Goal: Task Accomplishment & Management: Use online tool/utility

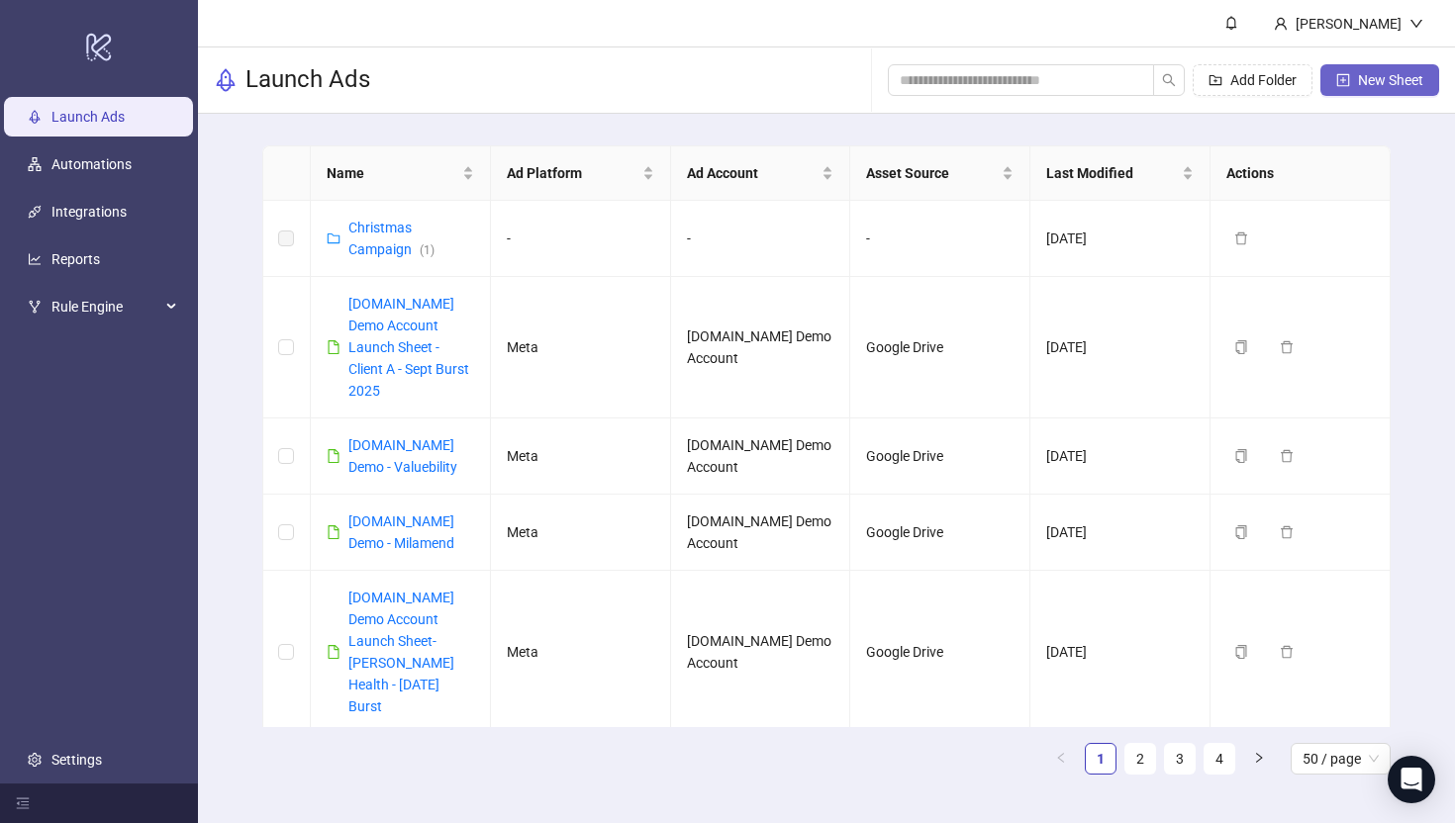
click at [1185, 78] on span "New Sheet" at bounding box center [1390, 80] width 65 height 16
type input "**********"
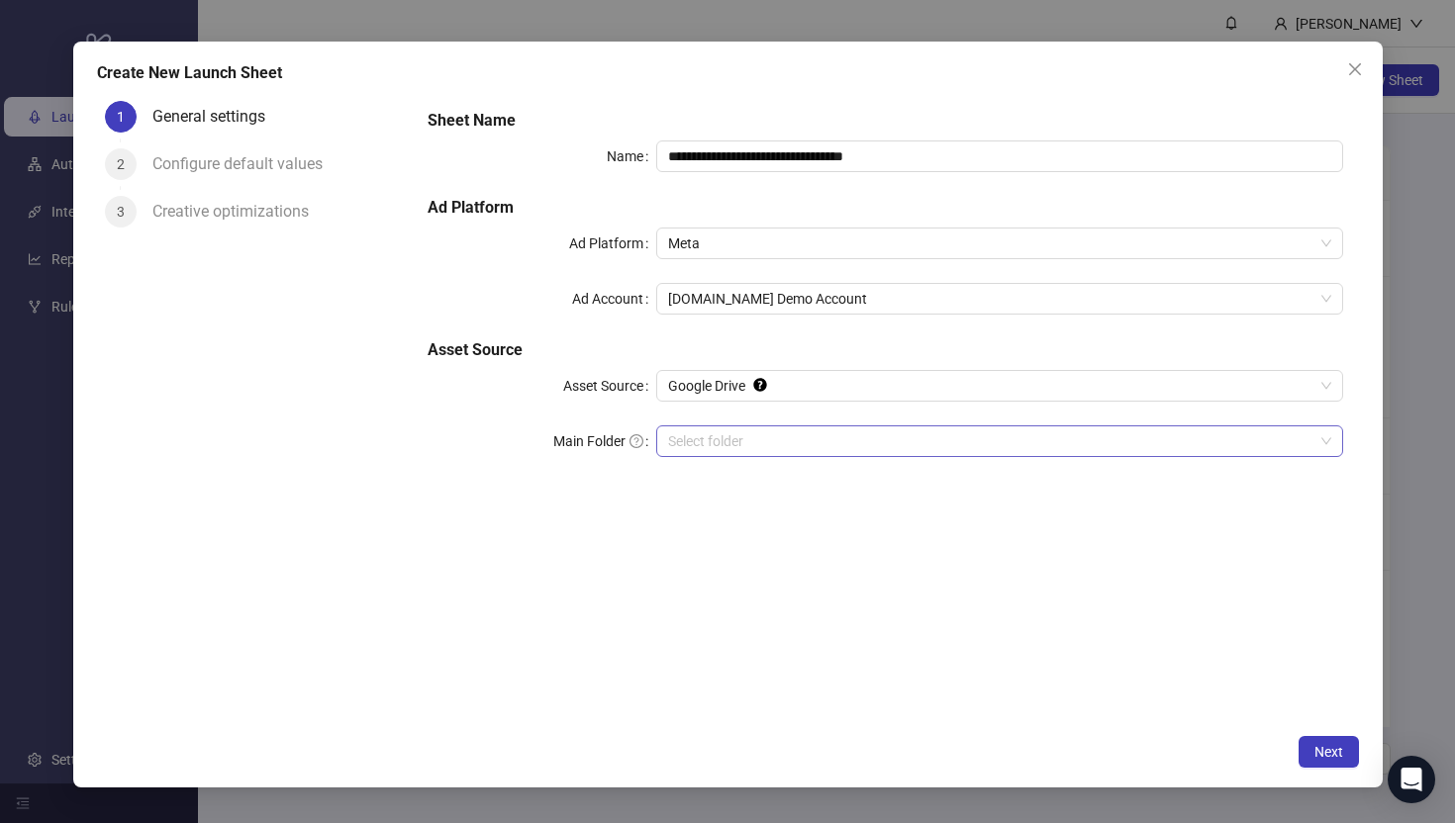
click at [711, 449] on input "Main Folder" at bounding box center [990, 441] width 644 height 30
click at [1185, 66] on icon "close" at bounding box center [1355, 69] width 16 height 16
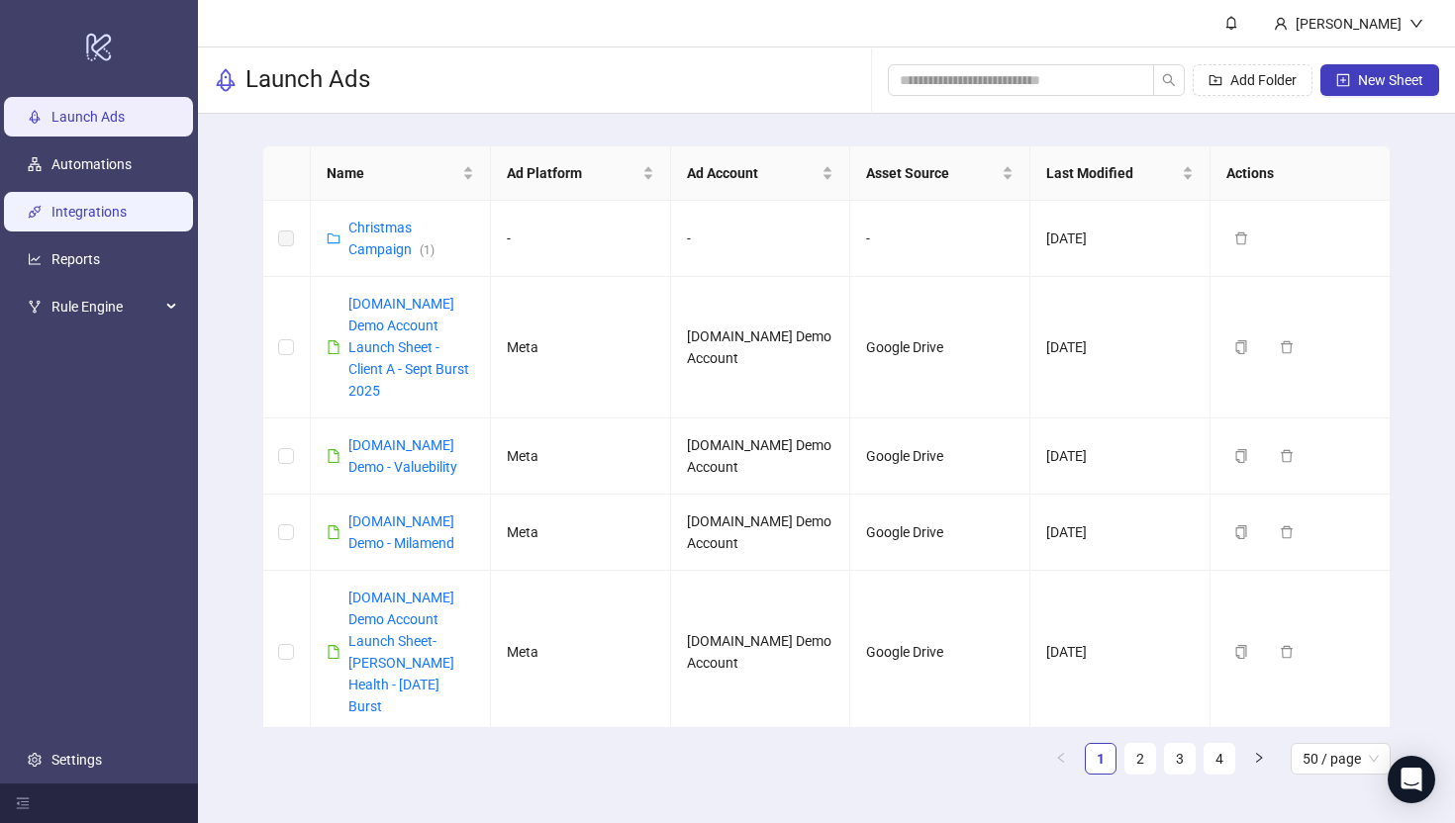
click at [62, 217] on link "Integrations" at bounding box center [88, 212] width 75 height 16
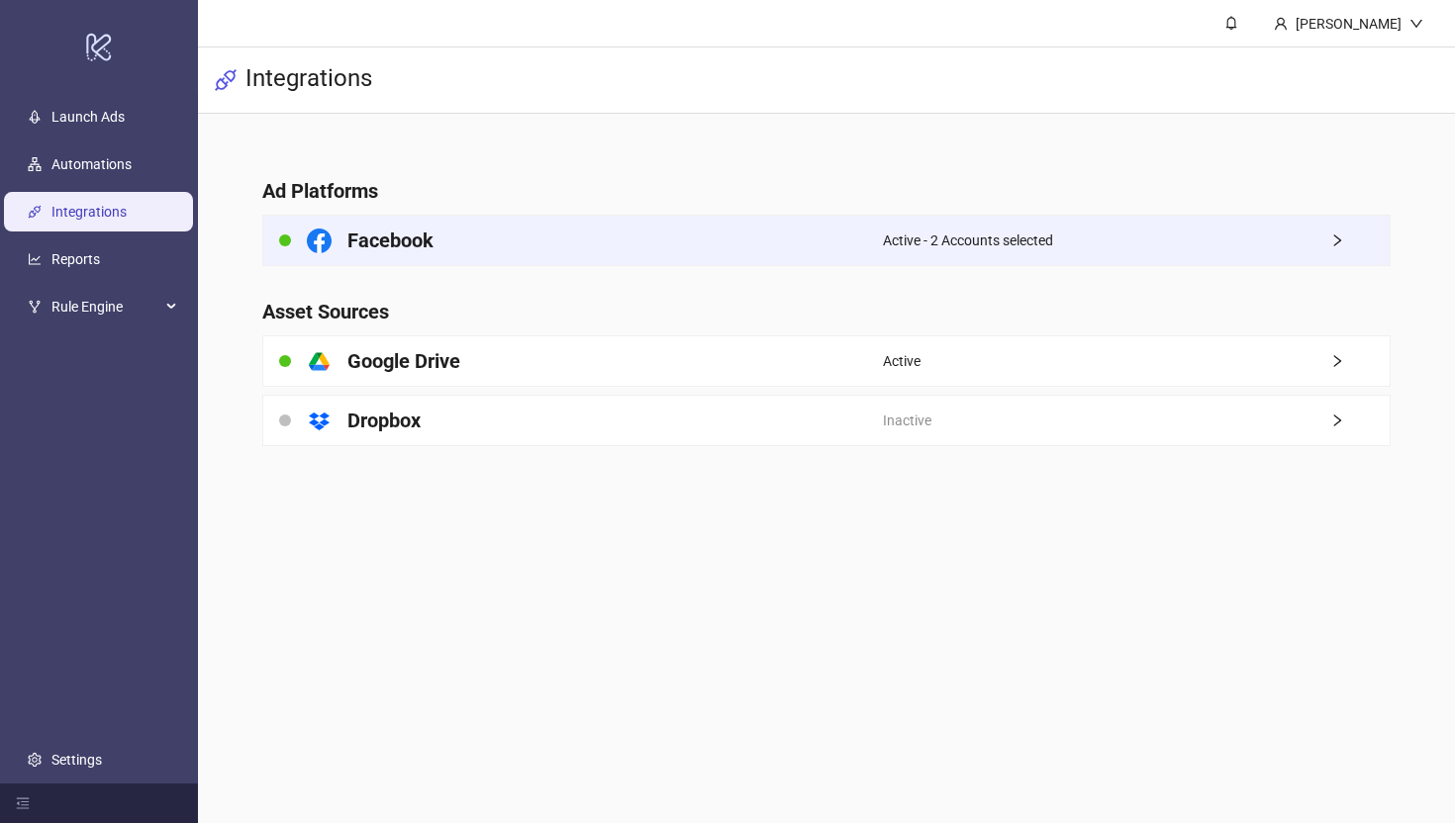
click at [593, 247] on div "Facebook" at bounding box center [572, 240] width 619 height 49
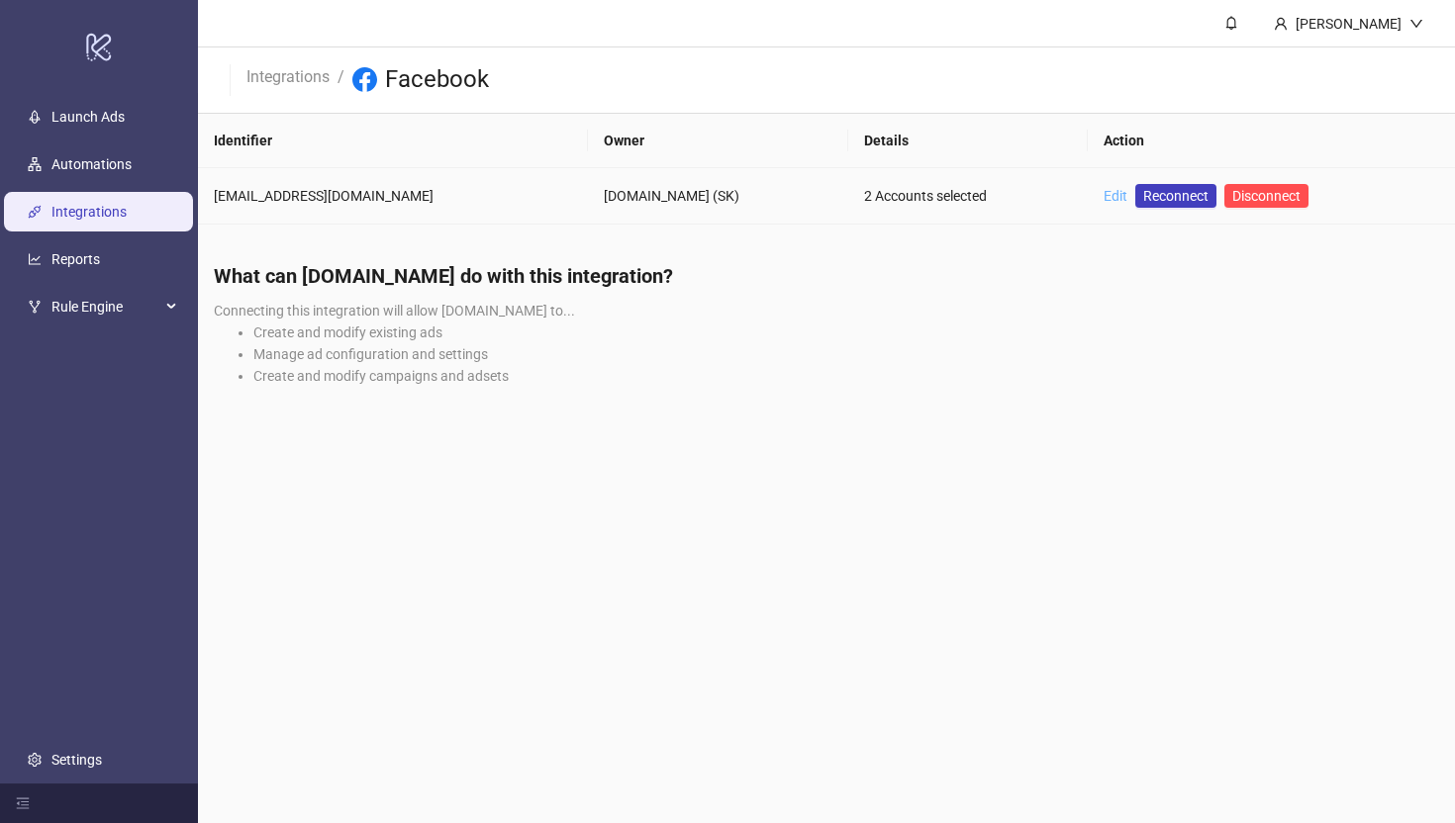
click at [1103, 193] on link "Edit" at bounding box center [1115, 196] width 24 height 16
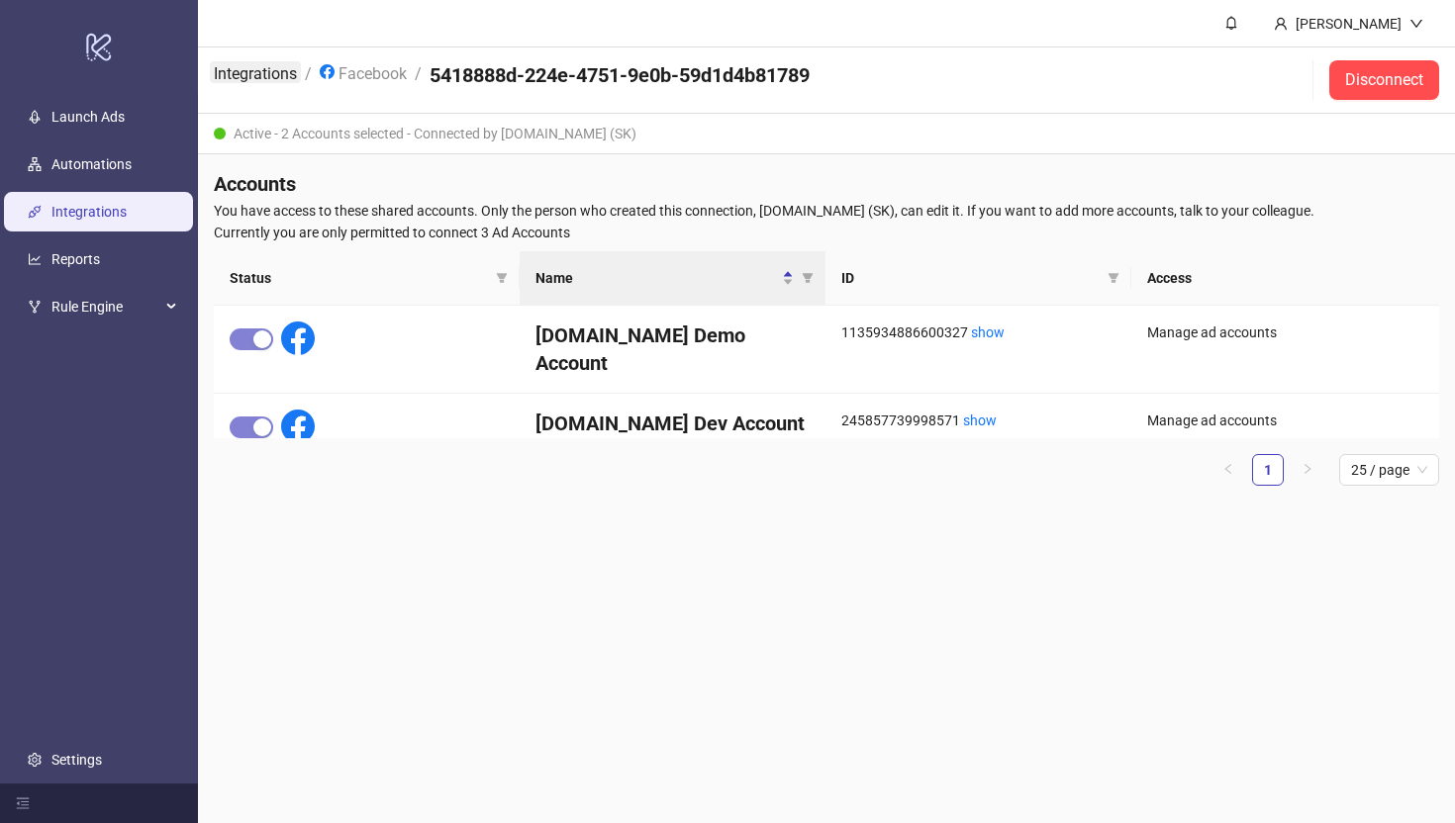
click at [234, 70] on link "Integrations" at bounding box center [255, 72] width 91 height 22
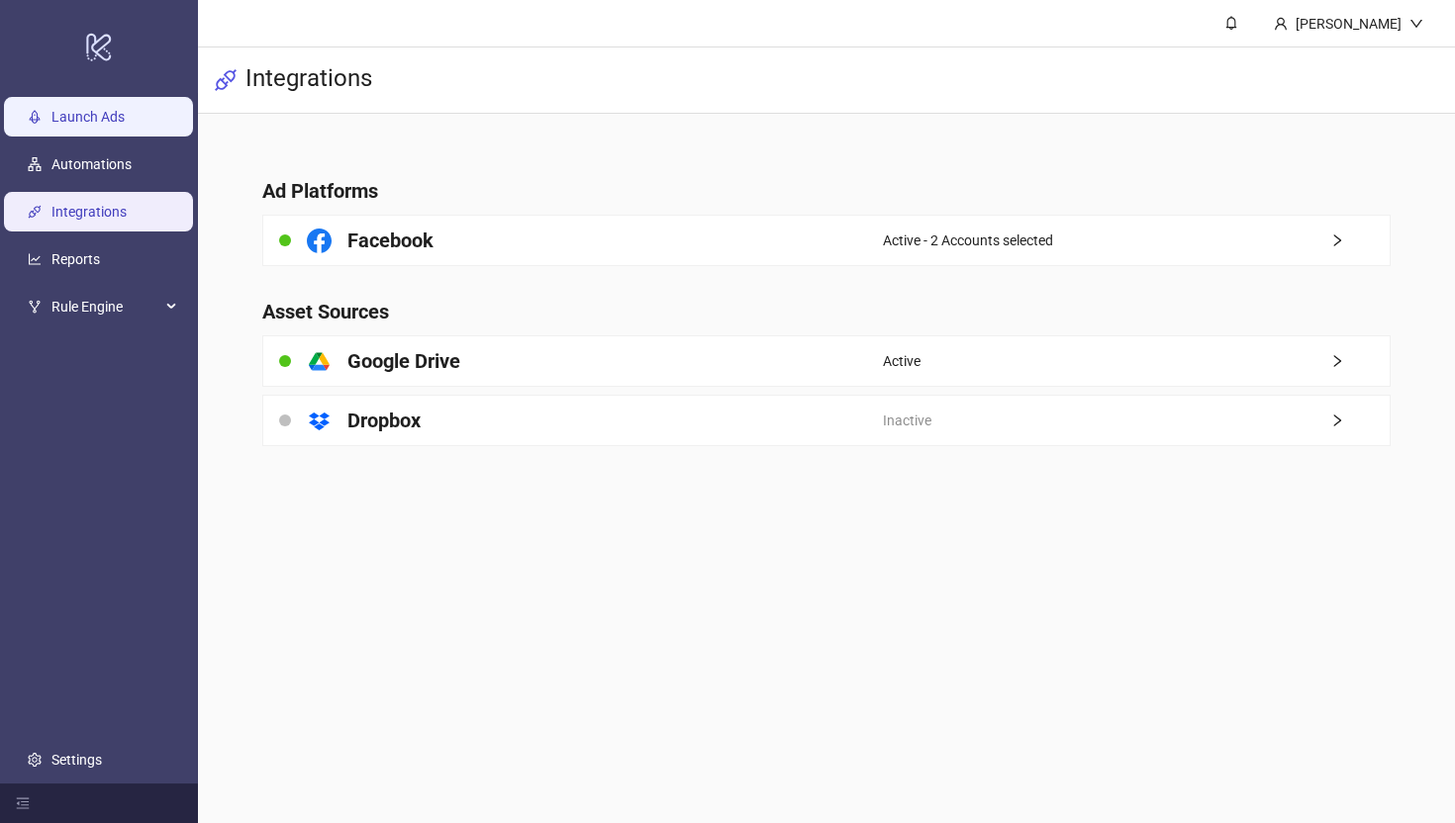
click at [78, 124] on link "Launch Ads" at bounding box center [87, 117] width 73 height 16
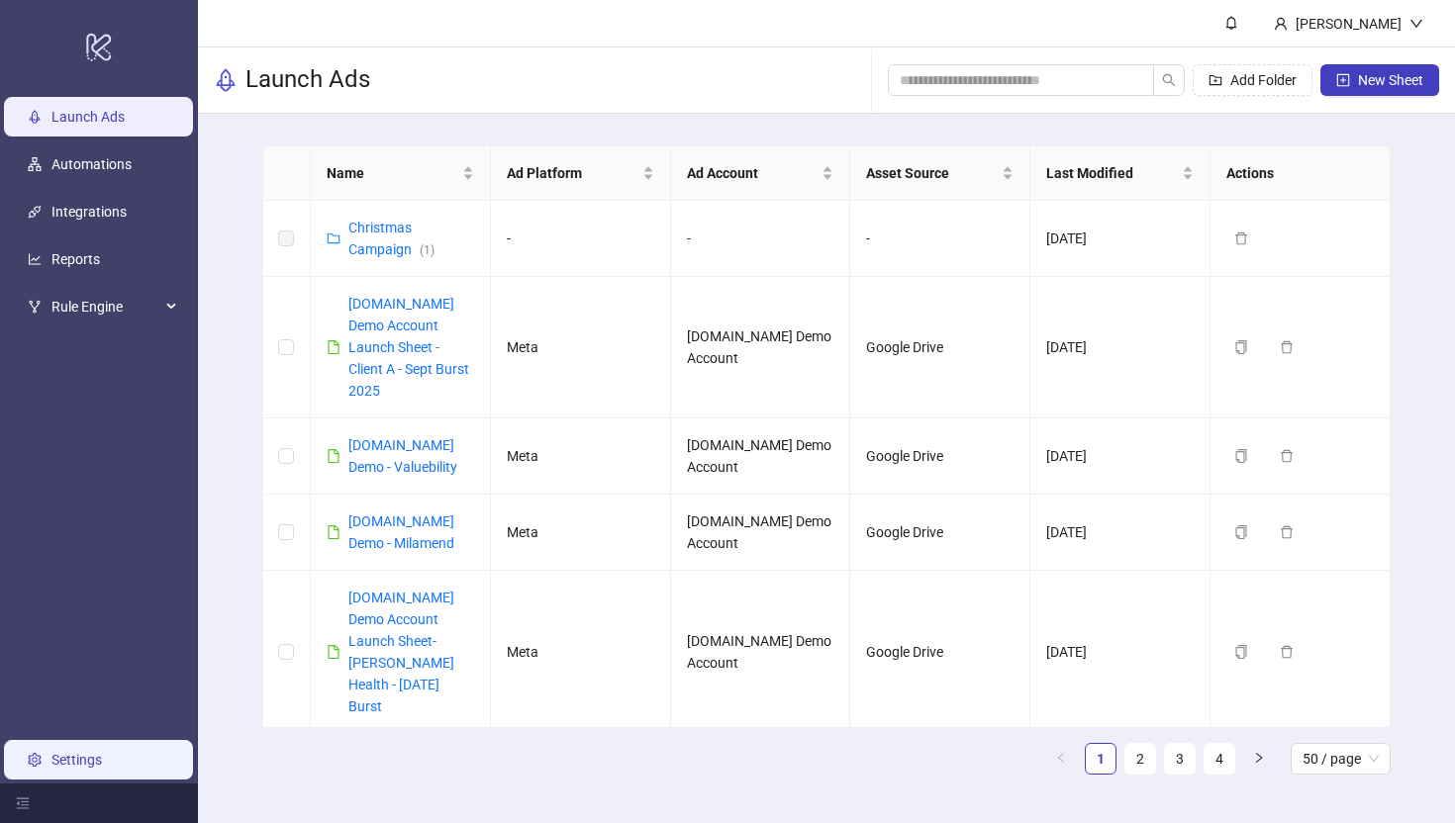
click at [55, 705] on link "Settings" at bounding box center [76, 760] width 50 height 16
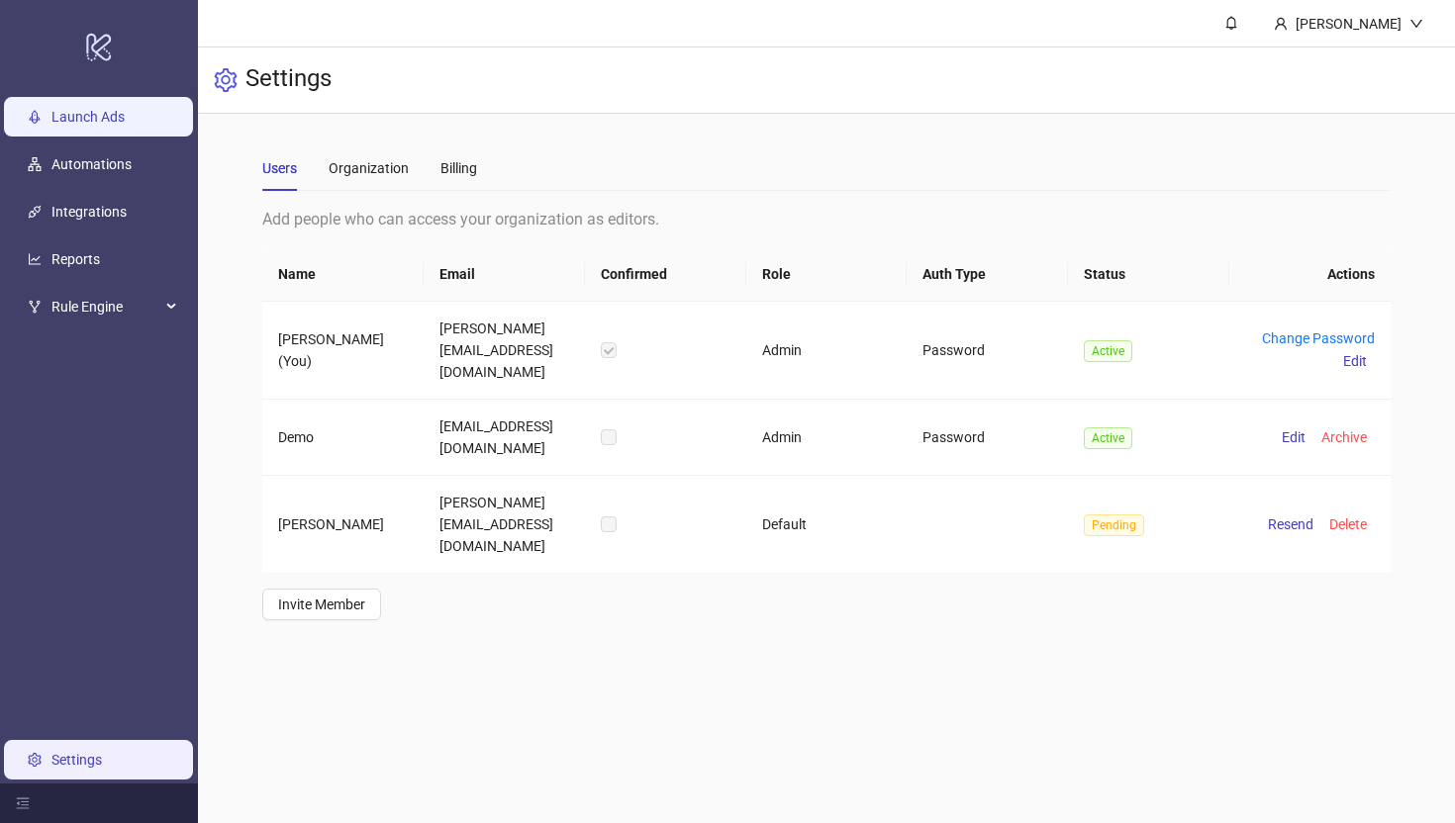
click at [67, 115] on link "Launch Ads" at bounding box center [87, 117] width 73 height 16
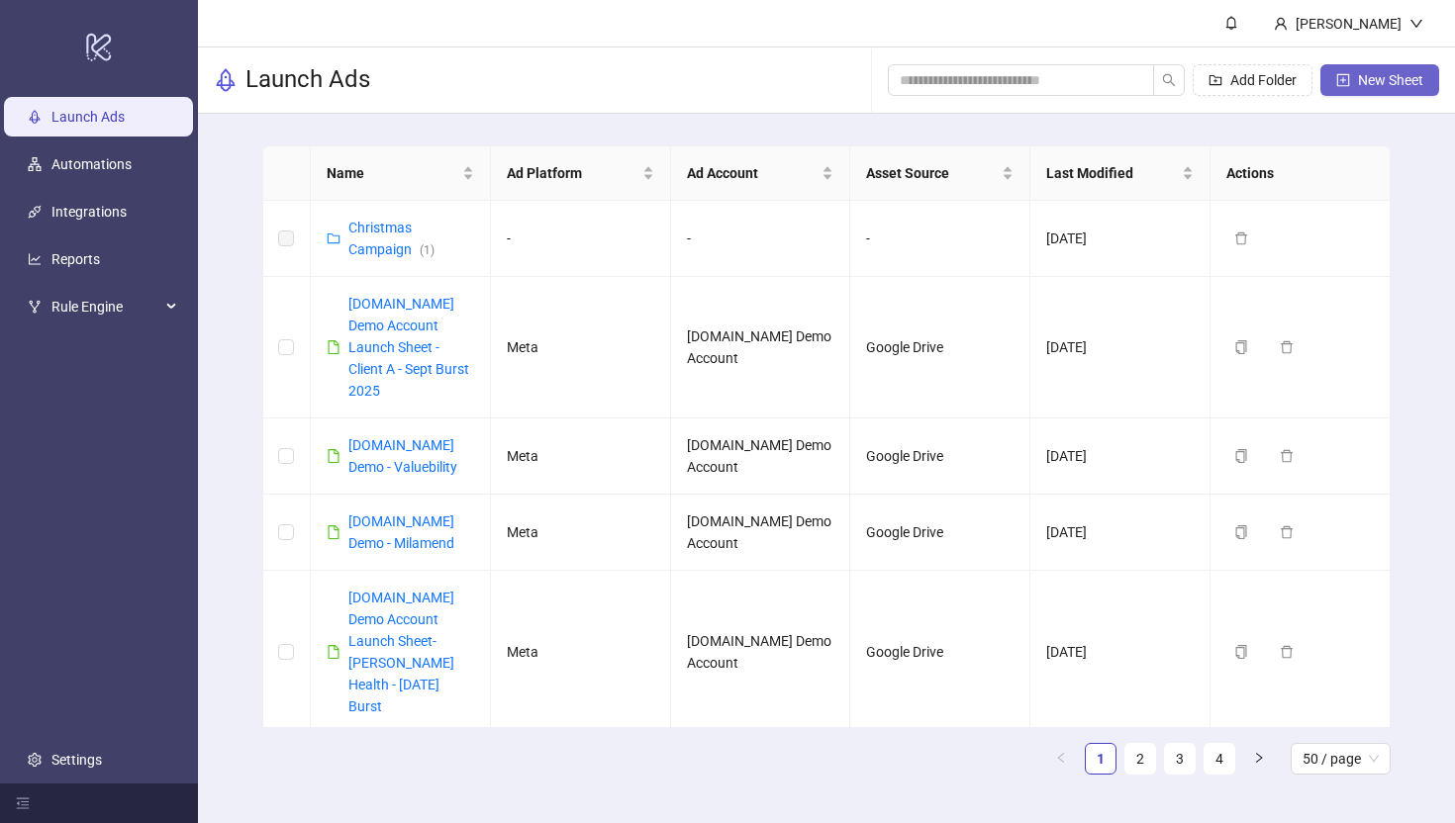
click at [1185, 78] on span "New Sheet" at bounding box center [1390, 80] width 65 height 16
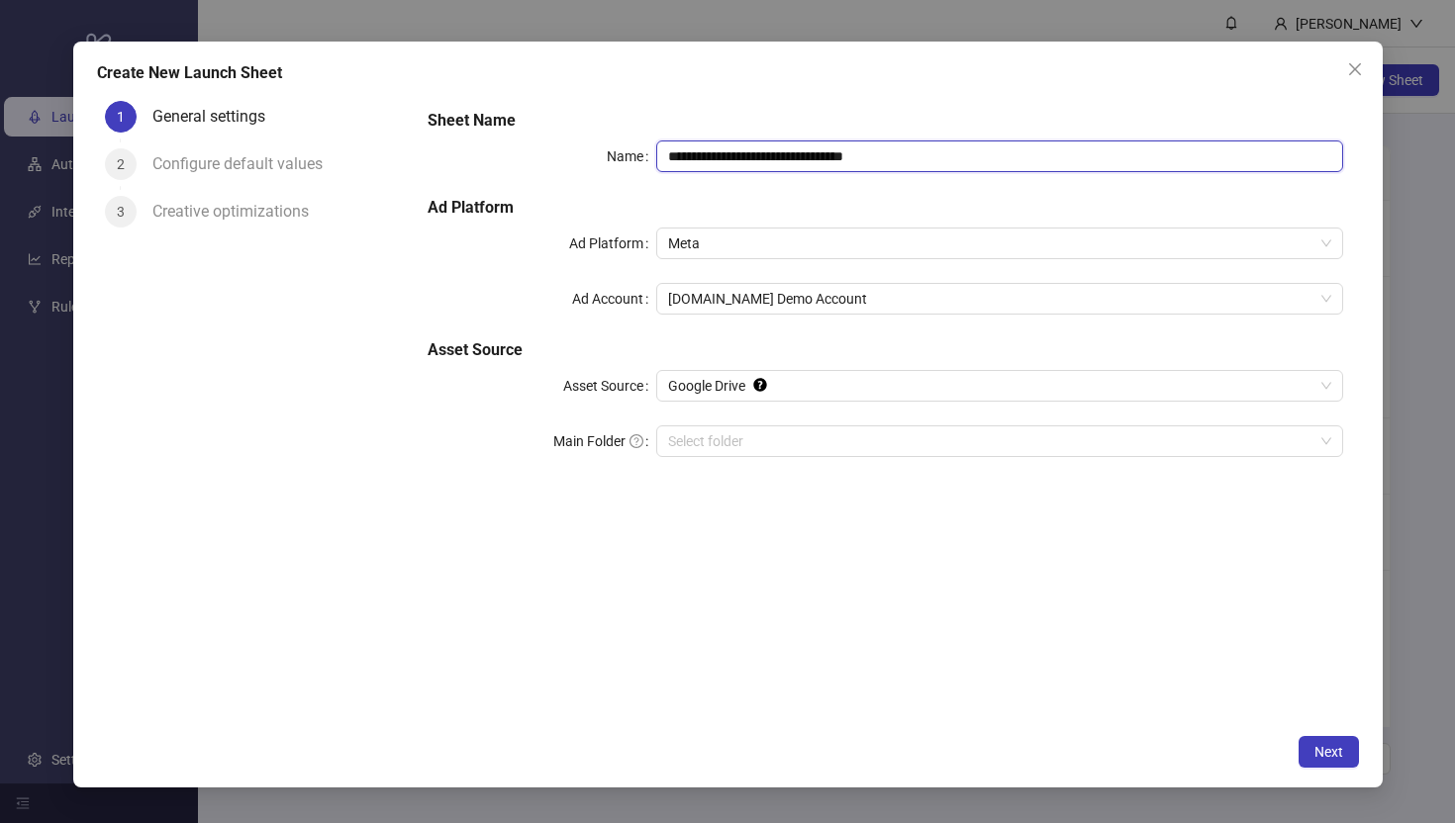
click at [932, 159] on input "**********" at bounding box center [999, 157] width 686 height 32
type input "**********"
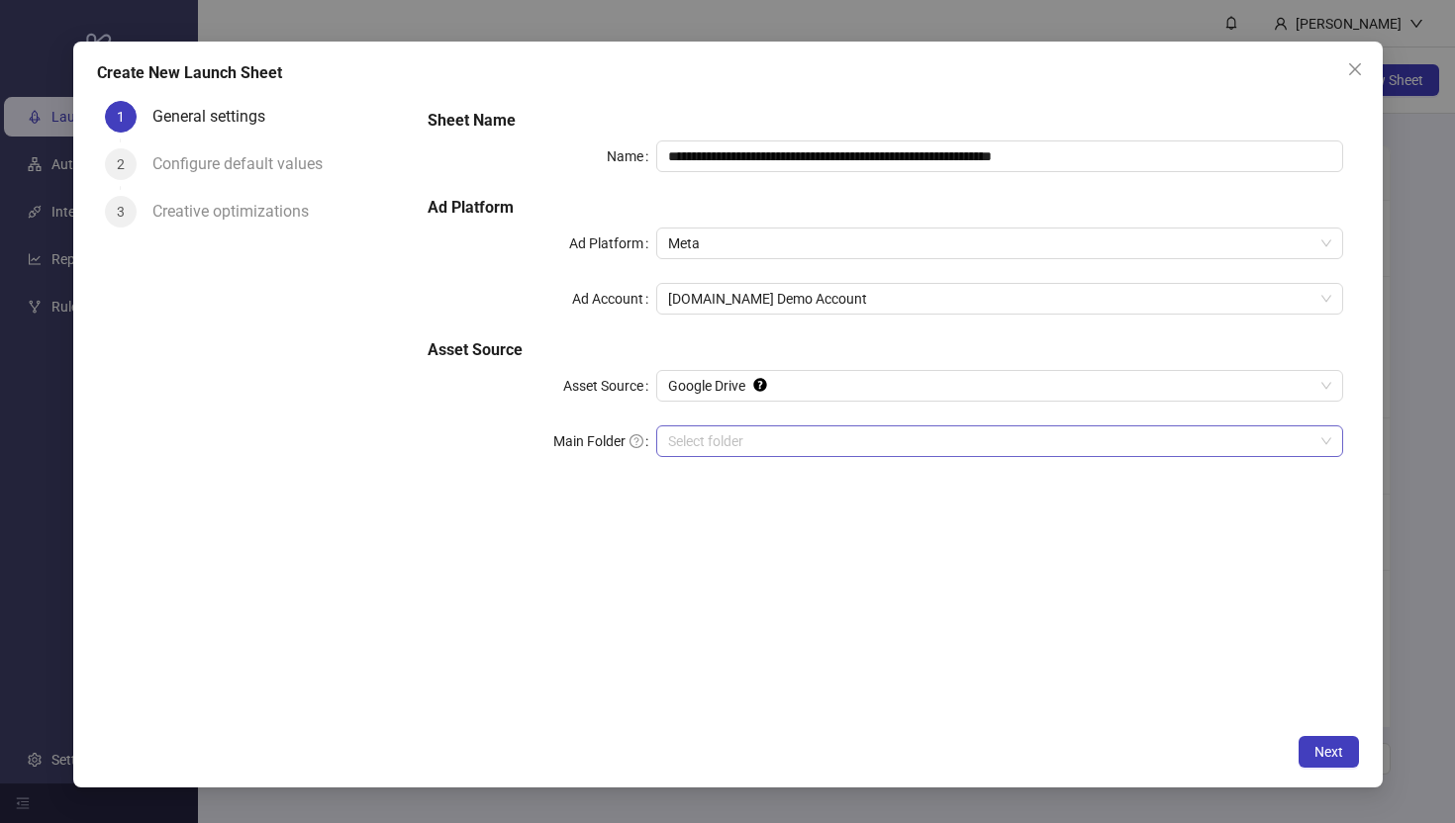
click at [704, 442] on input "Main Folder" at bounding box center [990, 441] width 644 height 30
click at [1185, 705] on span "Next" at bounding box center [1328, 752] width 29 height 16
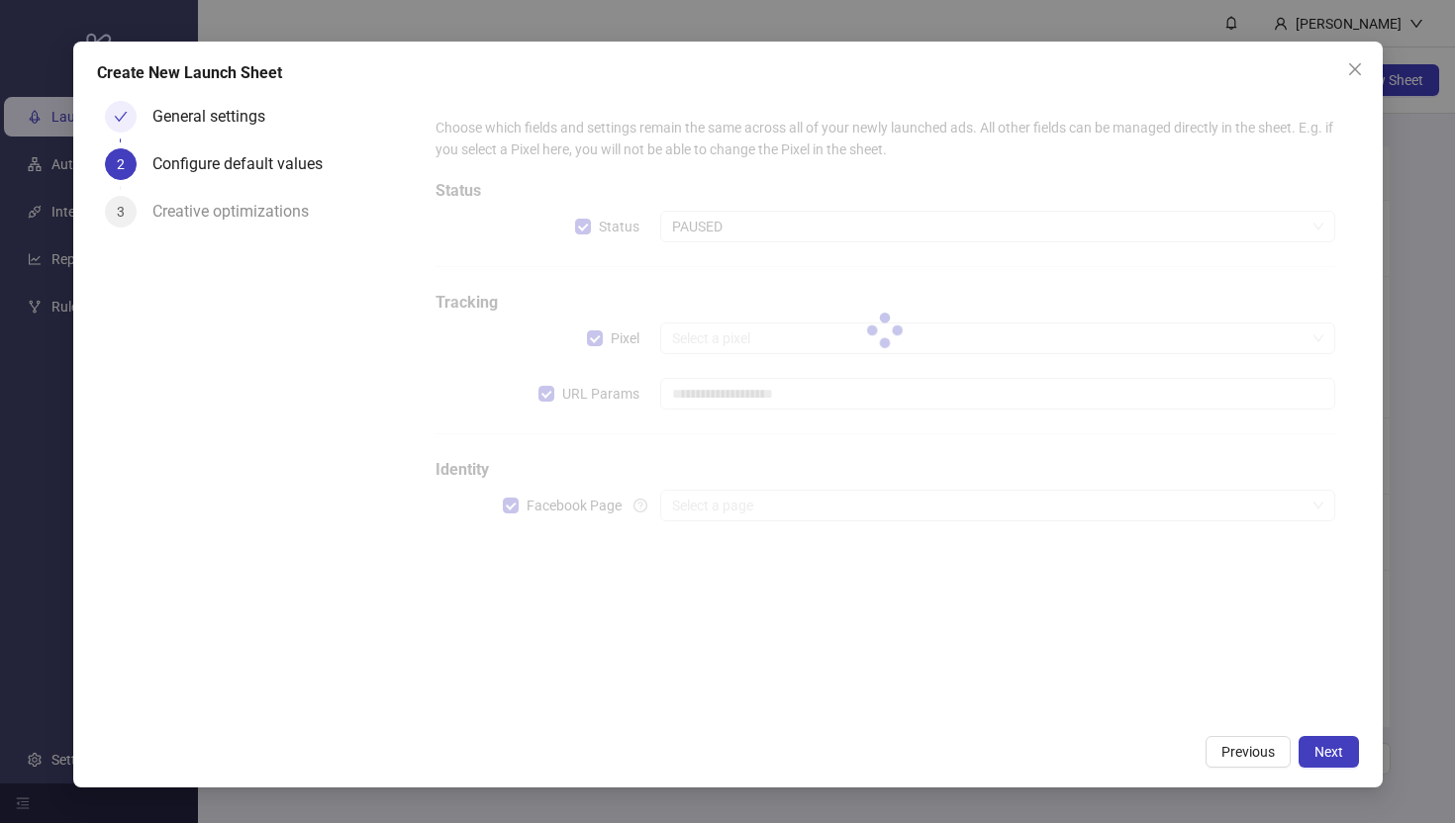
type input "**********"
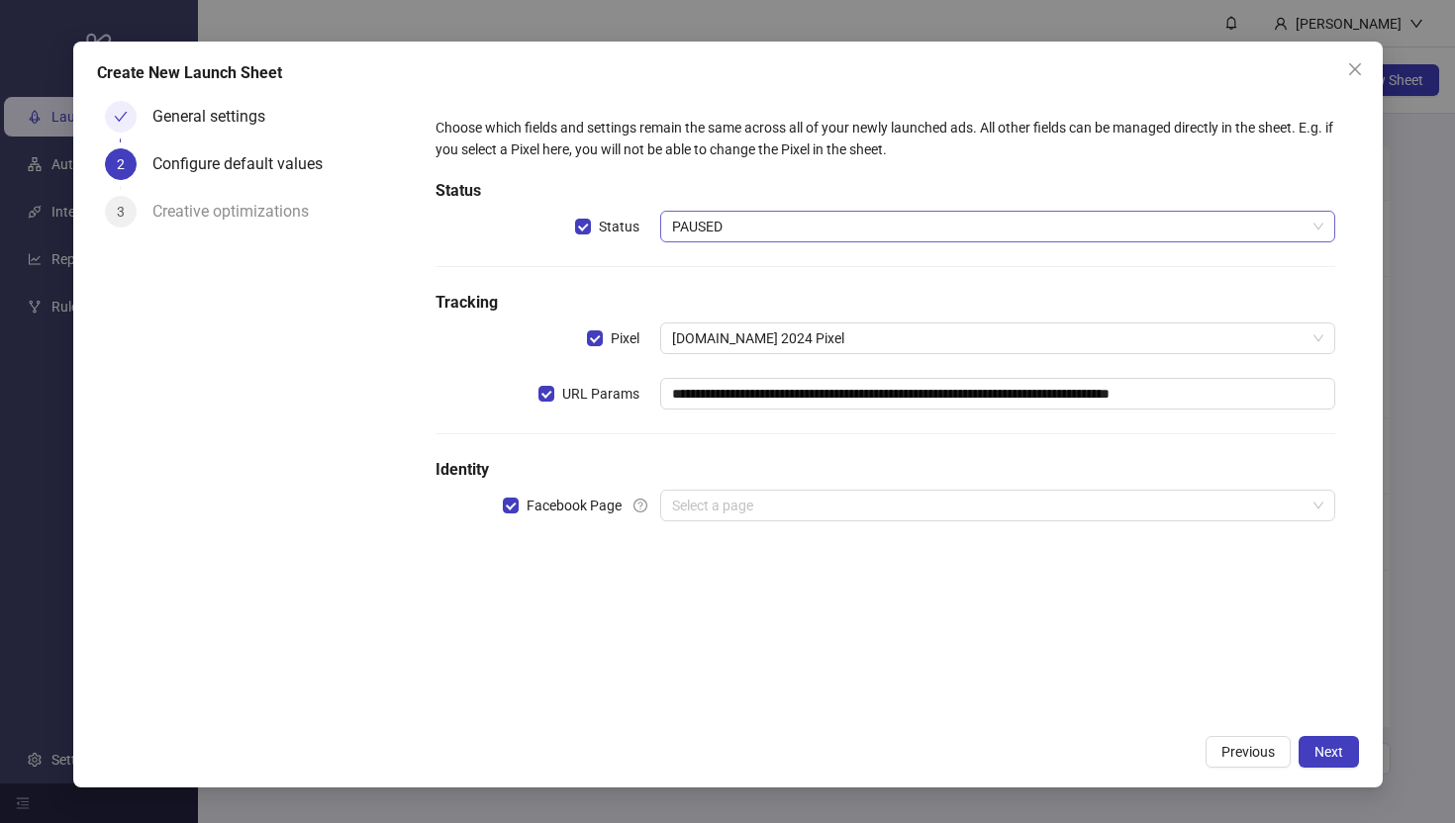
click at [716, 227] on span "PAUSED" at bounding box center [997, 227] width 650 height 30
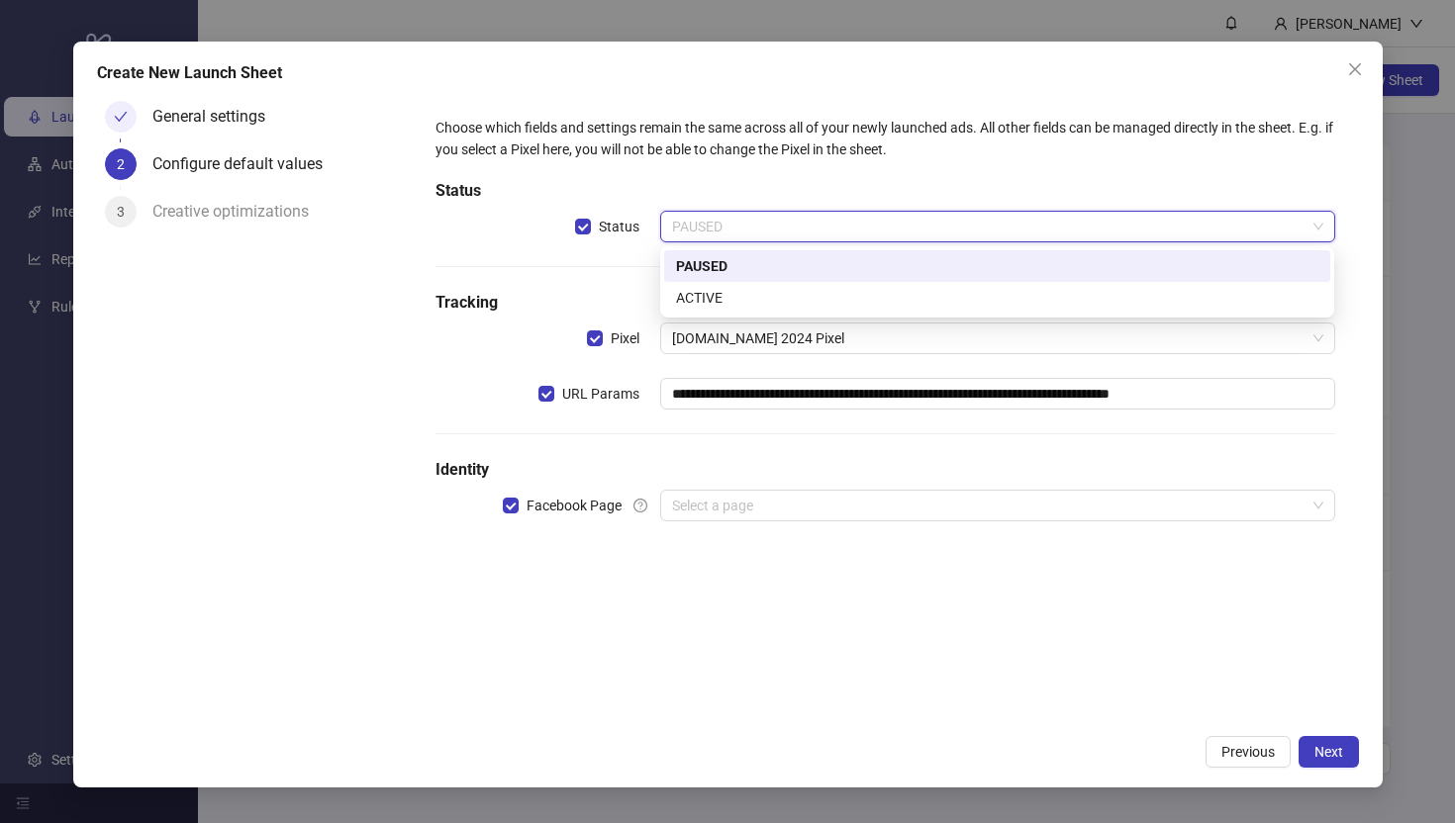
click at [699, 268] on div "PAUSED" at bounding box center [997, 266] width 642 height 22
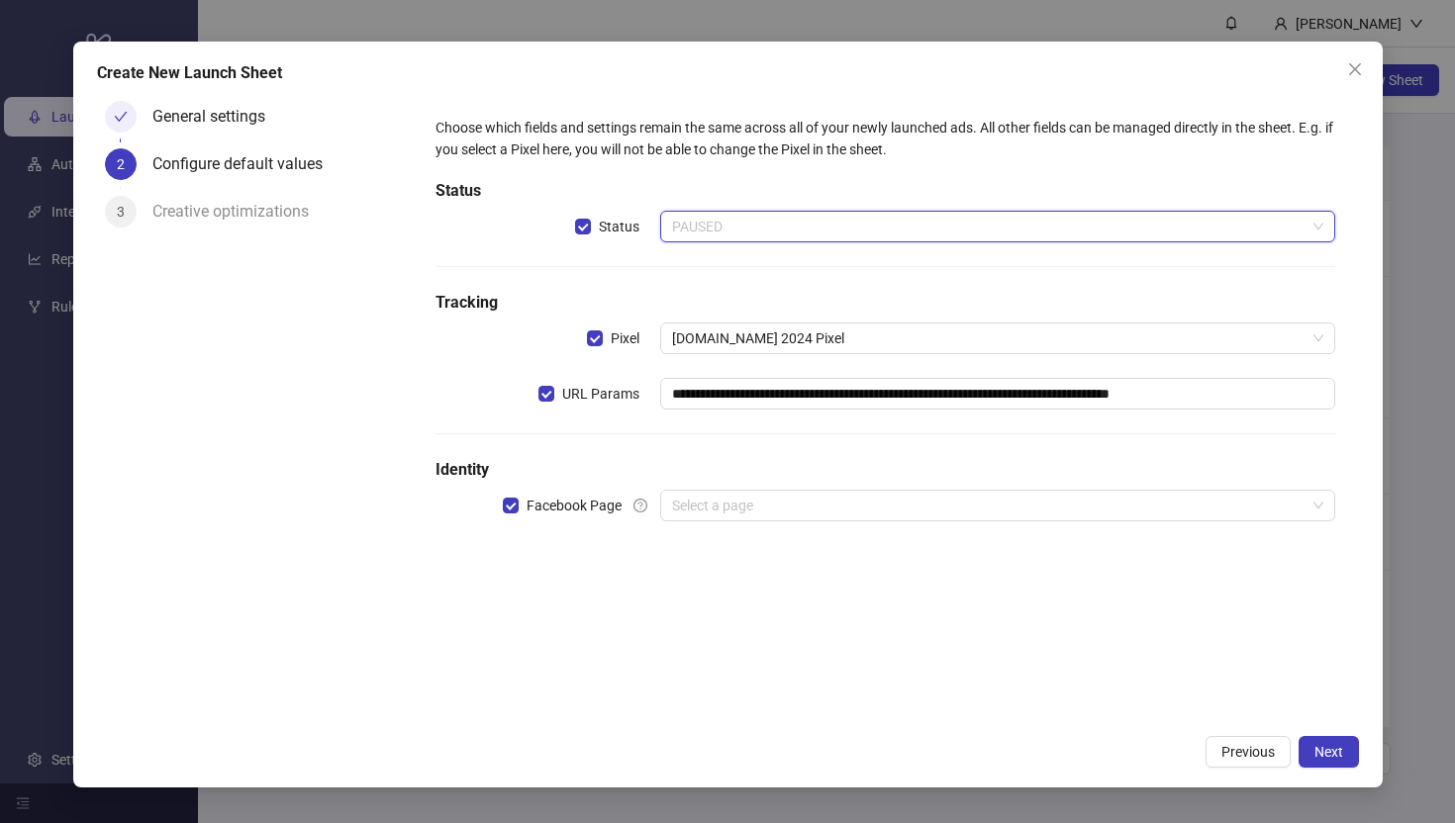
click at [723, 222] on span "PAUSED" at bounding box center [997, 227] width 650 height 30
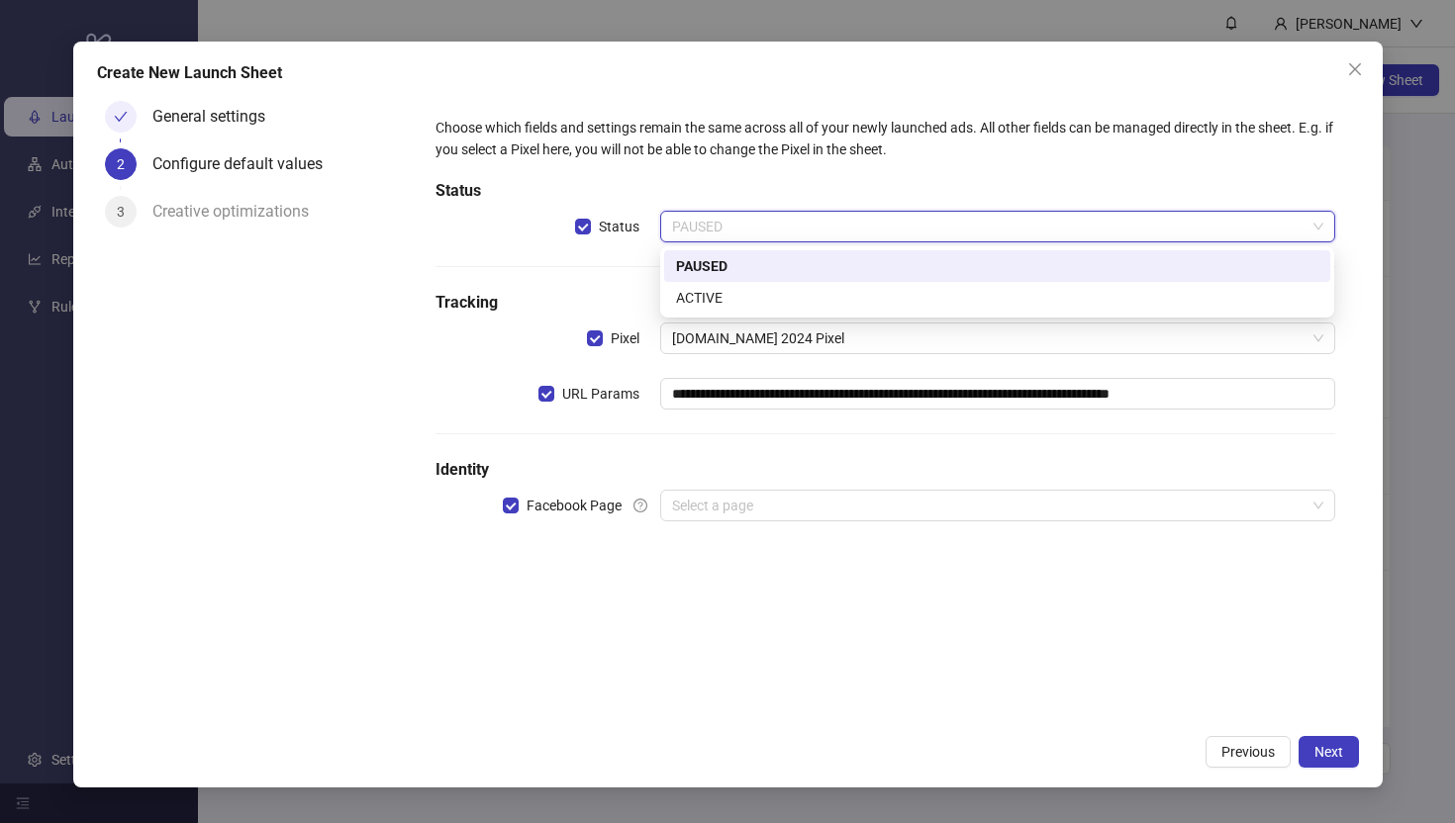
click at [545, 251] on div "**********" at bounding box center [884, 331] width 914 height 444
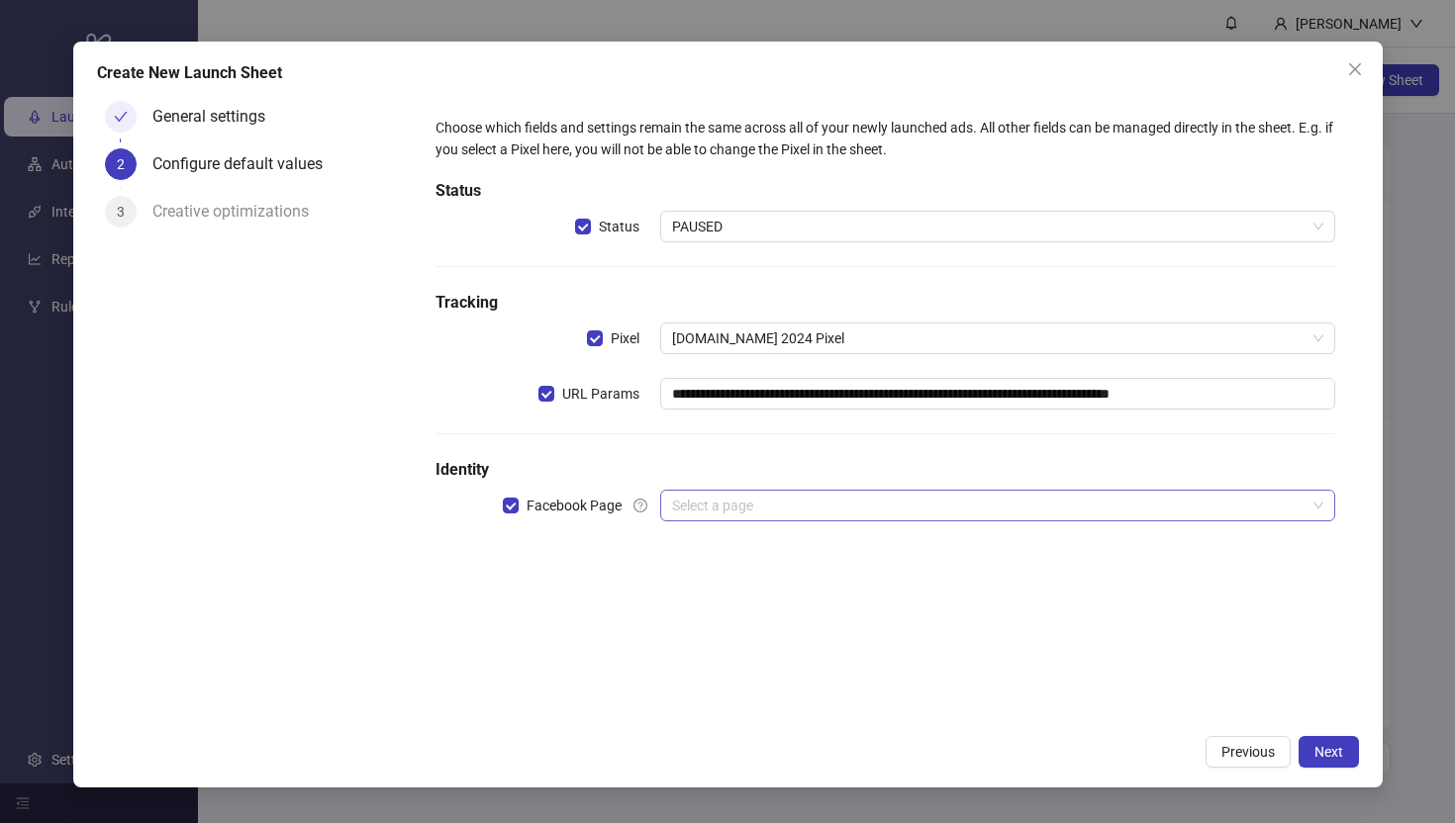
click at [732, 513] on input "search" at bounding box center [988, 506] width 632 height 30
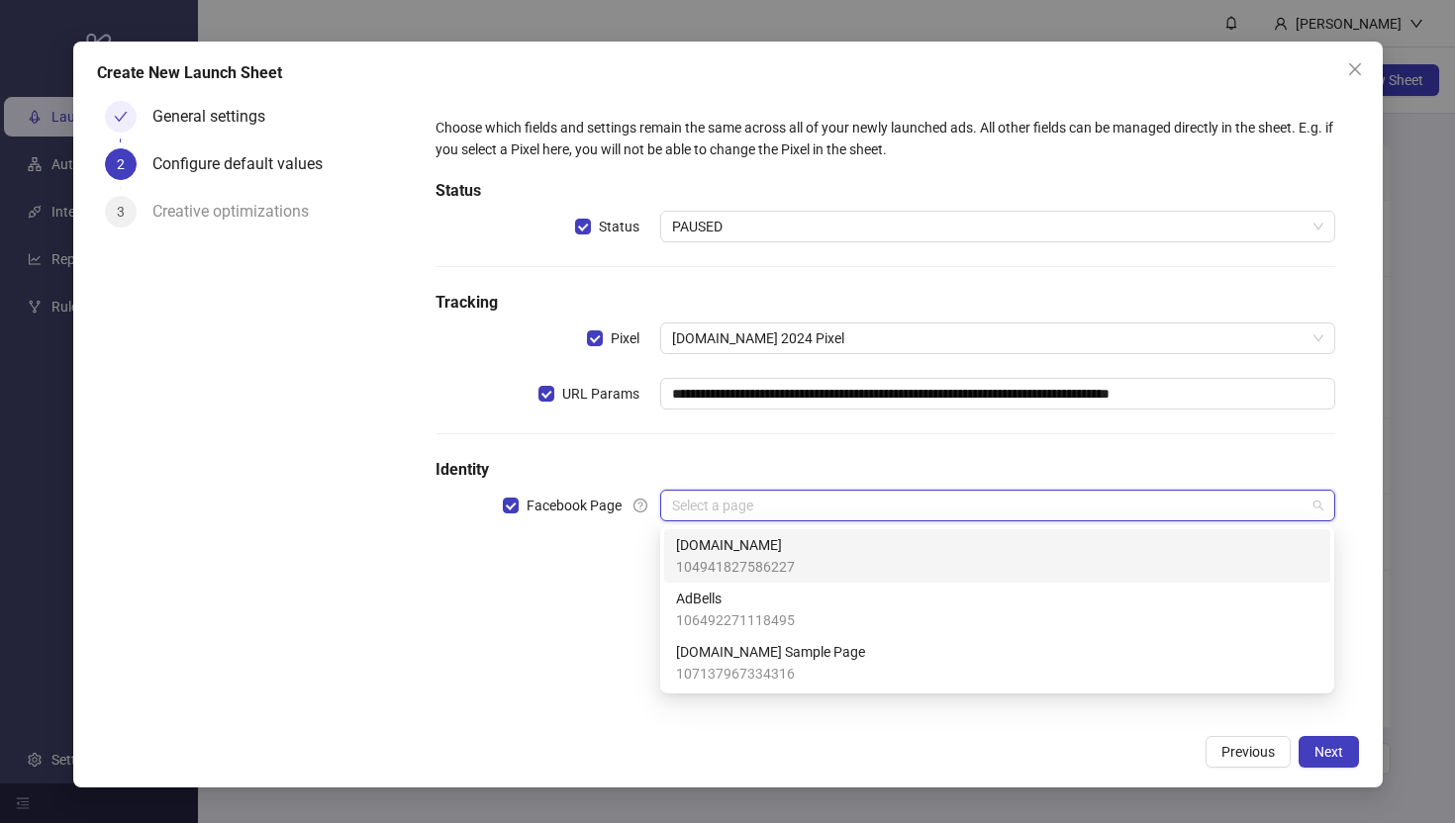
click at [699, 550] on span "[DOMAIN_NAME]" at bounding box center [735, 545] width 119 height 22
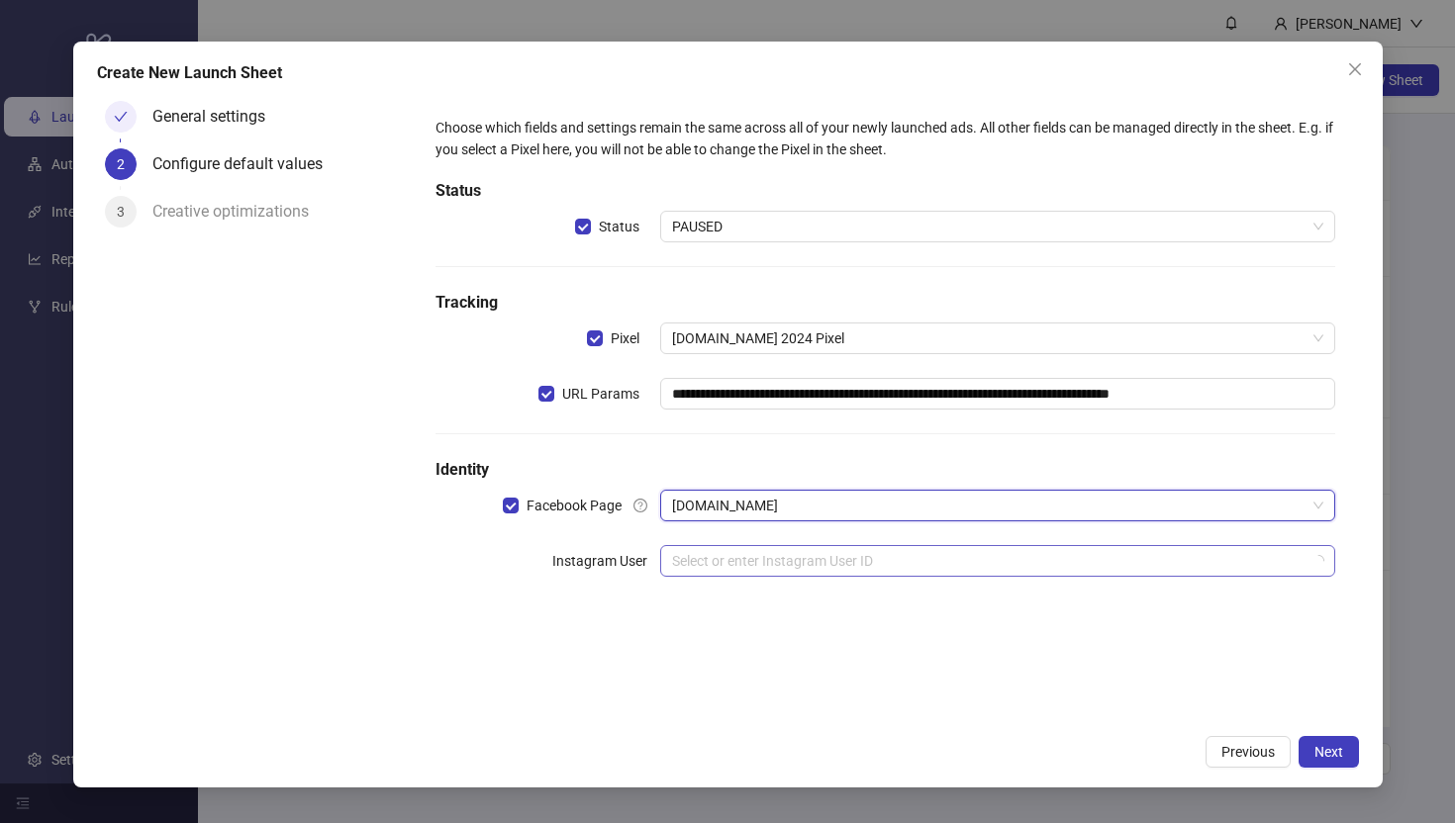
click at [697, 568] on input "search" at bounding box center [988, 561] width 632 height 30
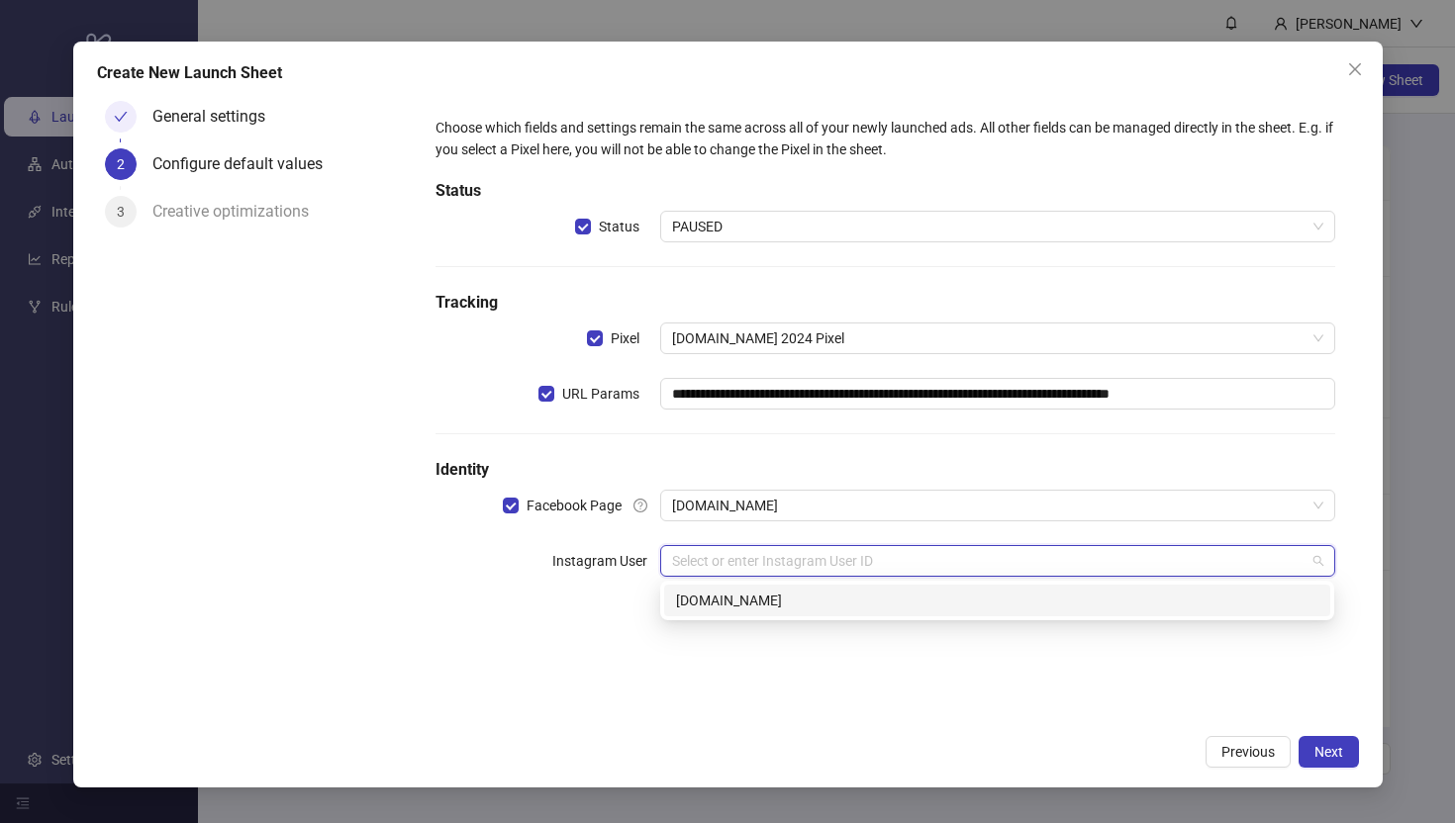
click at [692, 601] on div "[DOMAIN_NAME]" at bounding box center [997, 601] width 642 height 22
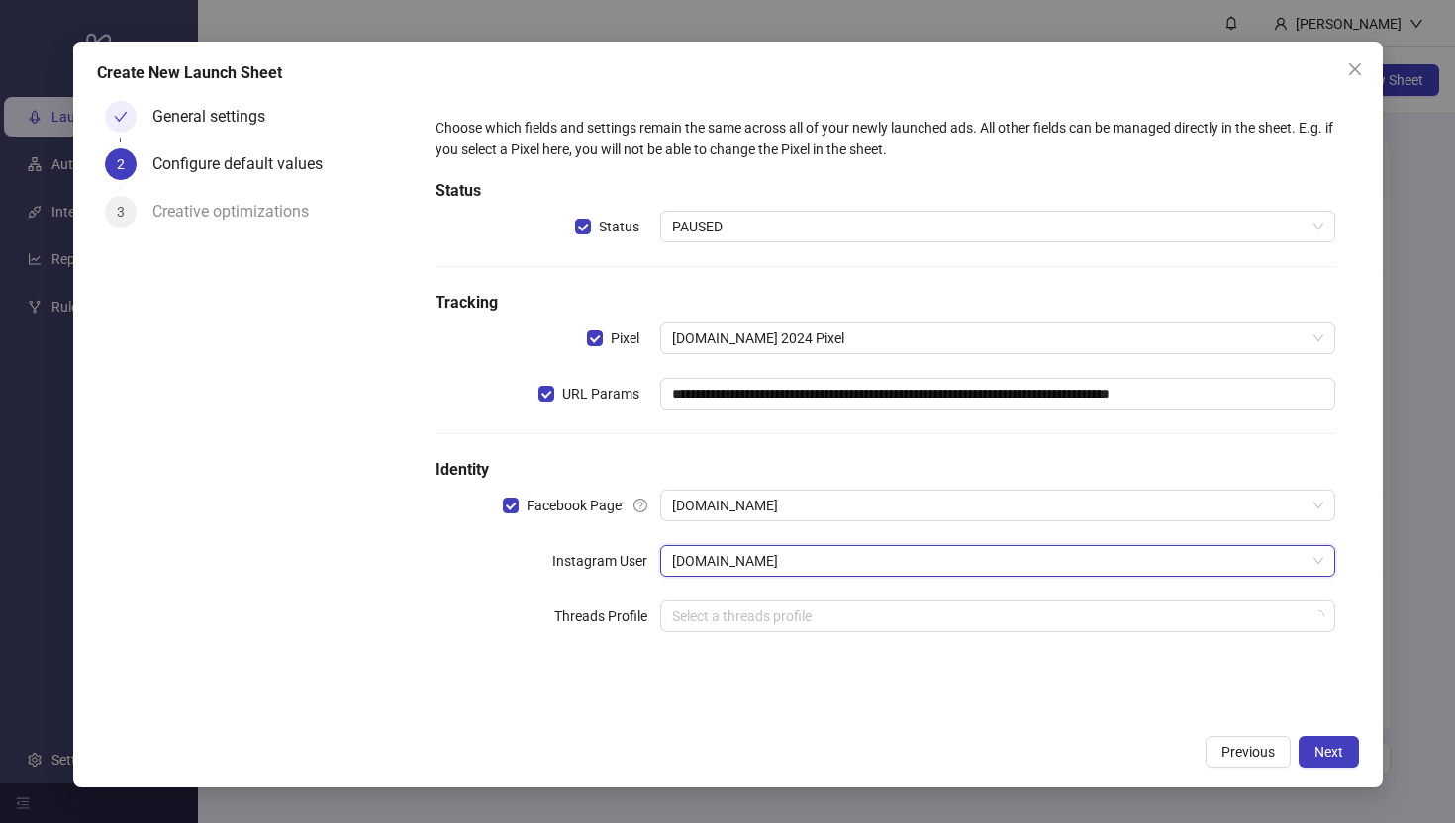
click at [363, 594] on div "General settings 2 Configure default values 3 Creative optimizations" at bounding box center [255, 409] width 316 height 632
click at [1185, 705] on span "Next" at bounding box center [1328, 752] width 29 height 16
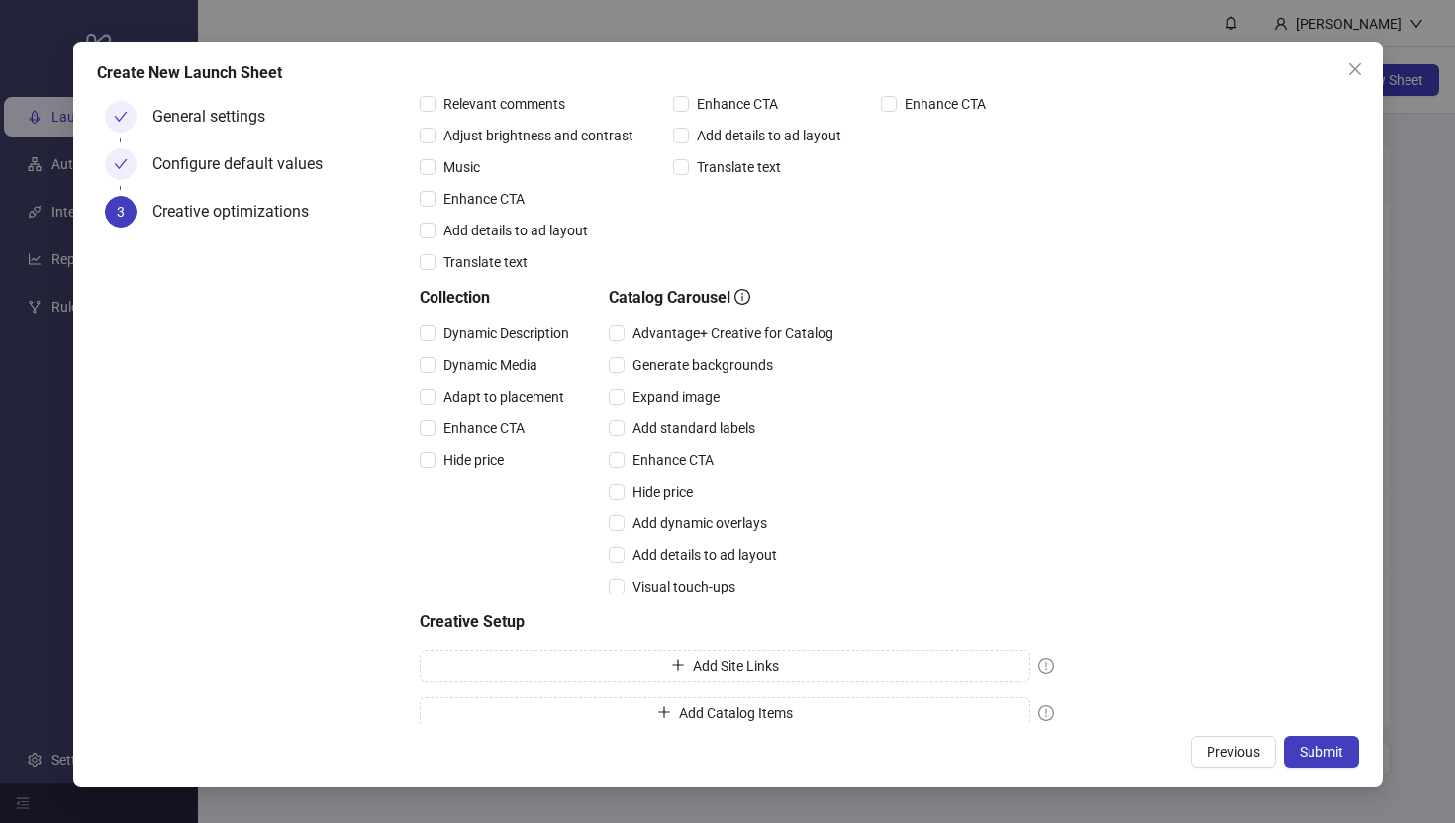
scroll to position [377, 0]
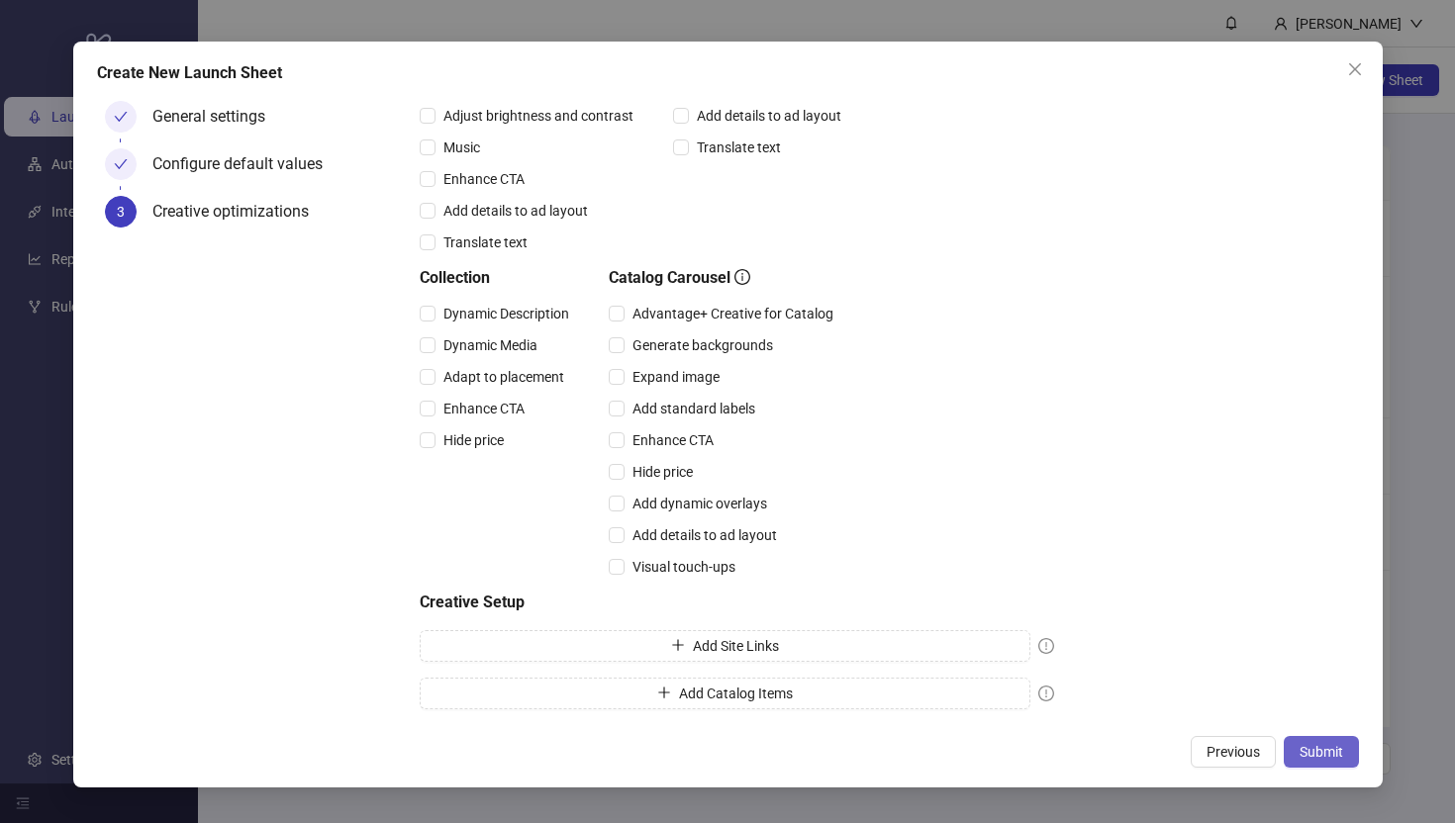
click at [1185, 705] on span "Submit" at bounding box center [1321, 752] width 44 height 16
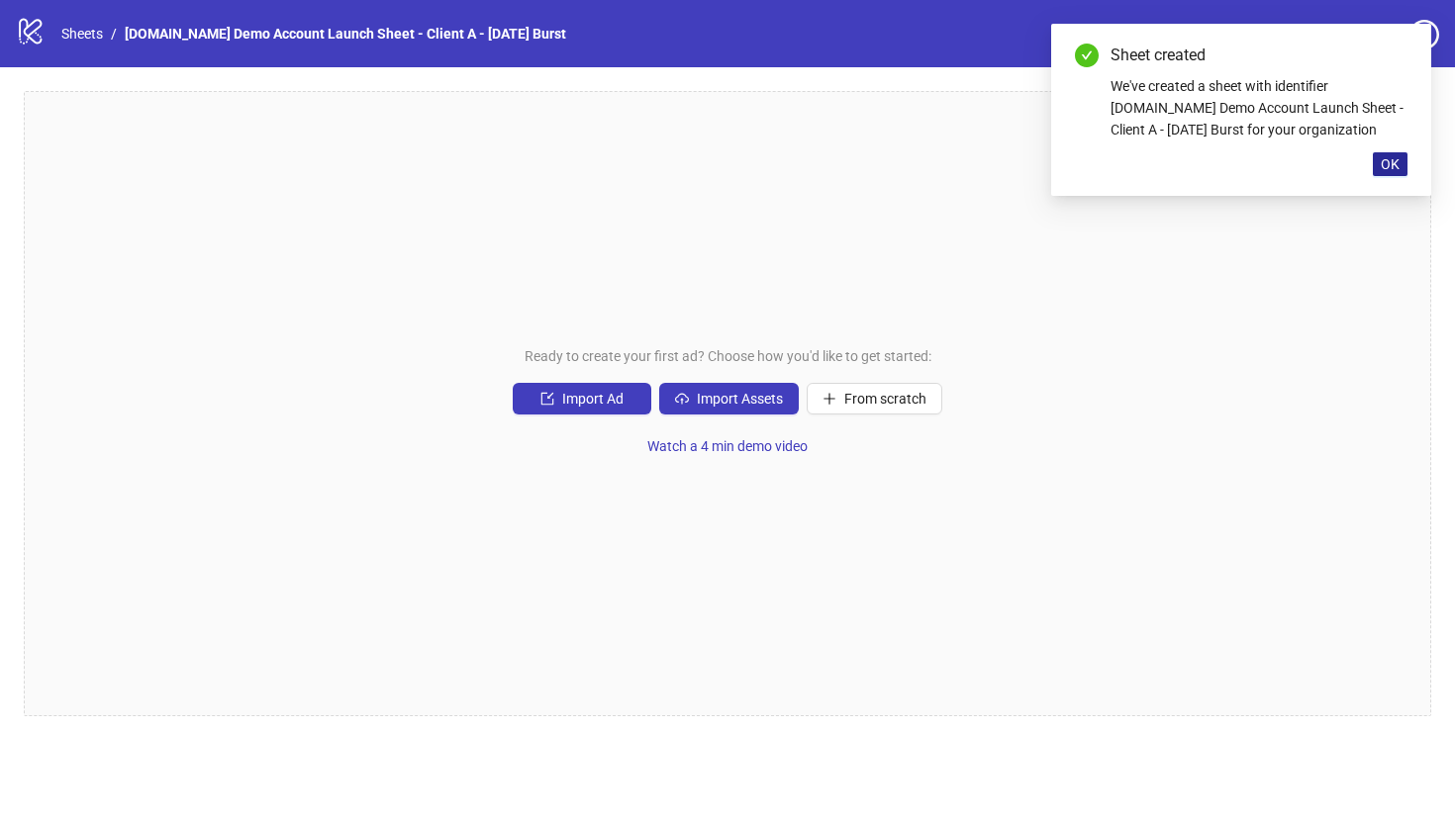
click at [1185, 163] on span "OK" at bounding box center [1389, 164] width 19 height 16
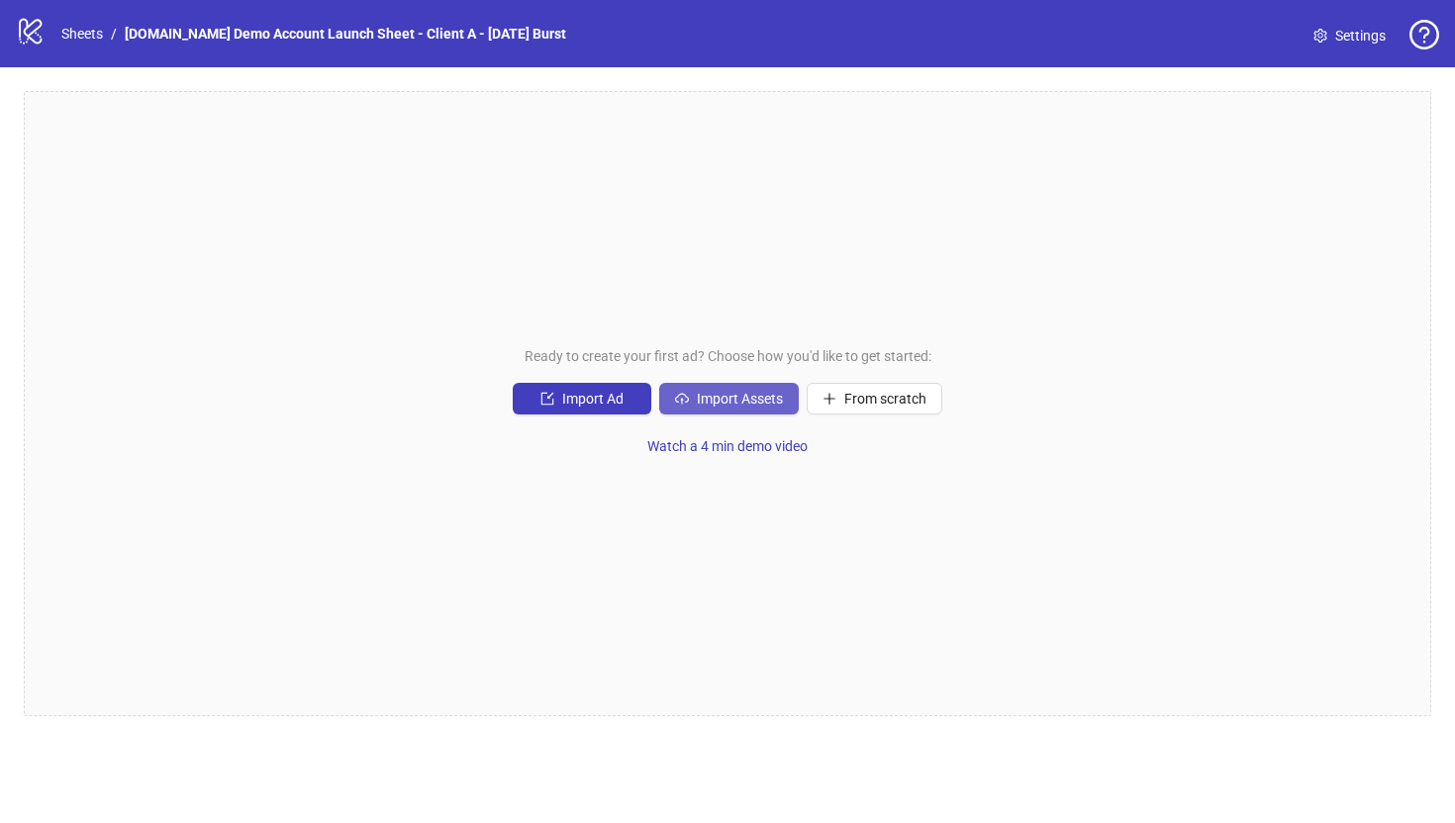
click at [708, 404] on span "Import Assets" at bounding box center [740, 399] width 86 height 16
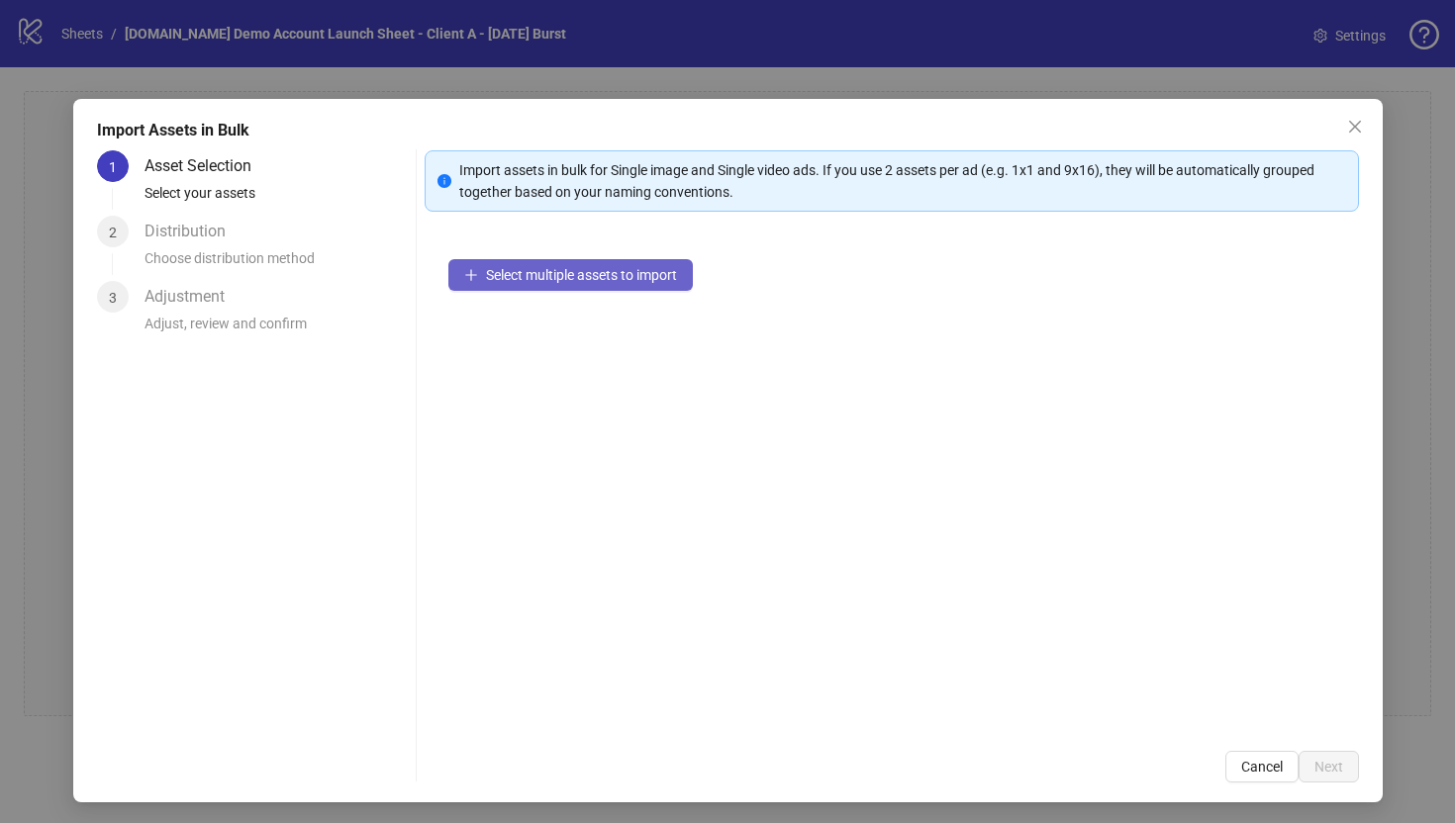
click at [565, 276] on span "Select multiple assets to import" at bounding box center [581, 275] width 191 height 16
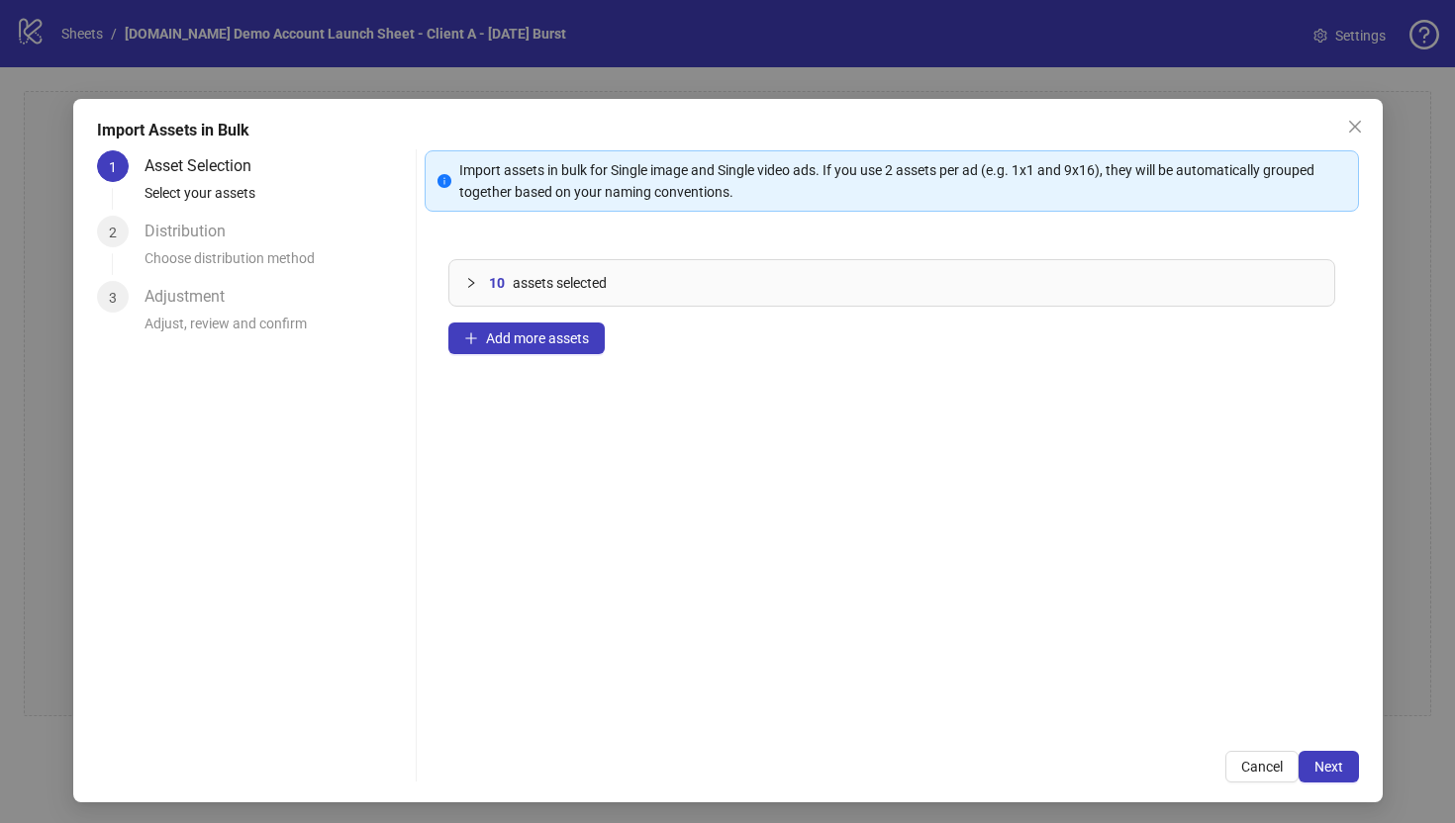
click at [473, 279] on icon "collapsed" at bounding box center [471, 283] width 12 height 12
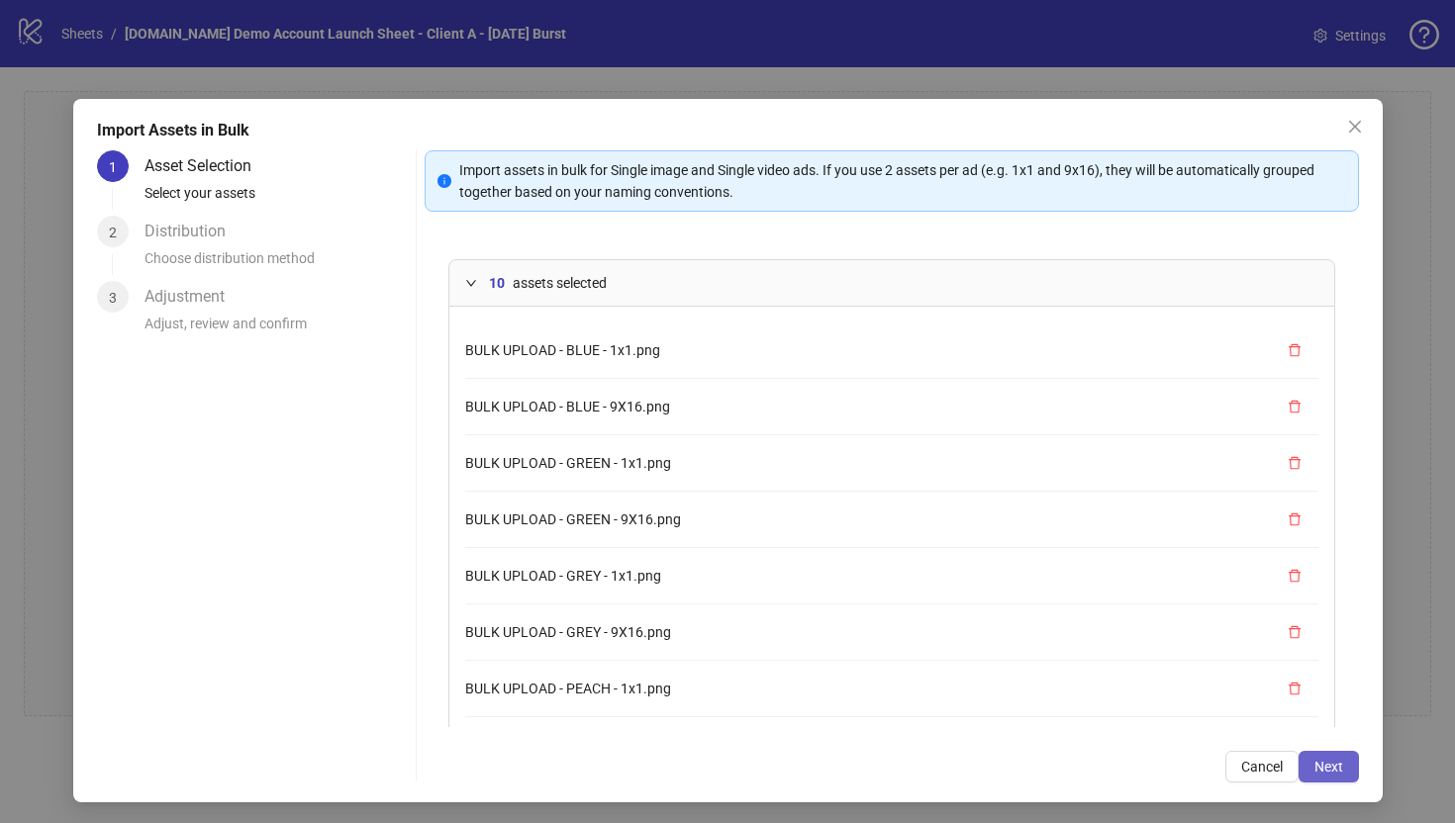
click at [1185, 705] on span "Next" at bounding box center [1328, 767] width 29 height 16
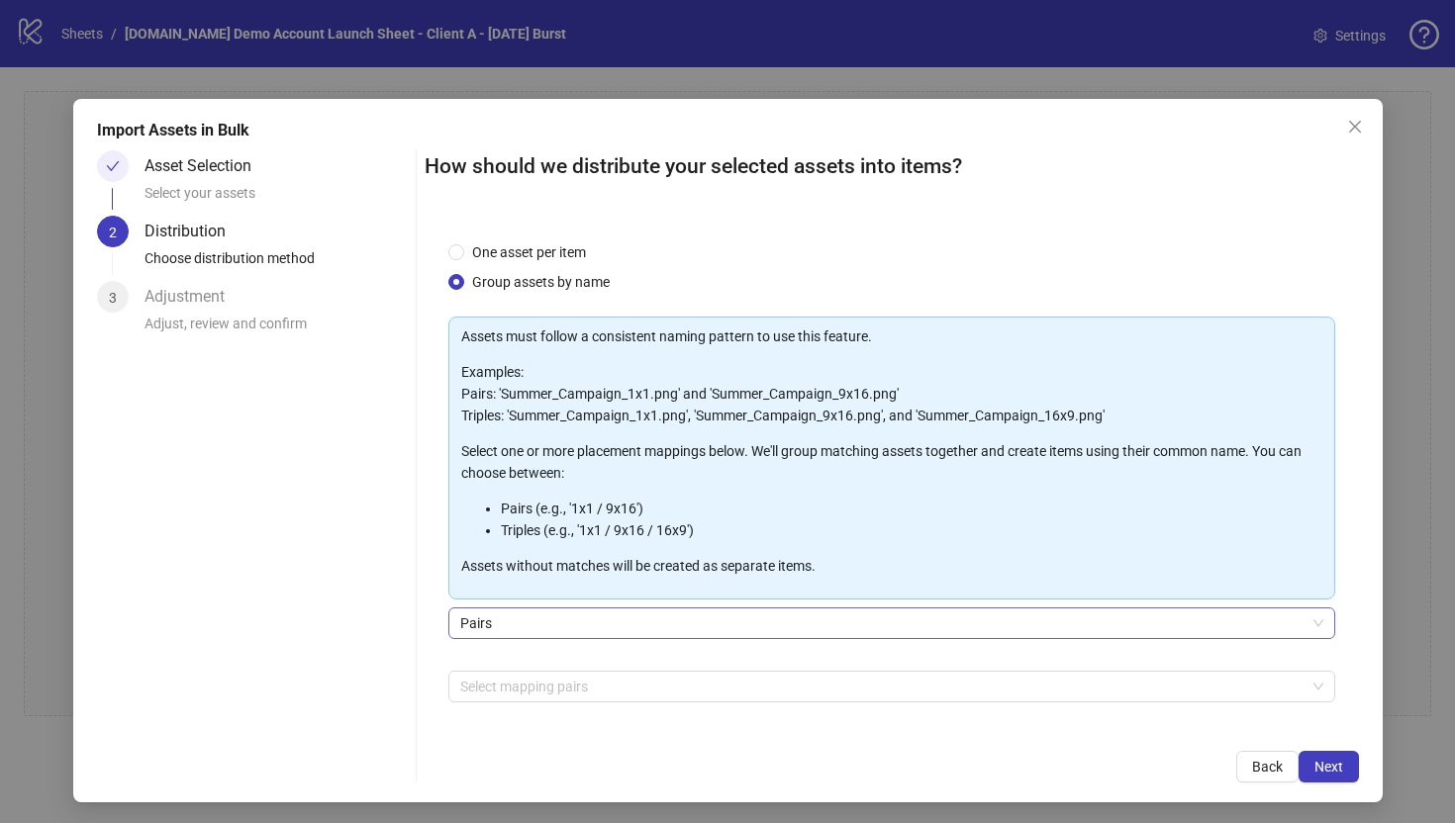
click at [473, 627] on span "Pairs" at bounding box center [891, 624] width 863 height 30
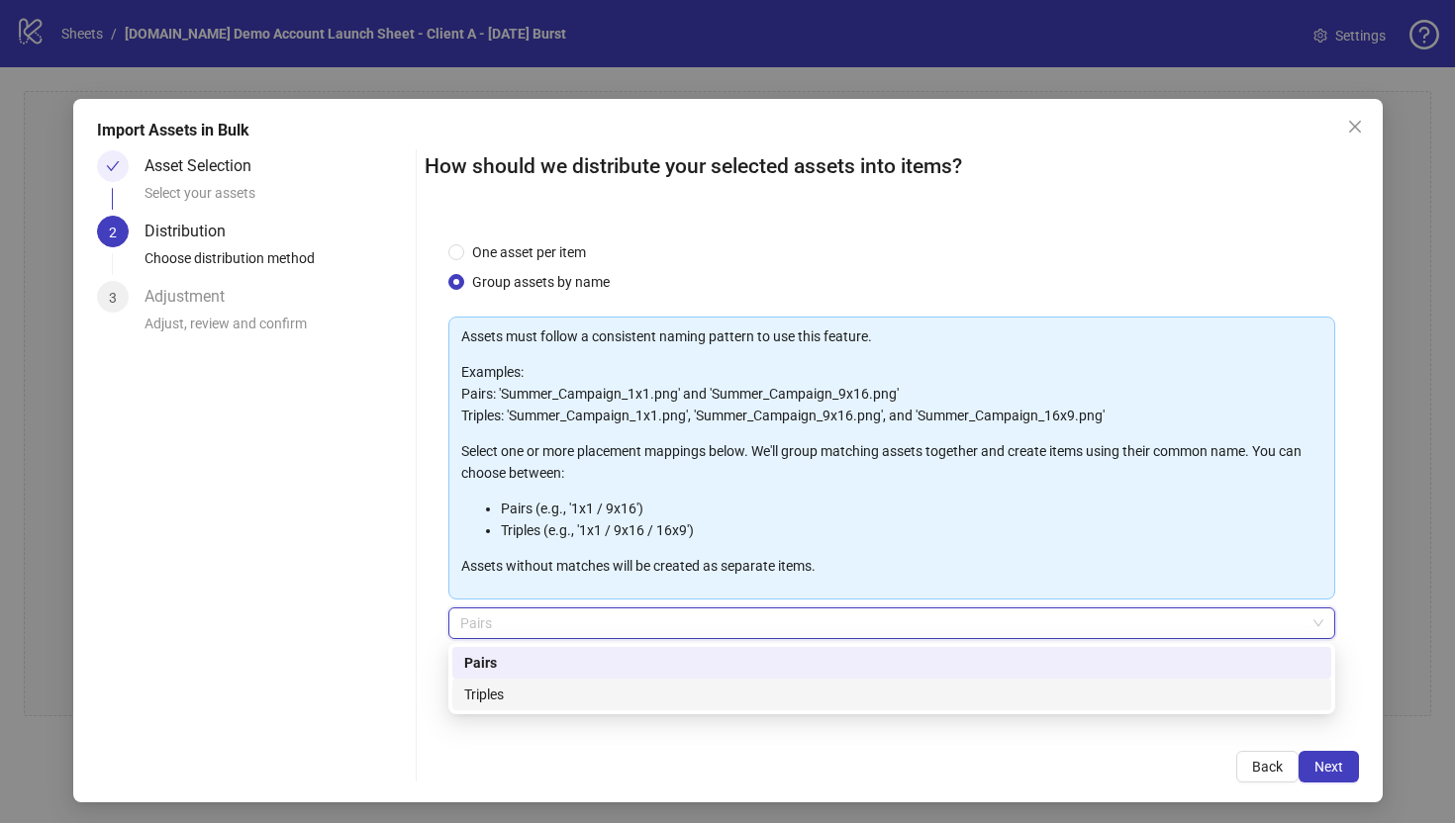
click at [487, 692] on div "Triples" at bounding box center [891, 695] width 855 height 22
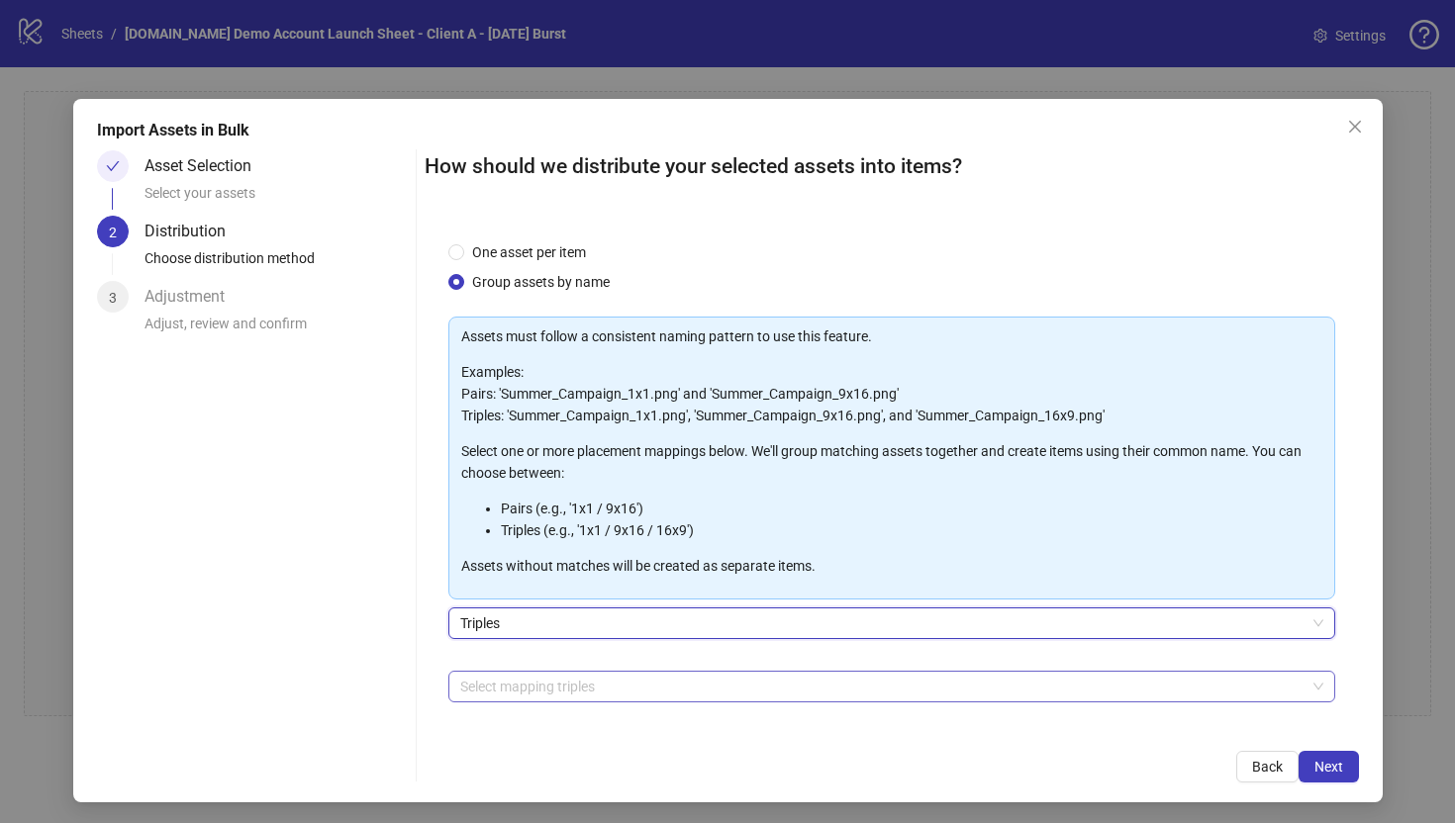
click at [497, 689] on div at bounding box center [881, 687] width 858 height 28
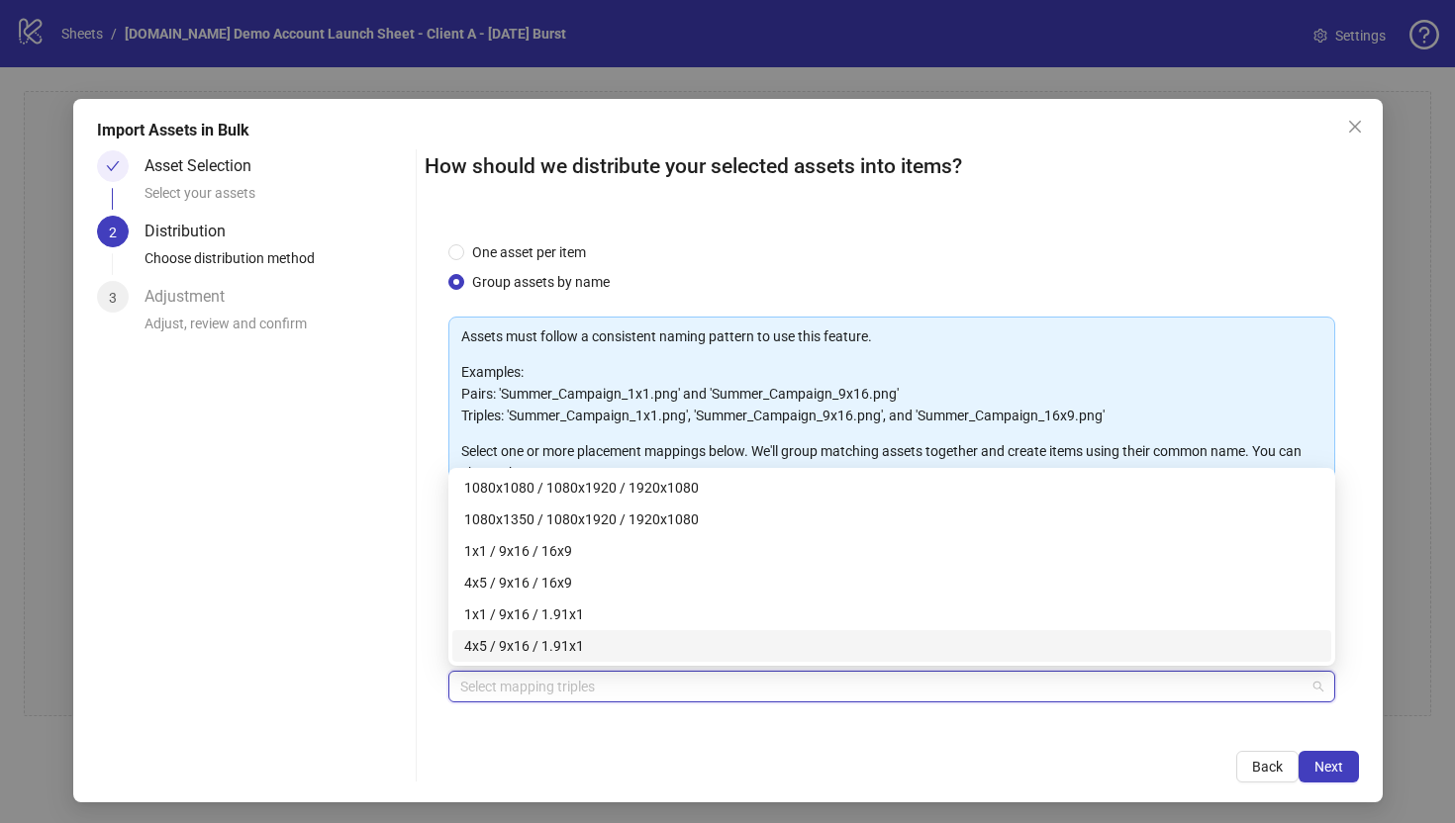
click at [495, 705] on div "How should we distribute your selected assets into items? One asset per item Gr…" at bounding box center [891, 466] width 934 height 632
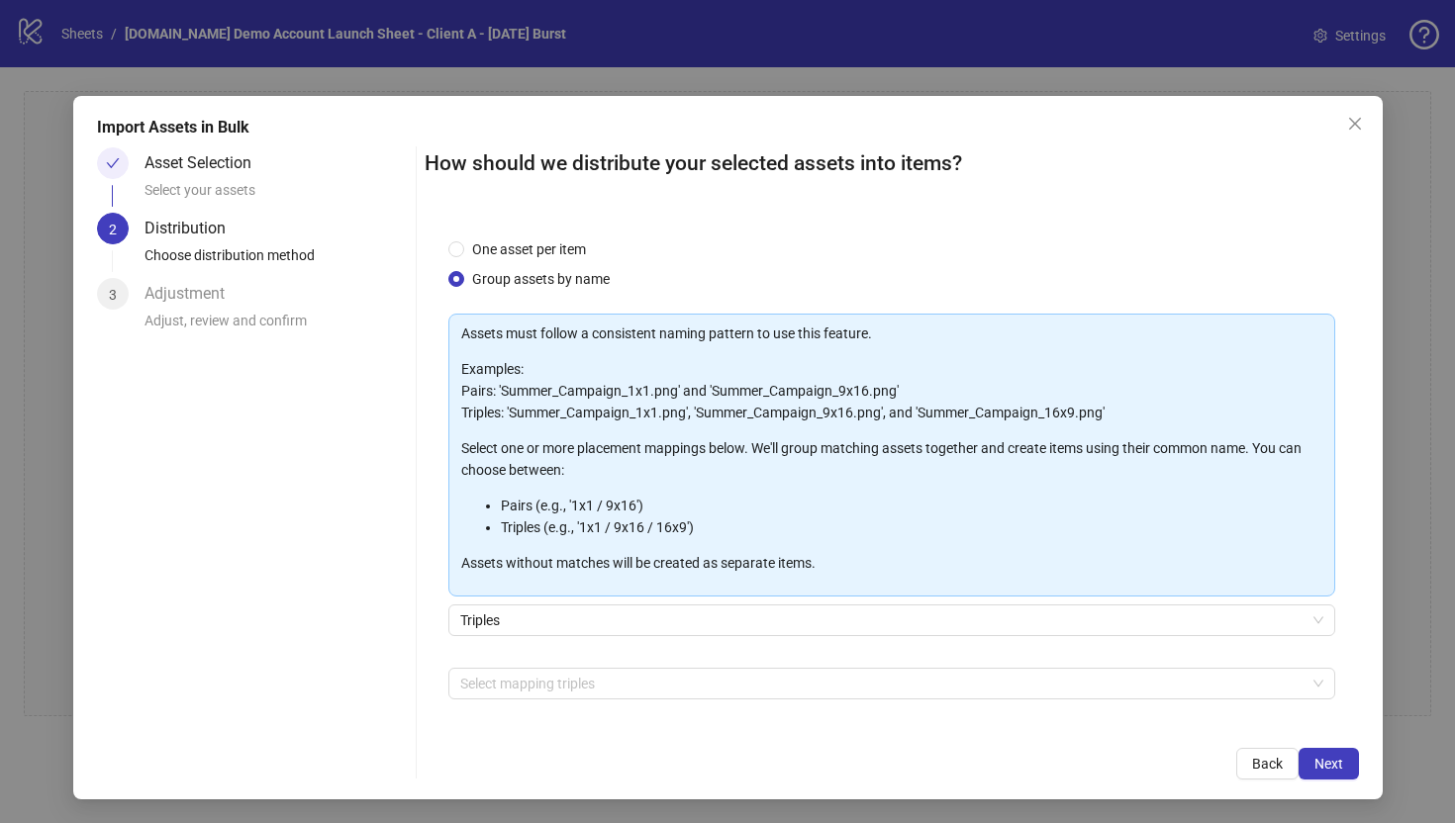
scroll to position [69, 0]
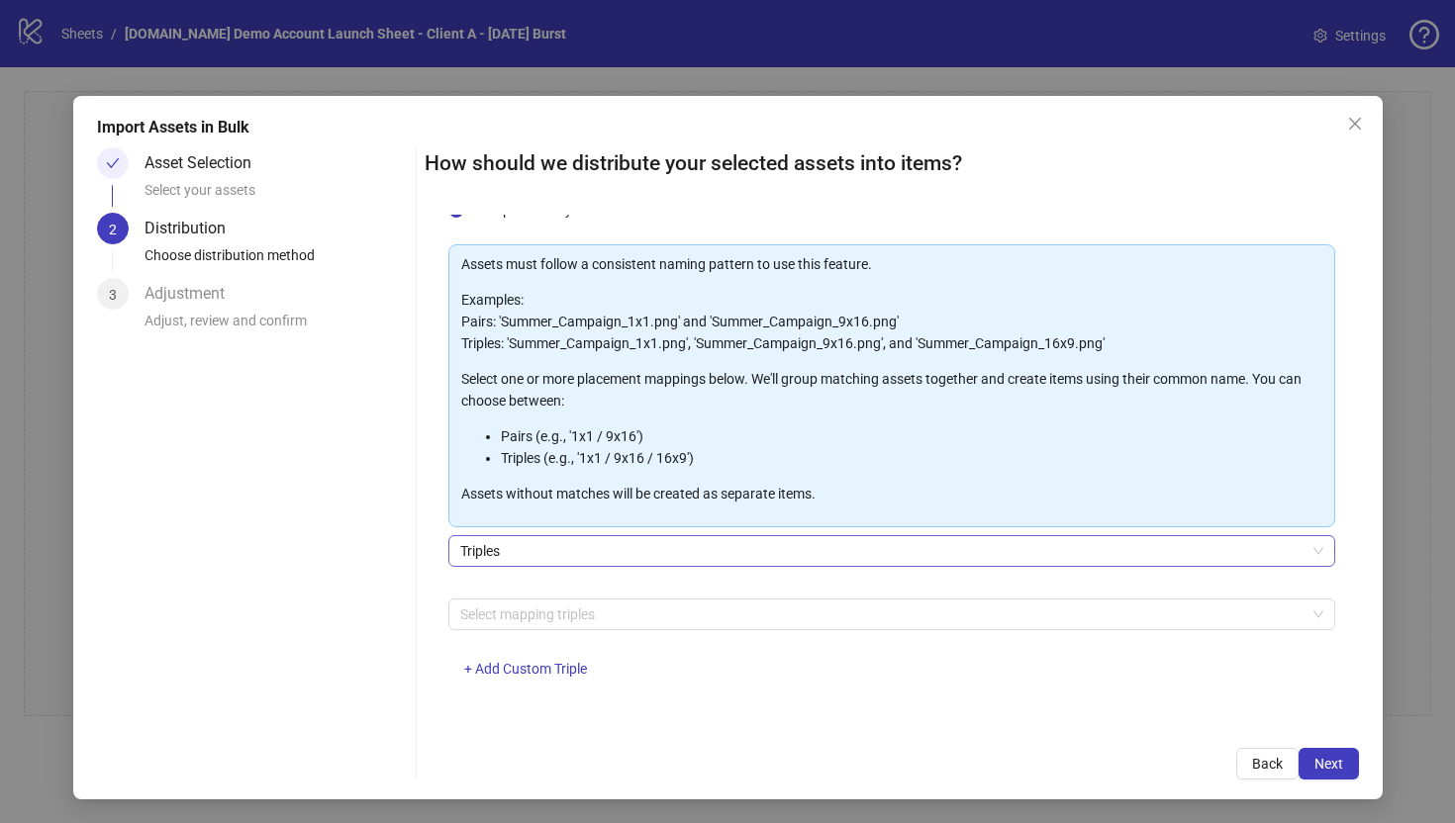
click at [475, 553] on span "Triples" at bounding box center [891, 551] width 863 height 30
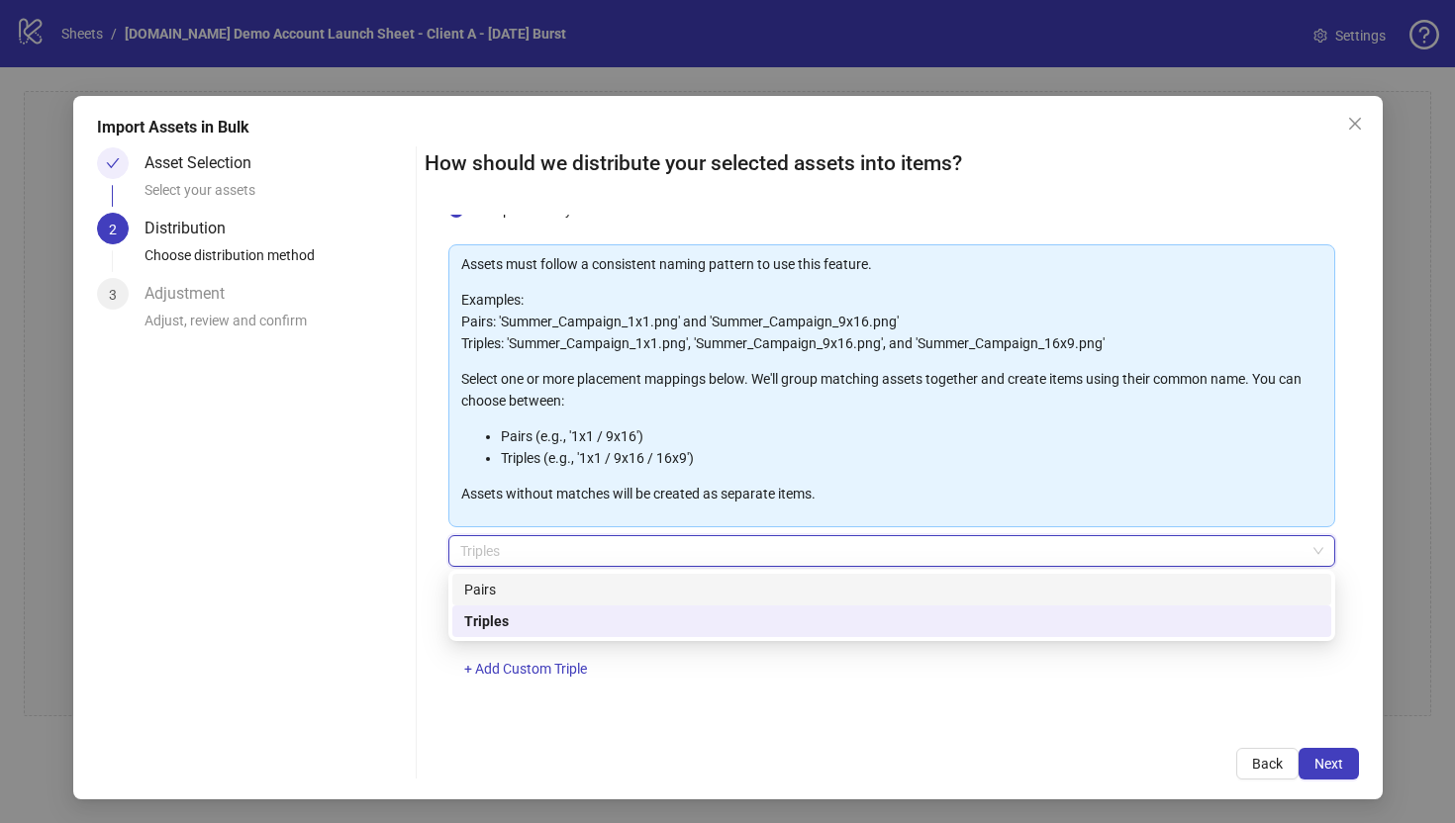
click at [480, 591] on div "Pairs" at bounding box center [891, 590] width 855 height 22
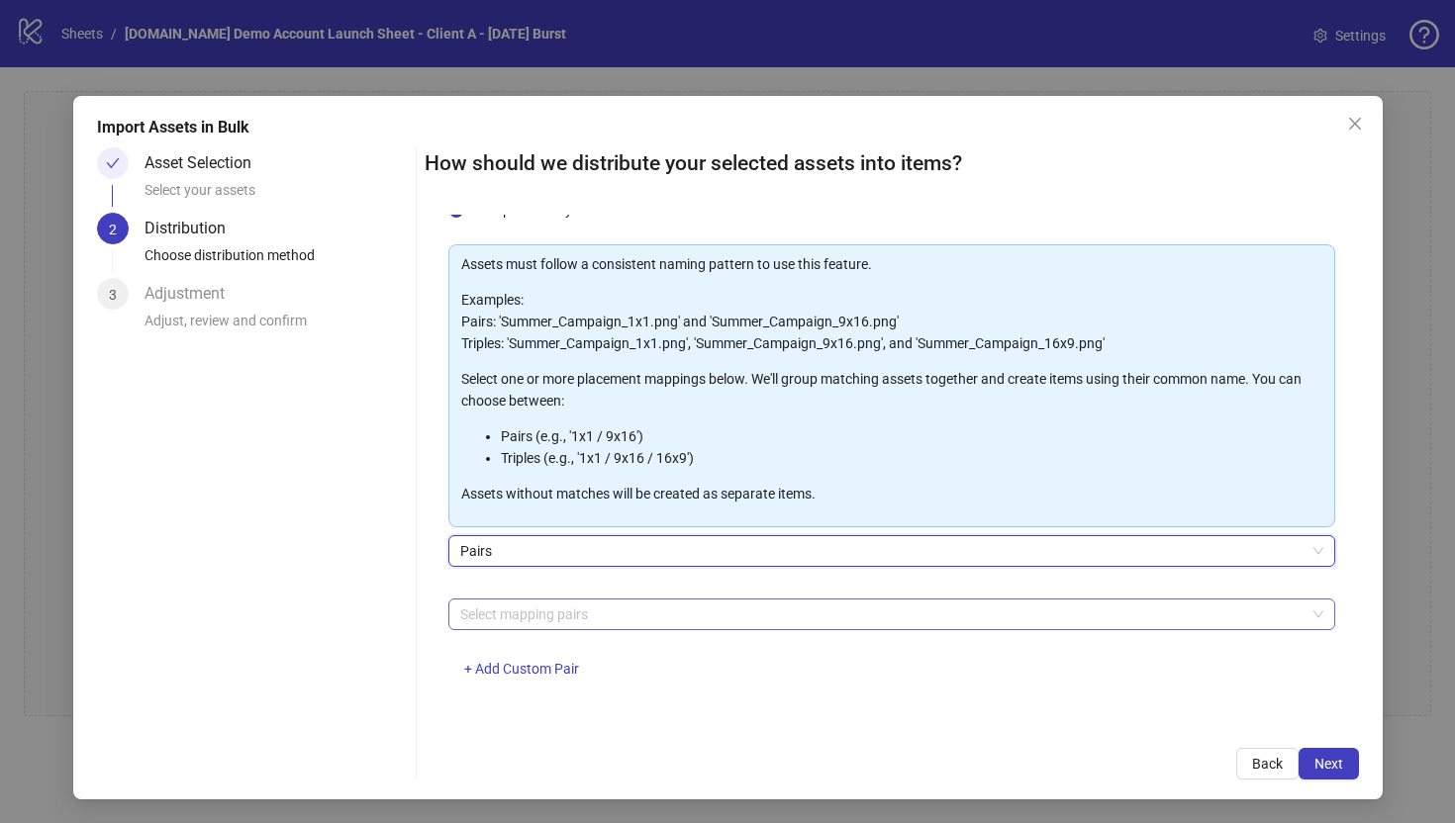
click at [479, 612] on div at bounding box center [881, 615] width 858 height 28
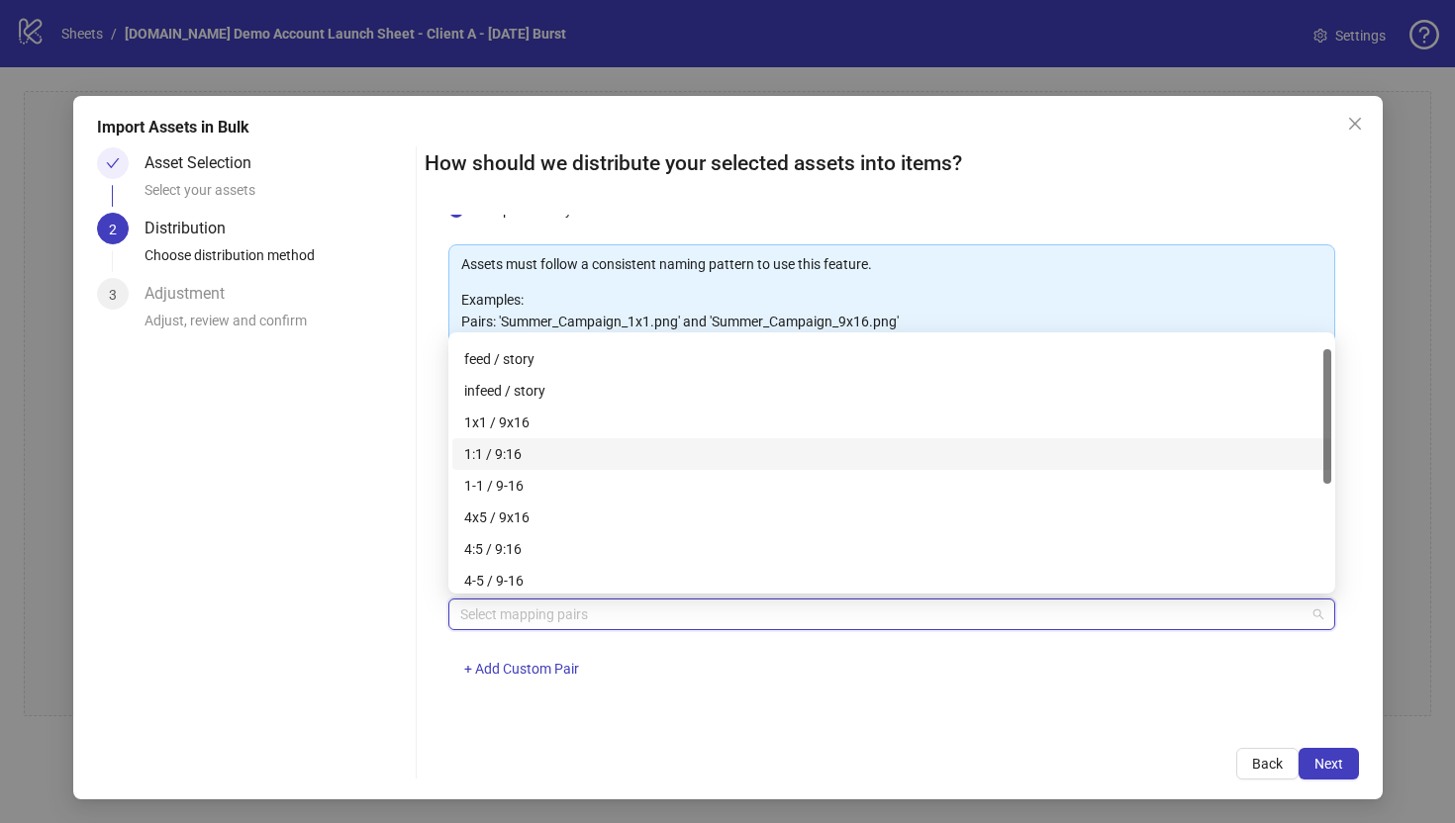
scroll to position [7, 0]
click at [478, 446] on div "1x1 / 9x16" at bounding box center [891, 440] width 855 height 22
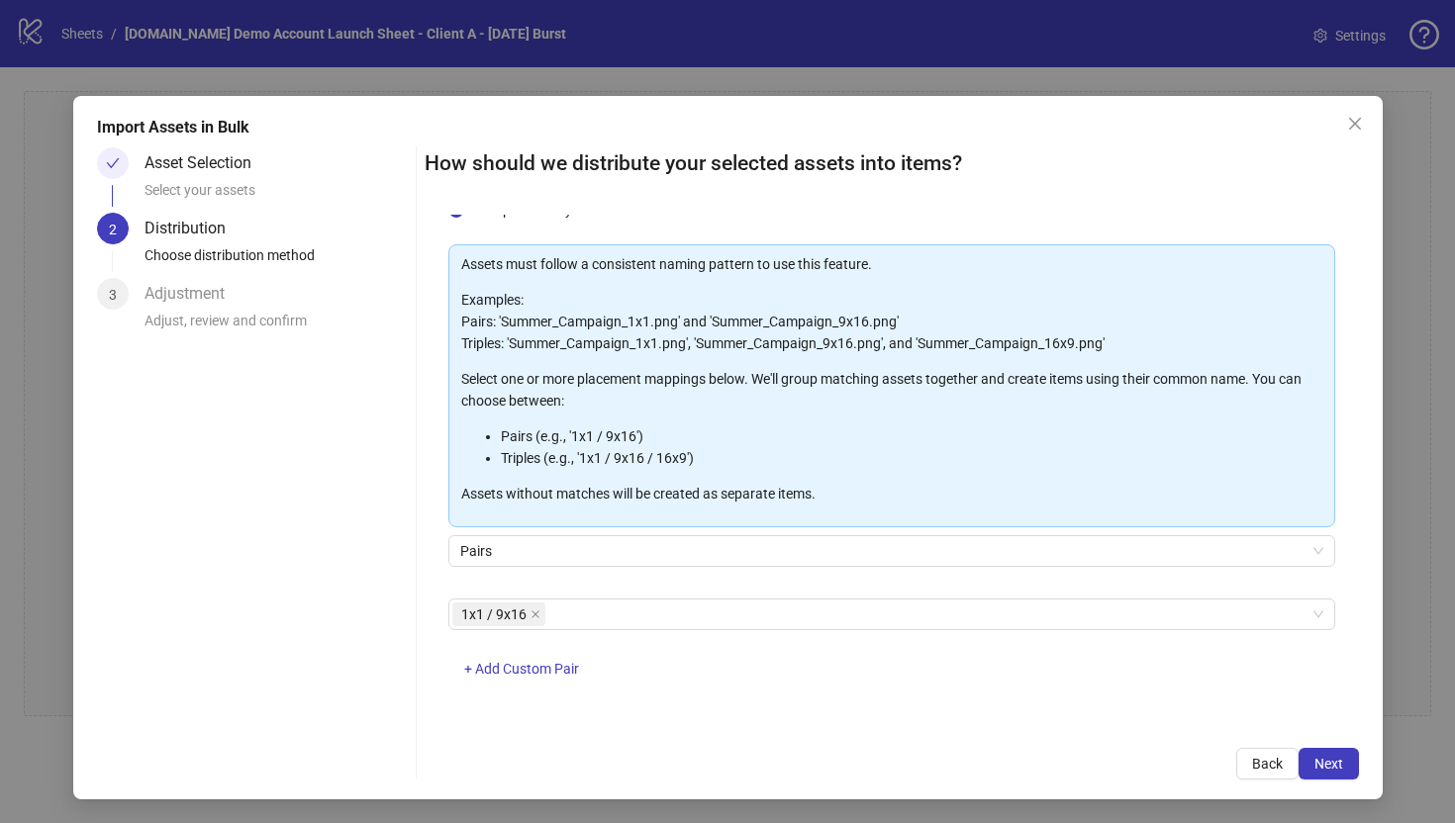
click at [689, 705] on div "One asset per item Group assets by name Assets must follow a consistent naming …" at bounding box center [891, 470] width 934 height 510
click at [1185, 705] on span "Next" at bounding box center [1328, 764] width 29 height 16
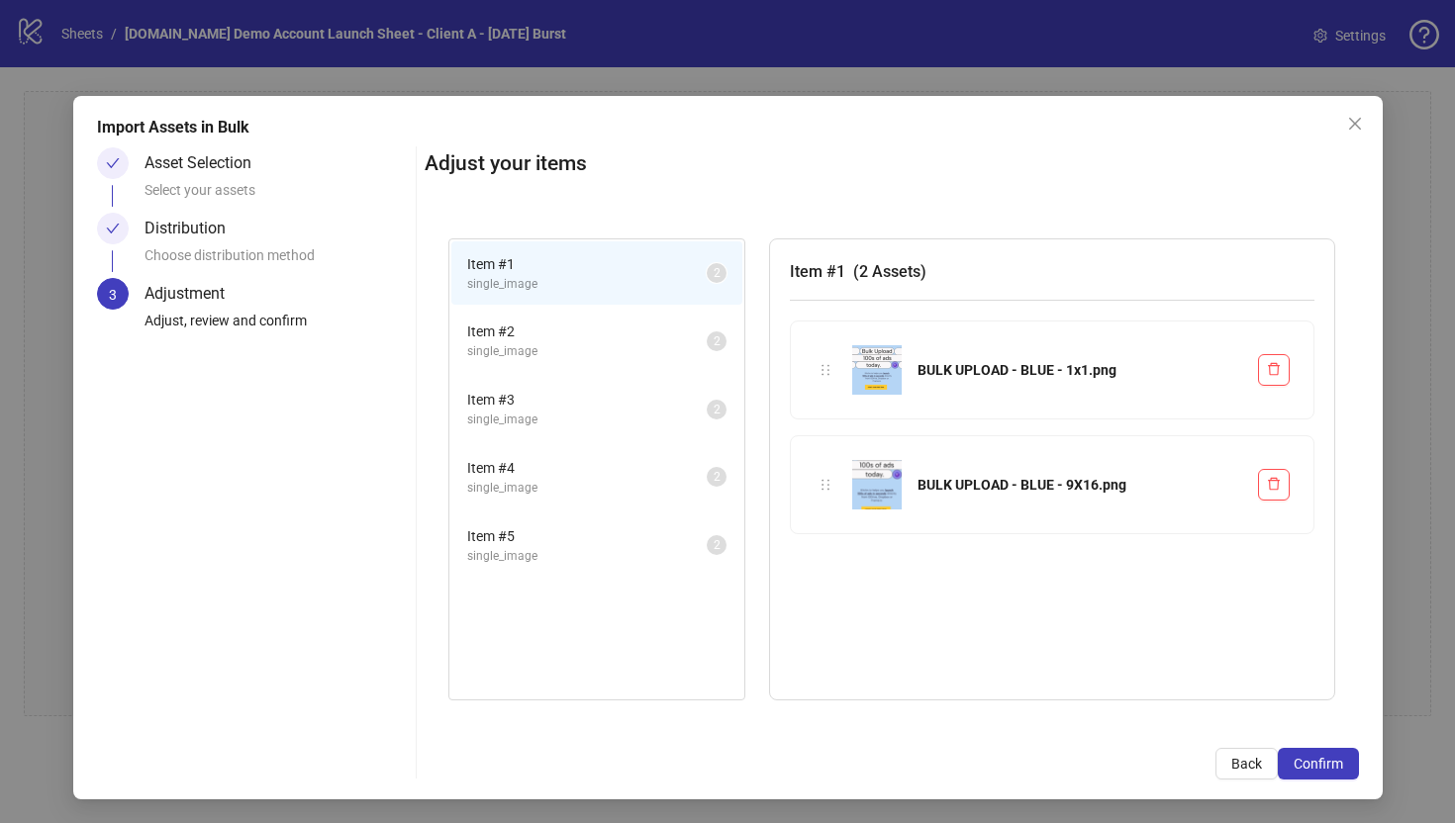
click at [573, 329] on span "Item # 2" at bounding box center [586, 332] width 239 height 22
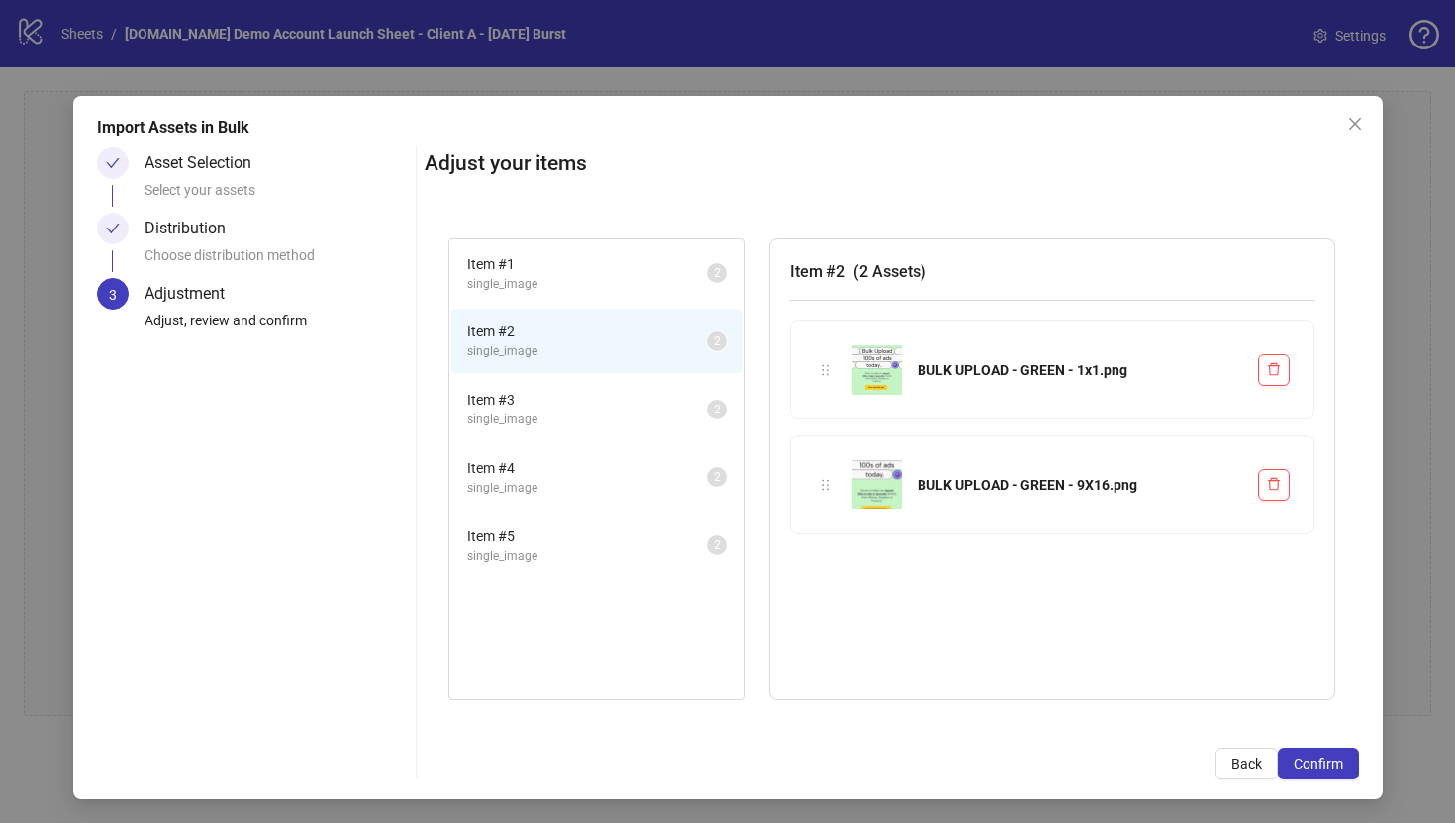
click at [575, 400] on span "Item # 3" at bounding box center [586, 400] width 239 height 22
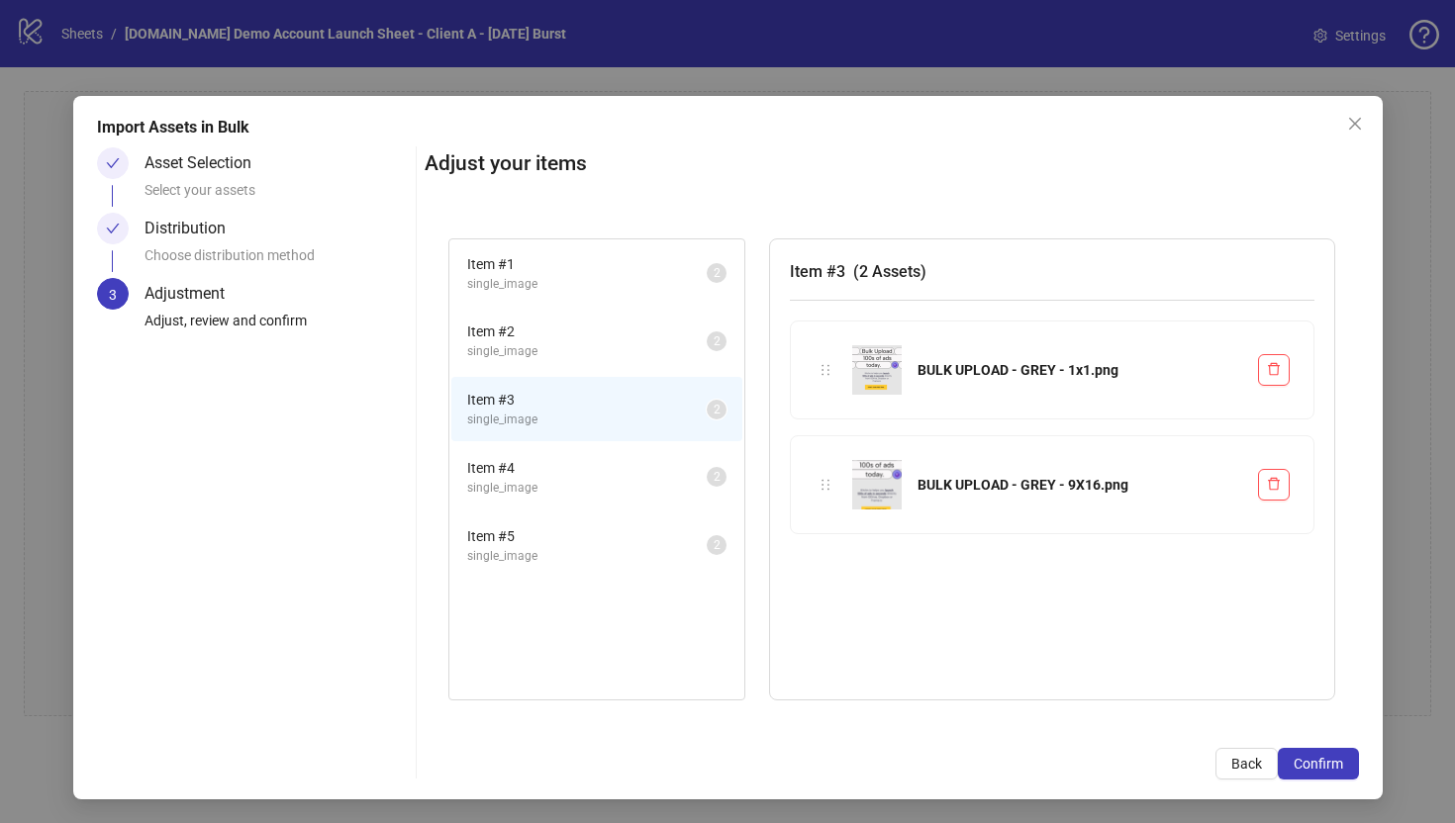
click at [564, 468] on span "Item # 4" at bounding box center [586, 468] width 239 height 22
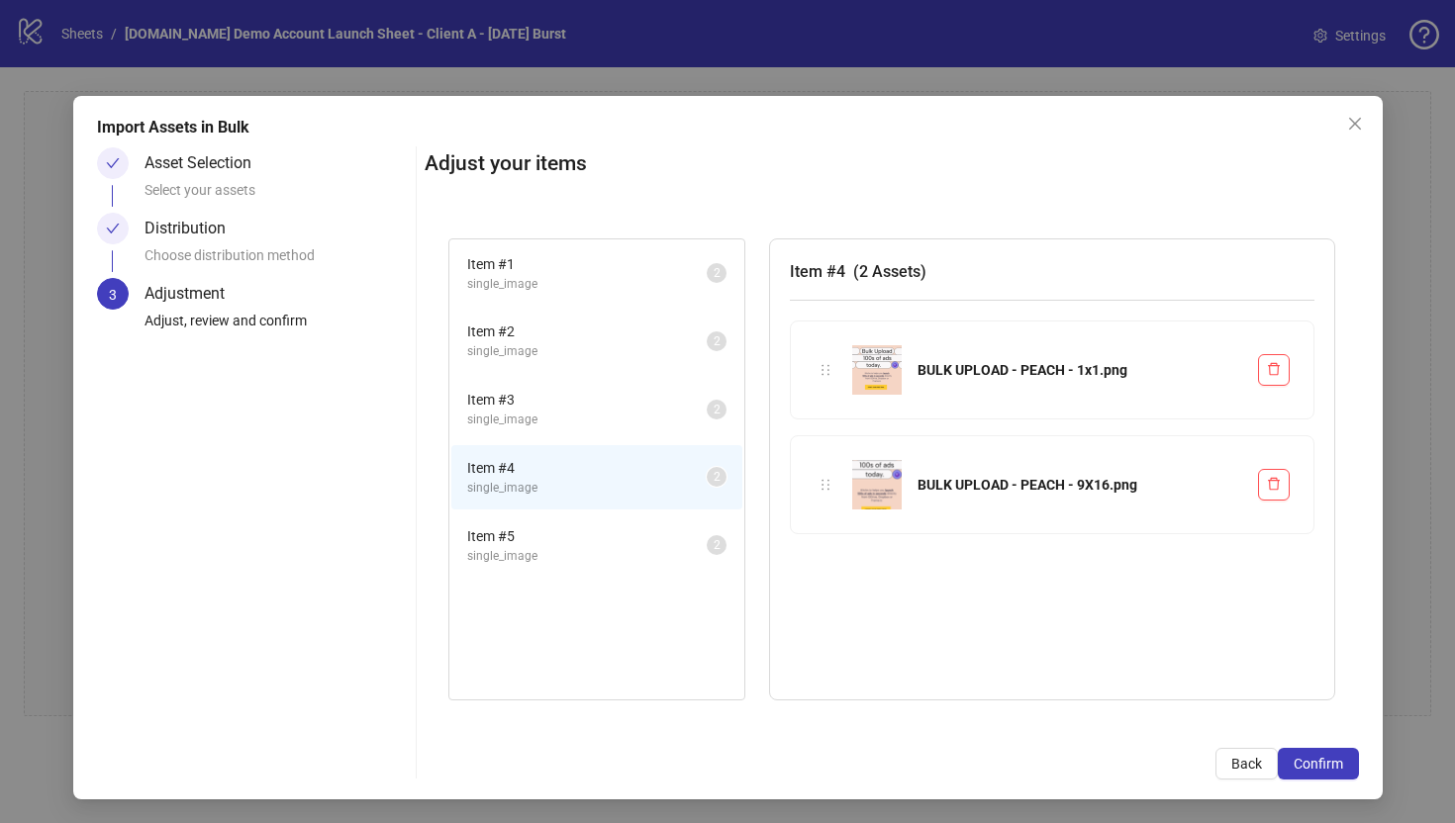
click at [560, 569] on li "Item # 5 single_image 2" at bounding box center [596, 546] width 291 height 64
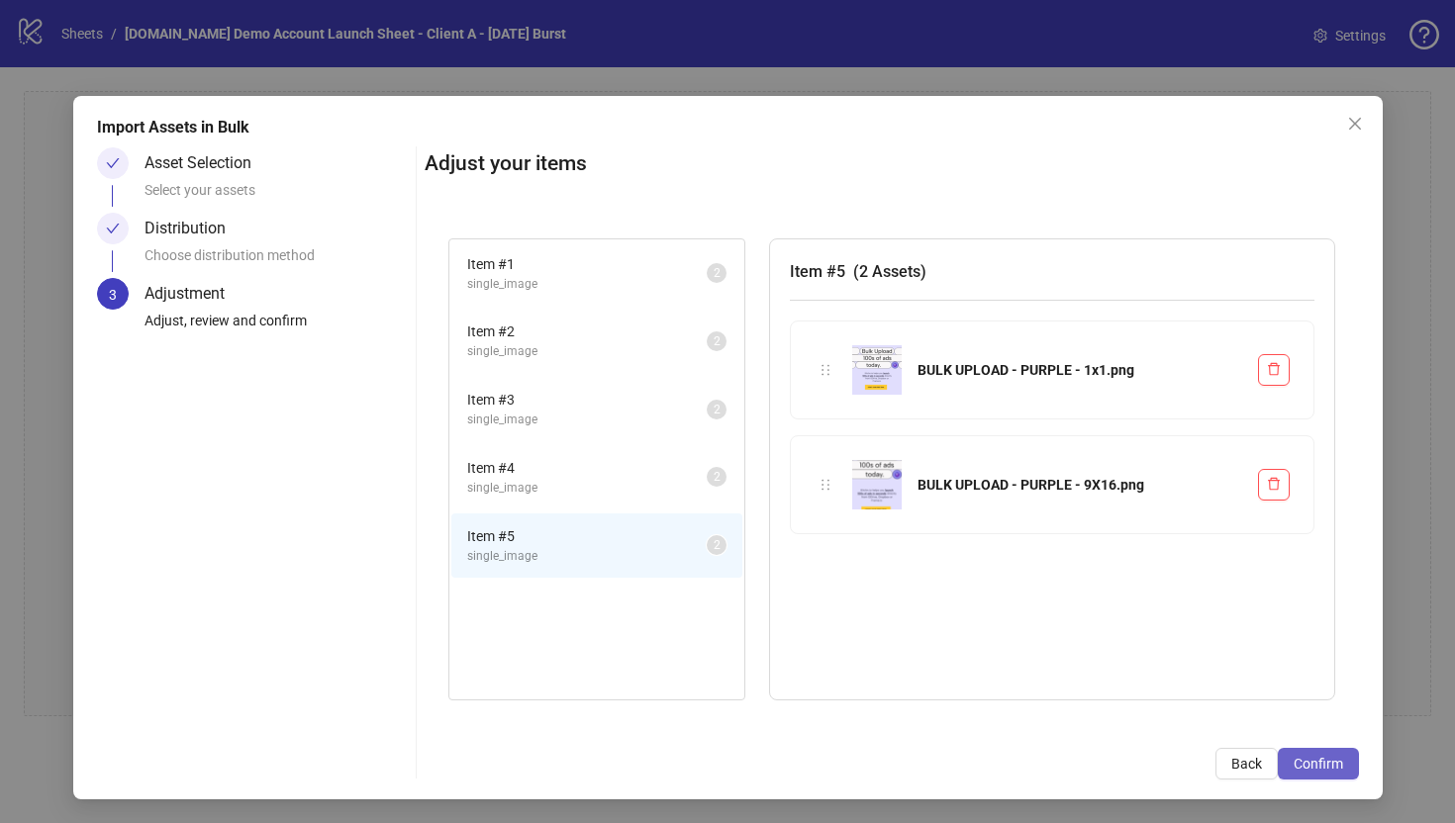
click at [1185, 705] on span "Confirm" at bounding box center [1317, 764] width 49 height 16
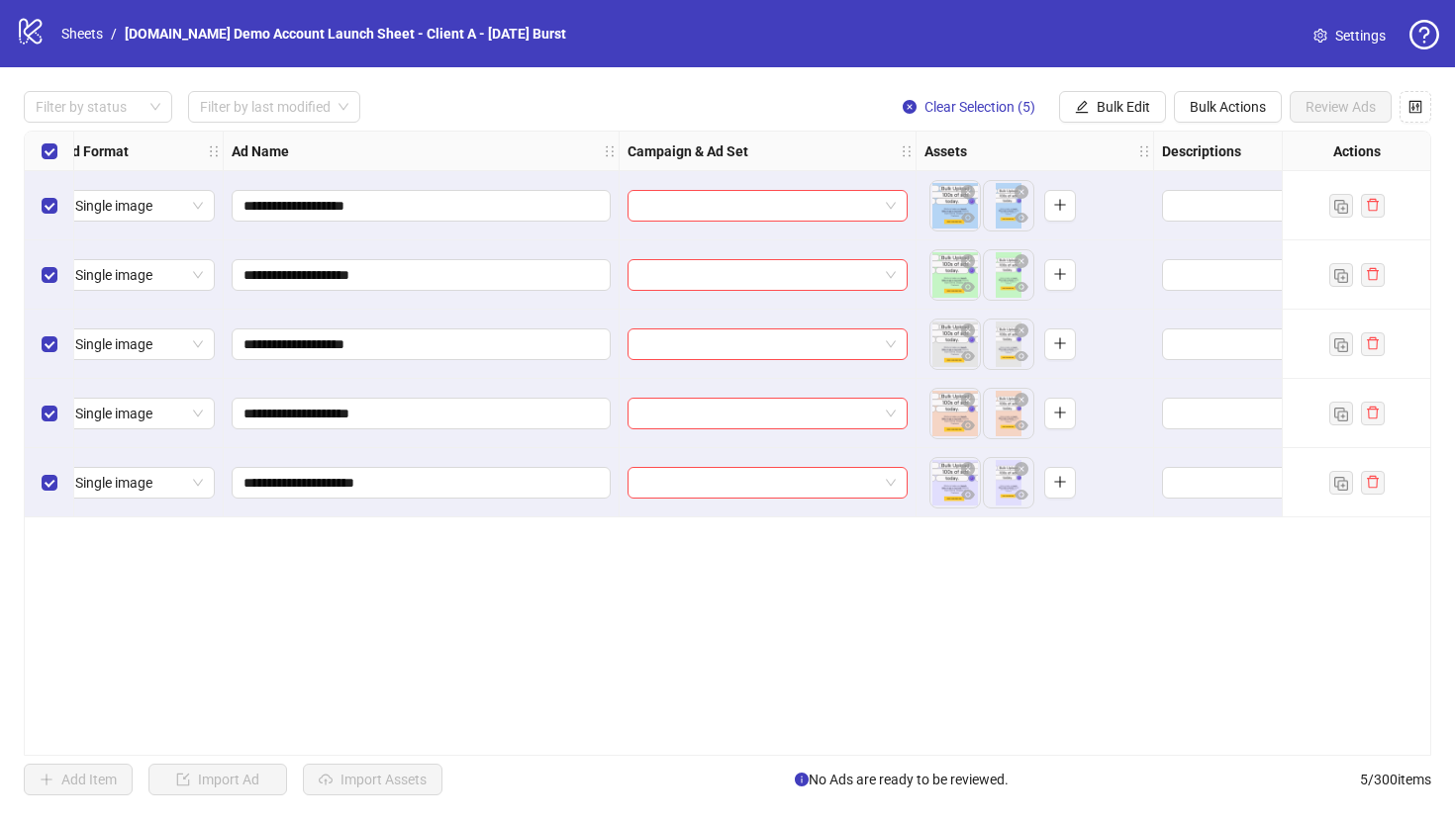
scroll to position [0, 0]
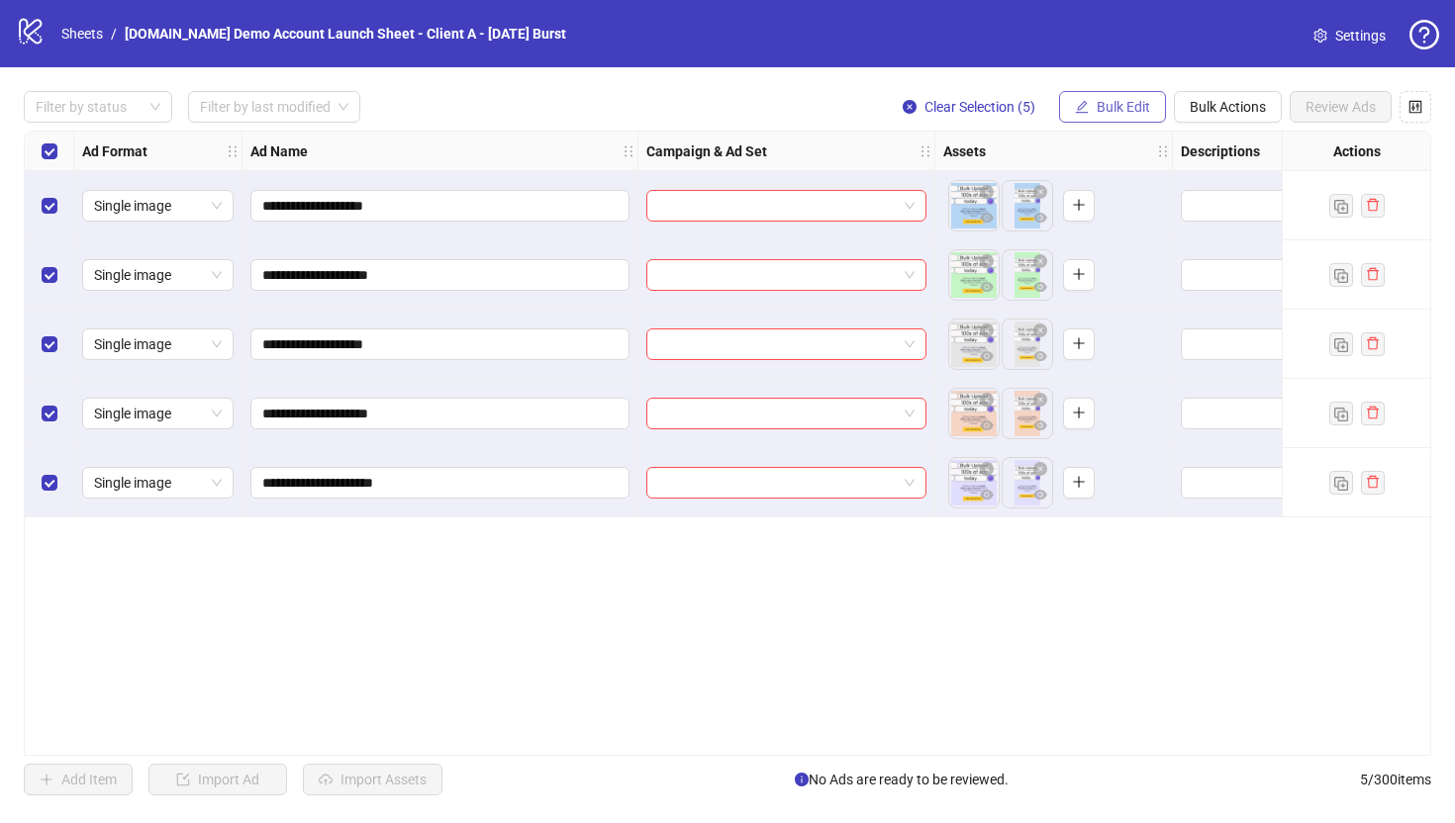
click at [1098, 107] on span "Bulk Edit" at bounding box center [1122, 107] width 53 height 16
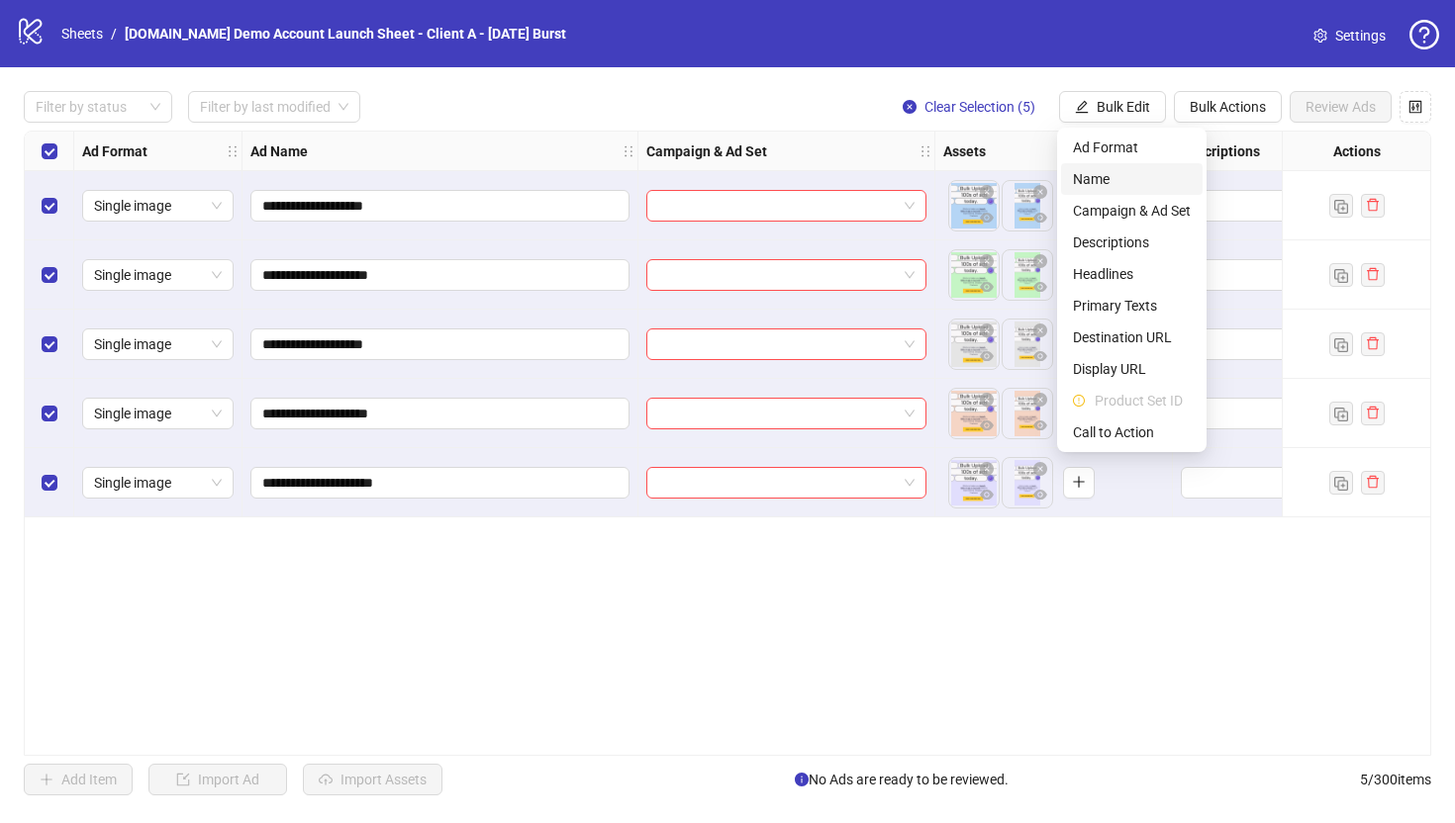
click at [1085, 179] on span "Name" at bounding box center [1132, 179] width 118 height 22
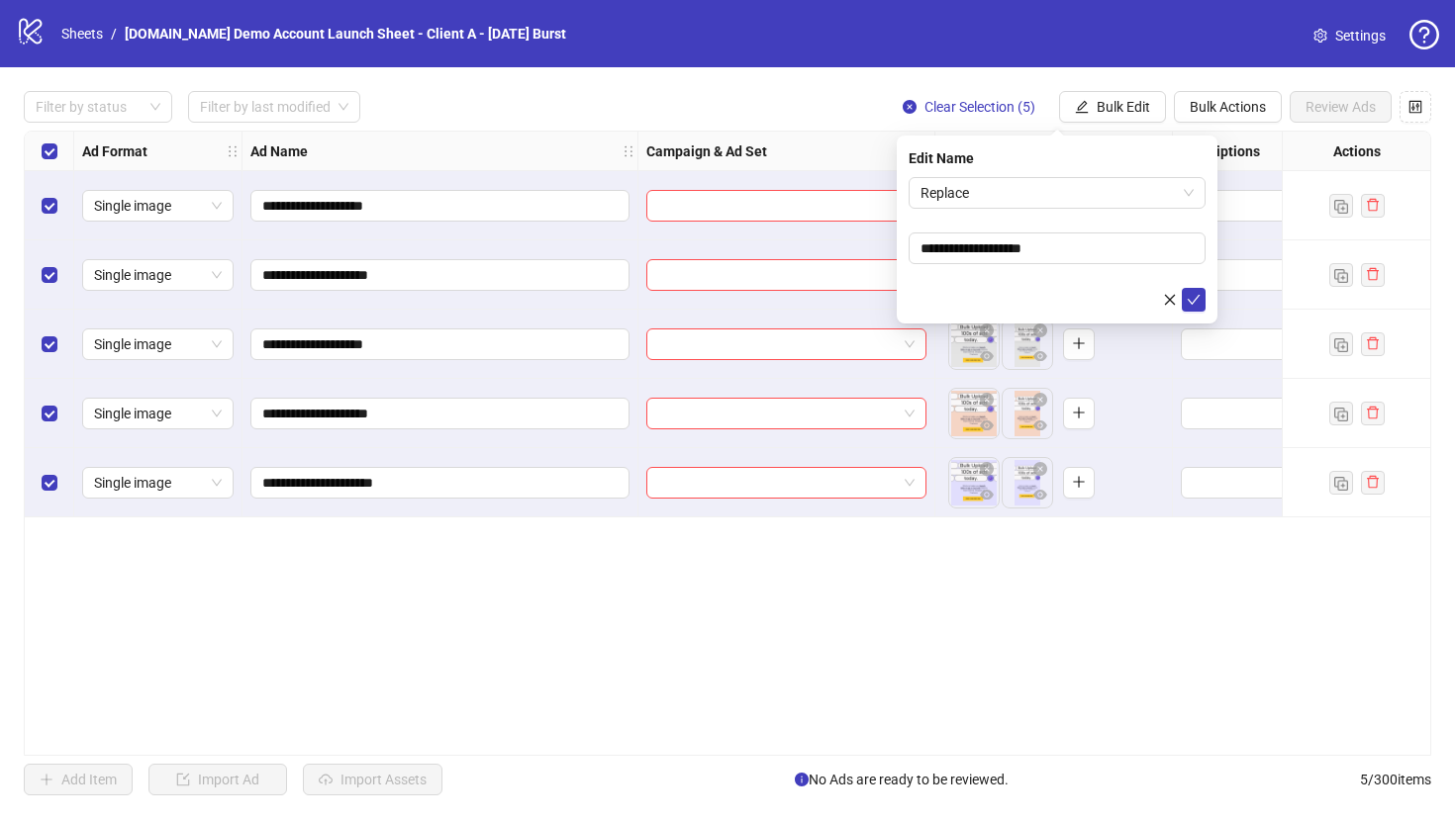
click at [1013, 634] on div "**********" at bounding box center [727, 443] width 1407 height 625
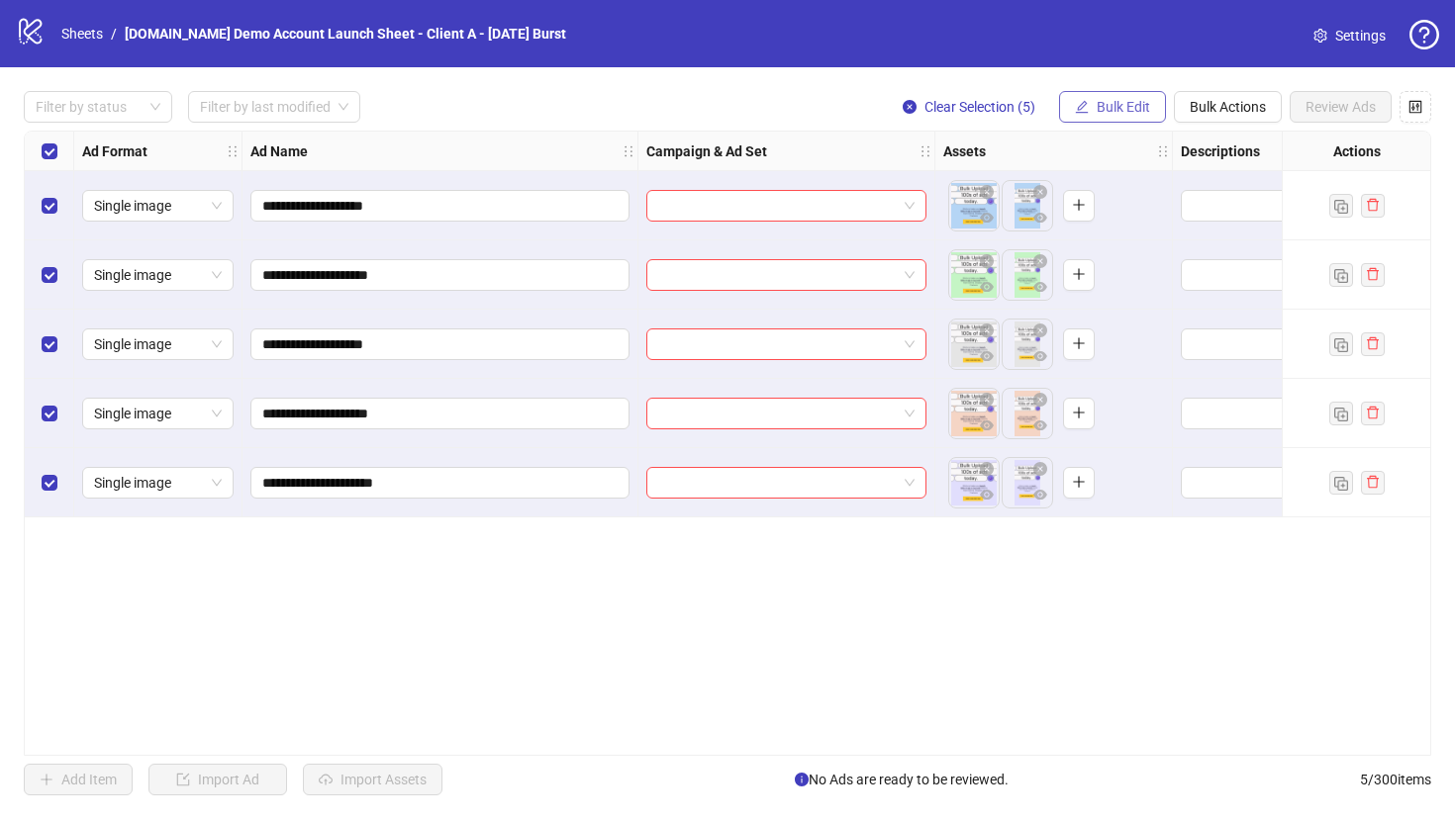
click at [1132, 104] on span "Bulk Edit" at bounding box center [1122, 107] width 53 height 16
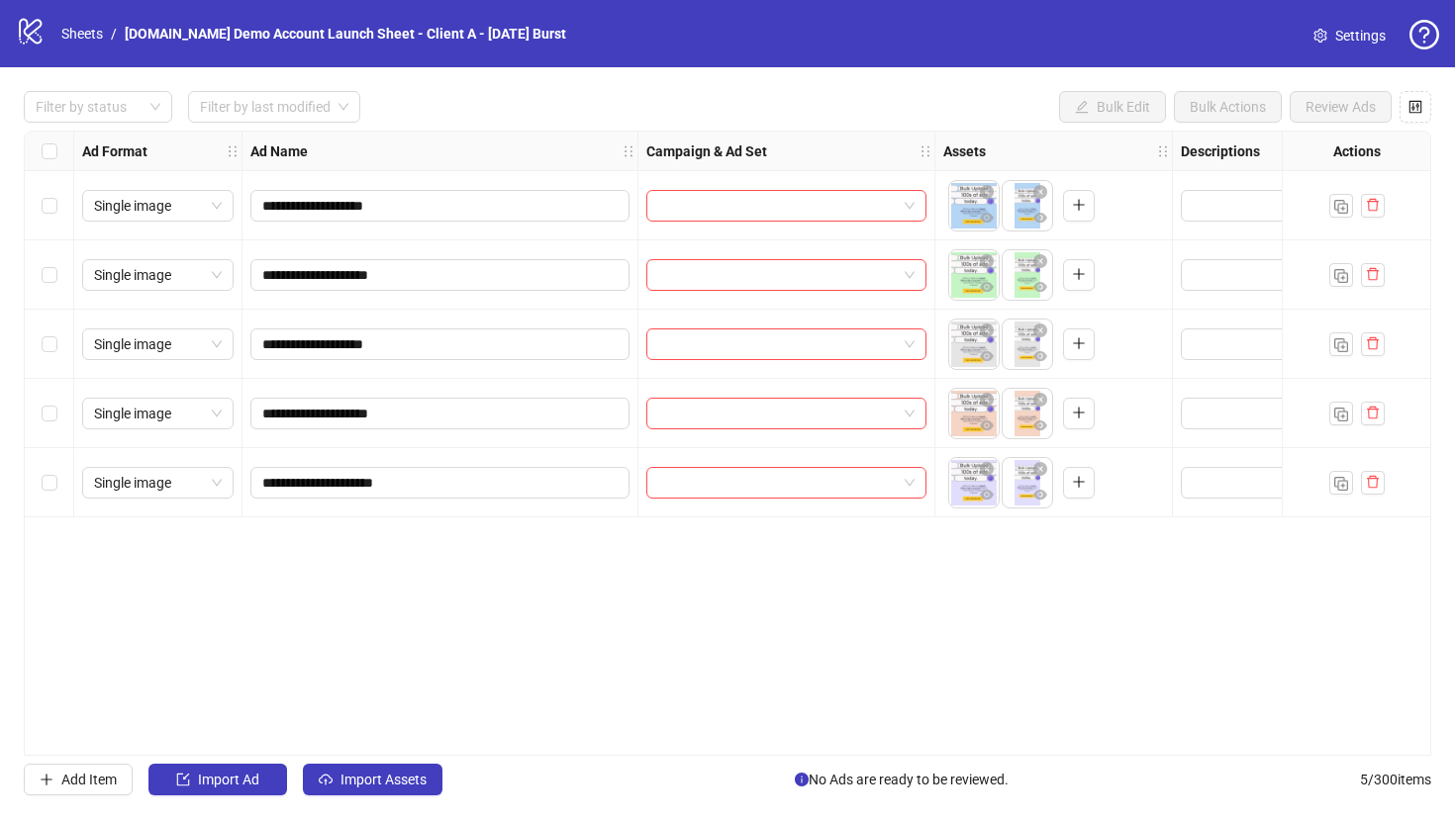
click at [47, 357] on div "Select row 3" at bounding box center [49, 344] width 49 height 69
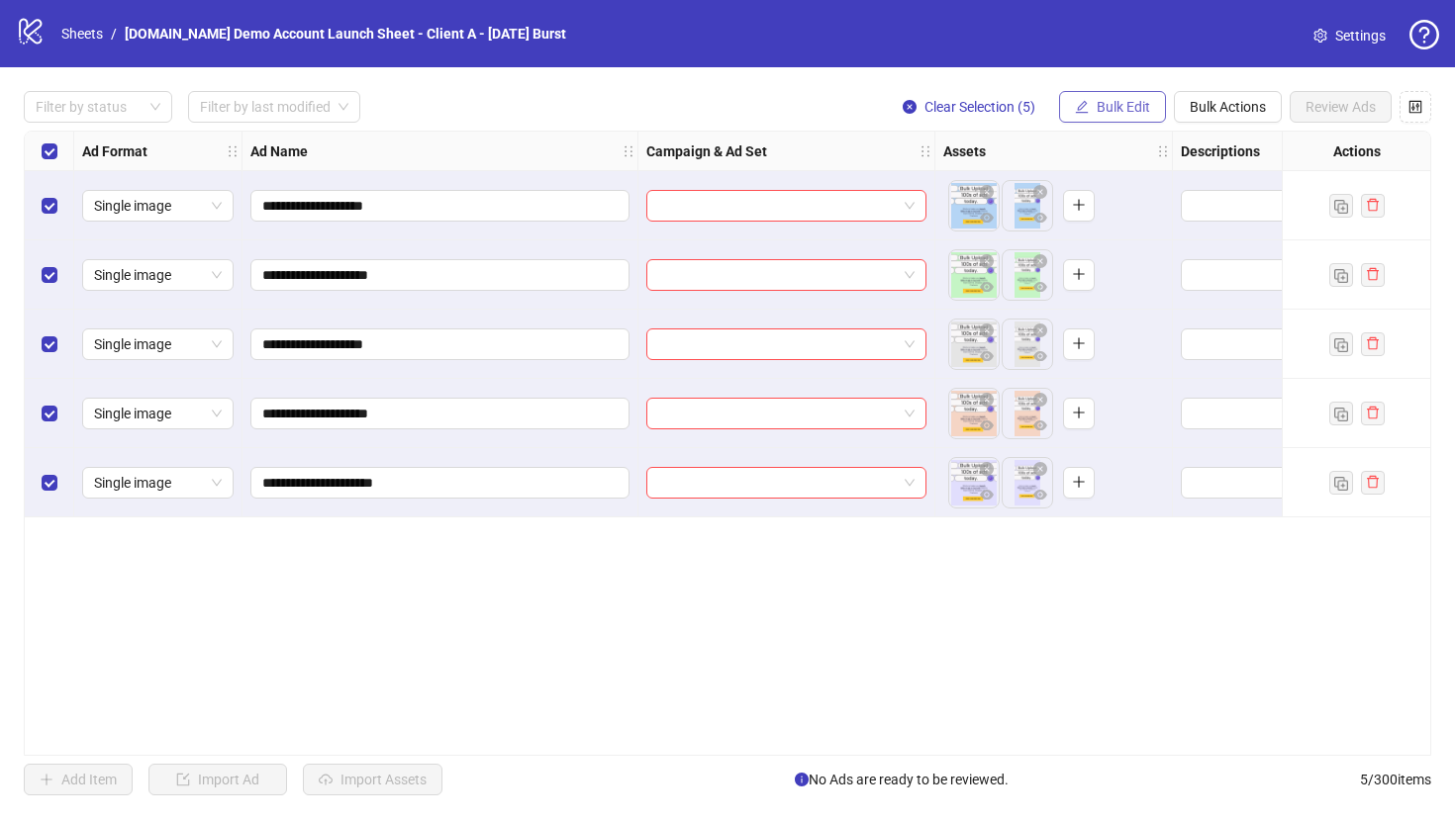
click at [1111, 105] on span "Bulk Edit" at bounding box center [1122, 107] width 53 height 16
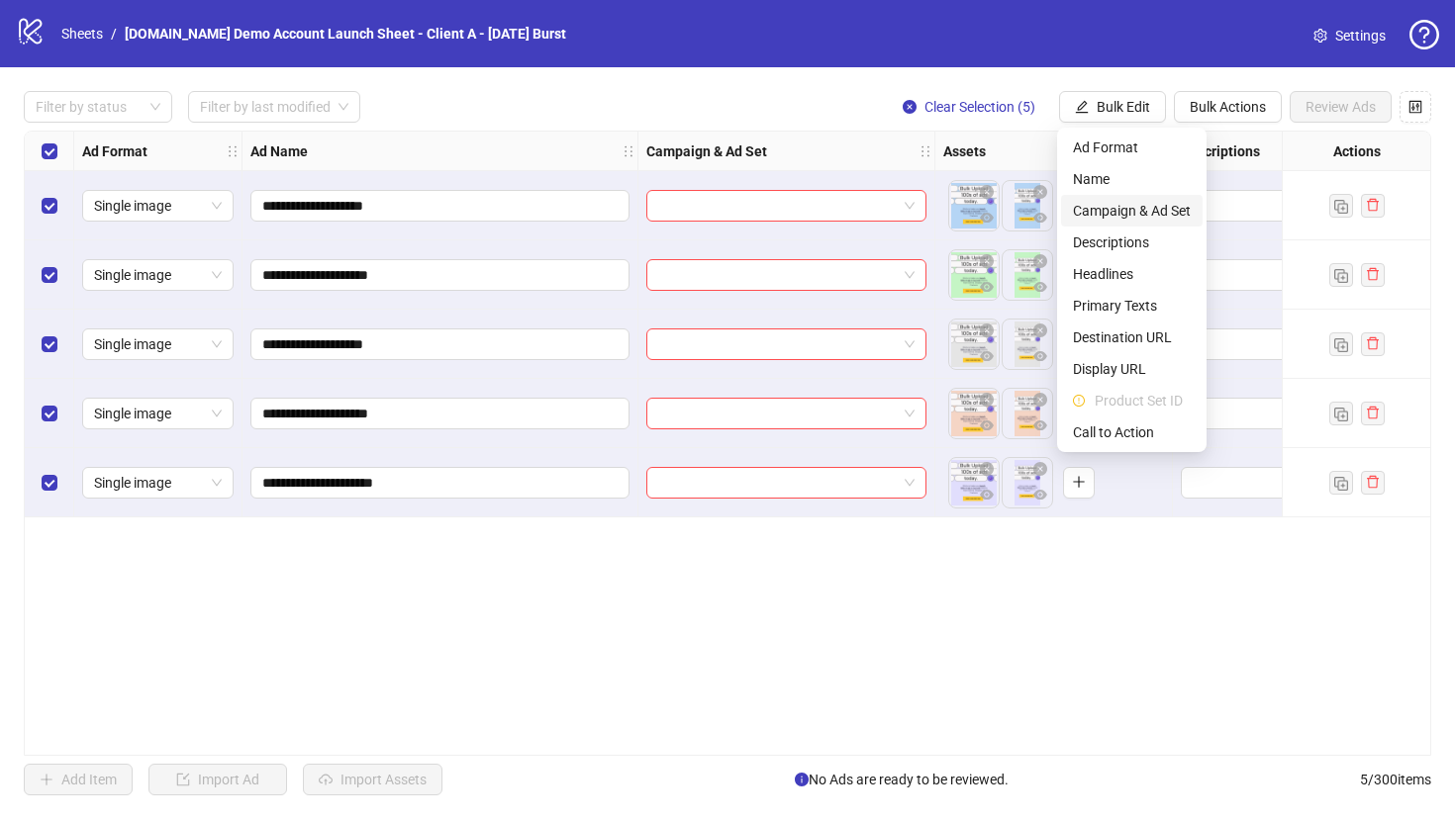
click at [1098, 212] on span "Campaign & Ad Set" at bounding box center [1132, 211] width 118 height 22
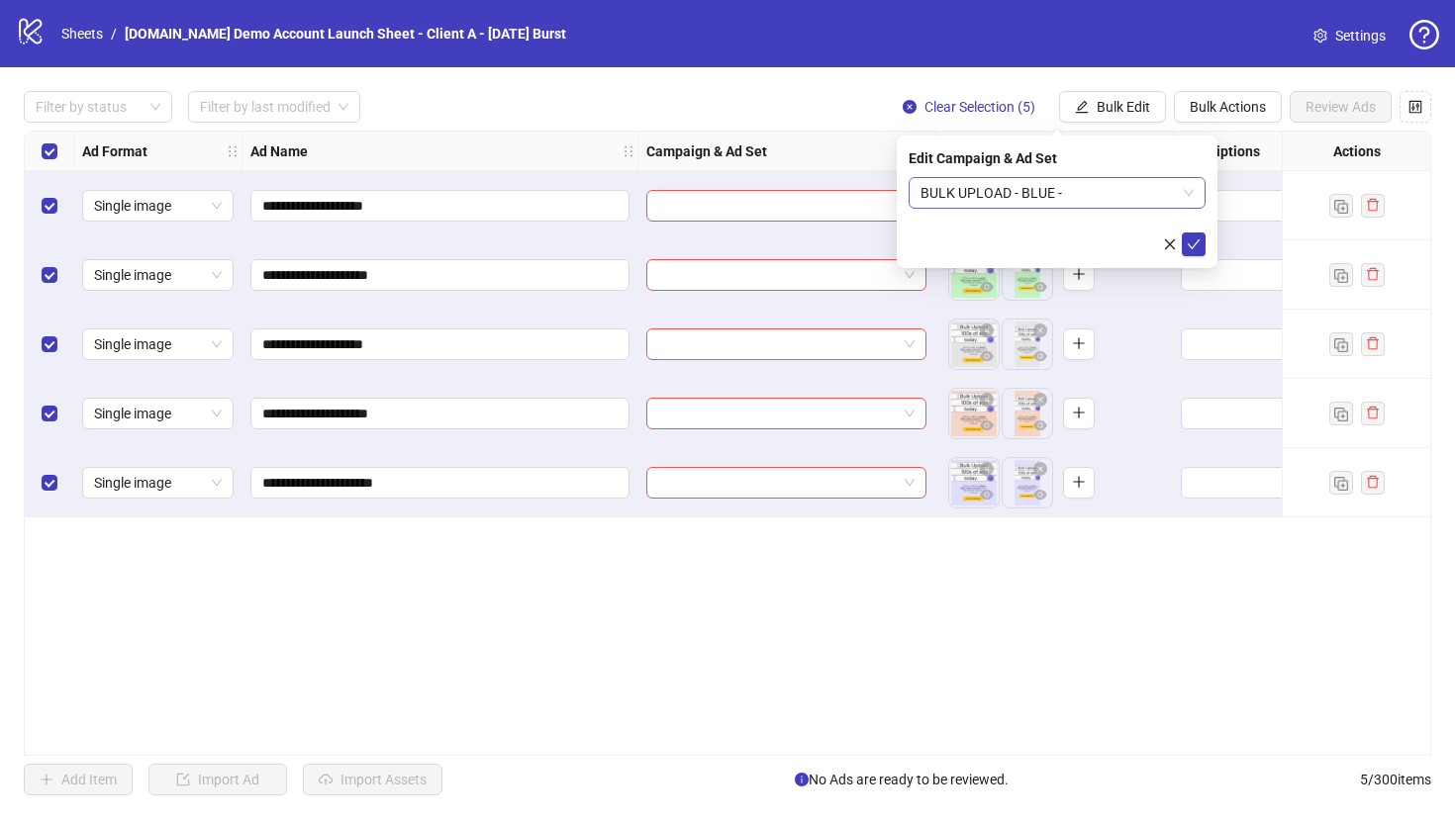
click at [1033, 195] on span "BULK UPLOAD - BLUE -" at bounding box center [1056, 193] width 273 height 30
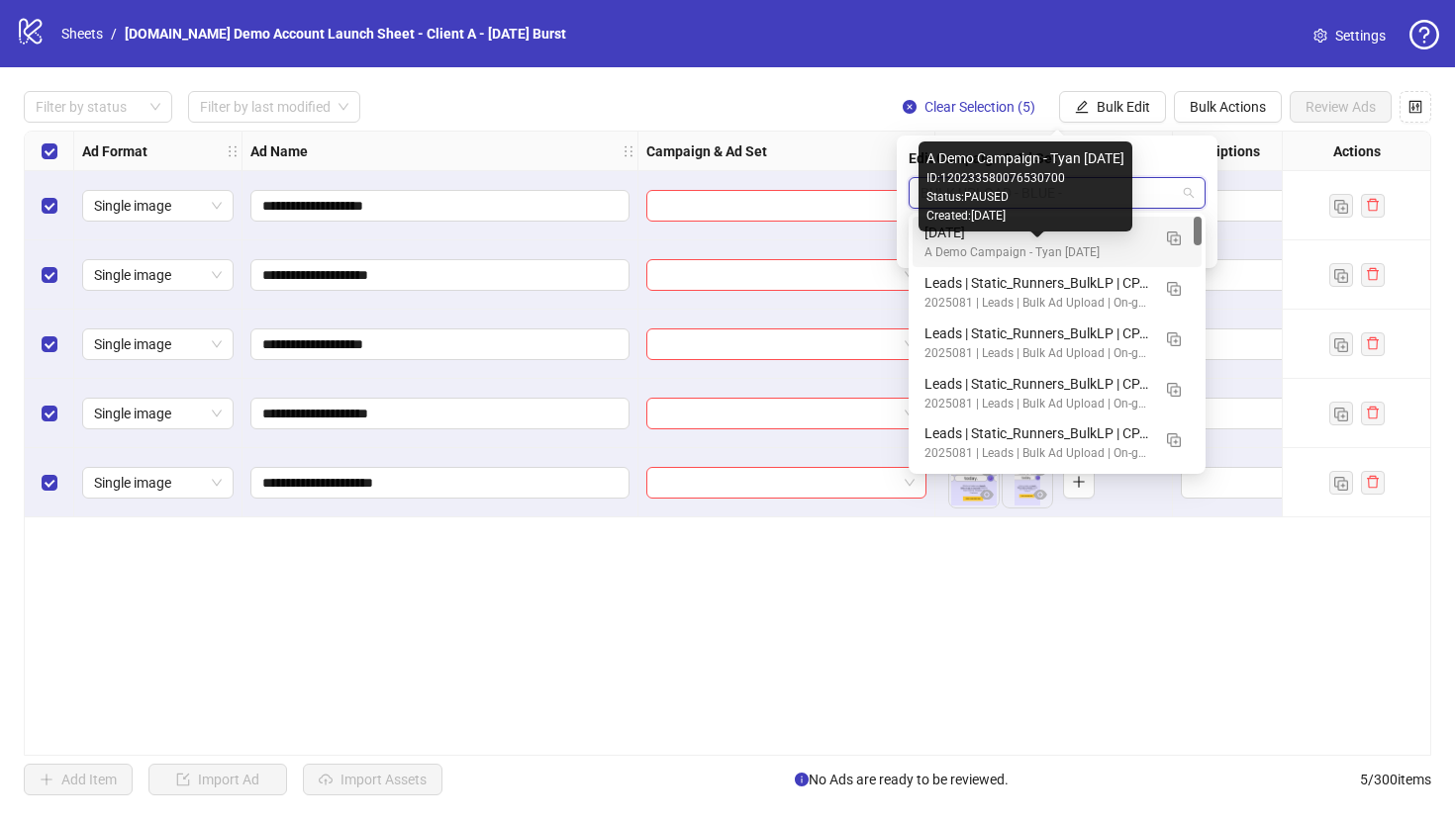
click at [950, 243] on div "A Demo Campaign - Tyan [DATE]" at bounding box center [1037, 252] width 226 height 19
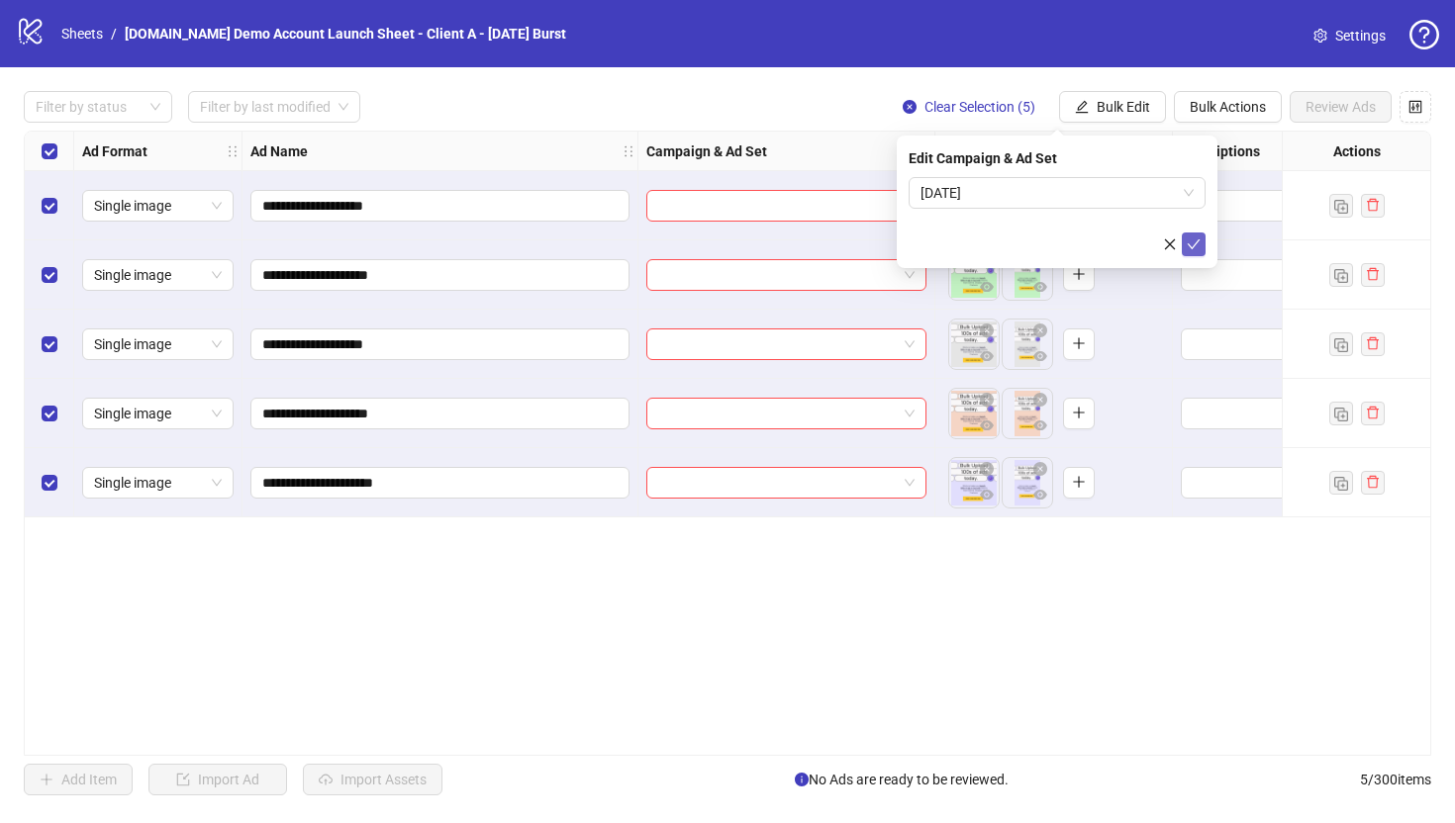
click at [1185, 246] on icon "check" at bounding box center [1193, 244] width 13 height 10
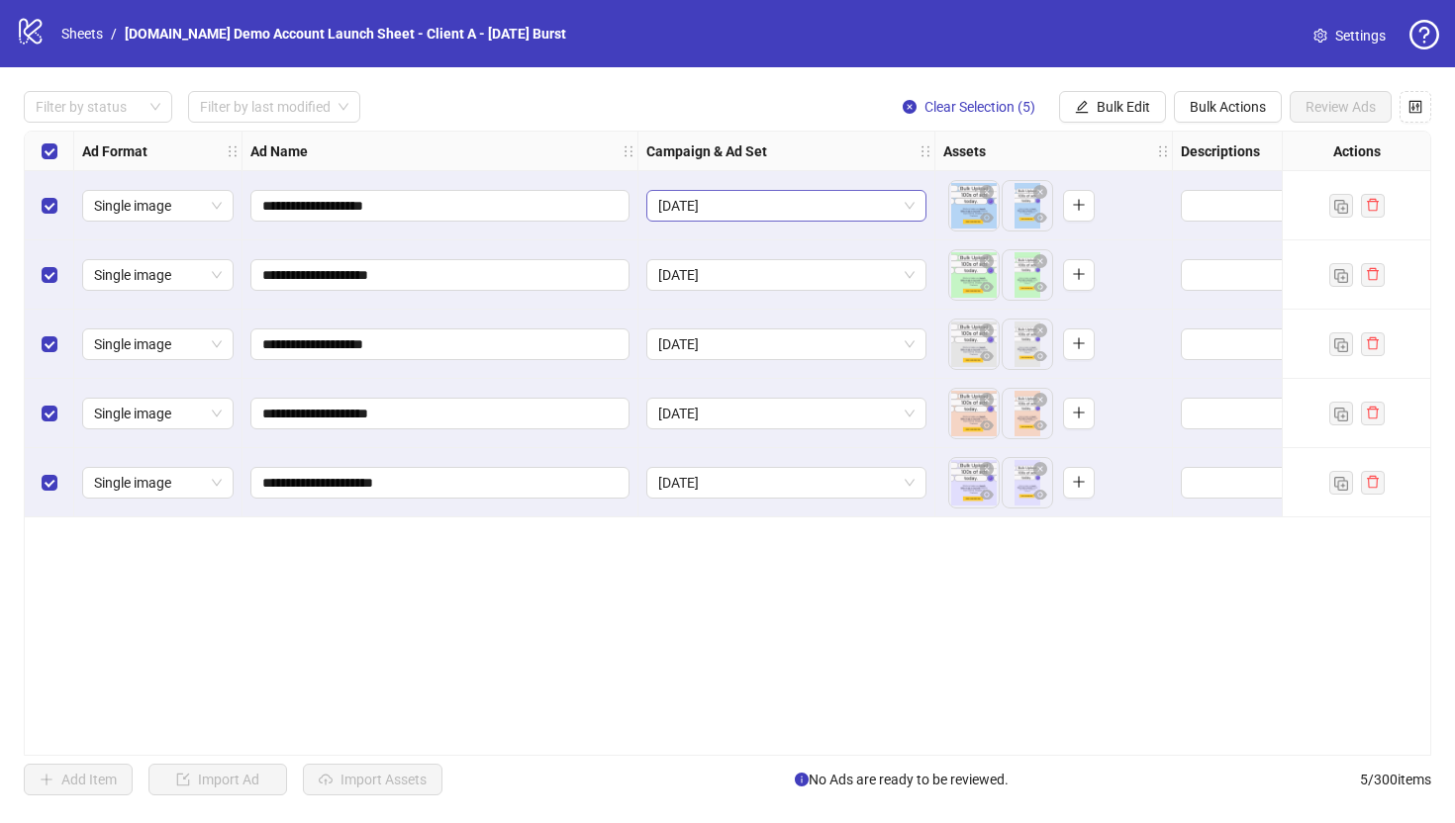
click at [838, 212] on span "[DATE]" at bounding box center [786, 206] width 256 height 30
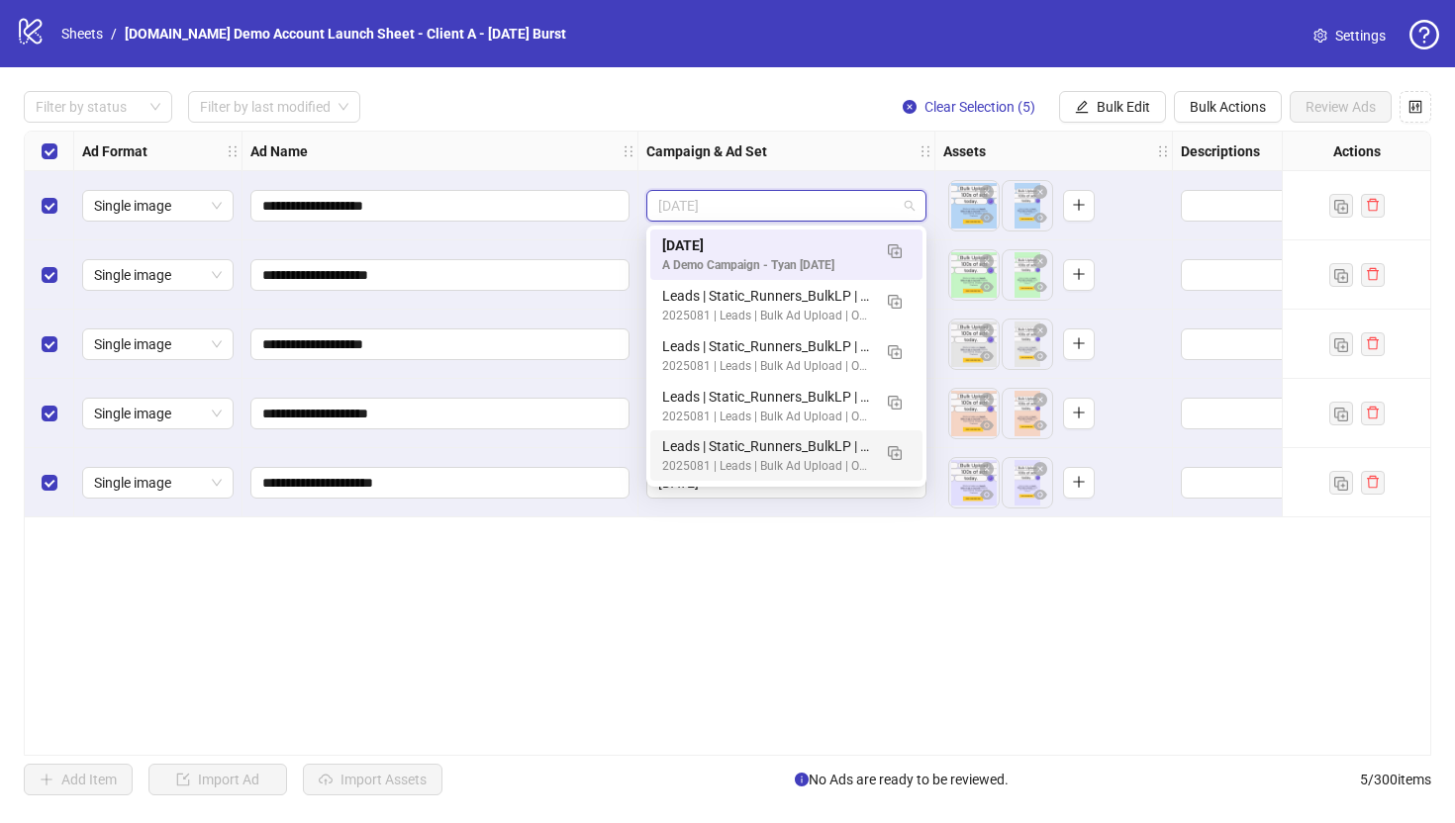
click at [709, 575] on div "**********" at bounding box center [727, 443] width 1407 height 625
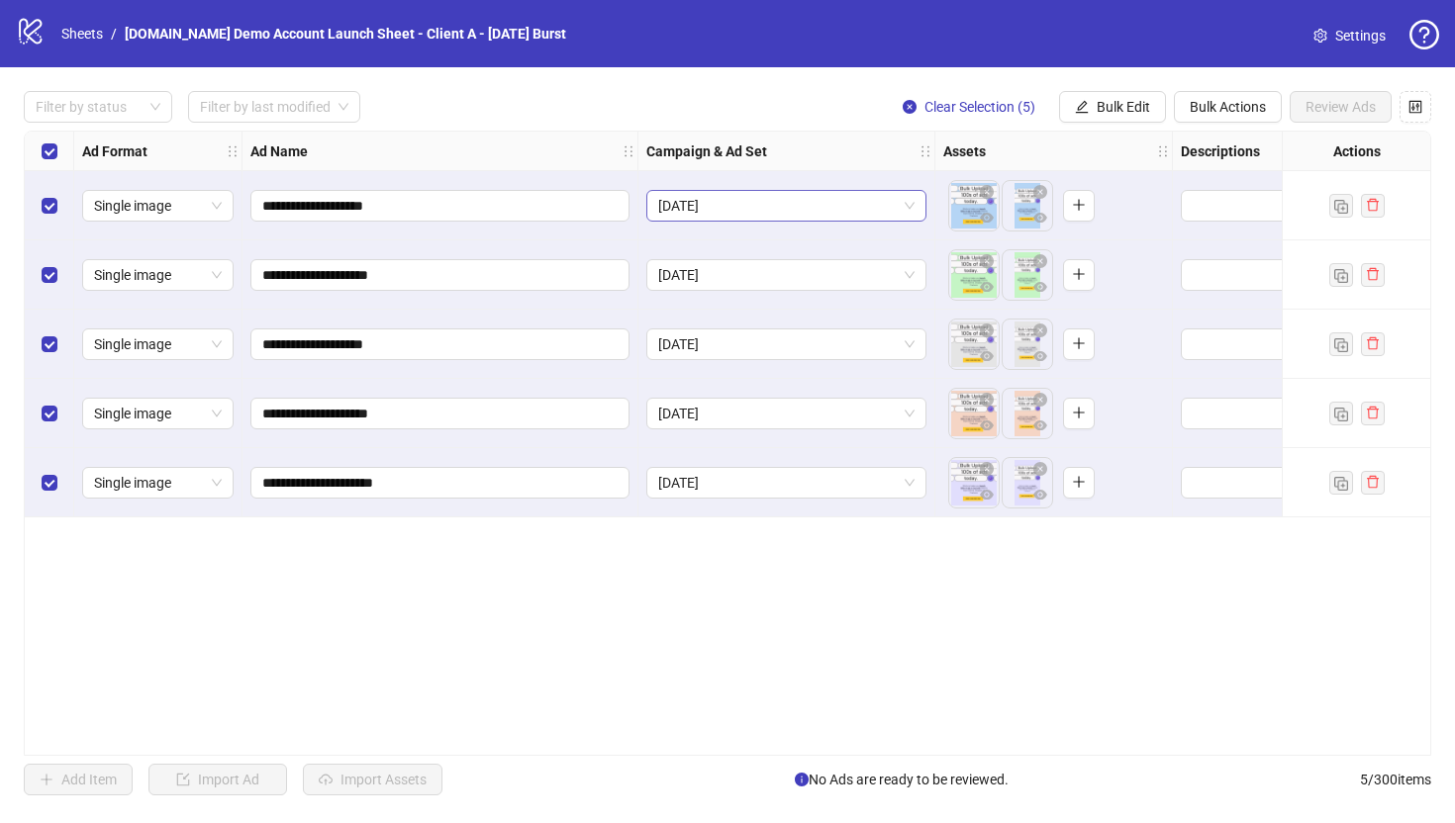
click at [759, 198] on span "[DATE]" at bounding box center [786, 206] width 256 height 30
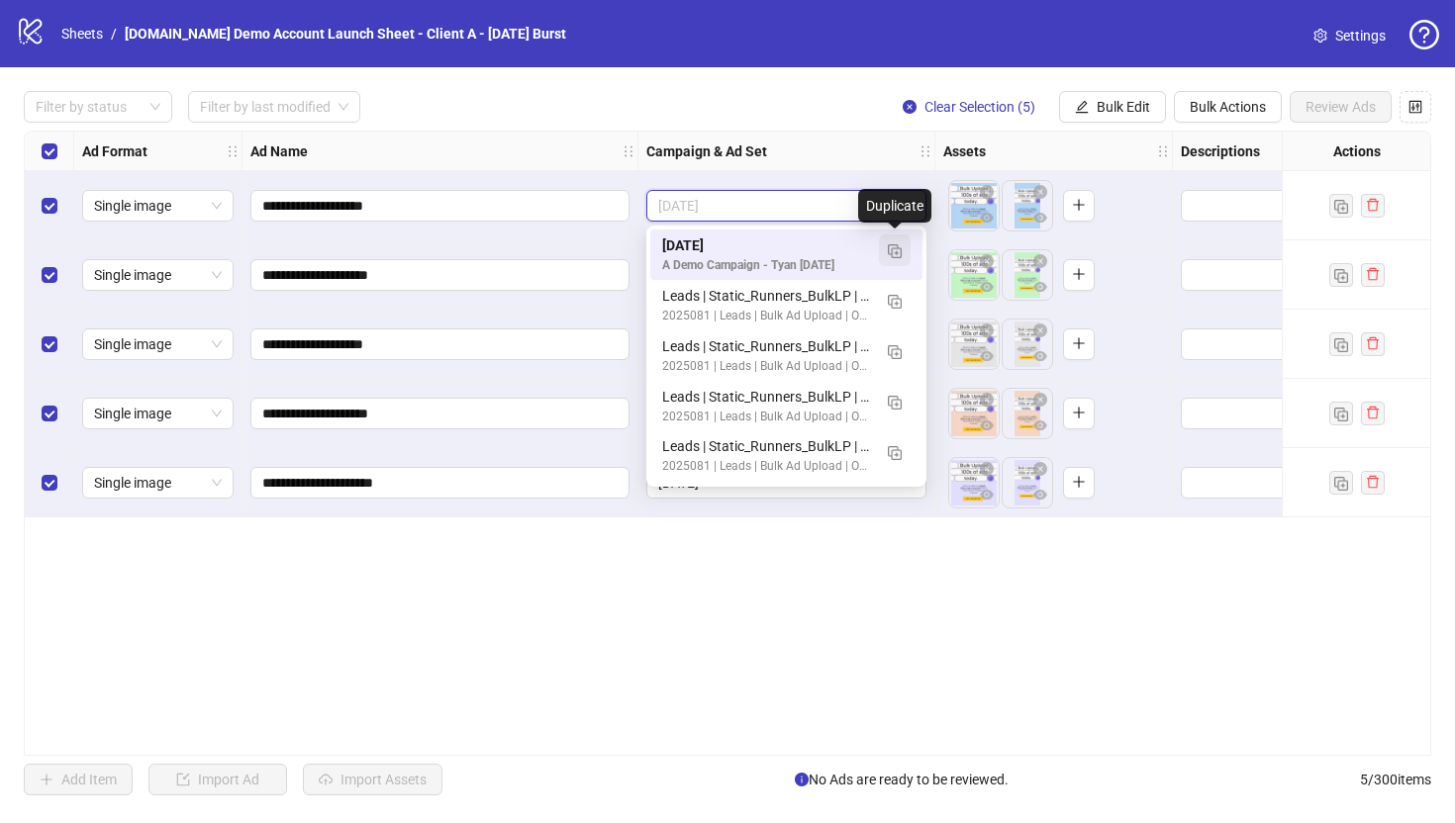
click at [899, 249] on img "button" at bounding box center [895, 251] width 14 height 14
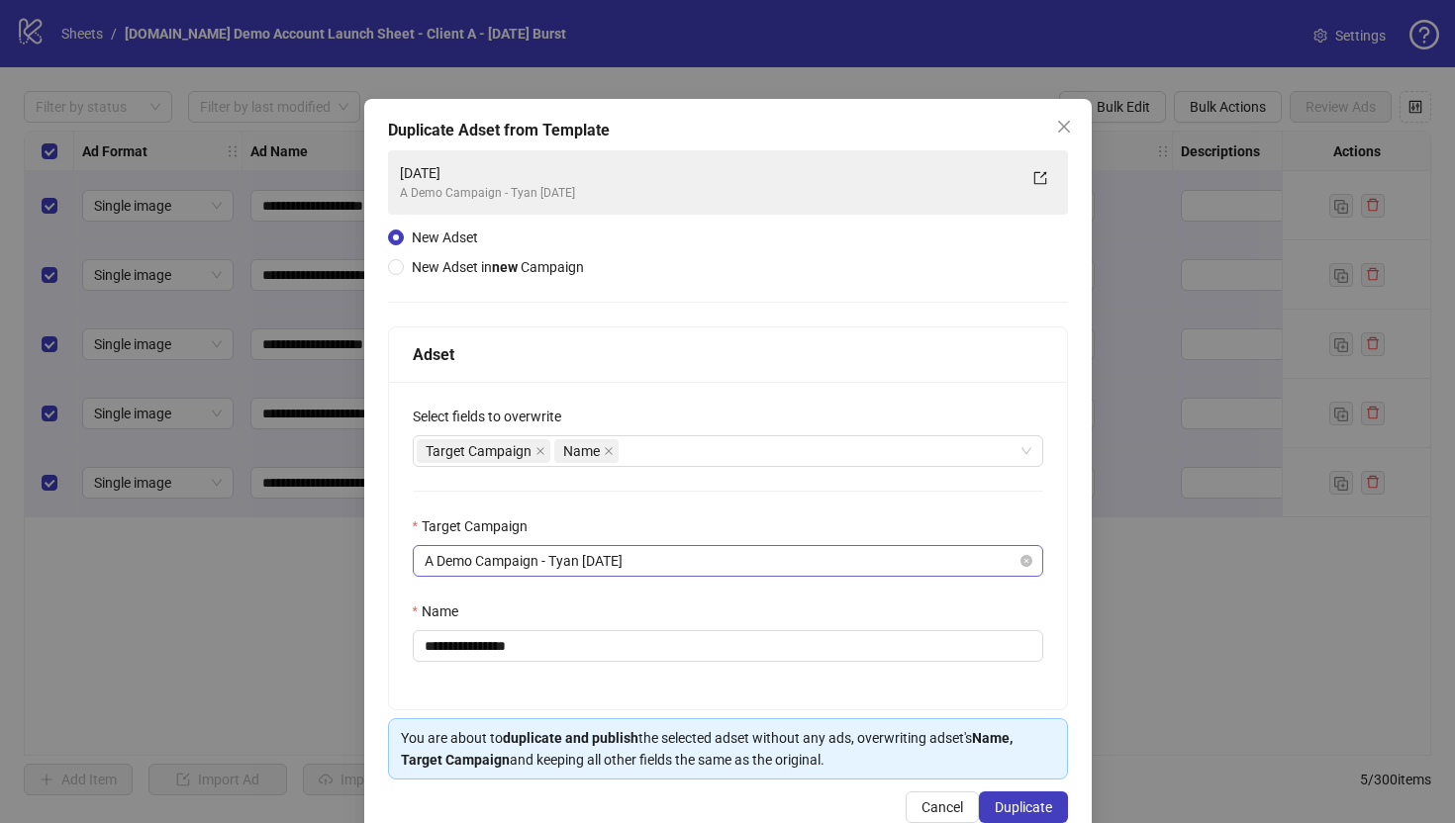
click at [499, 565] on span "A Demo Campaign - Tyan [DATE]" at bounding box center [727, 561] width 607 height 30
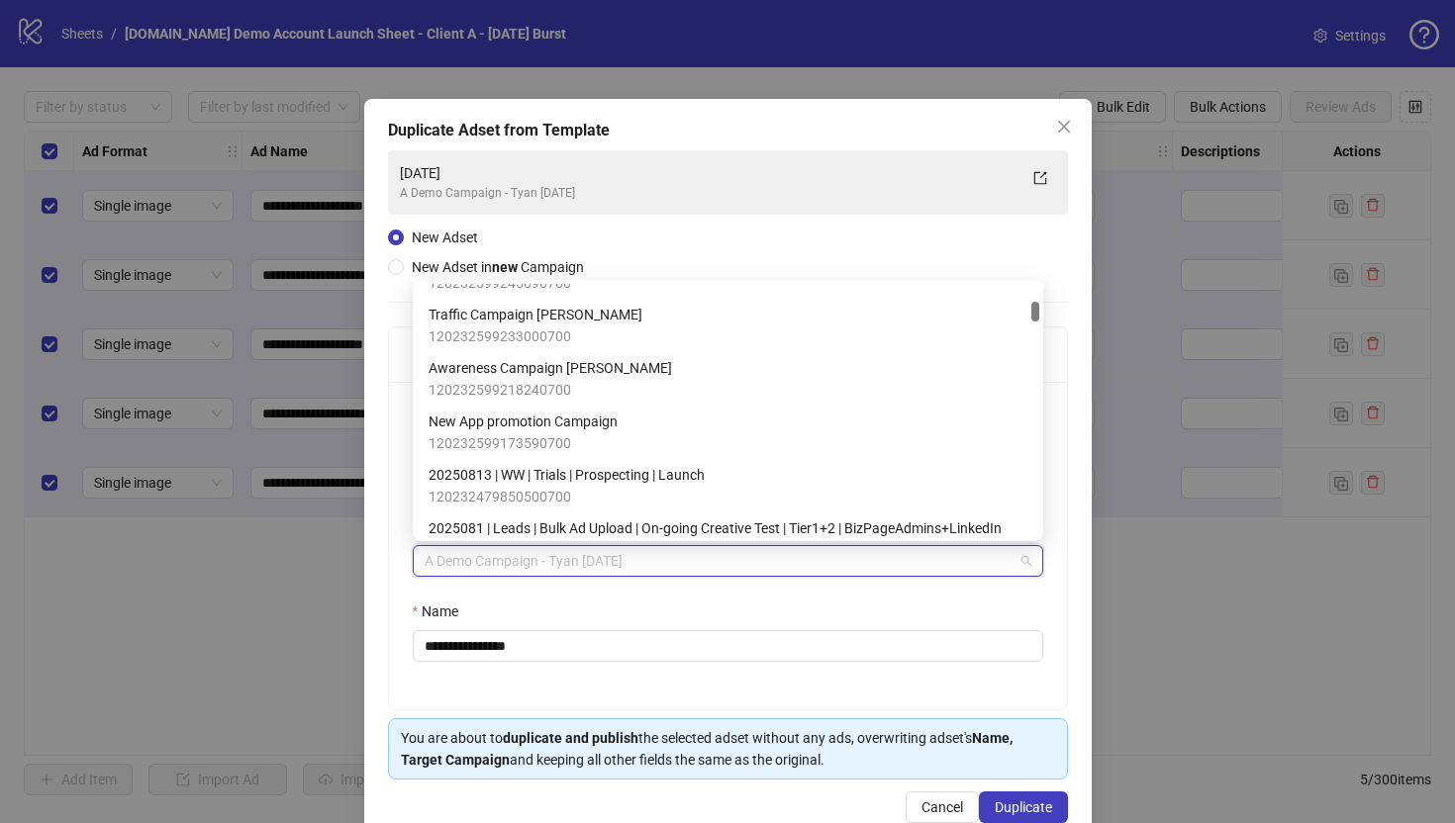
scroll to position [409, 0]
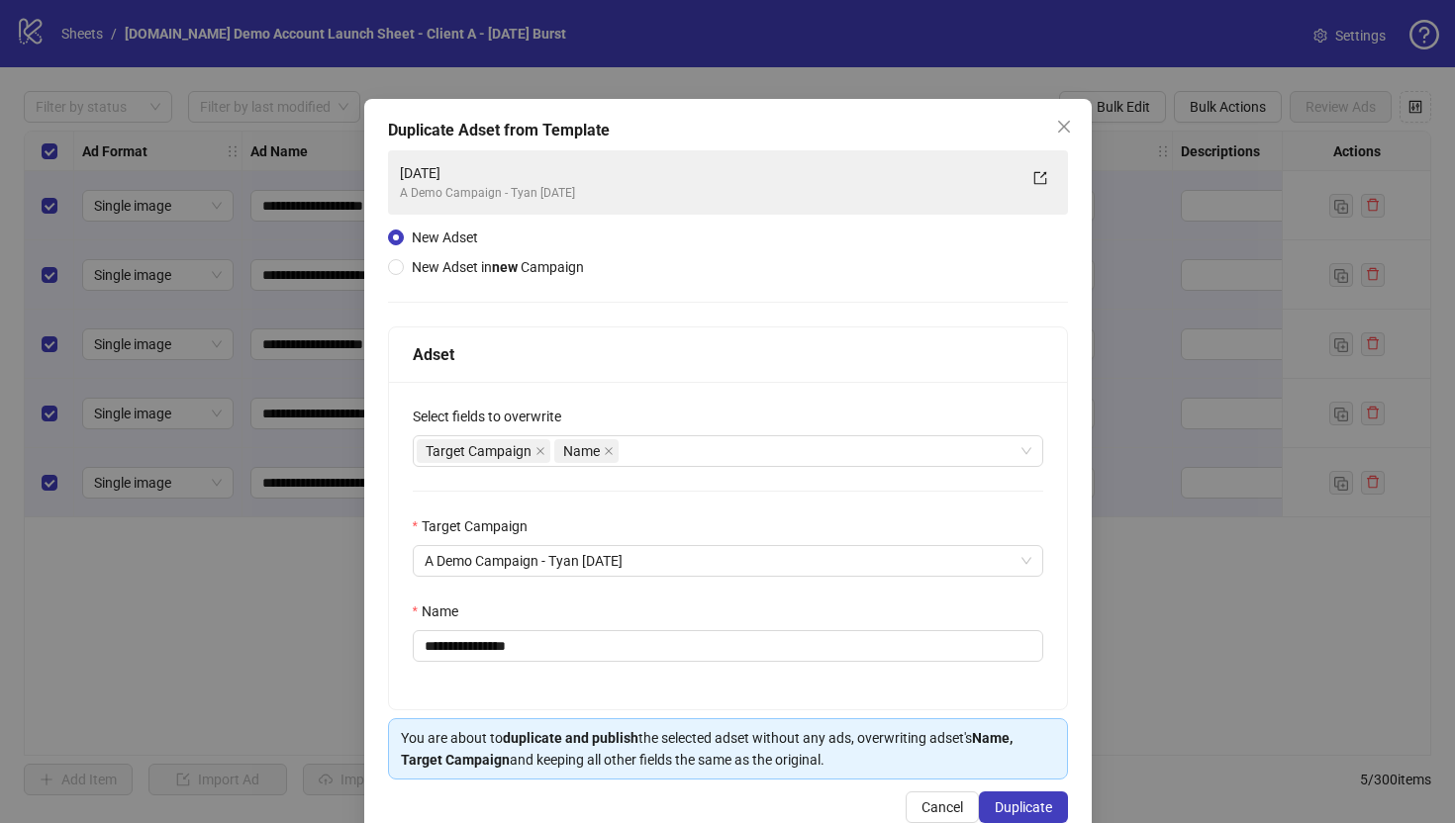
click at [370, 484] on div "**********" at bounding box center [727, 471] width 727 height 744
click at [398, 275] on label "New Adset in new Campaign" at bounding box center [490, 267] width 204 height 22
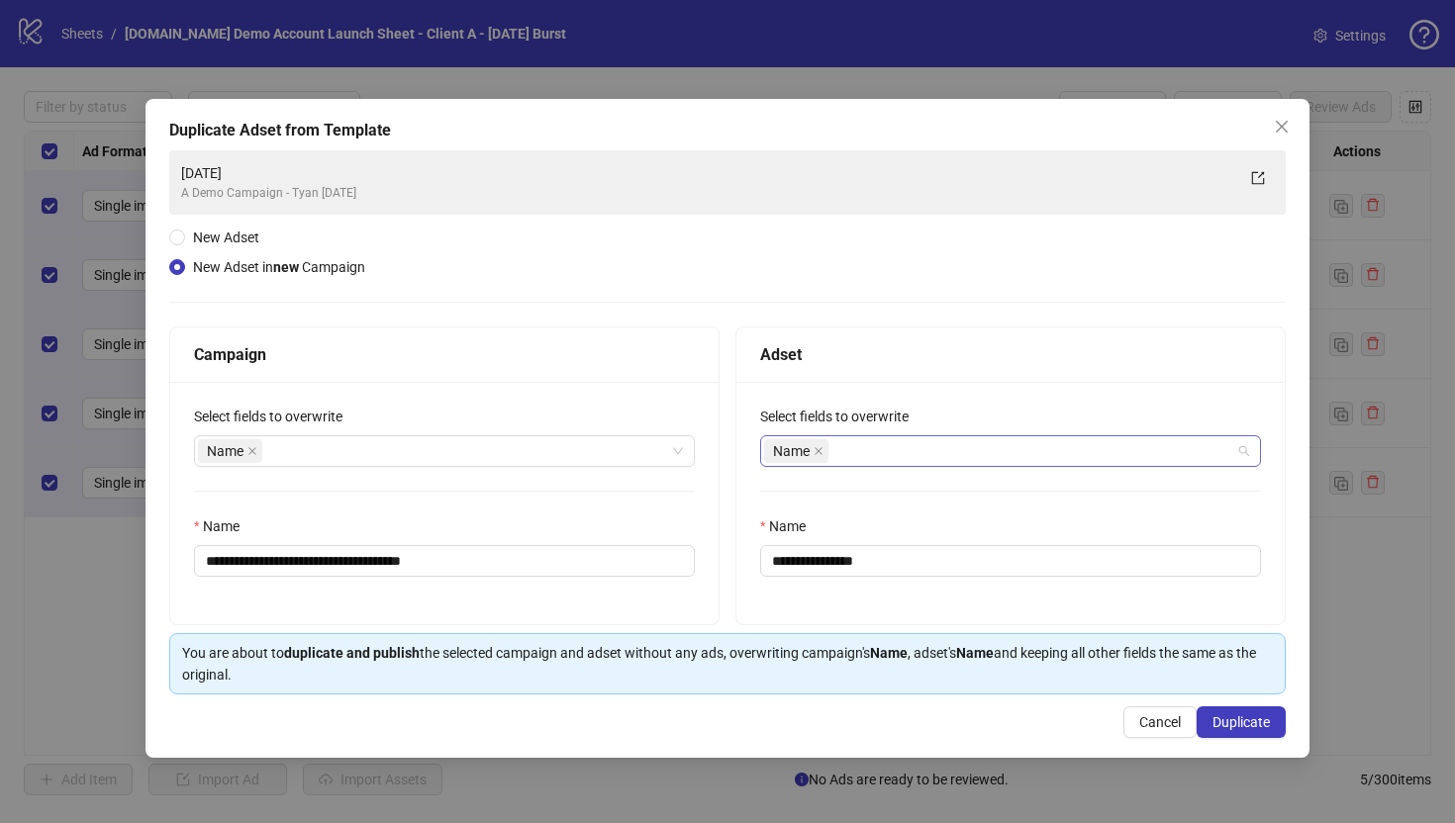
click at [866, 446] on div "Name" at bounding box center [1000, 451] width 472 height 28
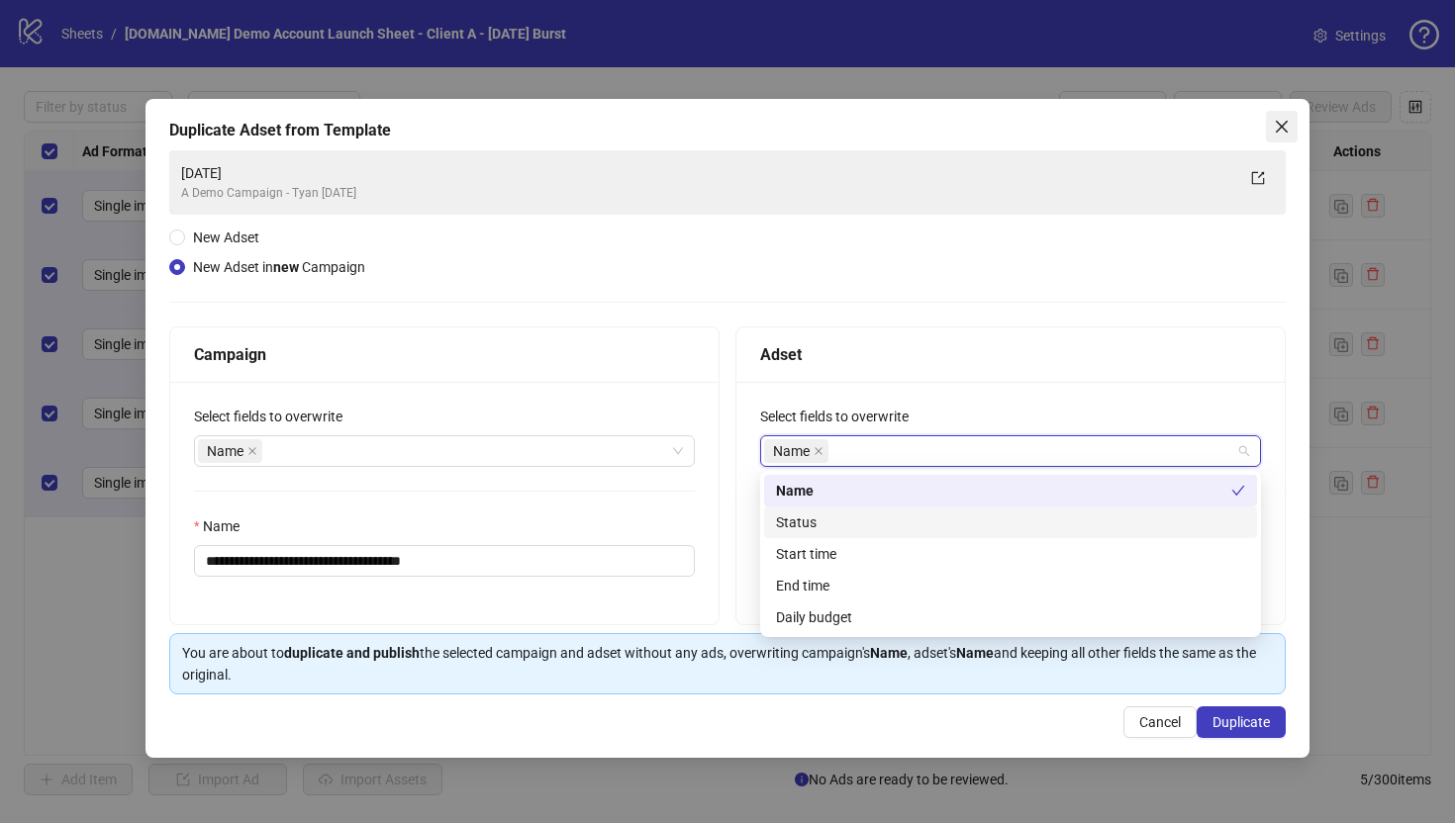
click at [1185, 119] on icon "close" at bounding box center [1281, 127] width 16 height 16
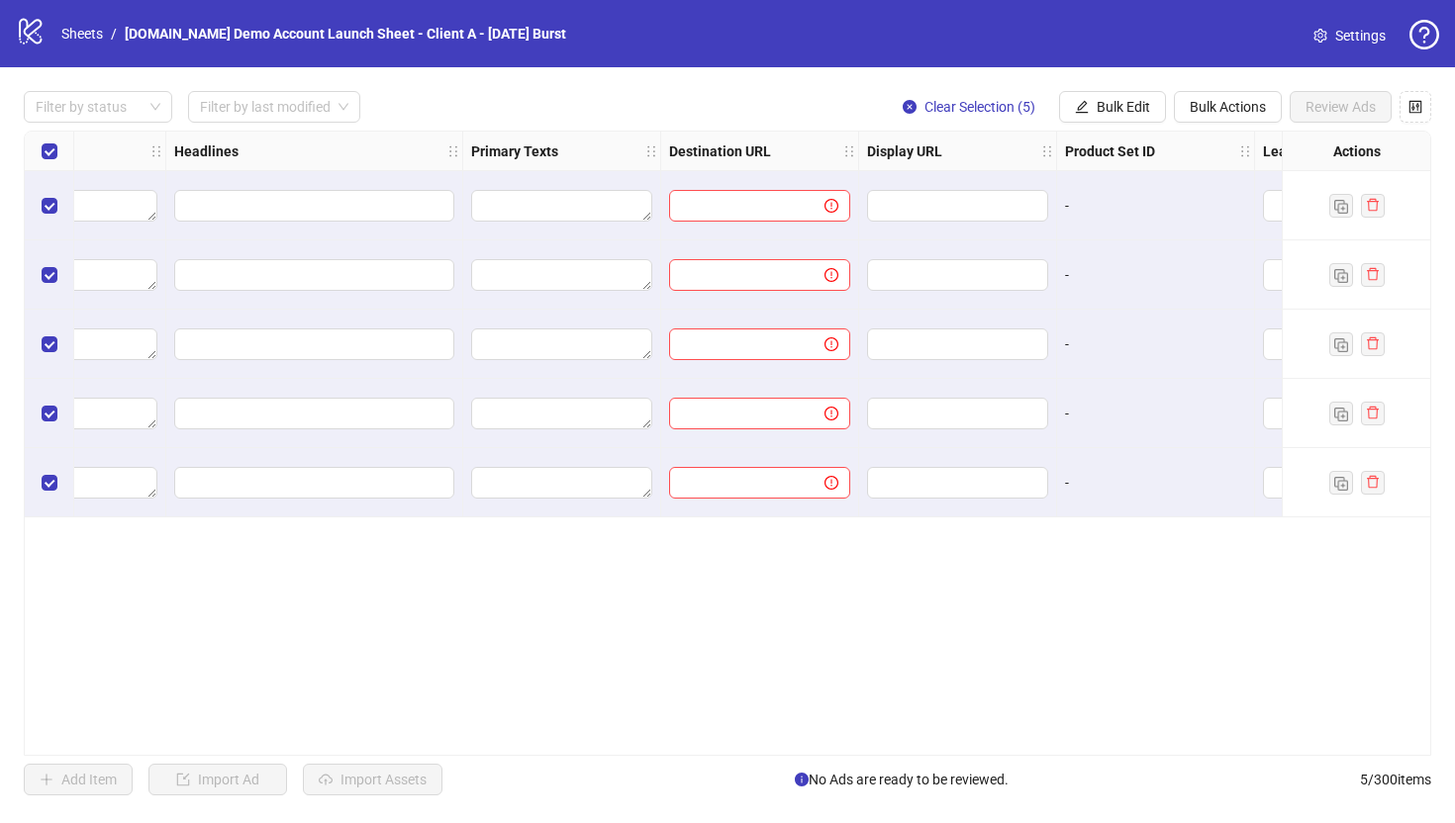
scroll to position [0, 1237]
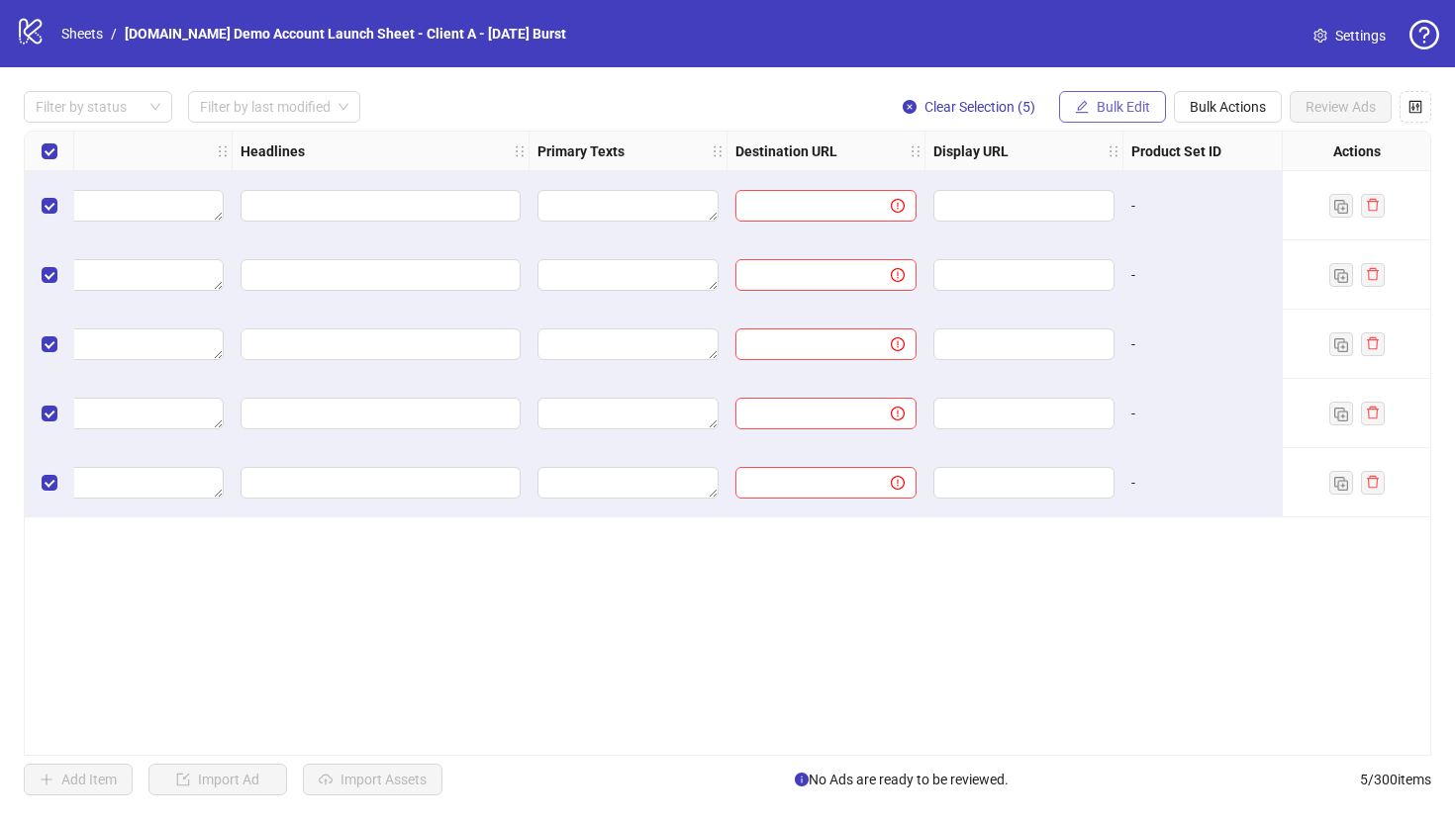
click at [1104, 109] on span "Bulk Edit" at bounding box center [1122, 107] width 53 height 16
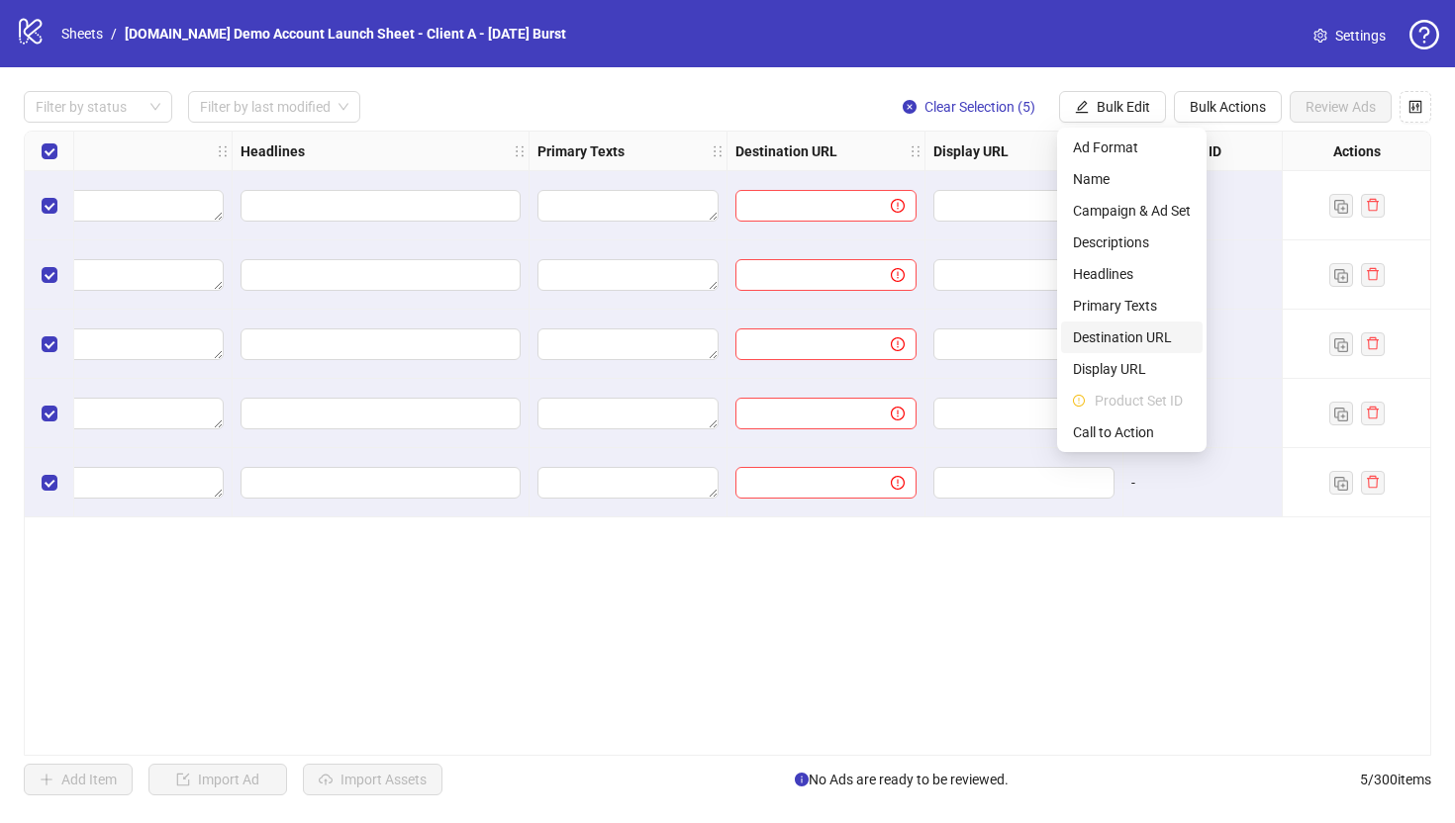
click at [1101, 339] on span "Destination URL" at bounding box center [1132, 338] width 118 height 22
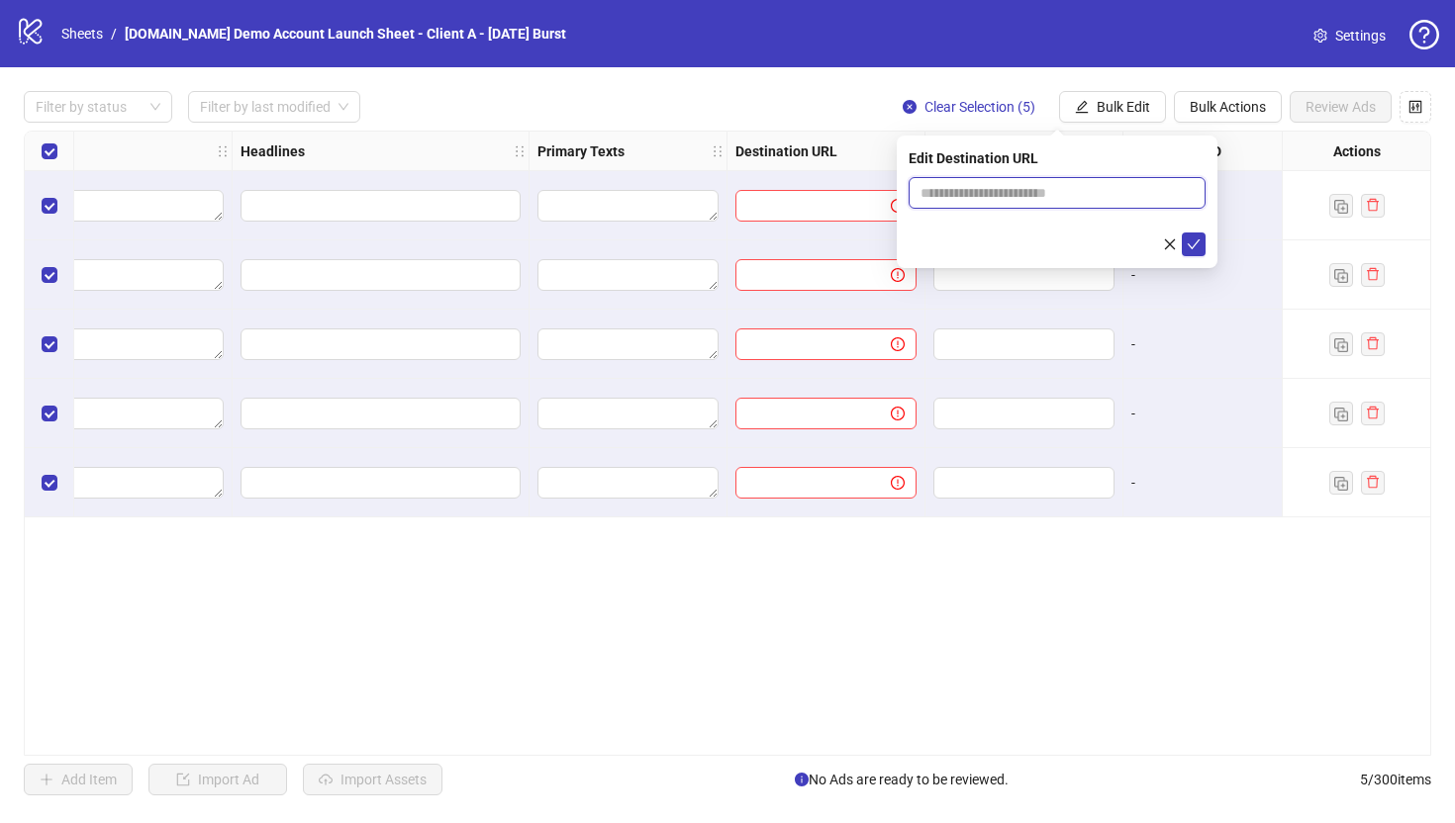
click at [985, 196] on input "text" at bounding box center [1048, 193] width 257 height 22
type input "**********"
click at [1185, 241] on icon "check" at bounding box center [1193, 244] width 14 height 14
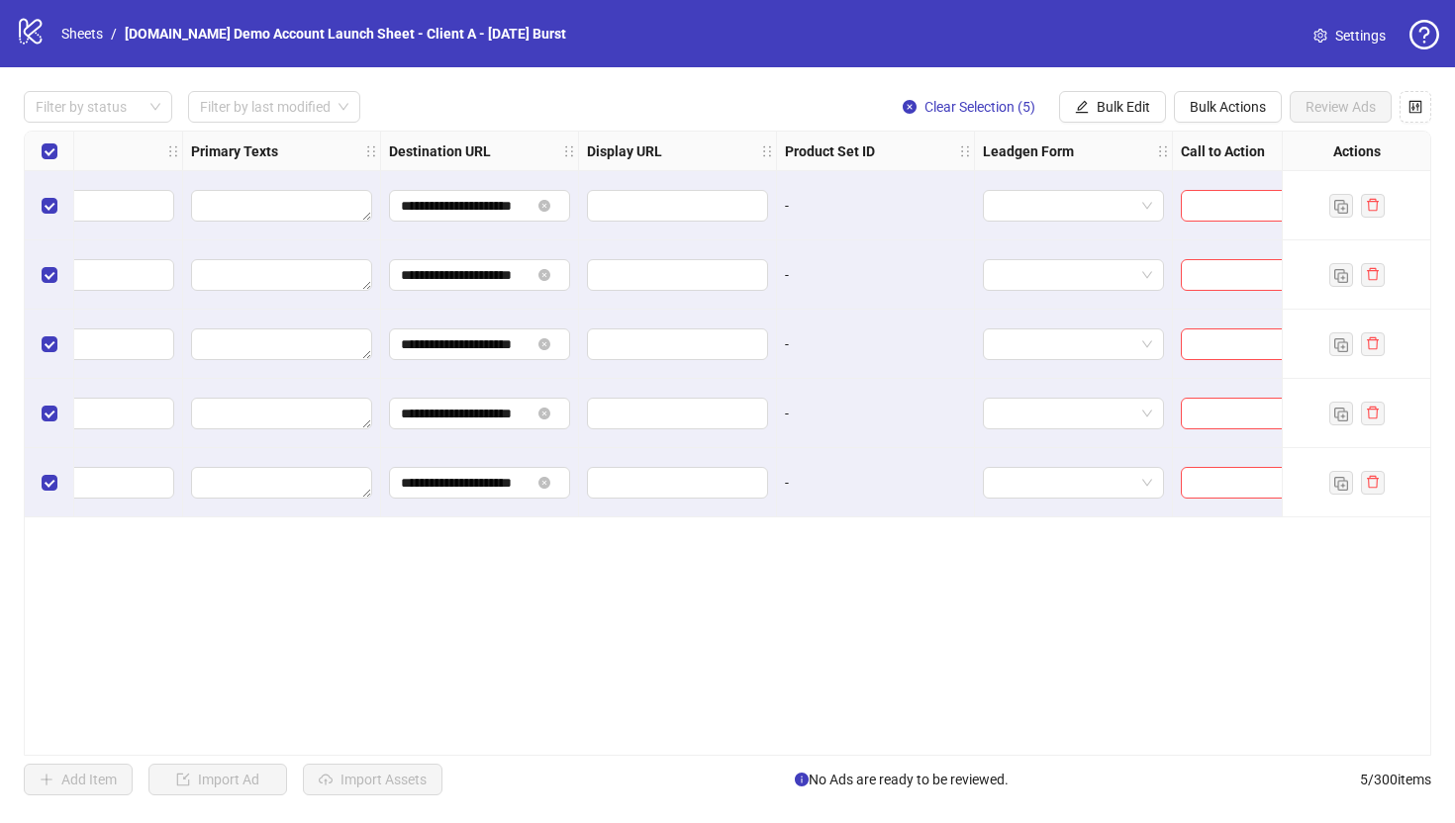
scroll to position [0, 1717]
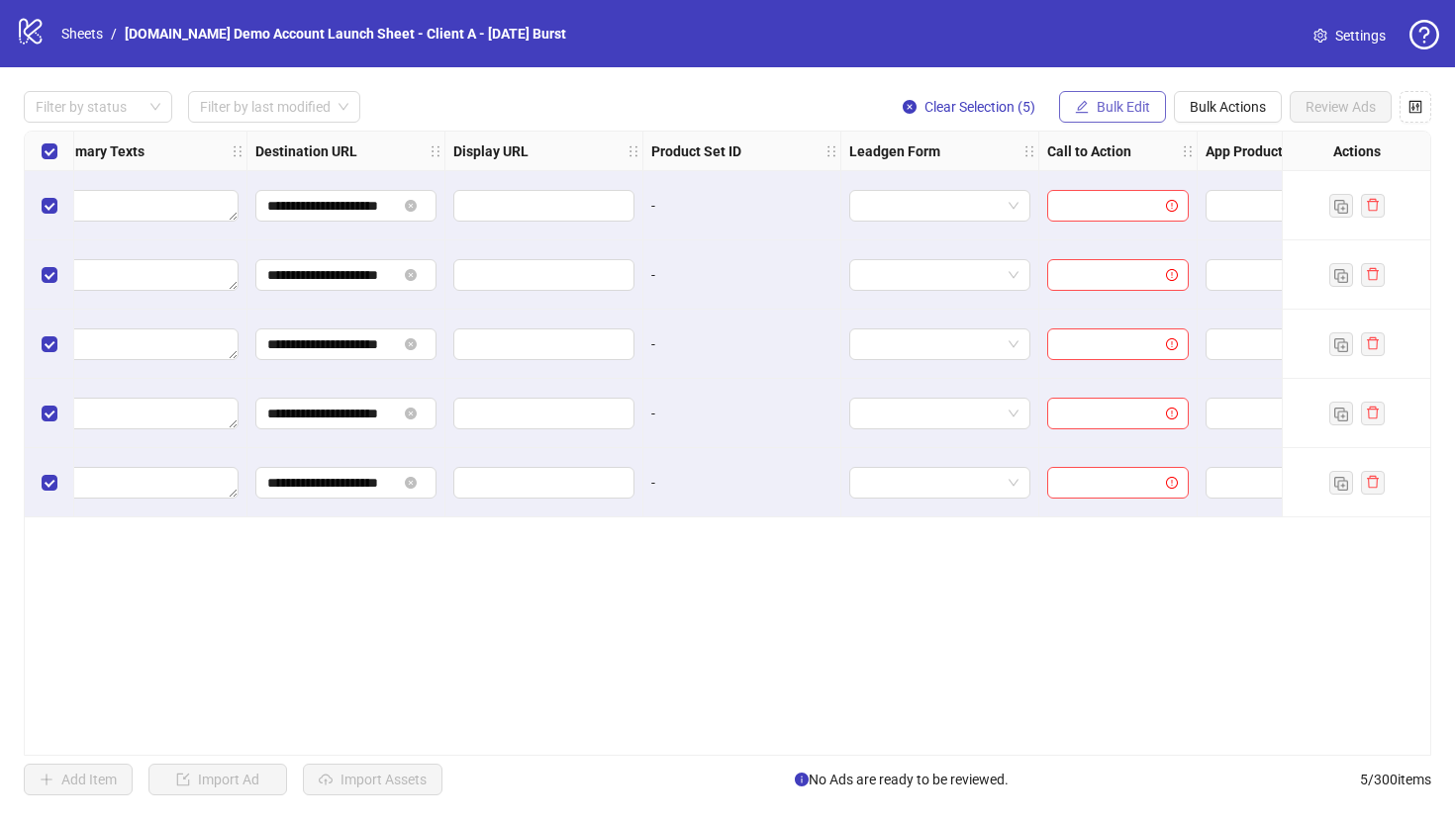
click at [1097, 110] on span "Bulk Edit" at bounding box center [1122, 107] width 53 height 16
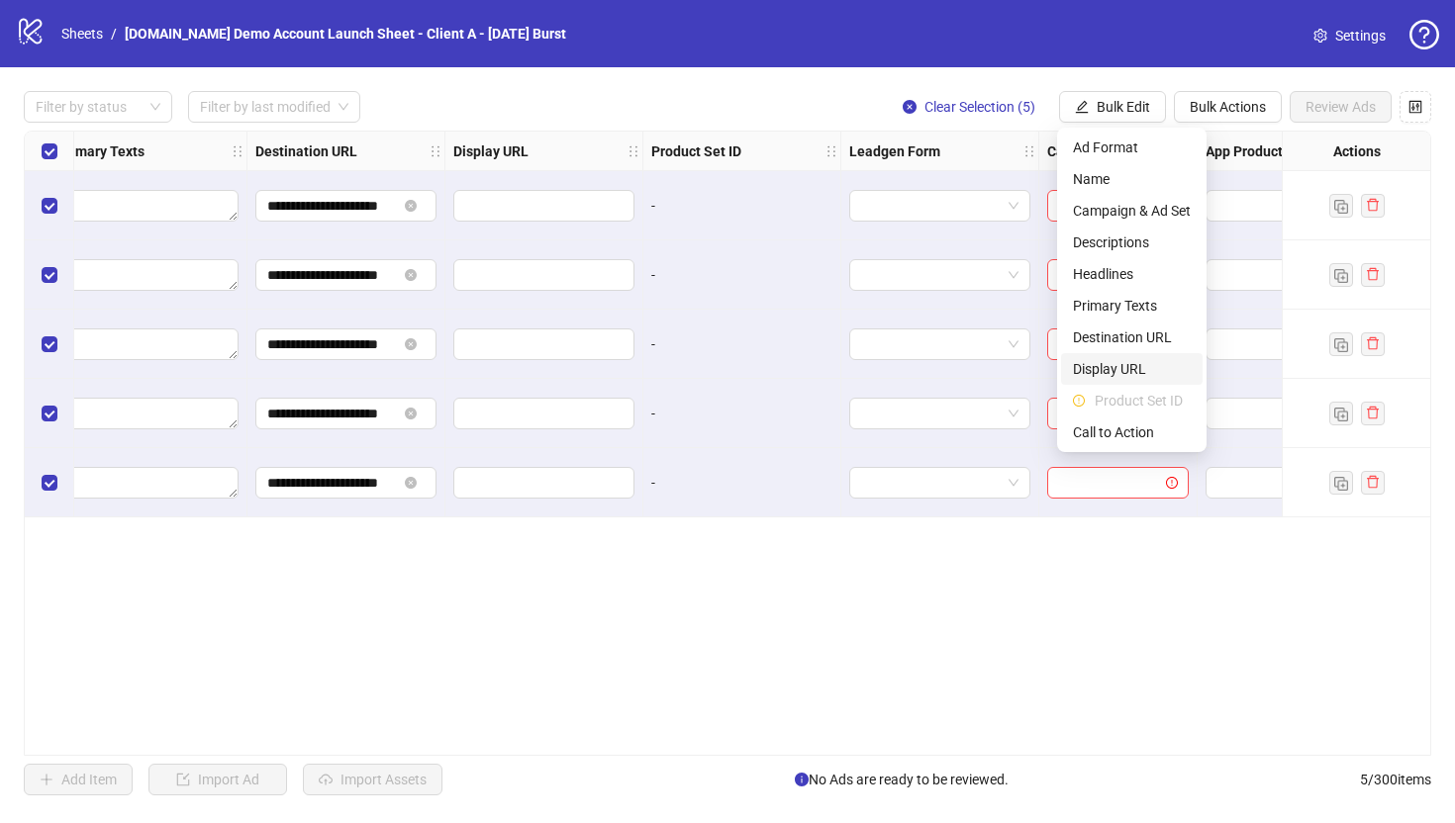
click at [1097, 356] on li "Display URL" at bounding box center [1131, 369] width 141 height 32
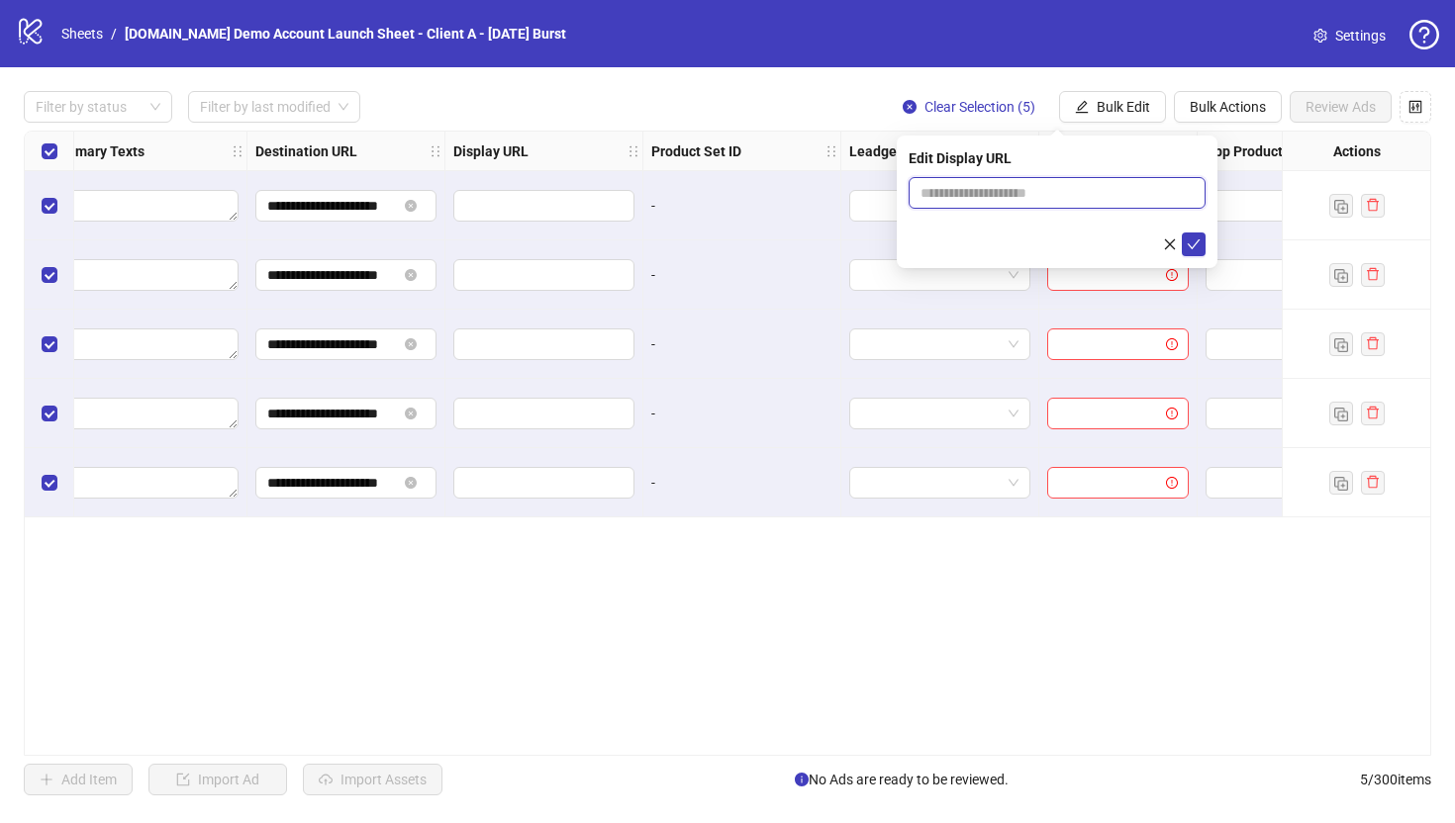
click at [1037, 195] on input "text" at bounding box center [1056, 193] width 297 height 32
type input "**********"
click at [1185, 247] on icon "check" at bounding box center [1193, 244] width 14 height 14
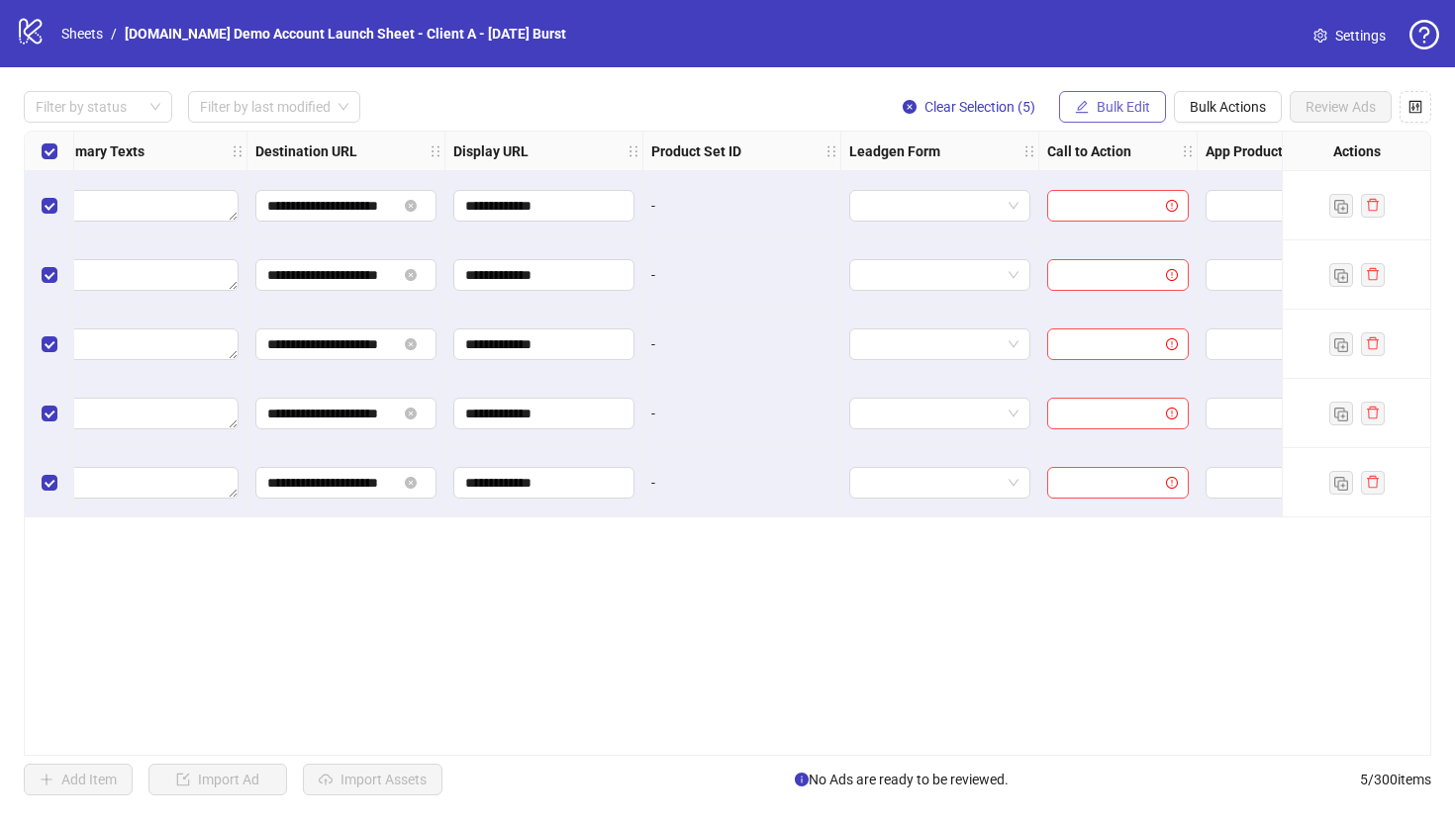
click at [1106, 109] on span "Bulk Edit" at bounding box center [1122, 107] width 53 height 16
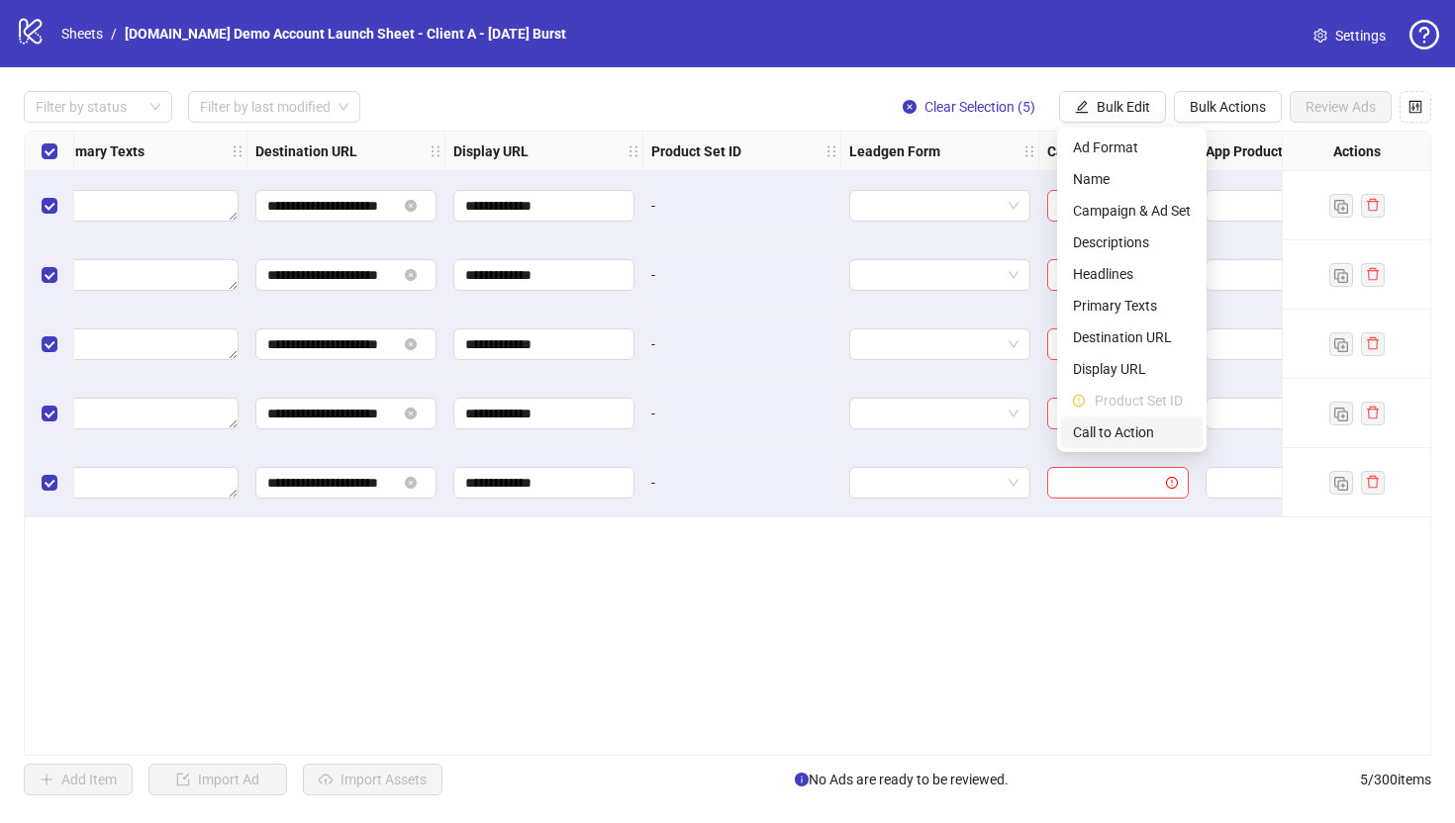
click at [1094, 433] on span "Call to Action" at bounding box center [1132, 433] width 118 height 22
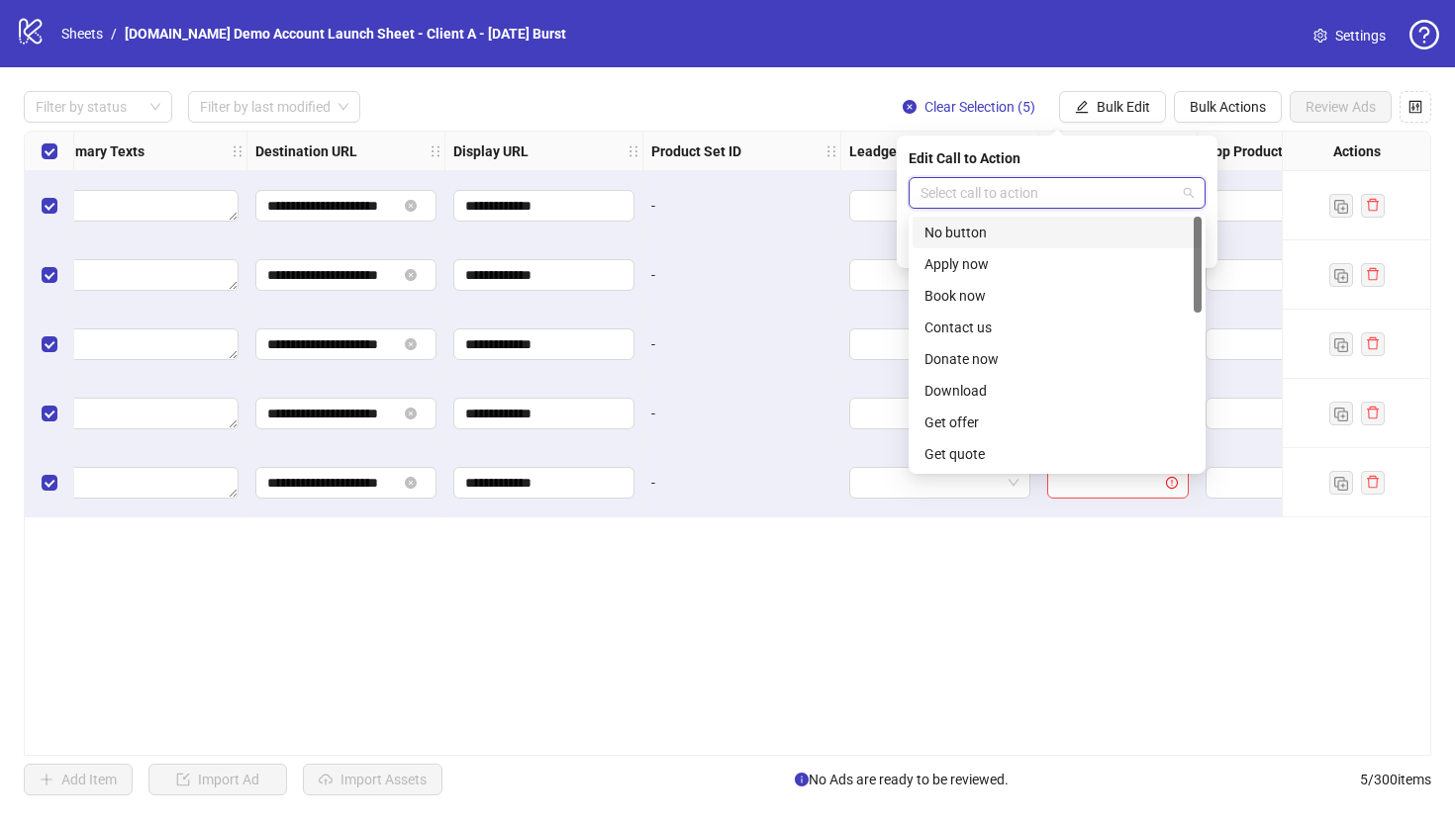
click at [1032, 188] on input "search" at bounding box center [1047, 193] width 255 height 30
click at [934, 352] on div "Learn more" at bounding box center [1056, 354] width 265 height 22
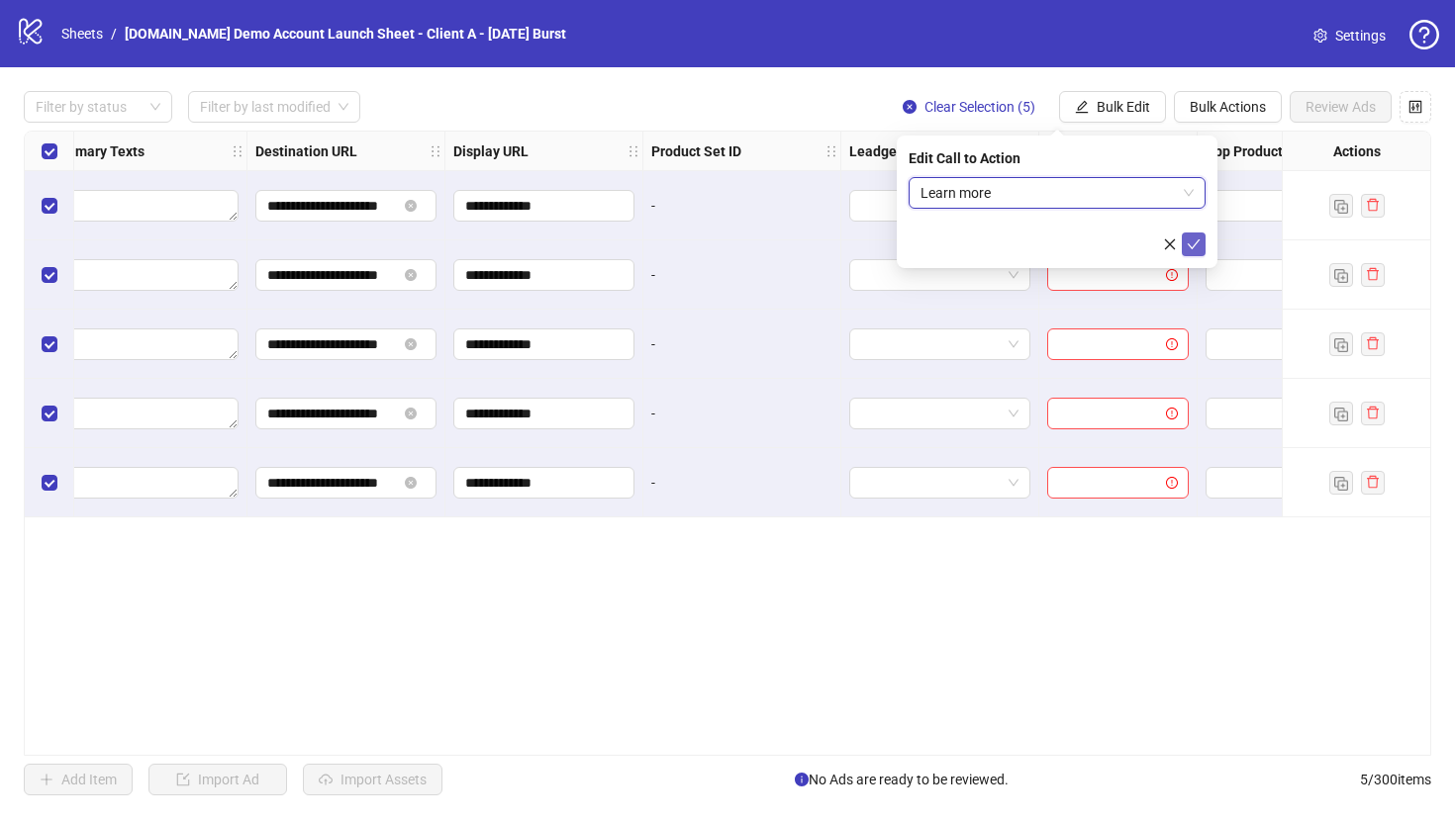
click at [1185, 241] on icon "check" at bounding box center [1193, 244] width 14 height 14
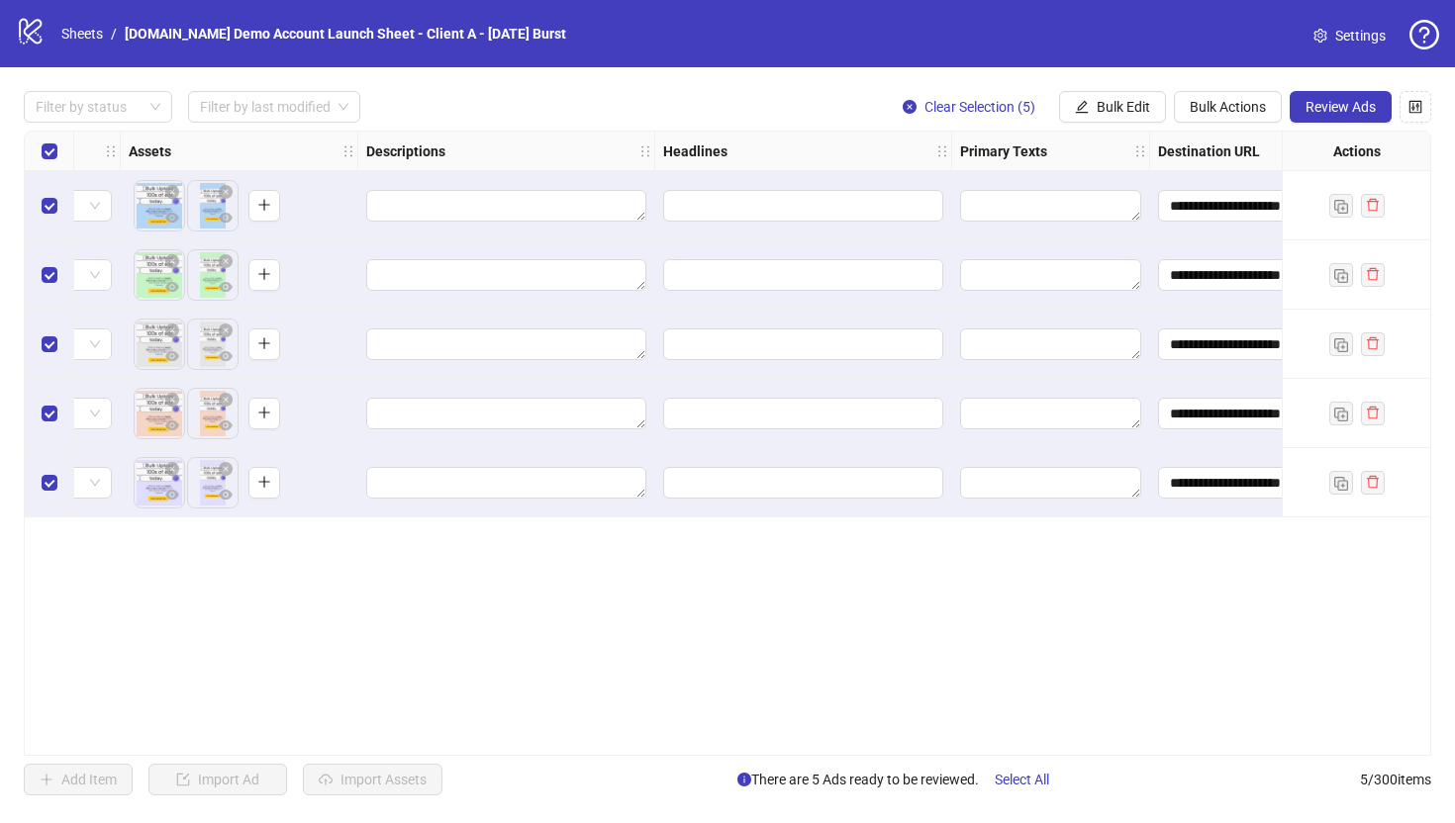
scroll to position [0, 818]
click at [1130, 108] on span "Bulk Edit" at bounding box center [1122, 107] width 53 height 16
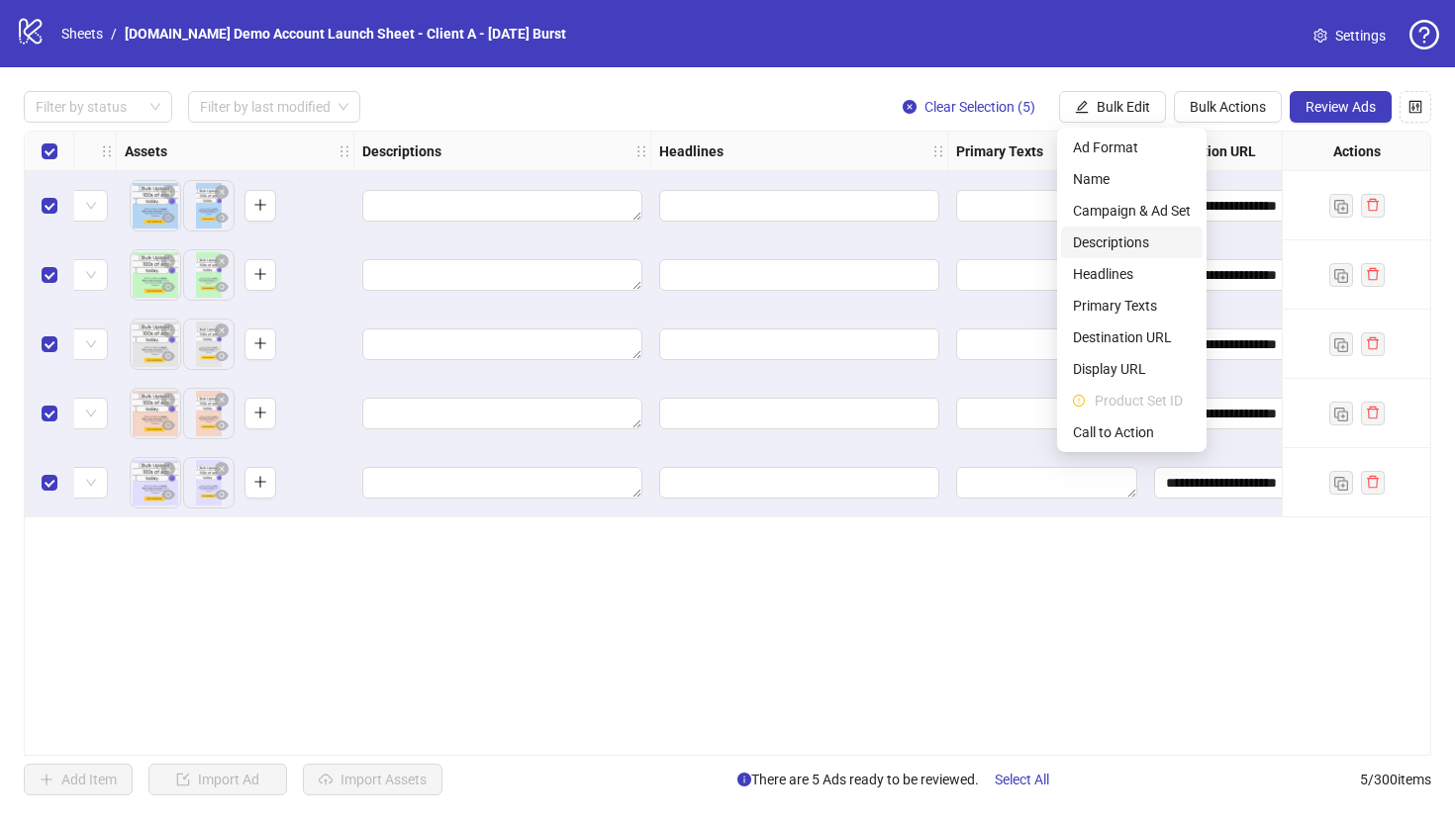
click at [1098, 235] on span "Descriptions" at bounding box center [1132, 243] width 118 height 22
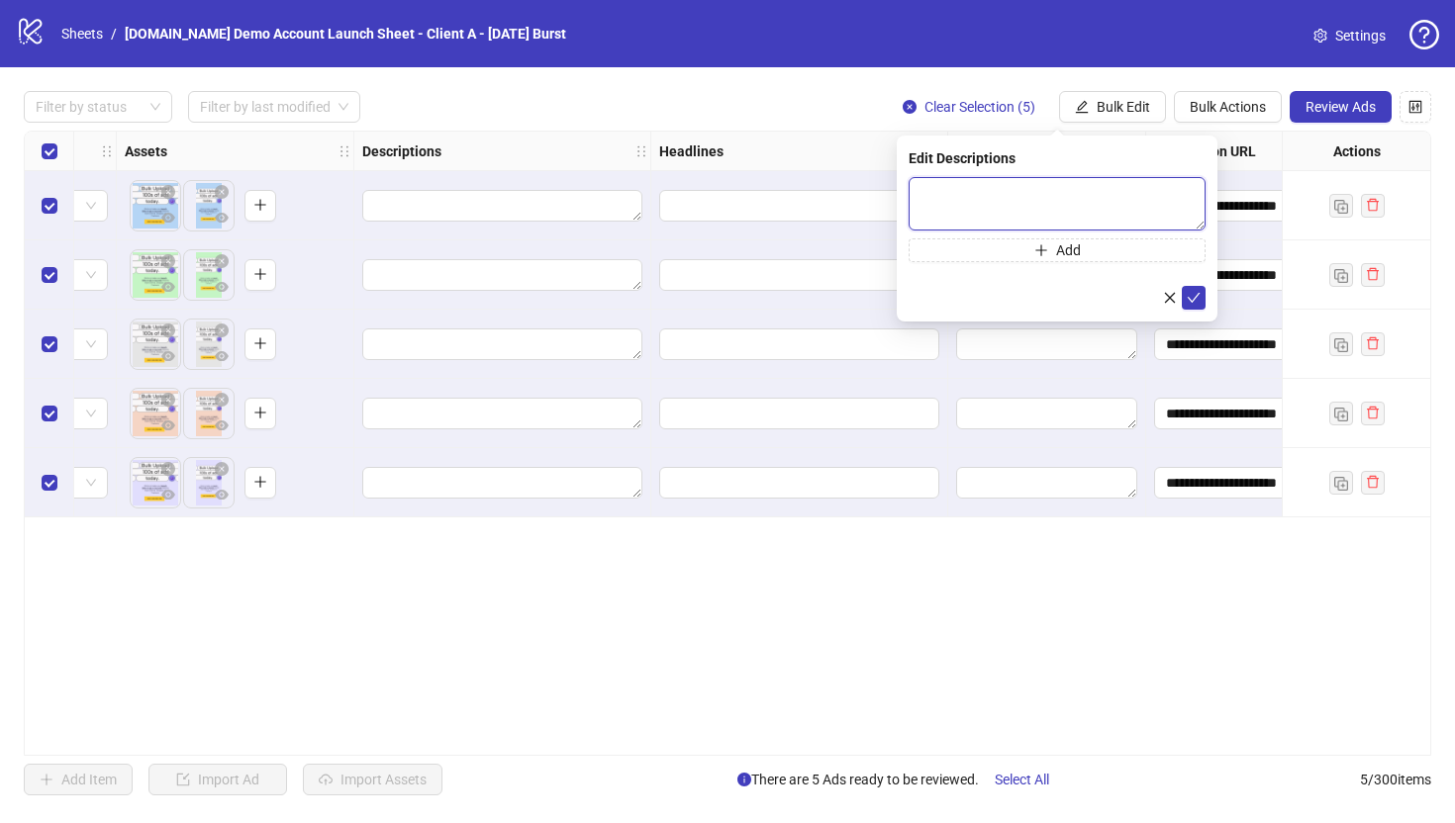
click at [942, 196] on textarea at bounding box center [1056, 203] width 297 height 53
type textarea "**********"
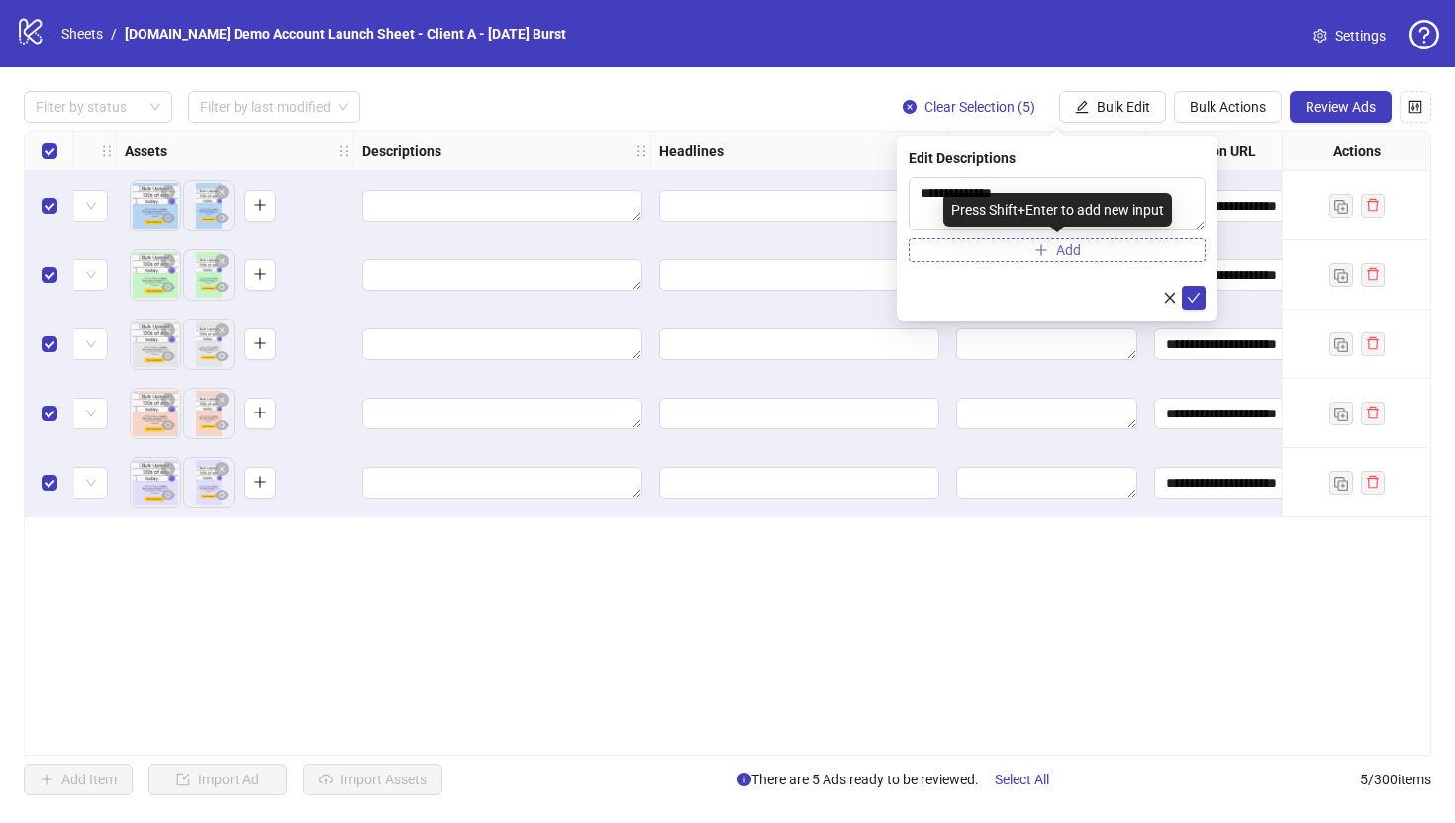
click at [1038, 246] on icon "plus" at bounding box center [1041, 250] width 14 height 14
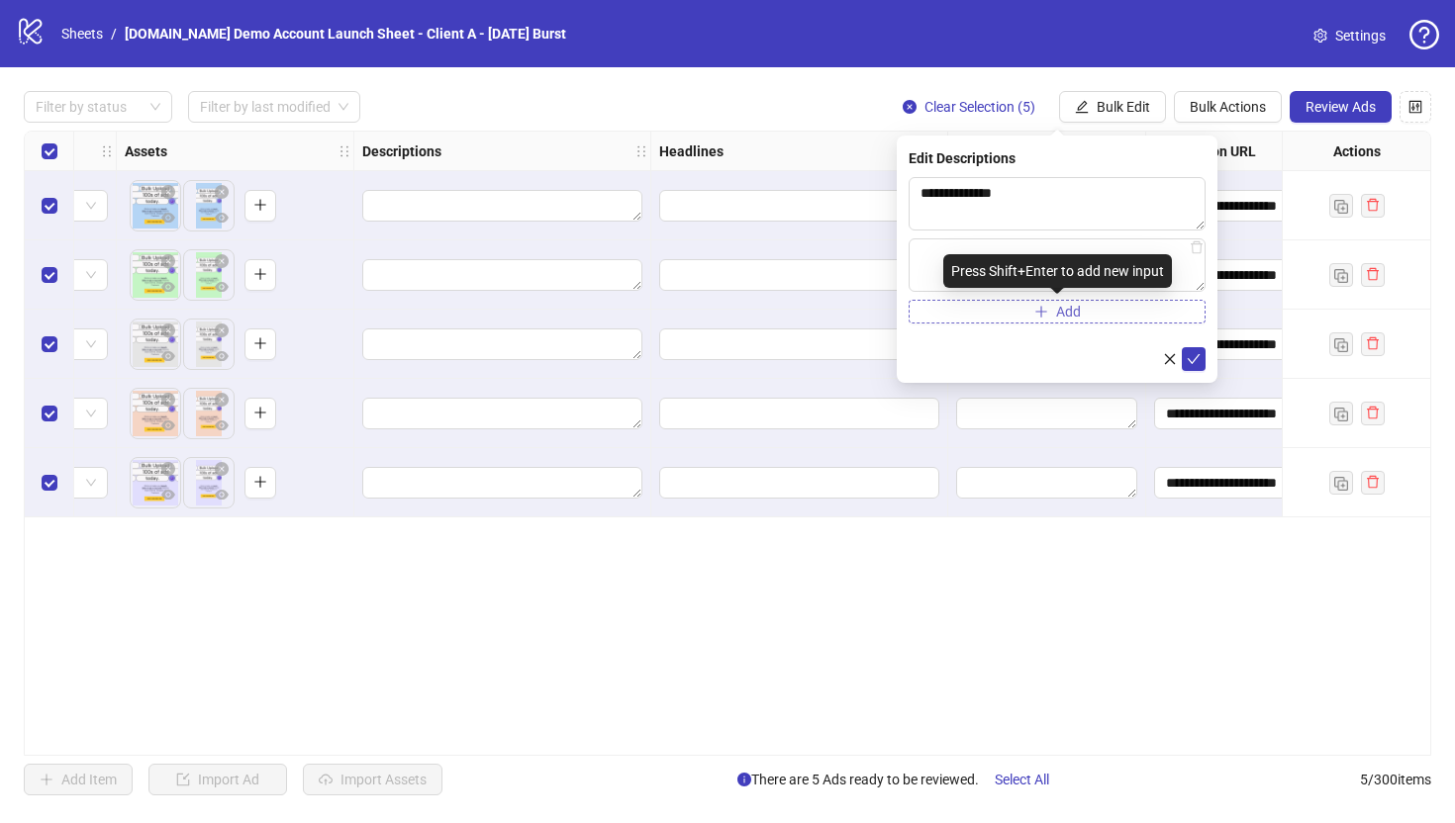
click at [1024, 312] on button "Add" at bounding box center [1056, 312] width 297 height 24
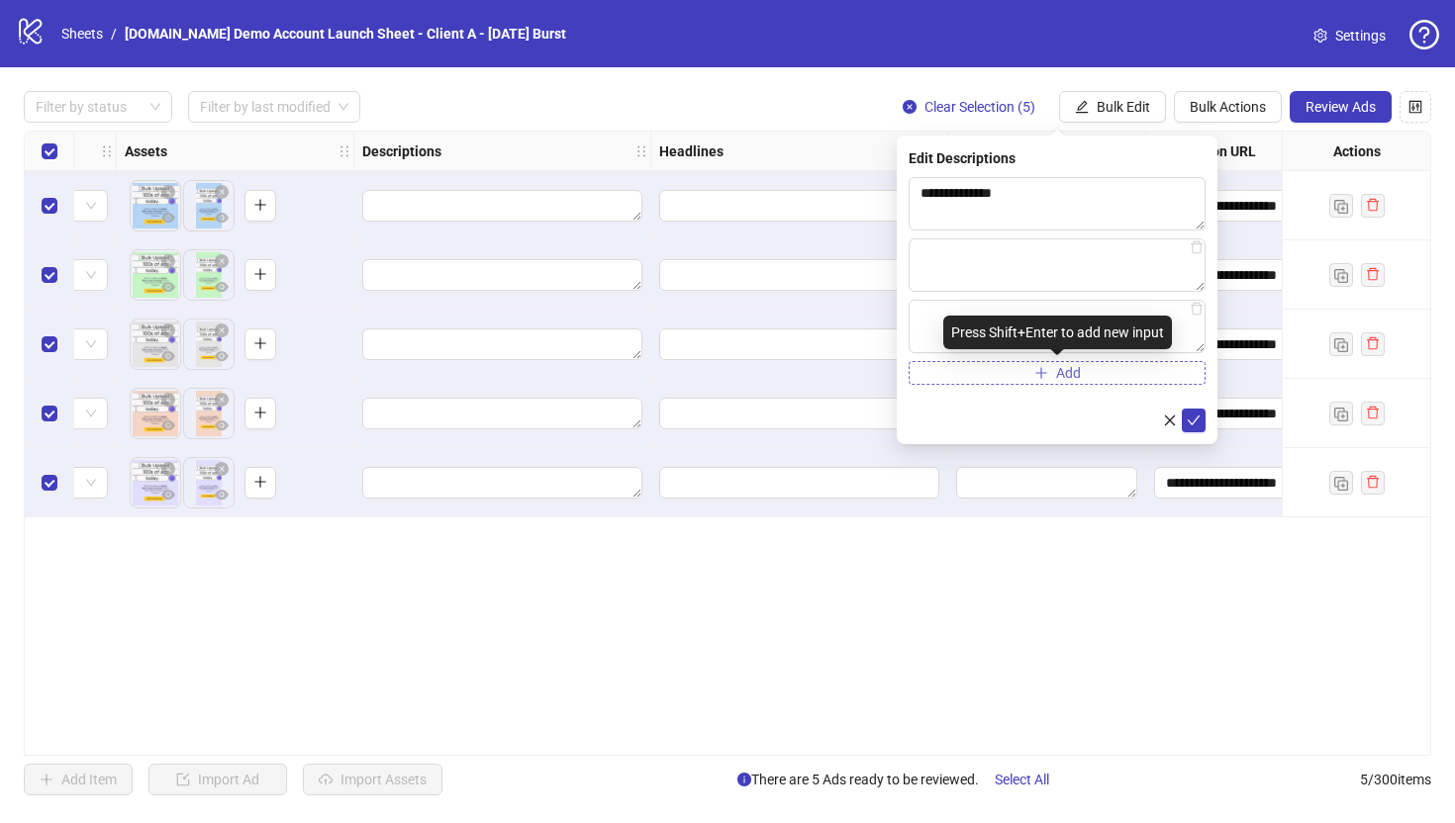
click at [1035, 373] on icon "plus" at bounding box center [1041, 373] width 14 height 14
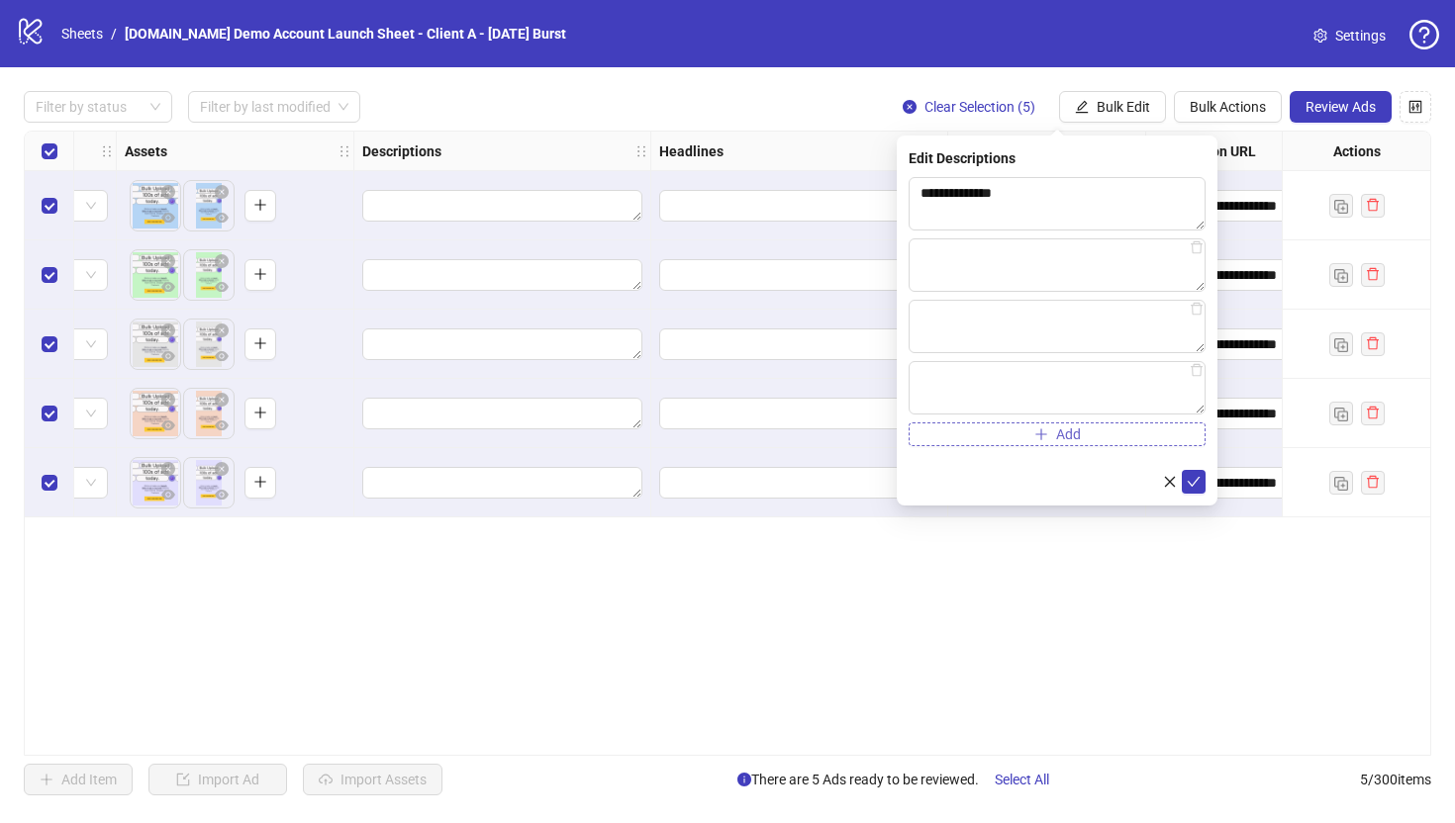
click at [1046, 441] on span "button" at bounding box center [1041, 434] width 14 height 16
click at [1185, 434] on icon "delete" at bounding box center [1196, 431] width 14 height 14
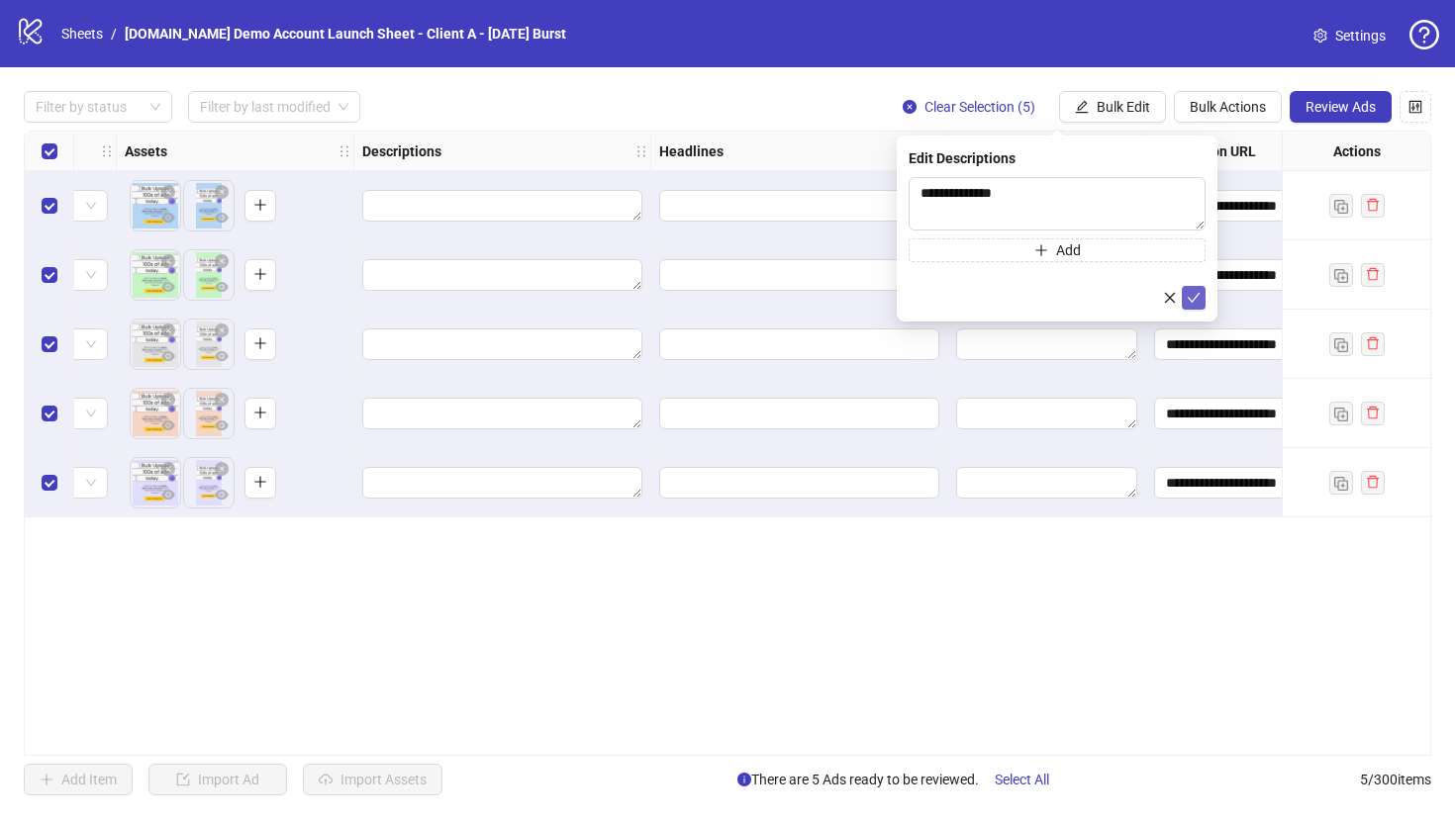
click at [1185, 295] on icon "check" at bounding box center [1193, 298] width 14 height 14
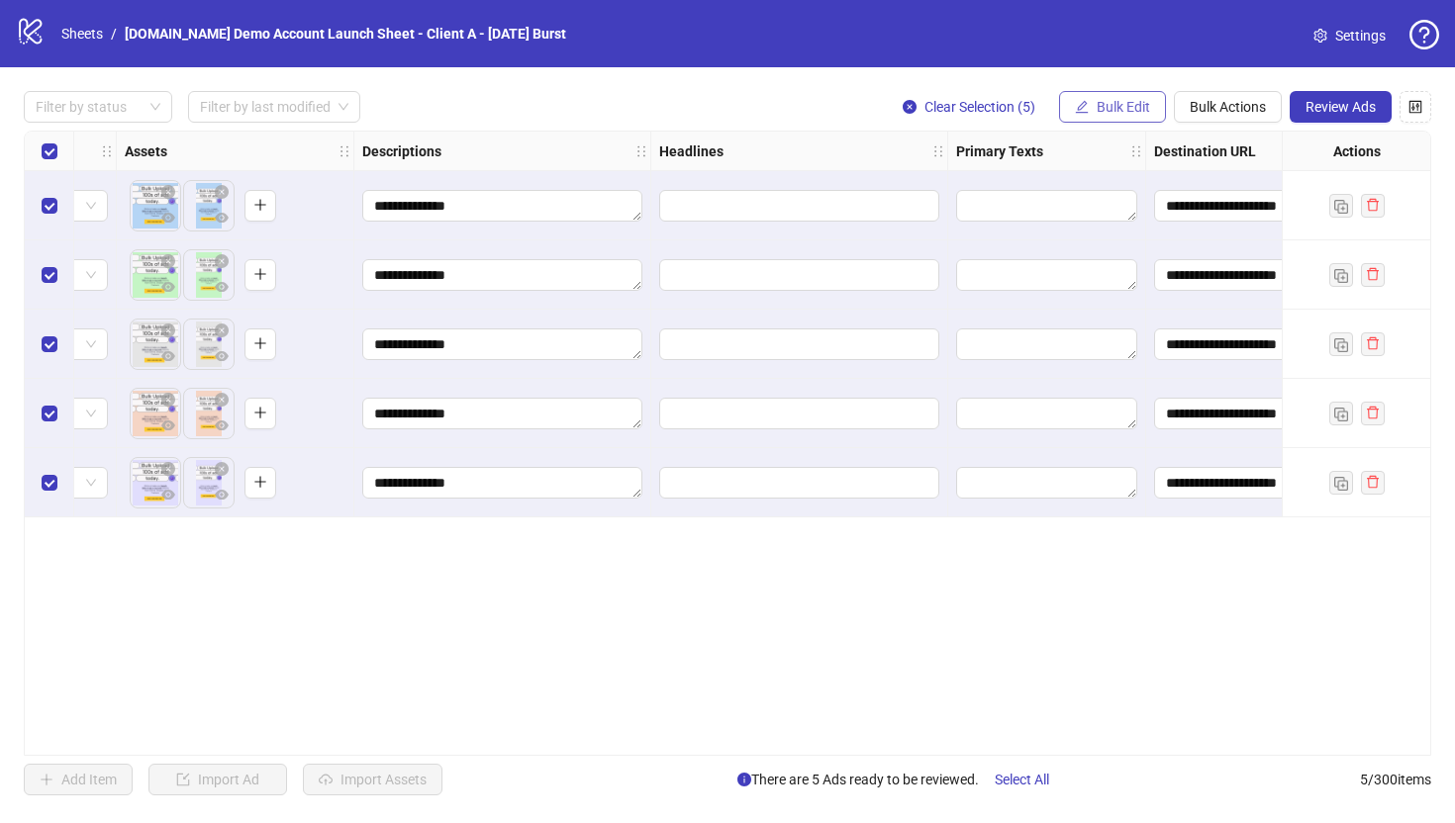
click at [1105, 108] on span "Bulk Edit" at bounding box center [1122, 107] width 53 height 16
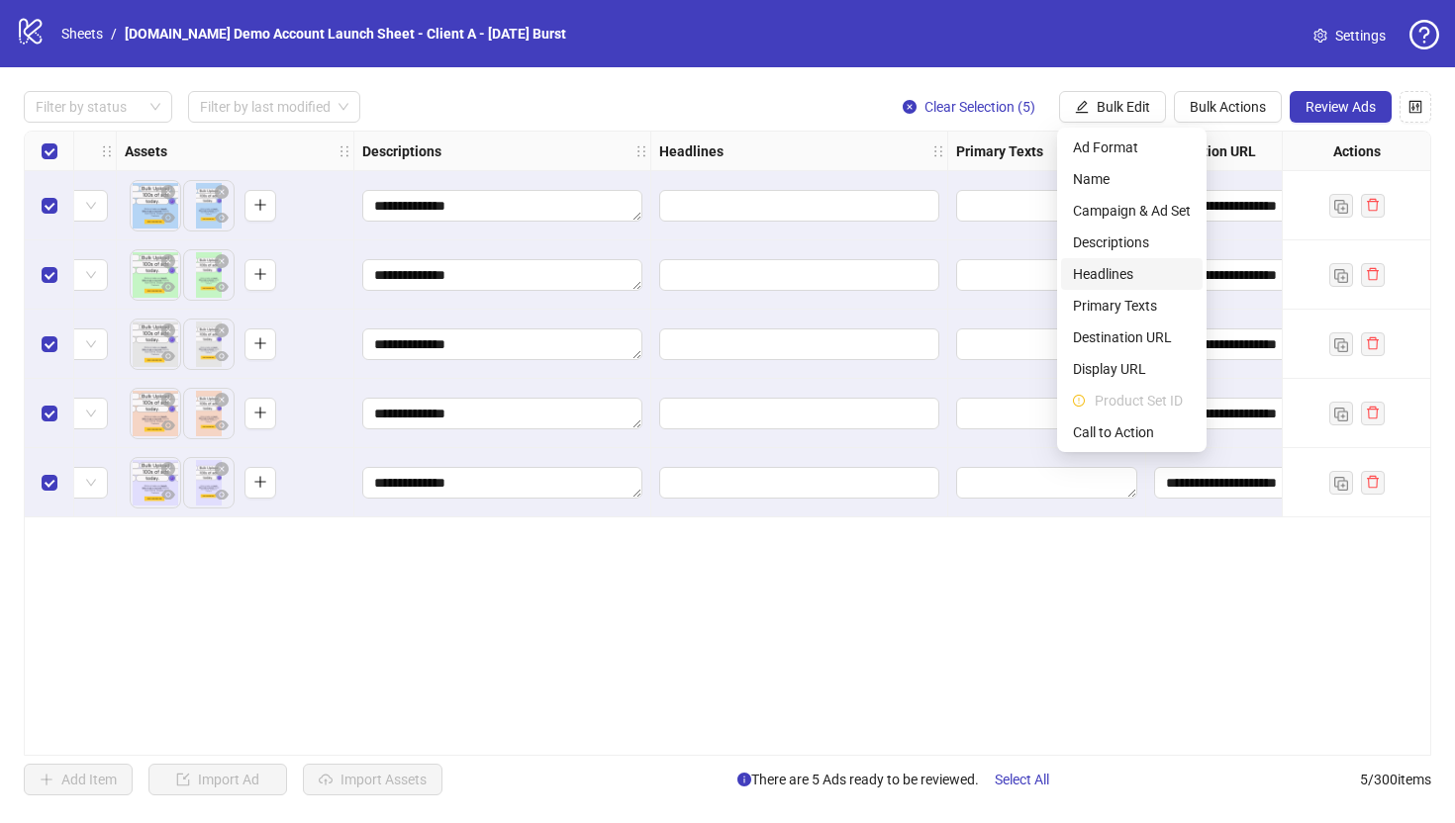
click at [1098, 273] on span "Headlines" at bounding box center [1132, 274] width 118 height 22
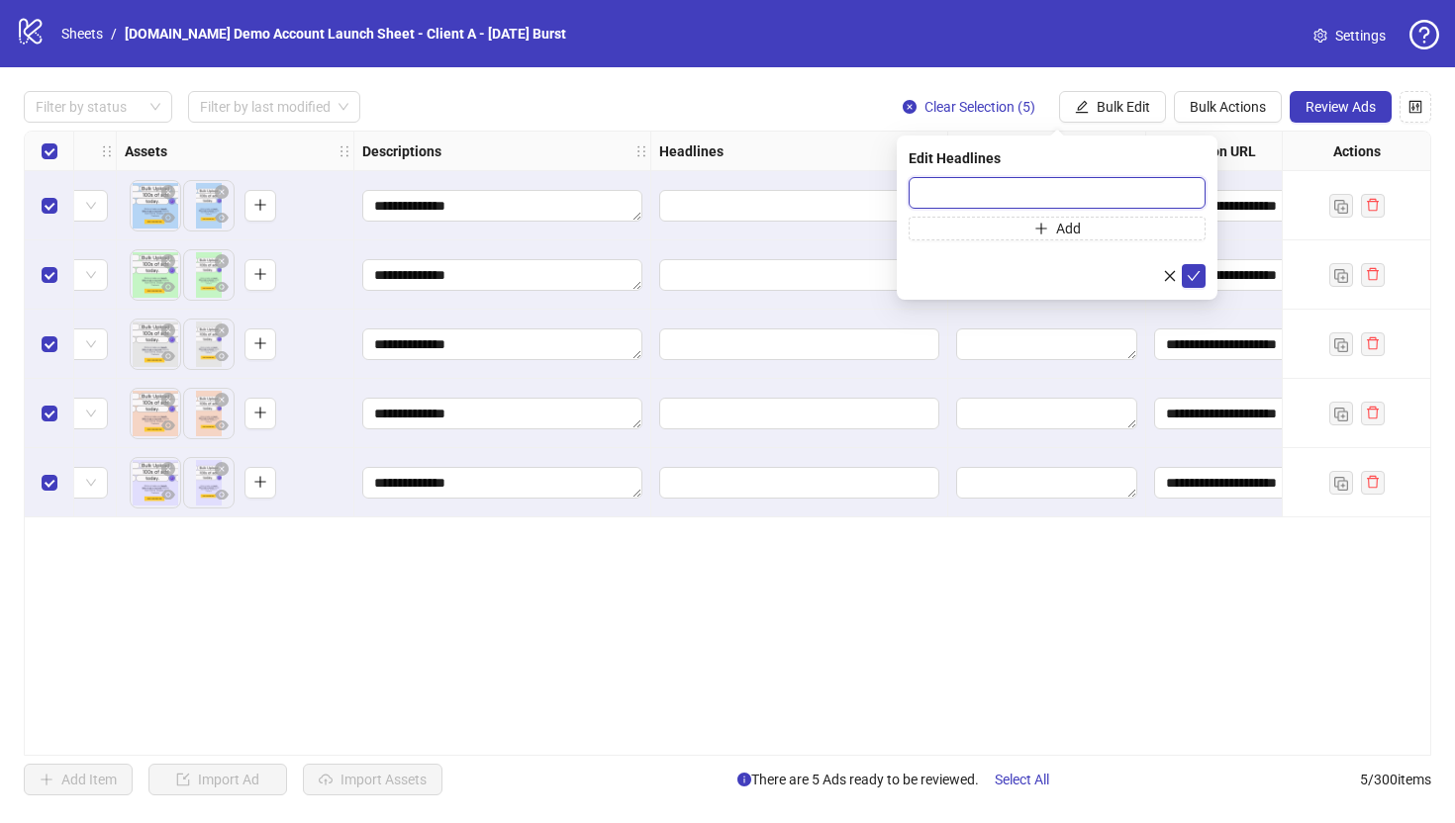
click at [966, 188] on input "text" at bounding box center [1056, 193] width 297 height 32
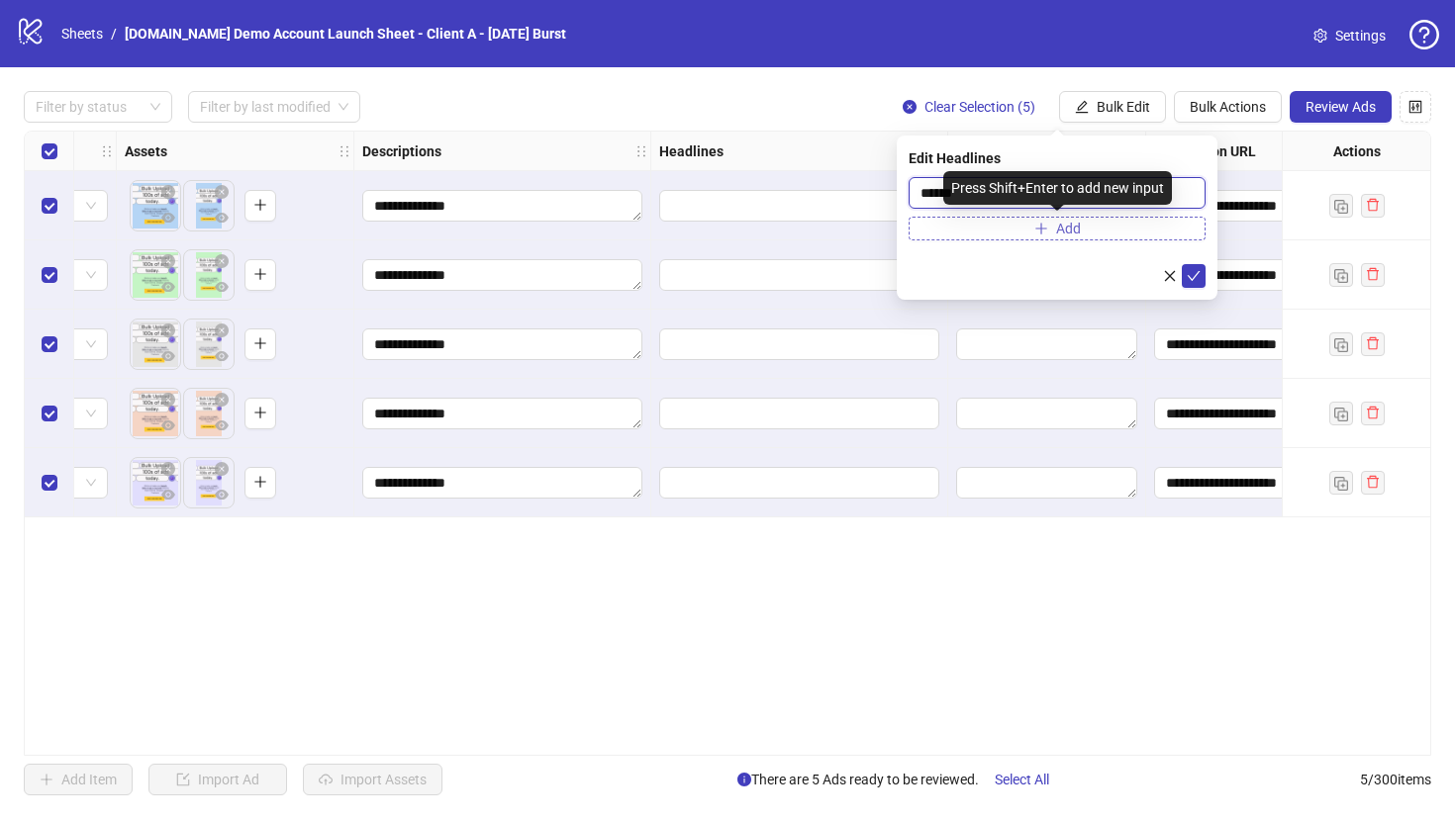
type input "*****"
click at [1020, 228] on button "Add" at bounding box center [1056, 229] width 297 height 24
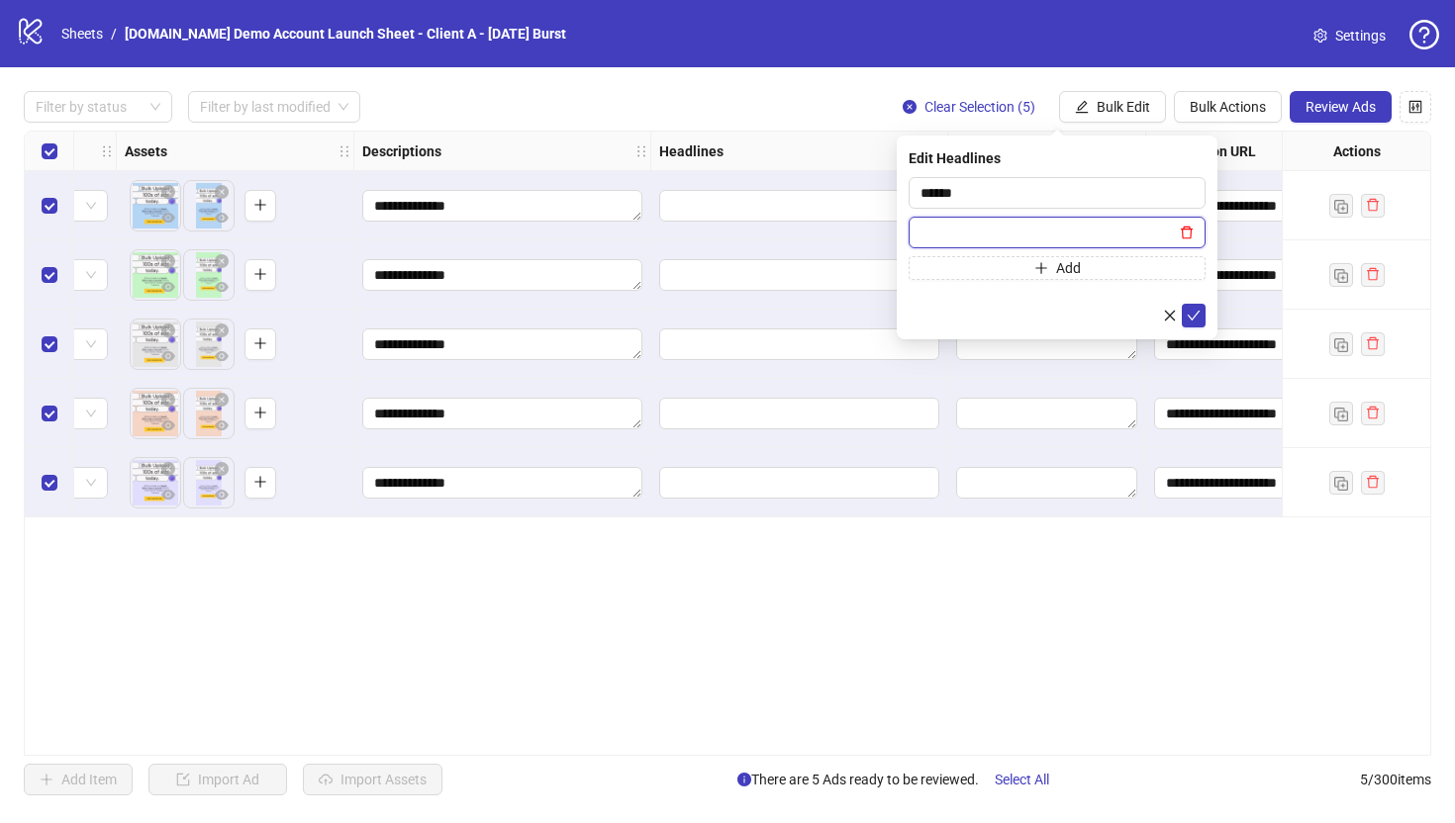
click at [1185, 235] on icon "delete" at bounding box center [1186, 233] width 14 height 14
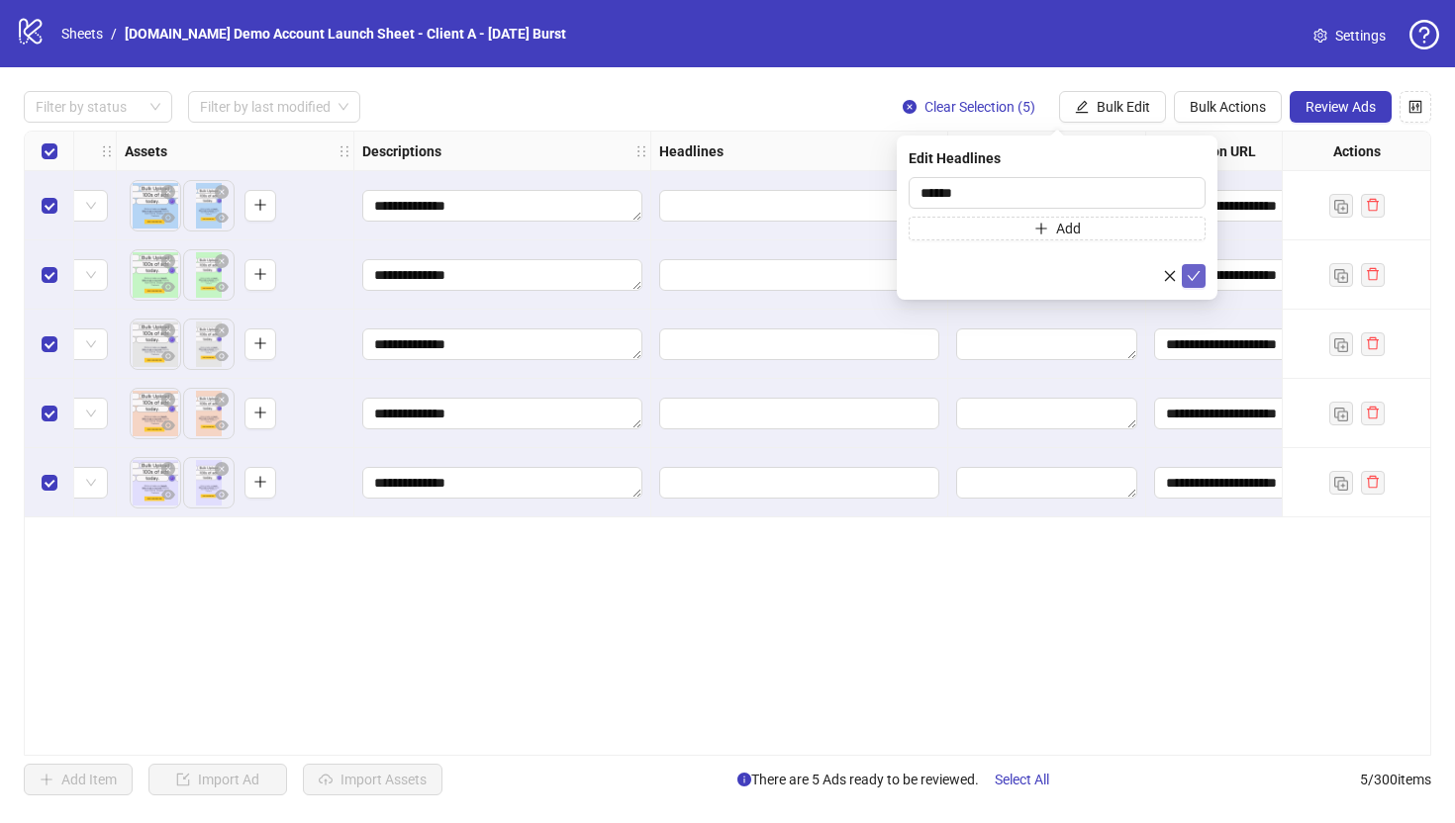
click at [1185, 274] on icon "check" at bounding box center [1193, 276] width 13 height 10
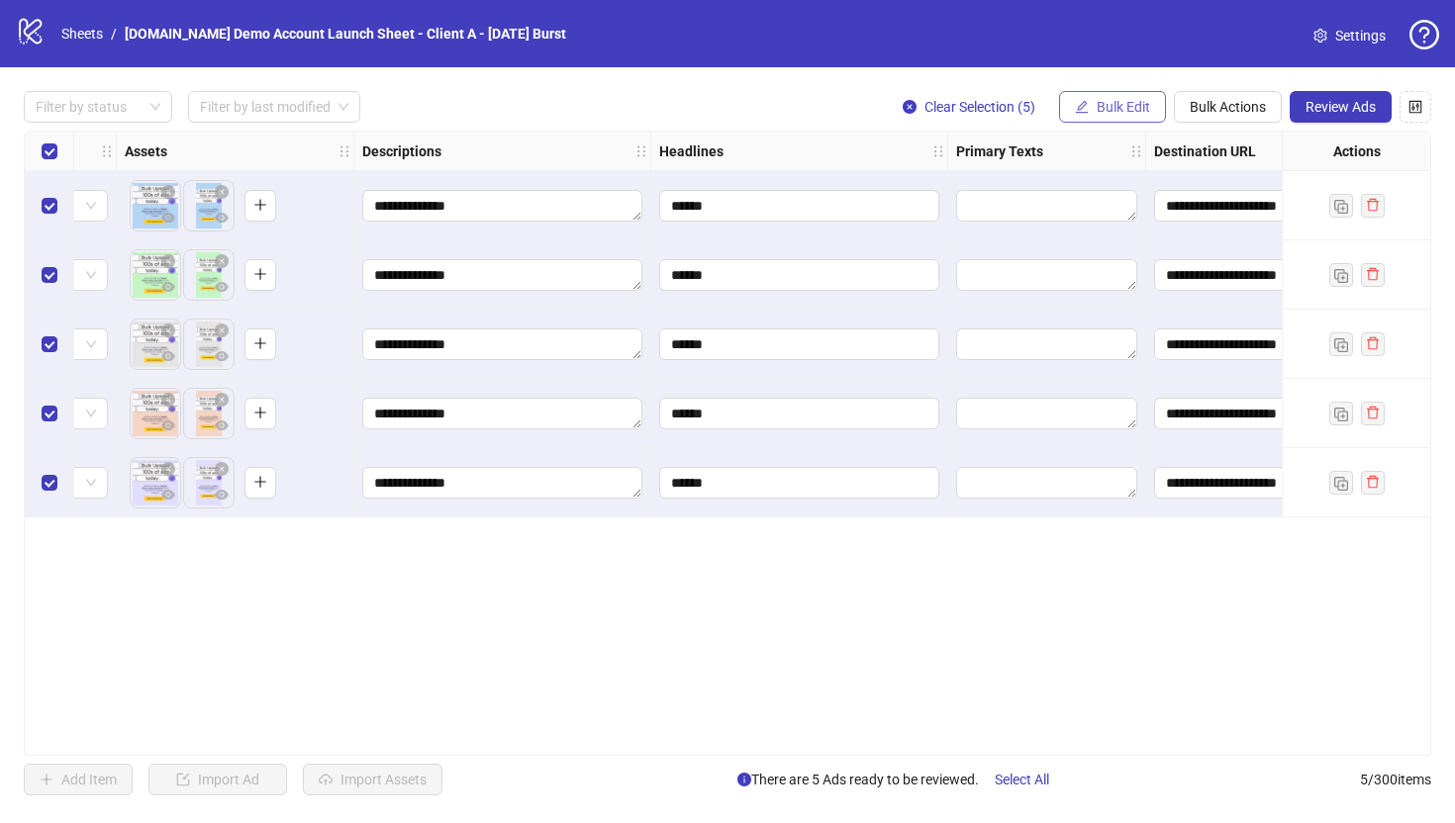
click at [1112, 106] on span "Bulk Edit" at bounding box center [1122, 107] width 53 height 16
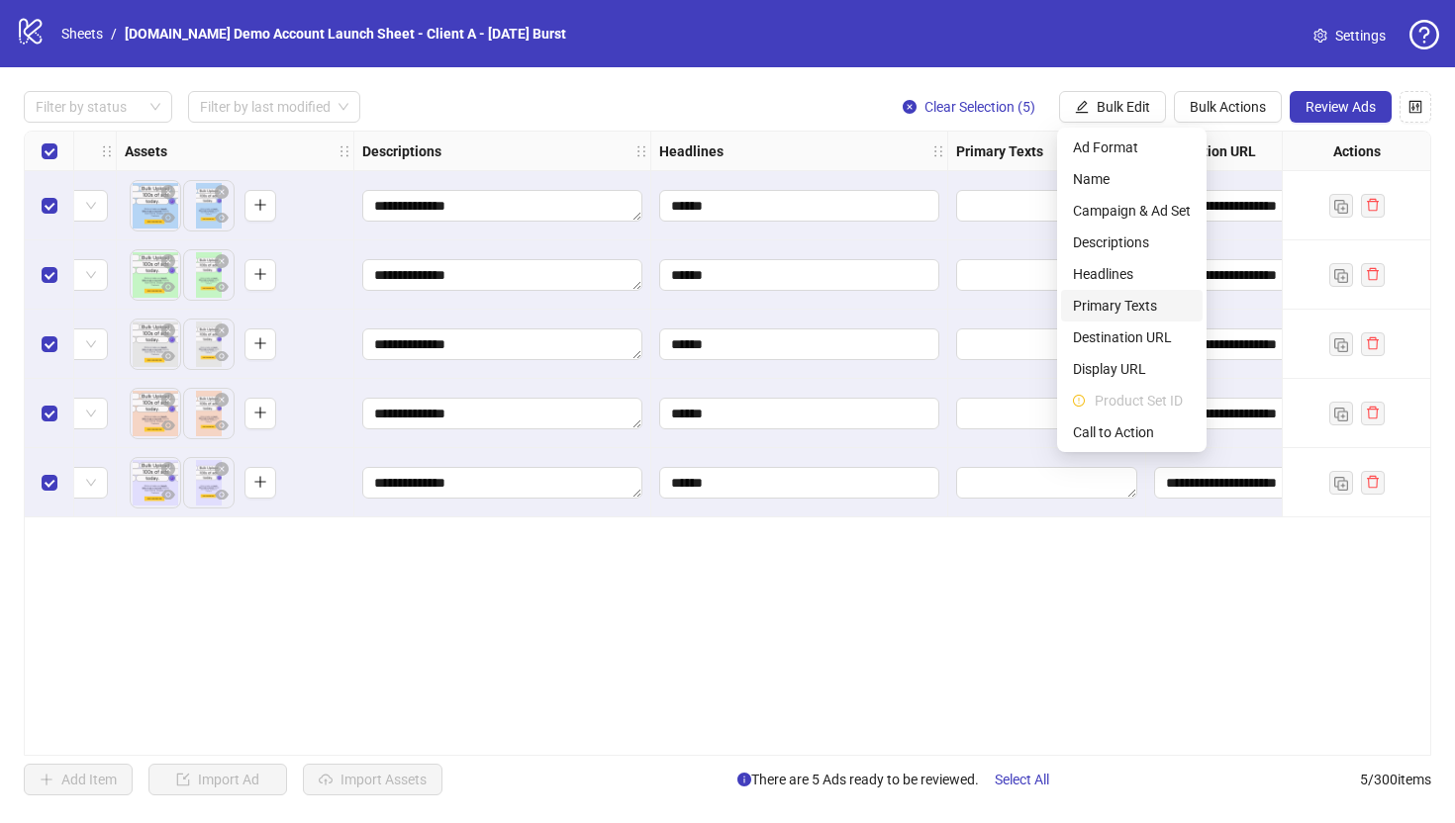
click at [1094, 306] on span "Primary Texts" at bounding box center [1132, 306] width 118 height 22
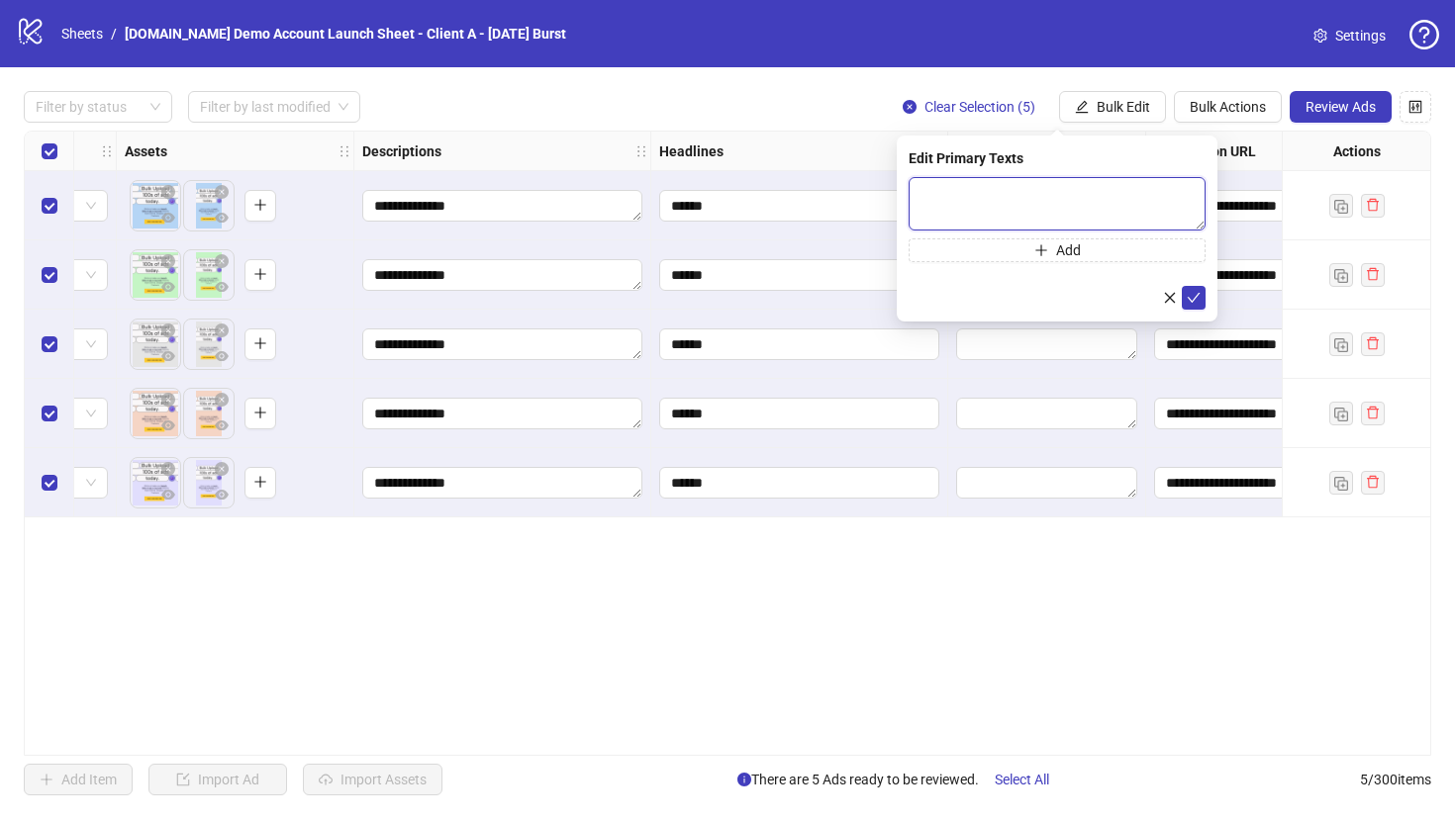
click at [961, 194] on textarea at bounding box center [1056, 203] width 297 height 53
type textarea "**********"
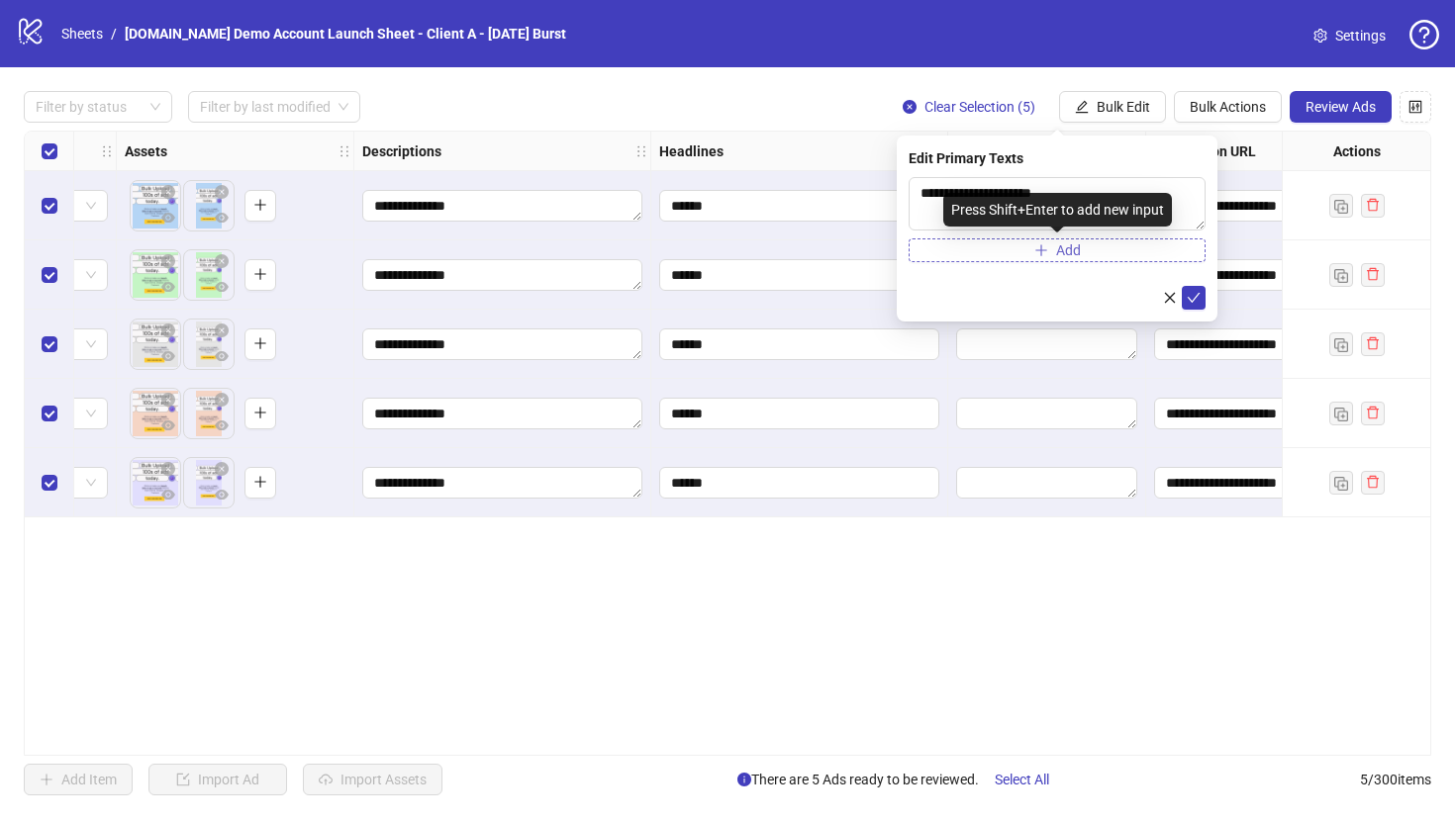
click at [1062, 250] on span "Add" at bounding box center [1068, 250] width 25 height 16
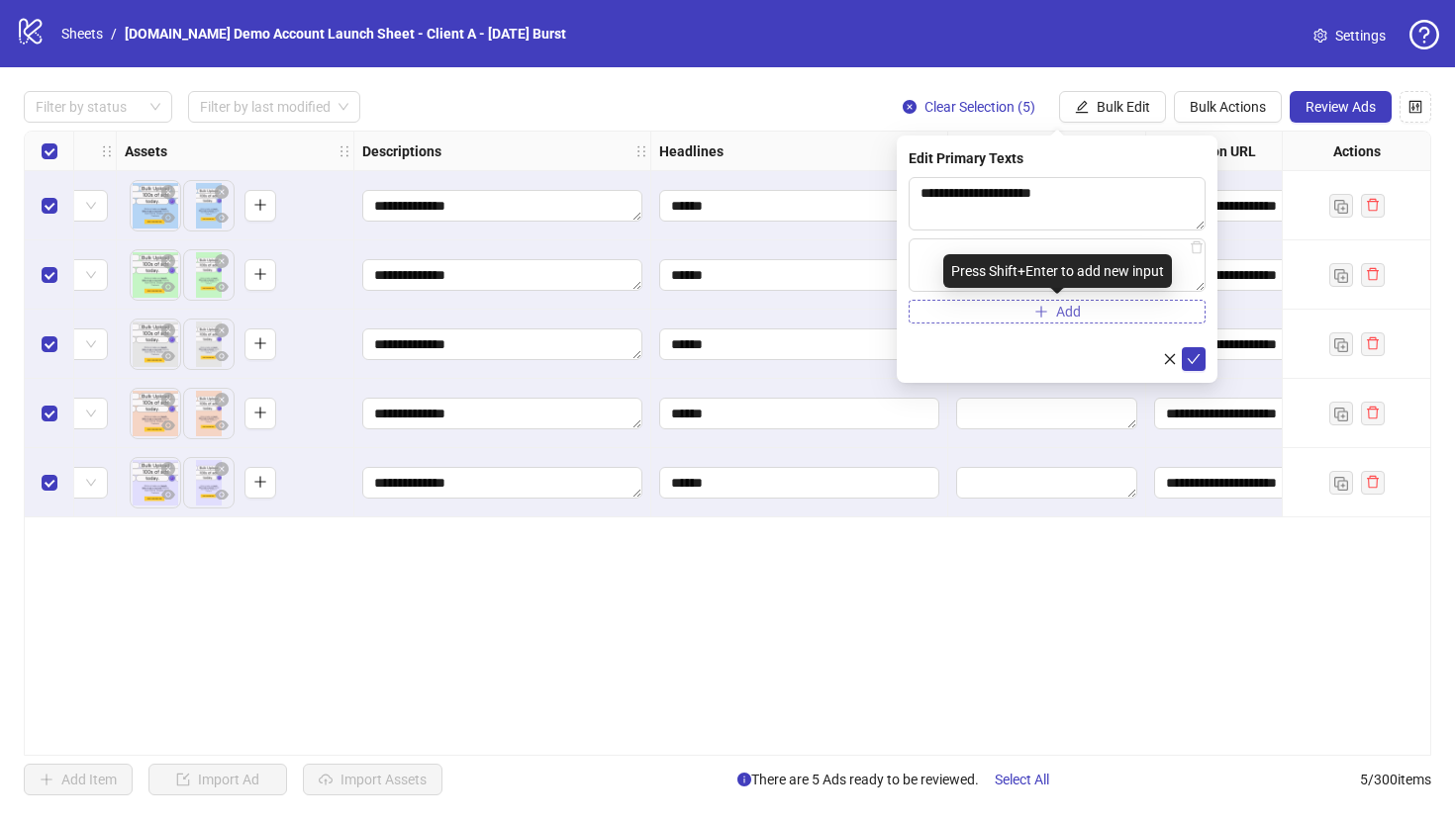
click at [1060, 319] on span "Add" at bounding box center [1068, 312] width 25 height 16
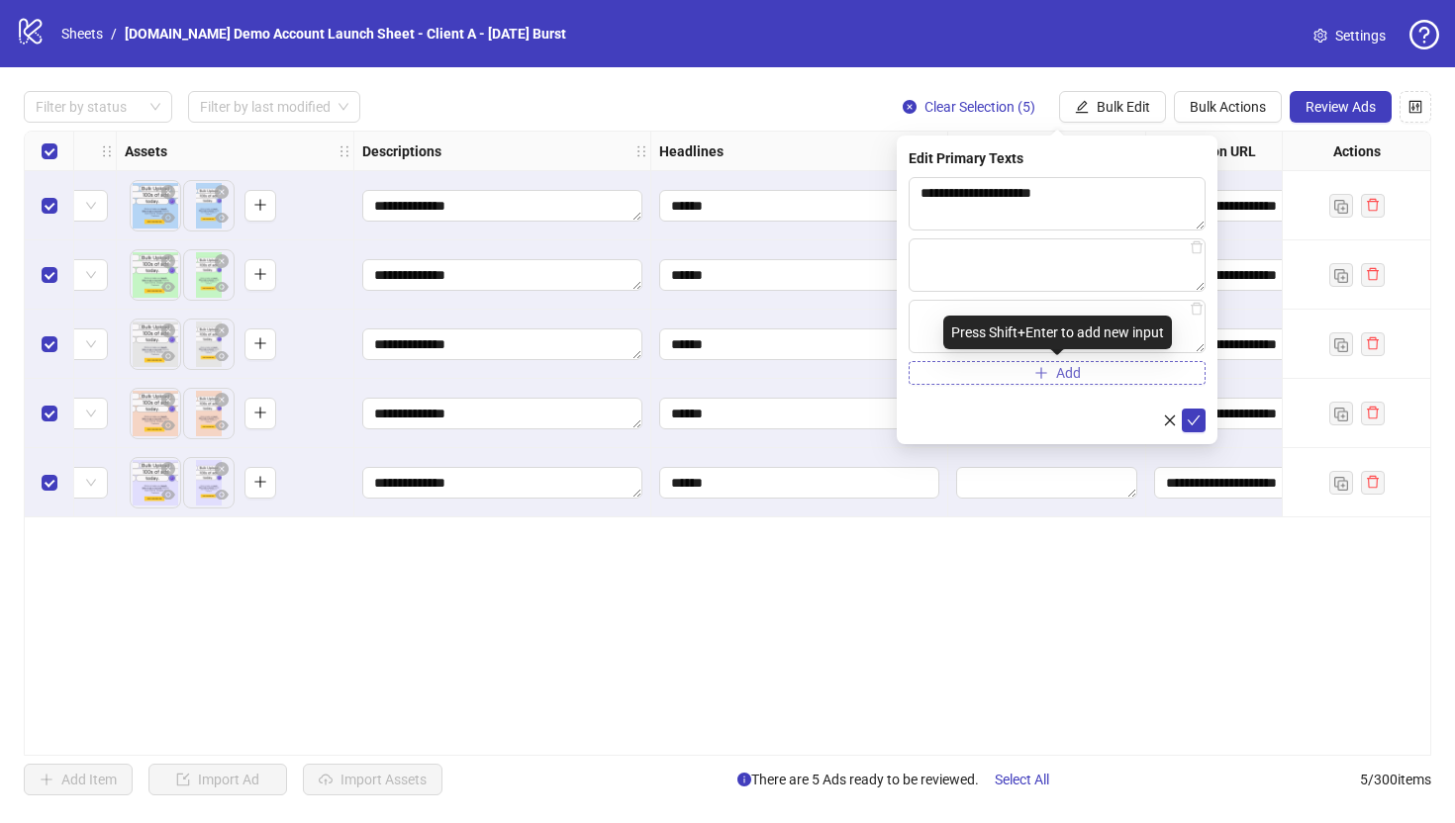
click at [1037, 376] on icon "plus" at bounding box center [1041, 373] width 14 height 14
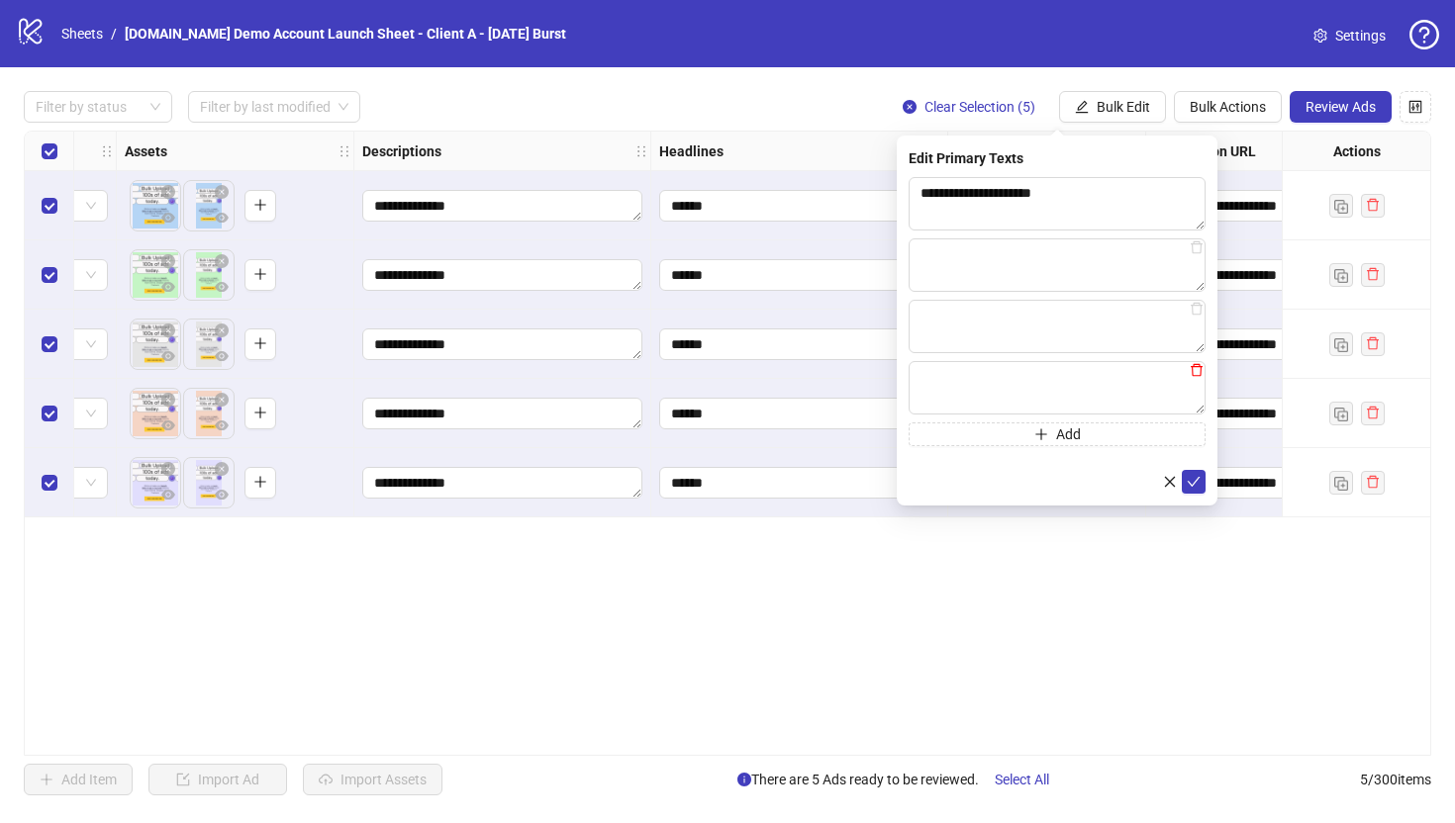
click at [1185, 371] on icon "delete" at bounding box center [1196, 370] width 14 height 14
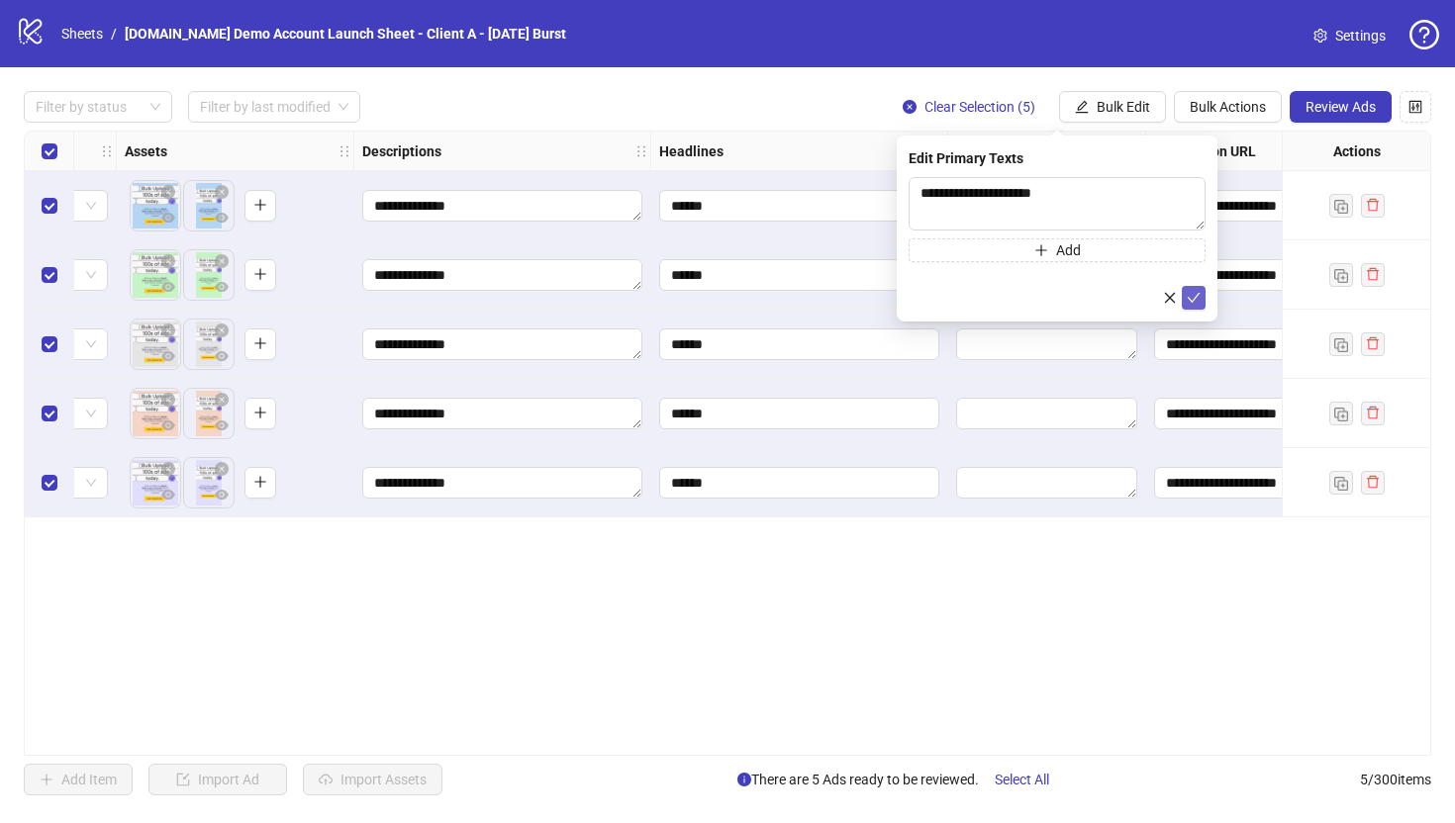
click at [1185, 298] on icon "check" at bounding box center [1193, 298] width 14 height 14
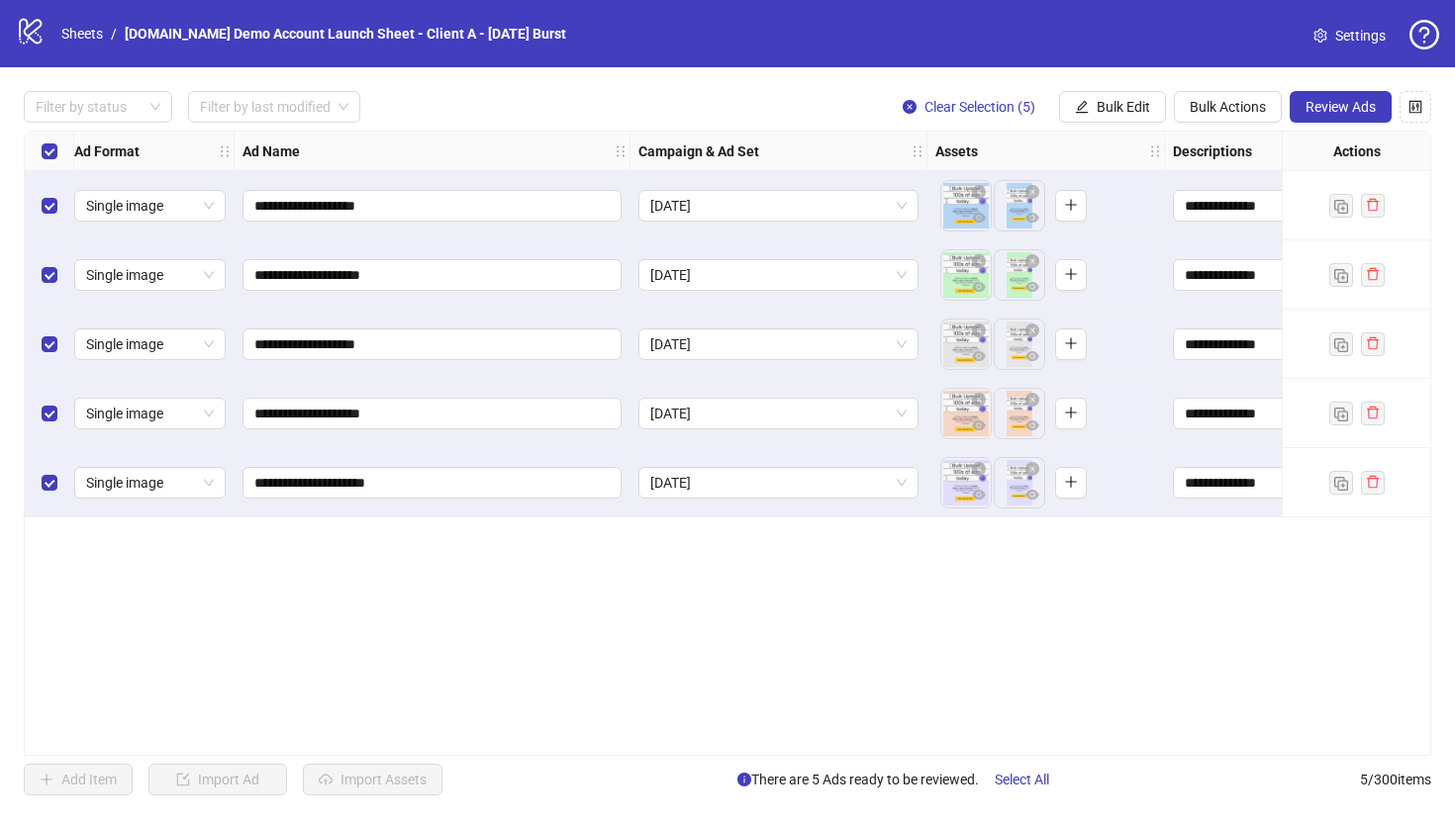
scroll to position [0, 0]
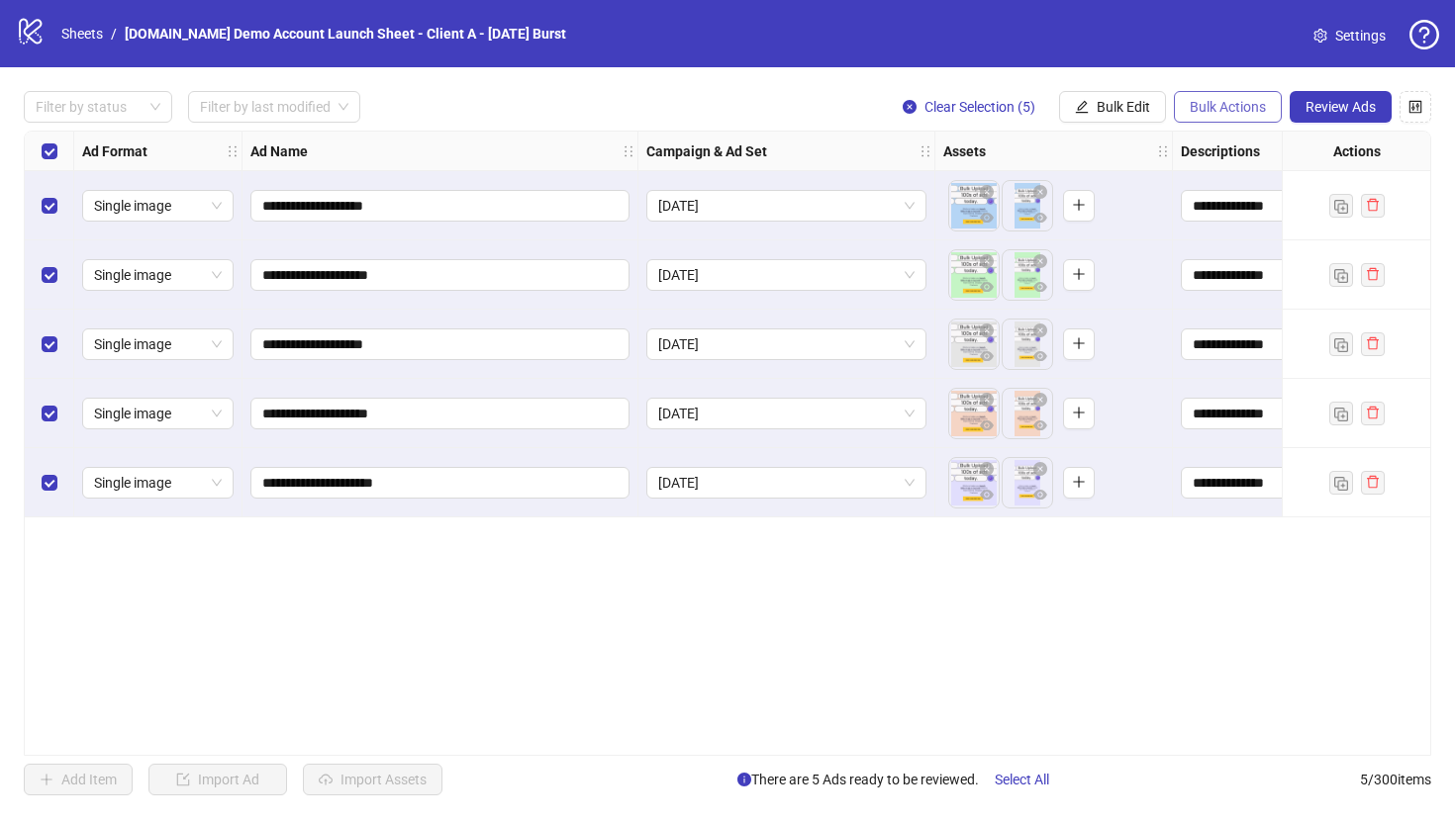
click at [1185, 106] on span "Bulk Actions" at bounding box center [1227, 107] width 76 height 16
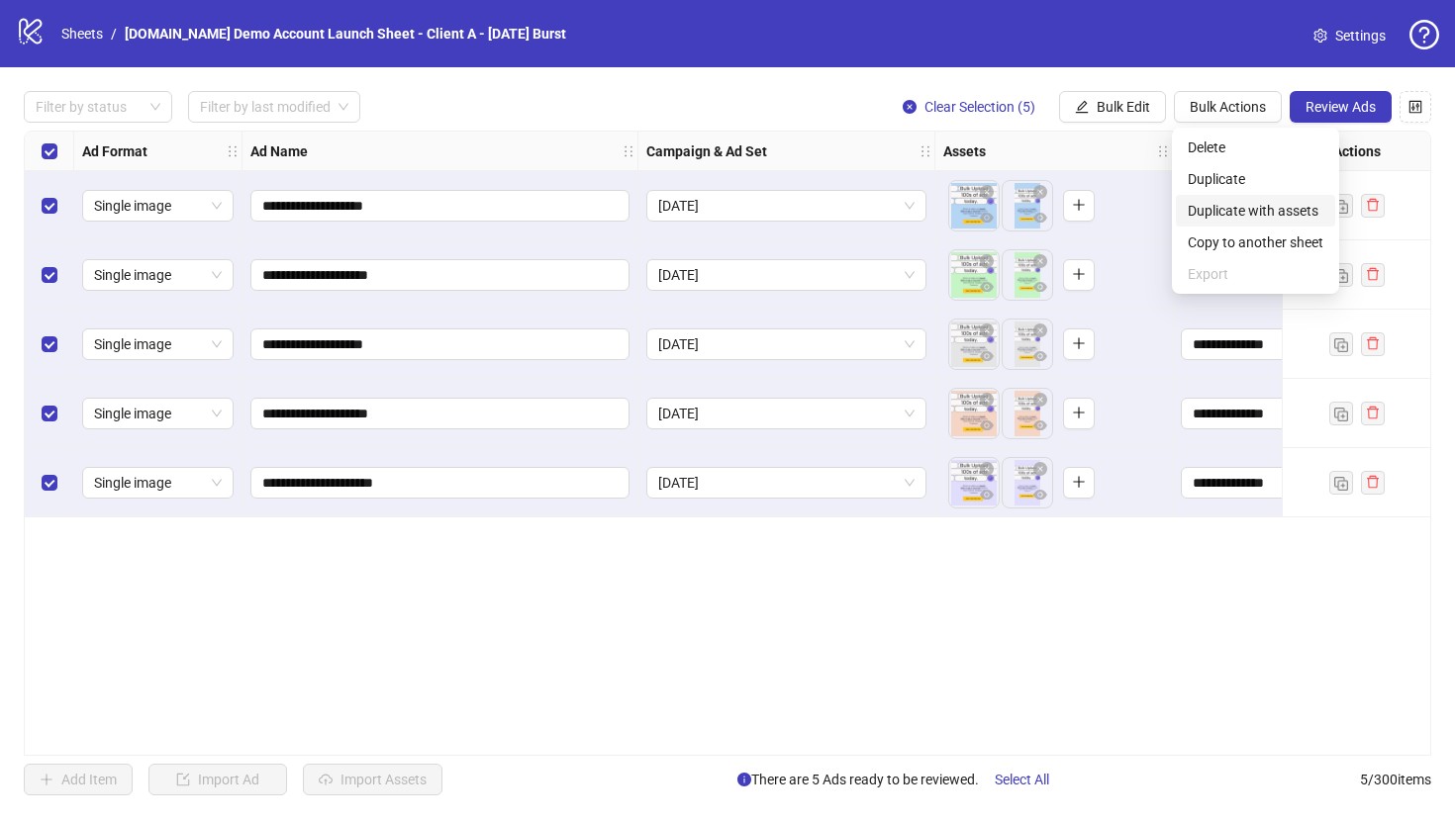
click at [1185, 210] on span "Duplicate with assets" at bounding box center [1255, 211] width 136 height 22
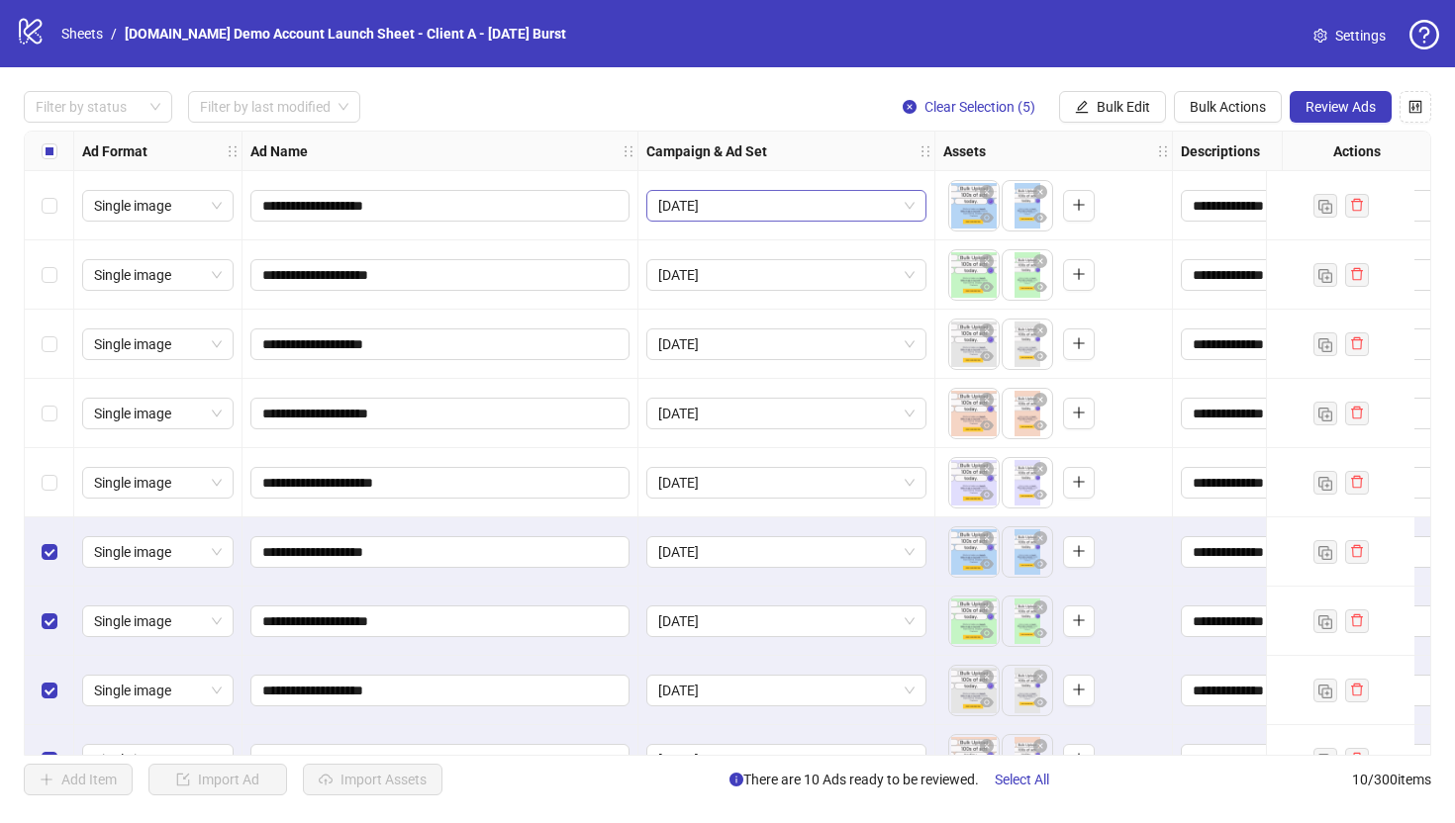
scroll to position [117, 0]
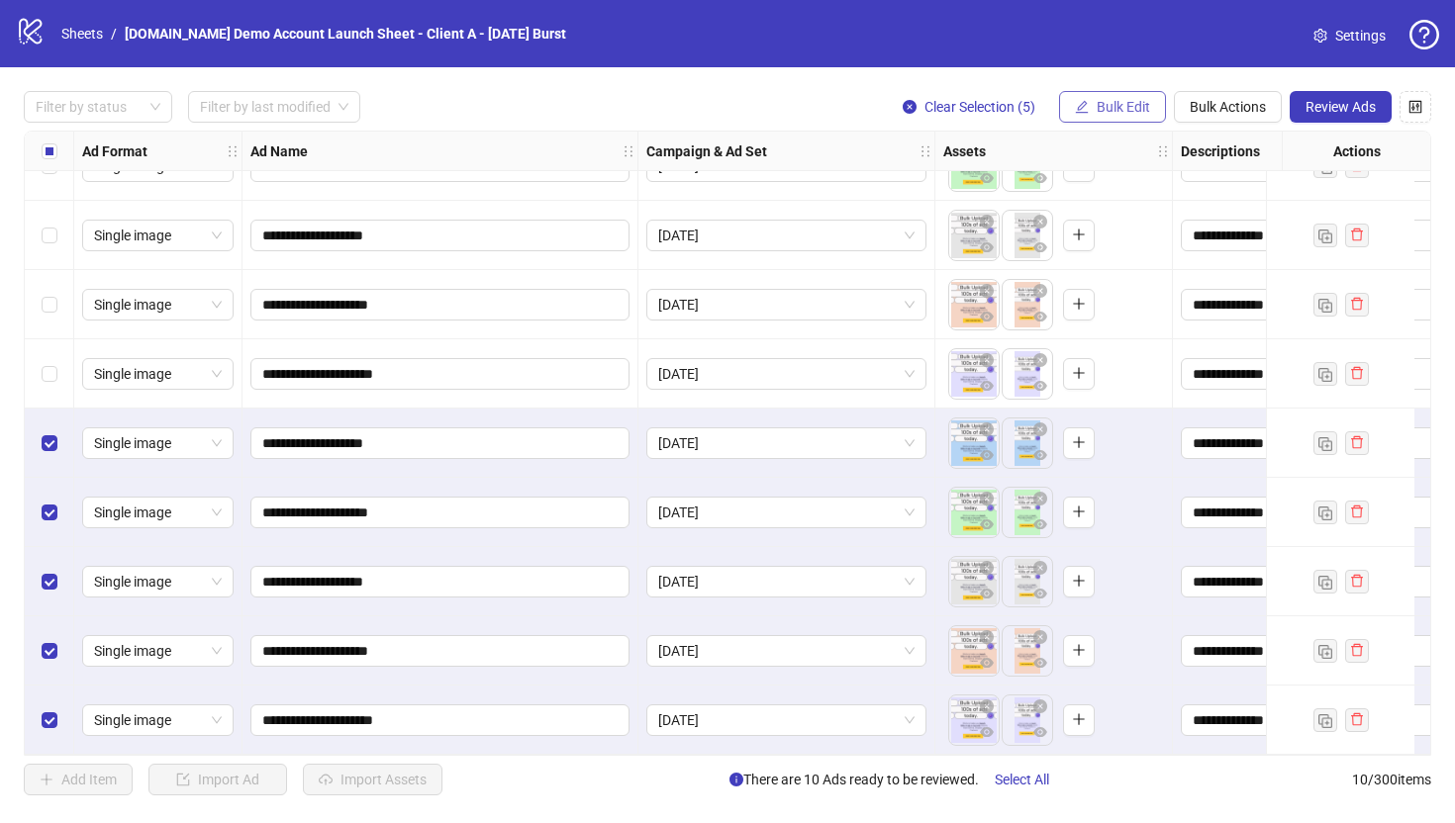
click at [1114, 103] on span "Bulk Edit" at bounding box center [1122, 107] width 53 height 16
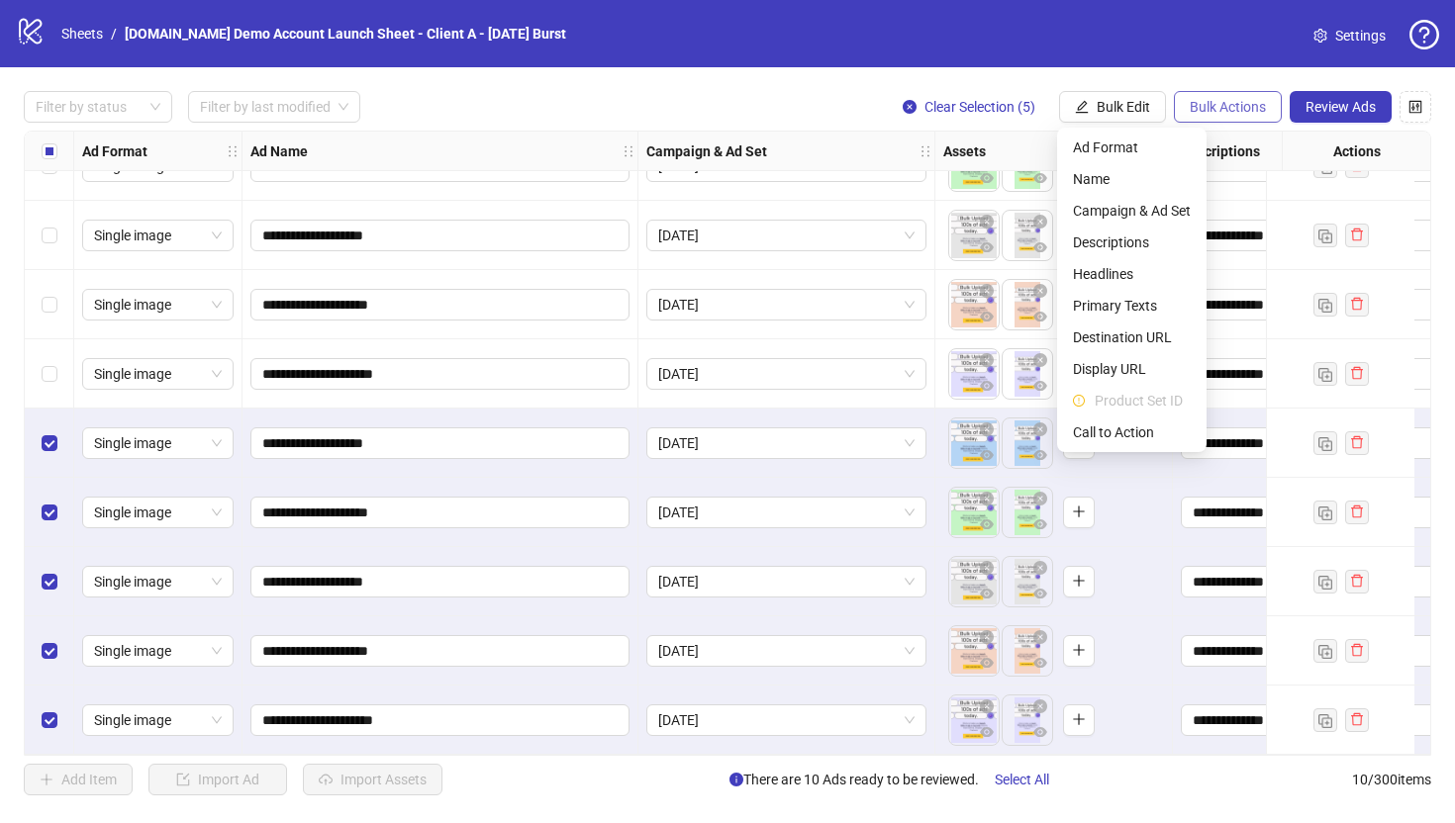
click at [1185, 113] on span "Bulk Actions" at bounding box center [1227, 107] width 76 height 16
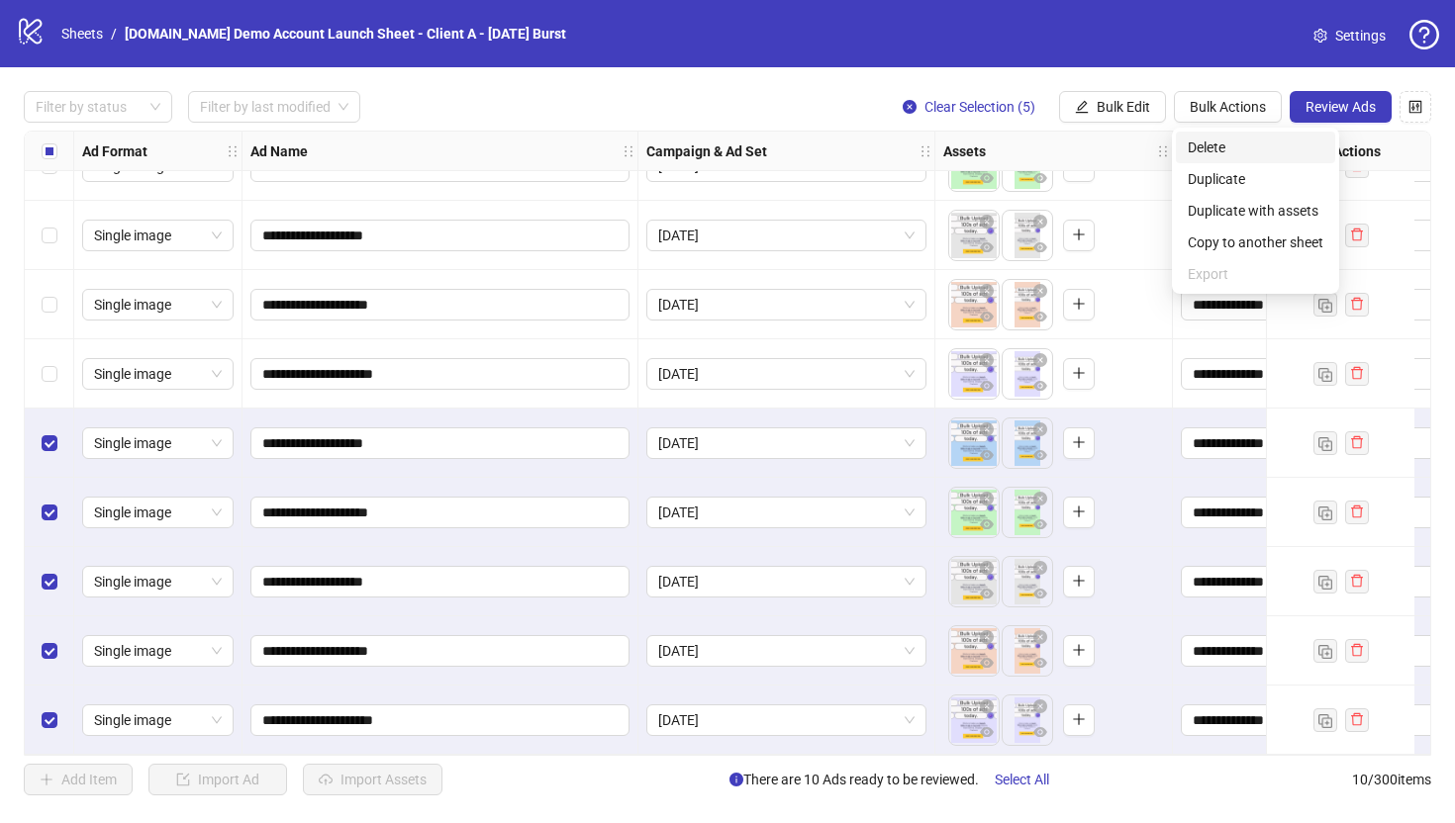
click at [1185, 148] on span "Delete" at bounding box center [1255, 148] width 136 height 22
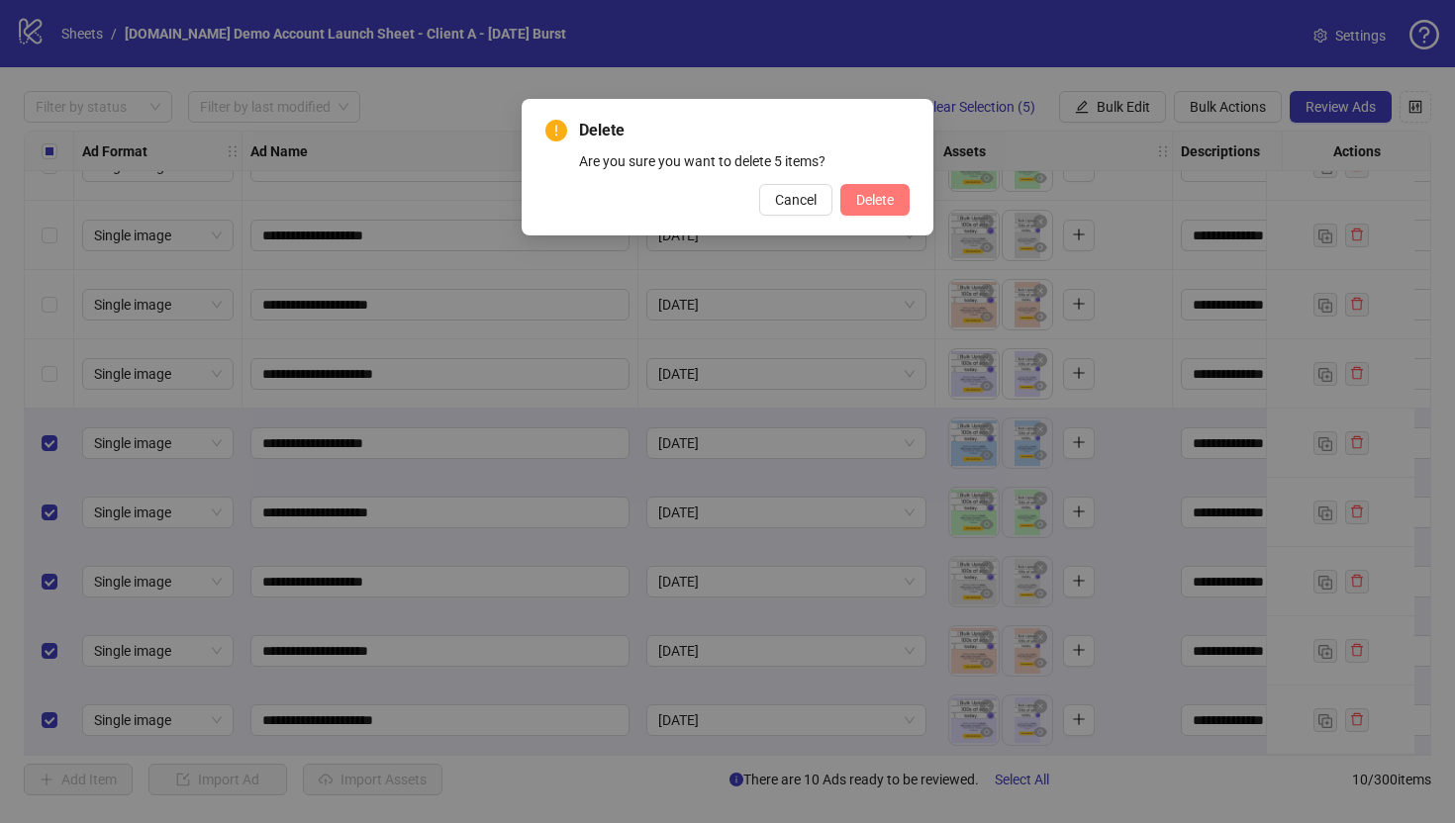
click at [857, 195] on span "Delete" at bounding box center [875, 200] width 38 height 16
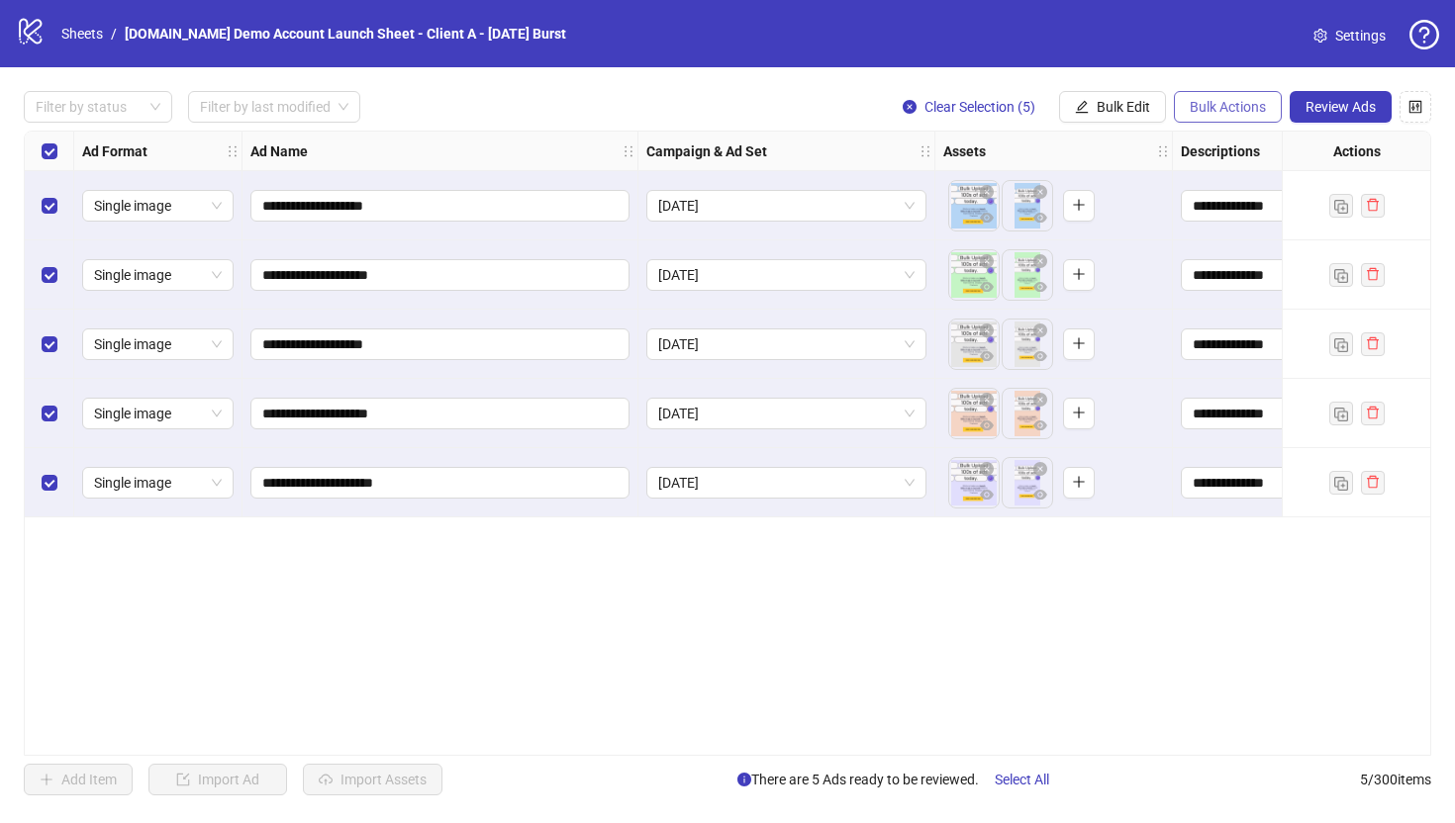
click at [1185, 99] on span "Bulk Actions" at bounding box center [1227, 107] width 76 height 16
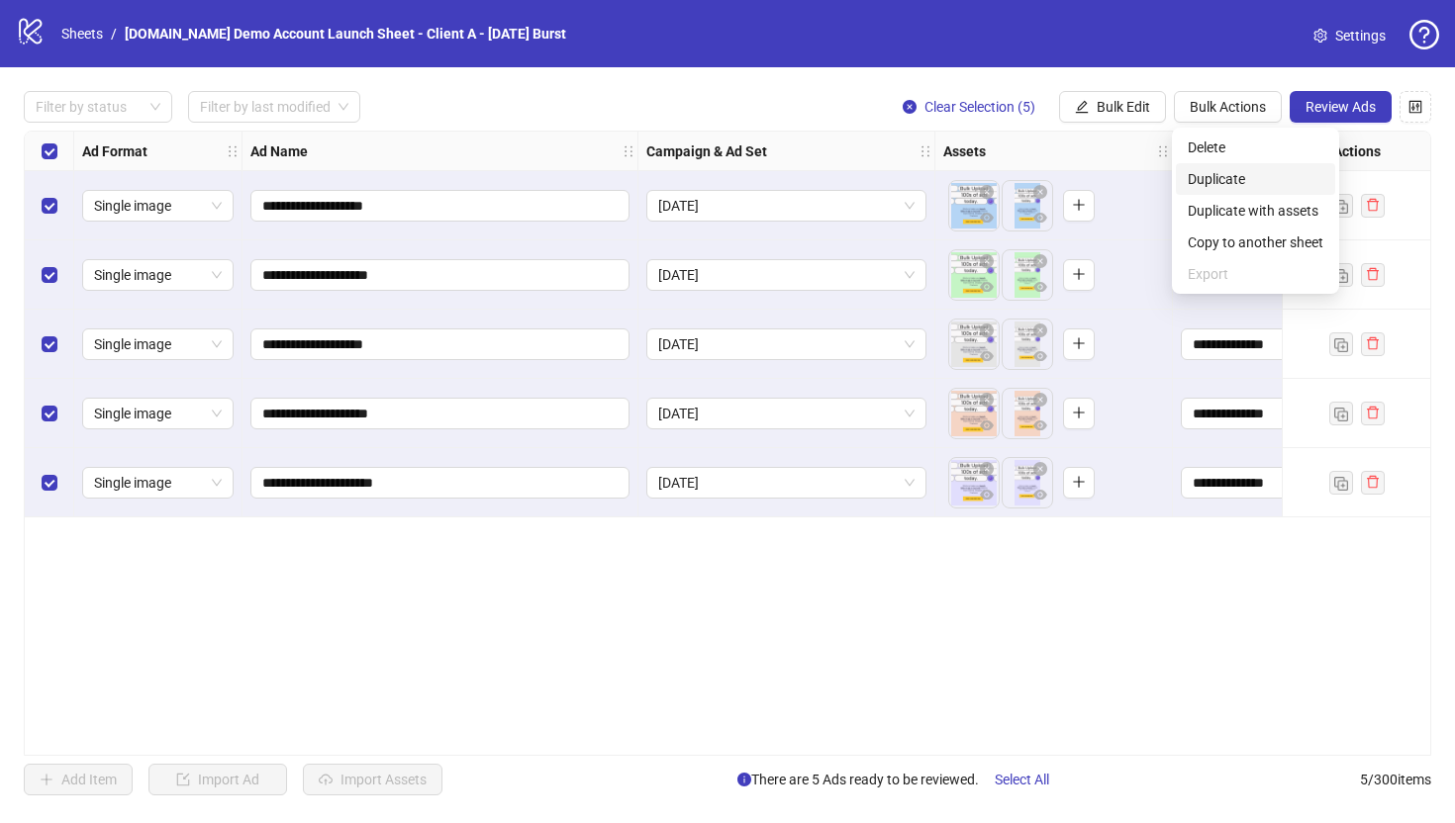
click at [1185, 178] on span "Duplicate" at bounding box center [1255, 179] width 136 height 22
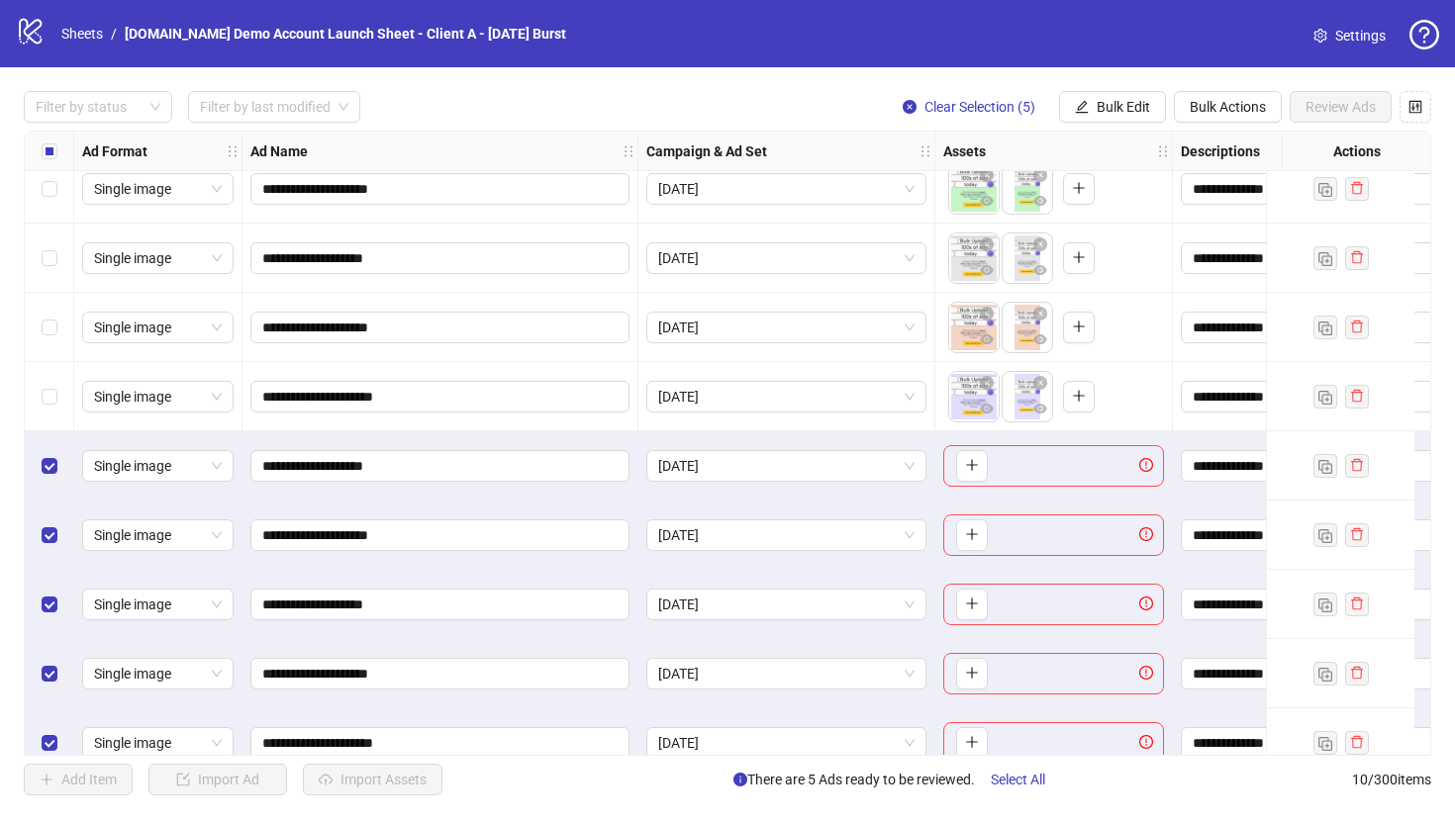
scroll to position [117, 0]
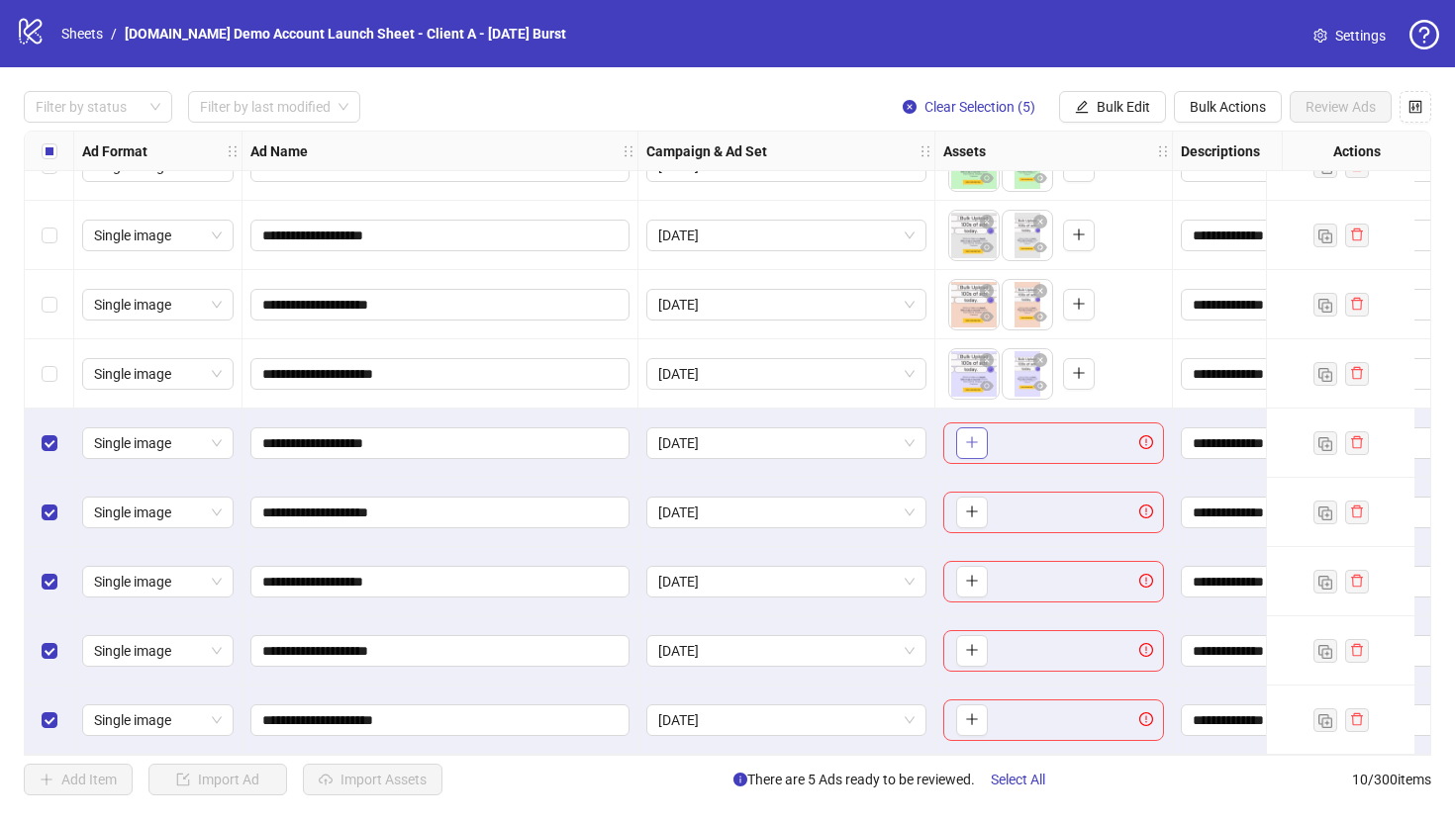
click at [976, 440] on icon "plus" at bounding box center [972, 442] width 14 height 14
click at [1185, 107] on span "Bulk Actions" at bounding box center [1227, 107] width 76 height 16
click at [1185, 146] on span "Delete" at bounding box center [1255, 148] width 136 height 22
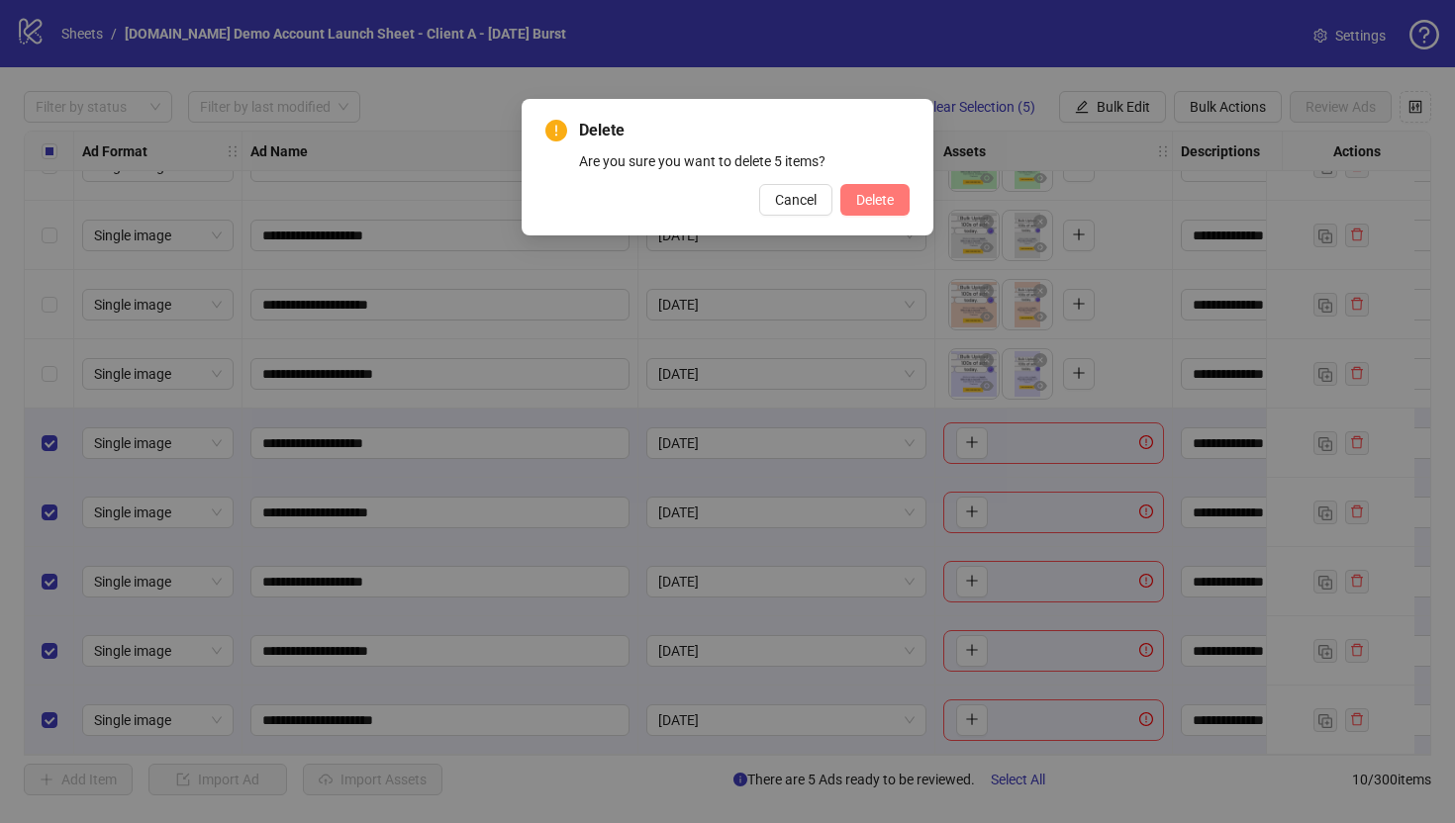
click at [871, 204] on span "Delete" at bounding box center [875, 200] width 38 height 16
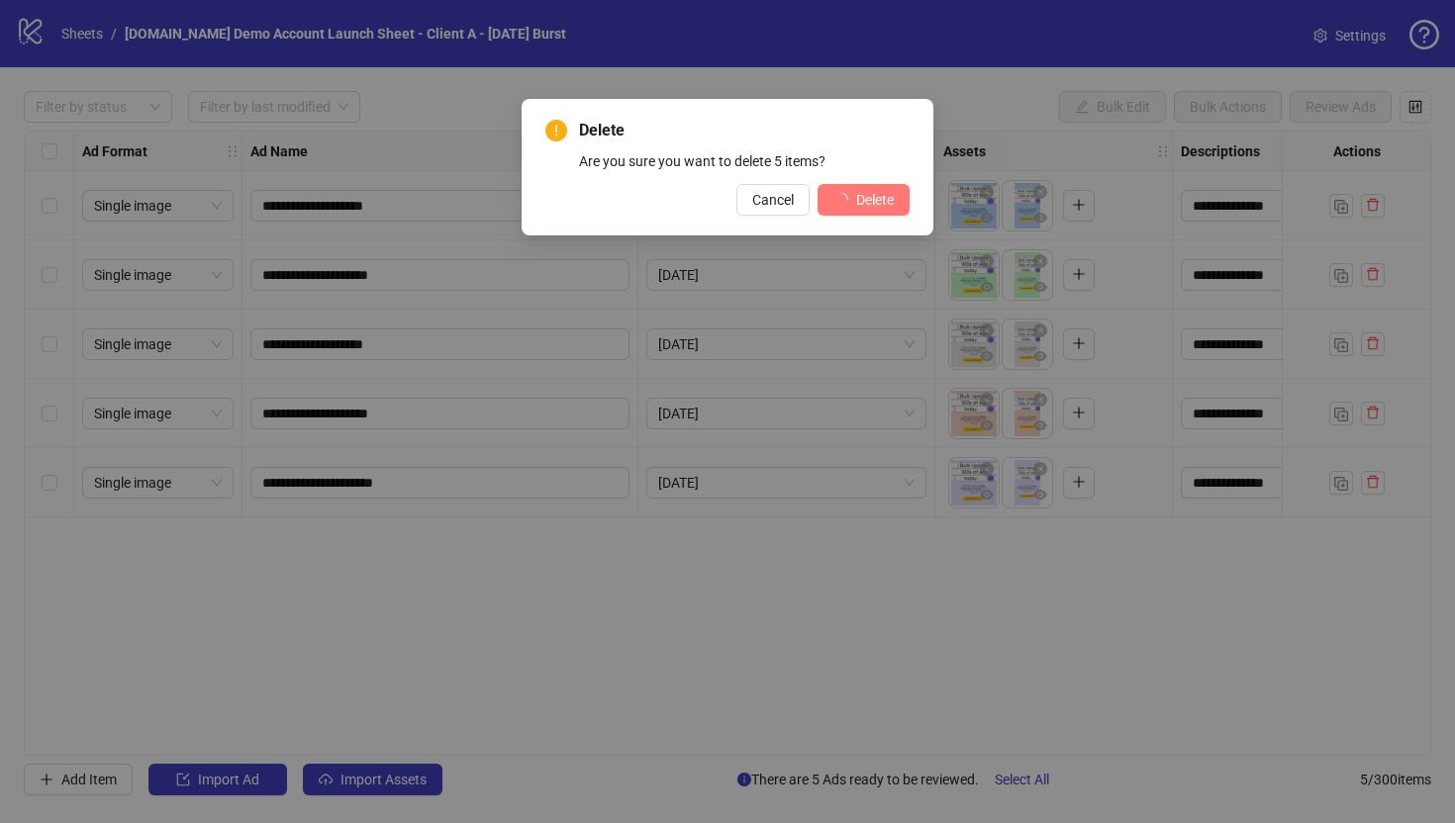
scroll to position [0, 0]
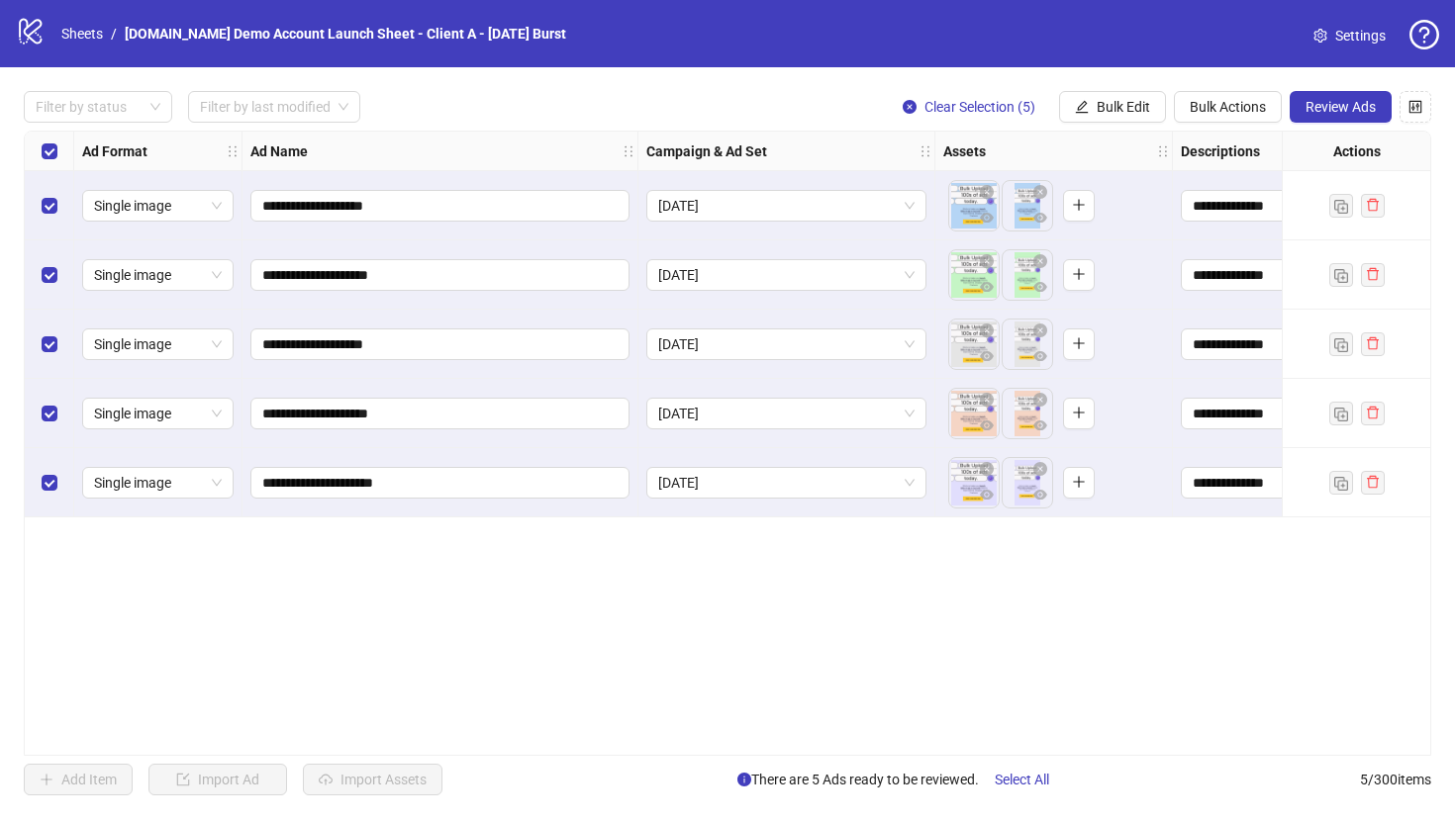
click at [1185, 87] on div "**********" at bounding box center [727, 443] width 1455 height 752
click at [1185, 107] on span "Review Ads" at bounding box center [1340, 107] width 70 height 16
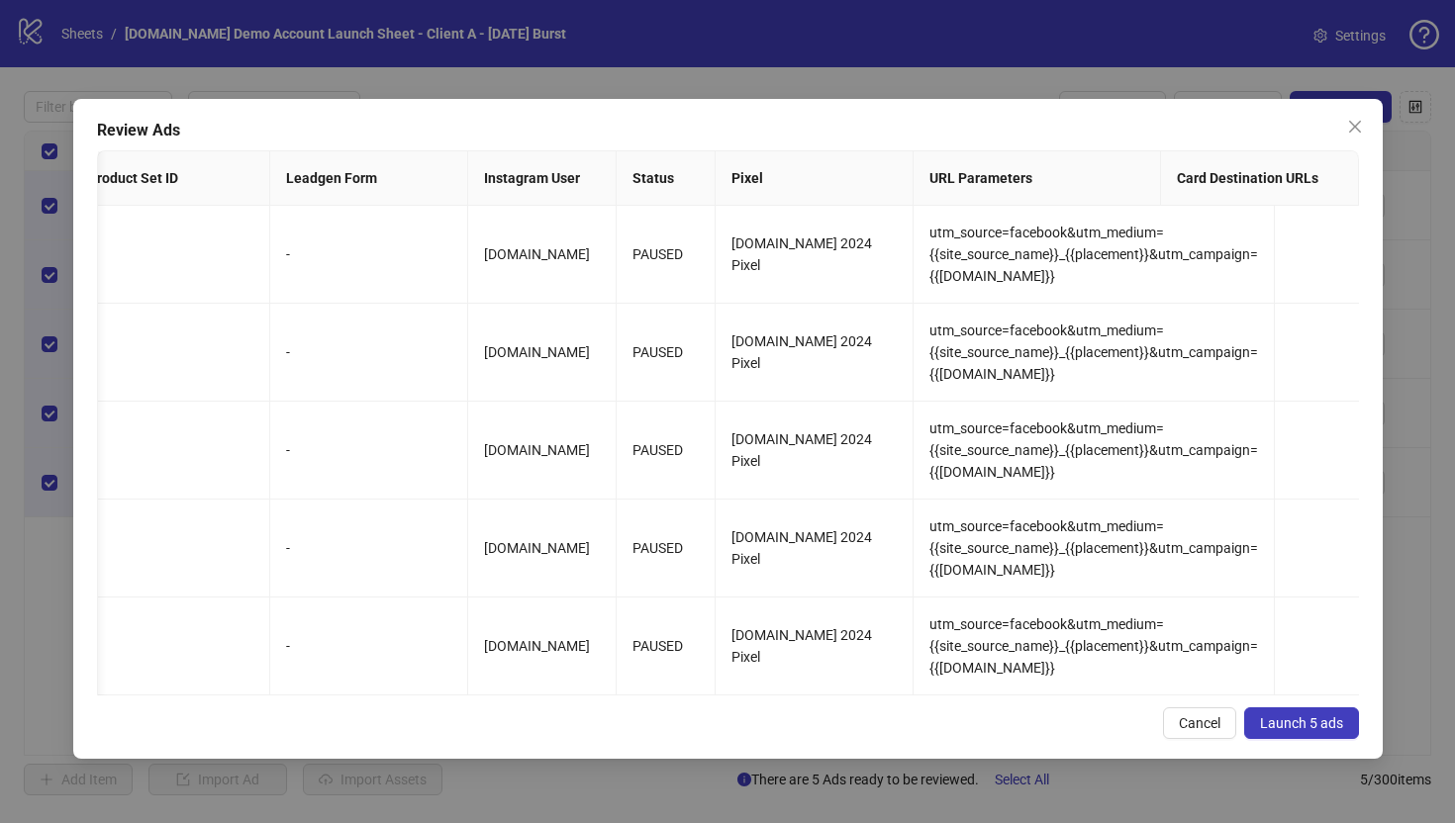
click at [1185, 705] on span "Launch 5 ads" at bounding box center [1301, 723] width 83 height 16
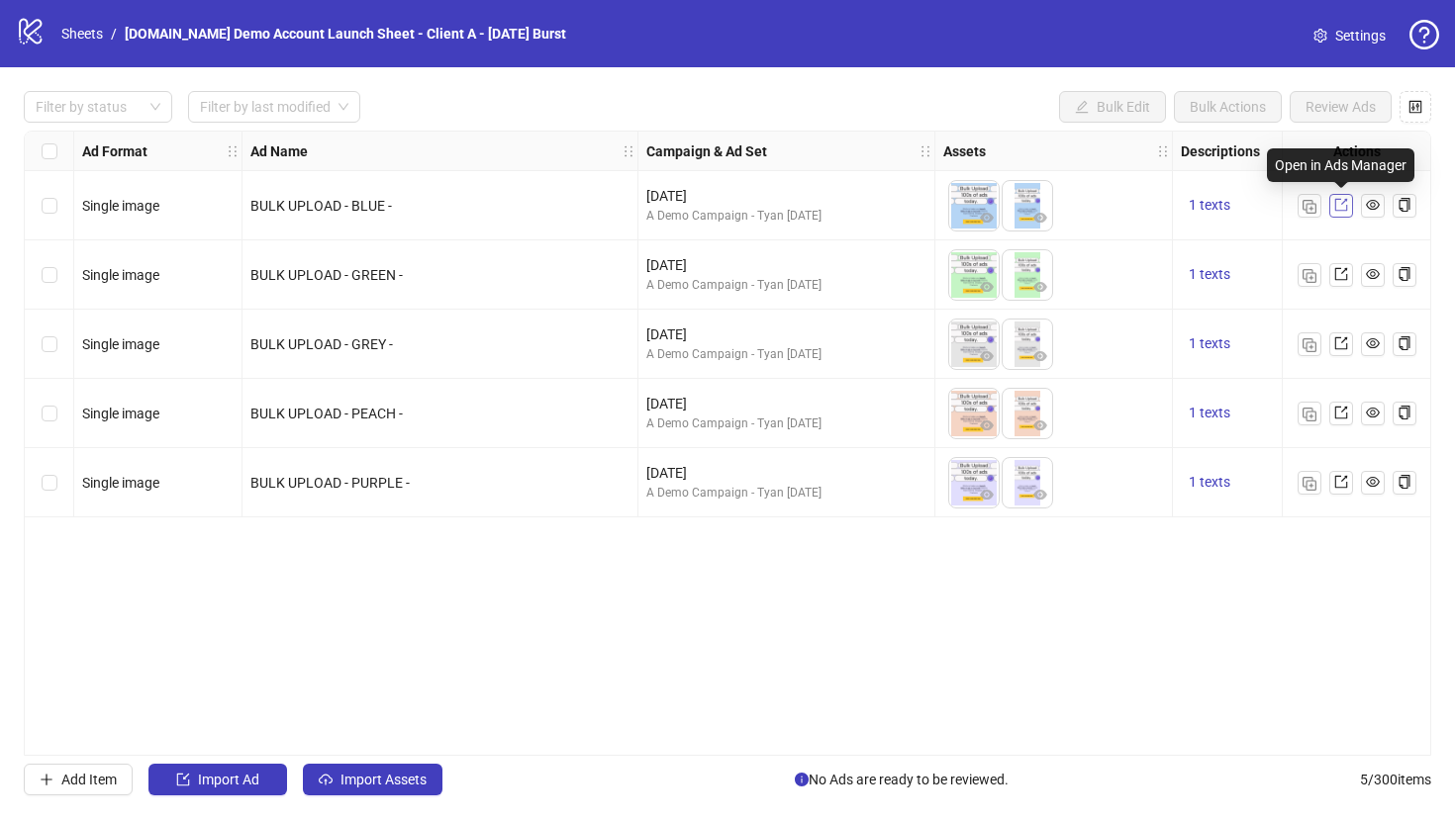
click at [1185, 205] on icon "export" at bounding box center [1341, 205] width 14 height 14
click at [1402, 783] on icon "Open Intercom Messenger" at bounding box center [1410, 780] width 23 height 26
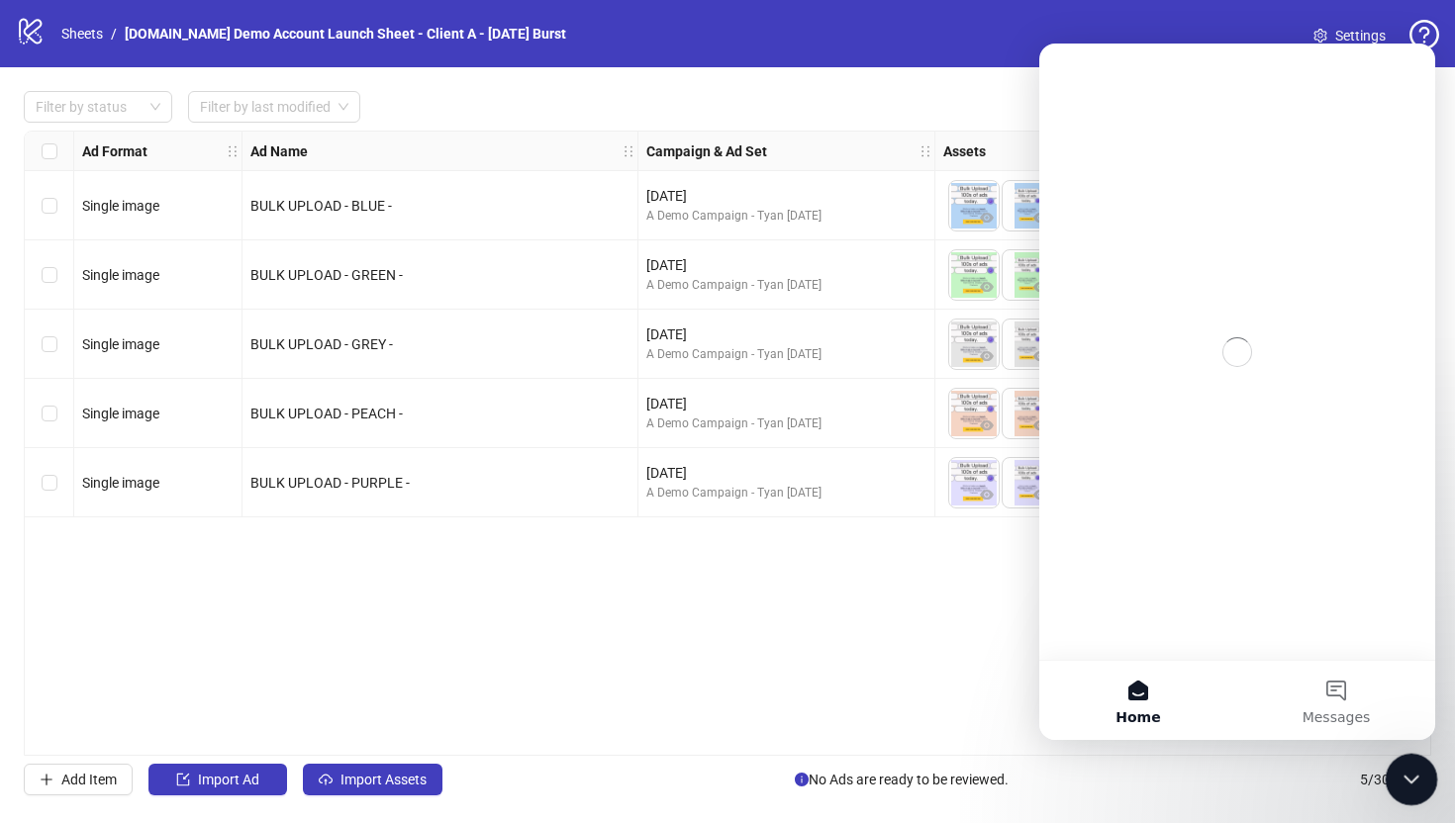
click at [1406, 774] on icon "Close Intercom Messenger" at bounding box center [1408, 777] width 24 height 24
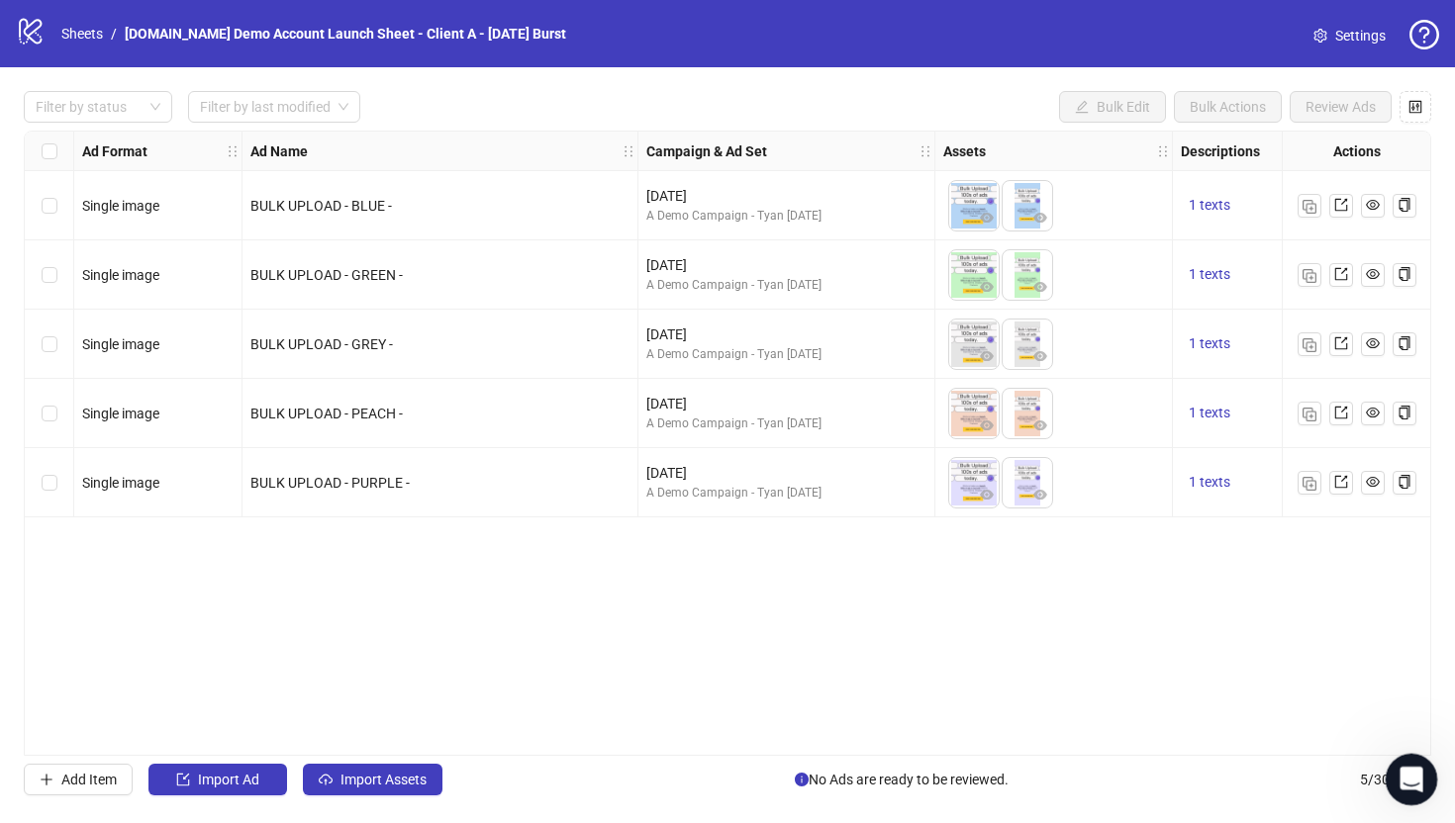
click at [1412, 784] on icon "Open Intercom Messenger" at bounding box center [1408, 777] width 33 height 33
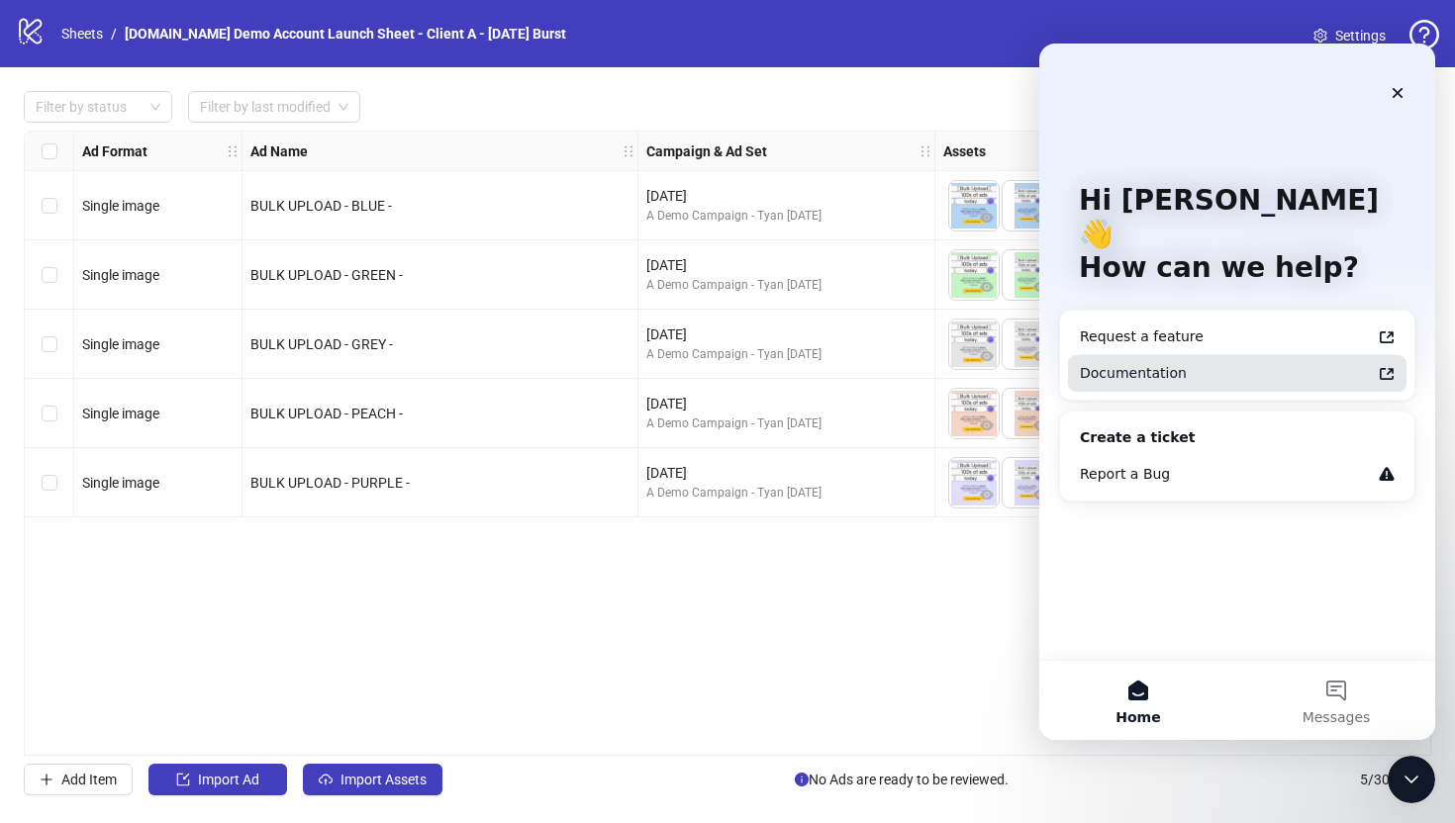
click at [1133, 363] on div "Documentation" at bounding box center [1225, 373] width 291 height 21
